Goal: Task Accomplishment & Management: Manage account settings

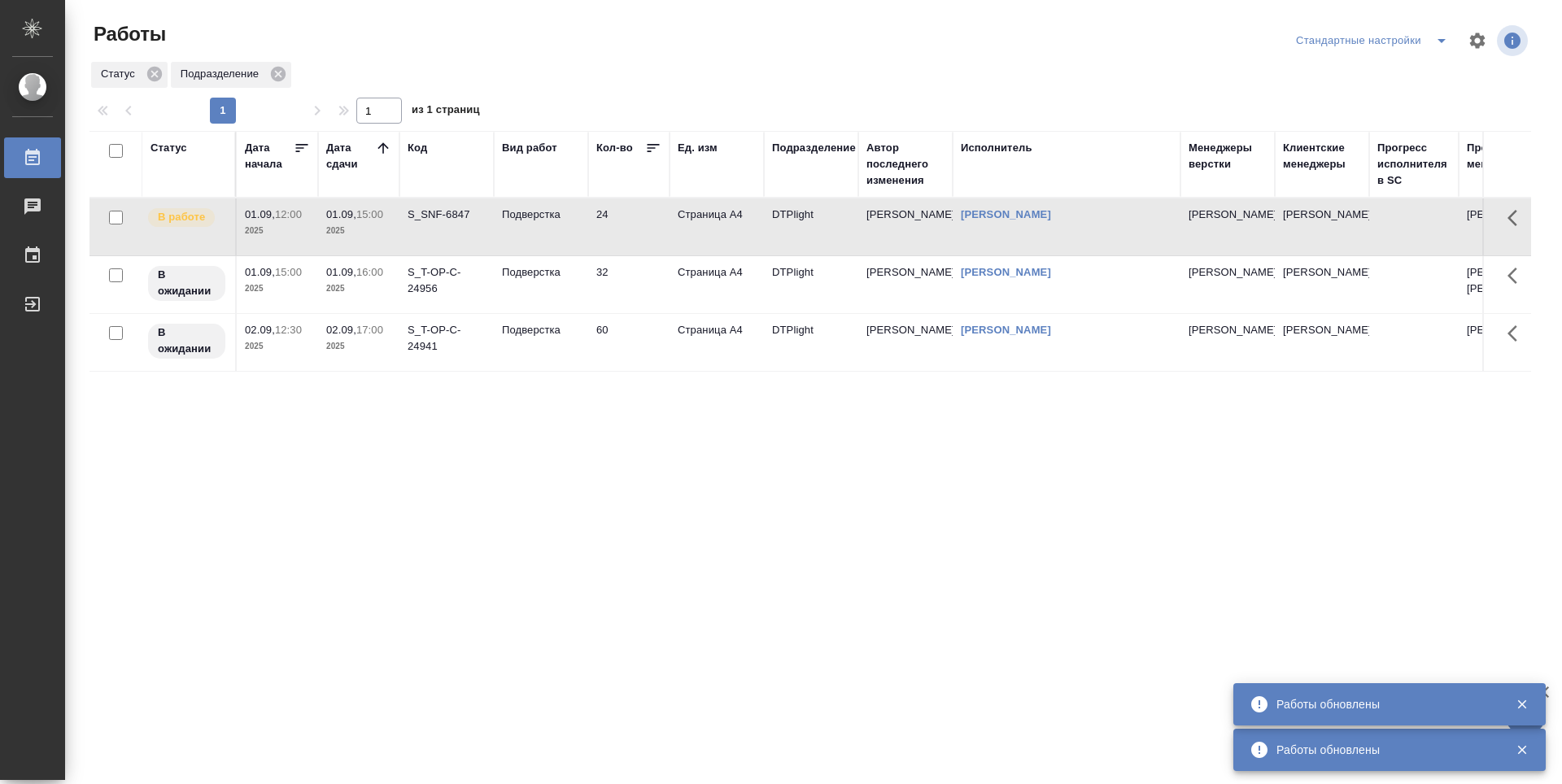
click at [528, 514] on div "Статус Дата начала Дата сдачи Код Вид работ Кол-во Ед. изм Подразделение Автор …" at bounding box center [810, 423] width 1441 height 585
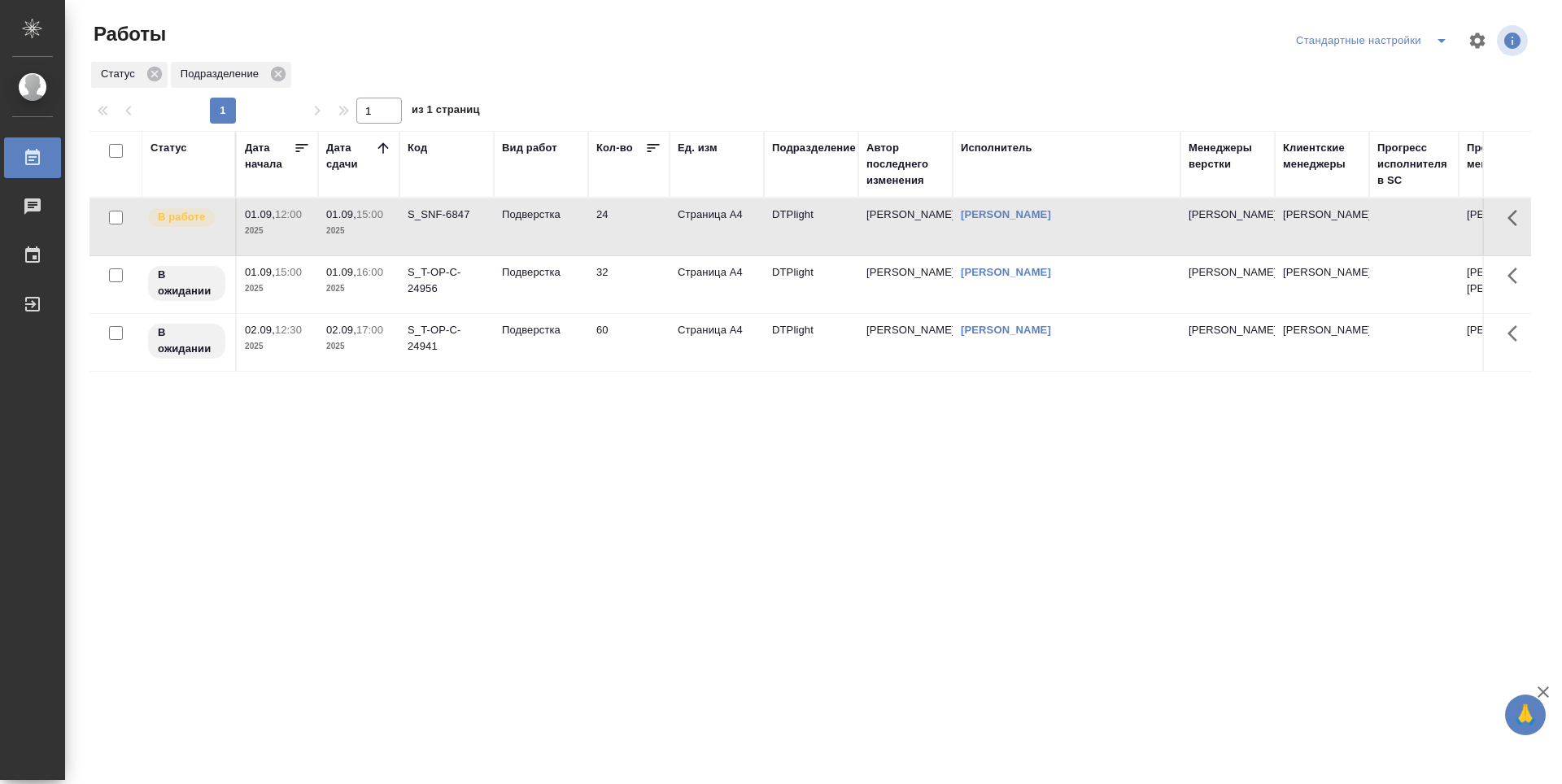
click at [513, 535] on div "Статус Дата начала Дата сдачи Код Вид работ Кол-во Ед. изм Подразделение Автор …" at bounding box center [810, 423] width 1441 height 585
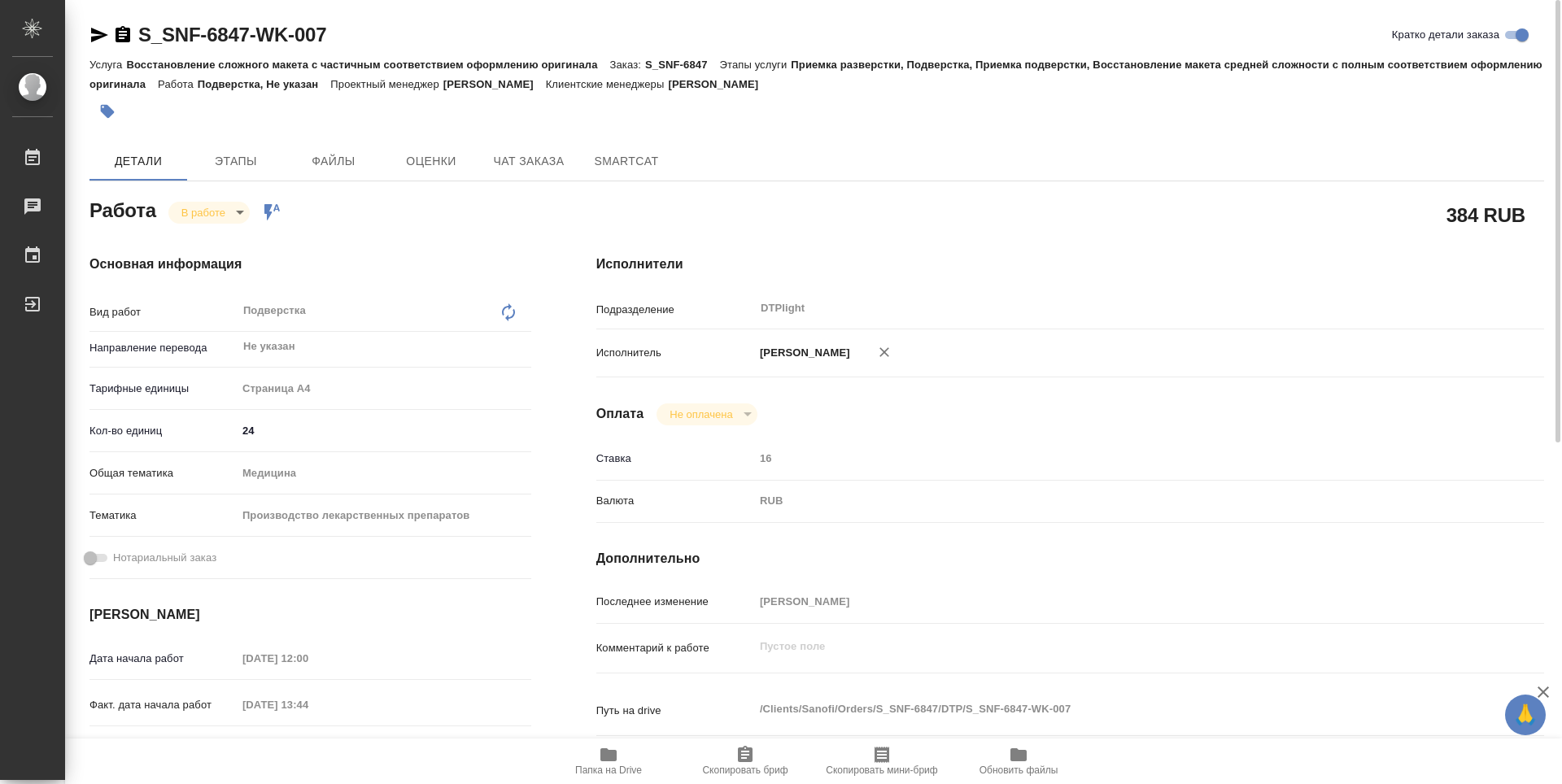
click at [613, 774] on span "Папка на Drive" at bounding box center [608, 769] width 66 height 11
click at [228, 217] on body "🙏 .cls-1 fill:#fff; AWATERA Guselnikov Roman Работы 0 Чаты График Выйти S_SNF-6…" at bounding box center [781, 392] width 1562 height 784
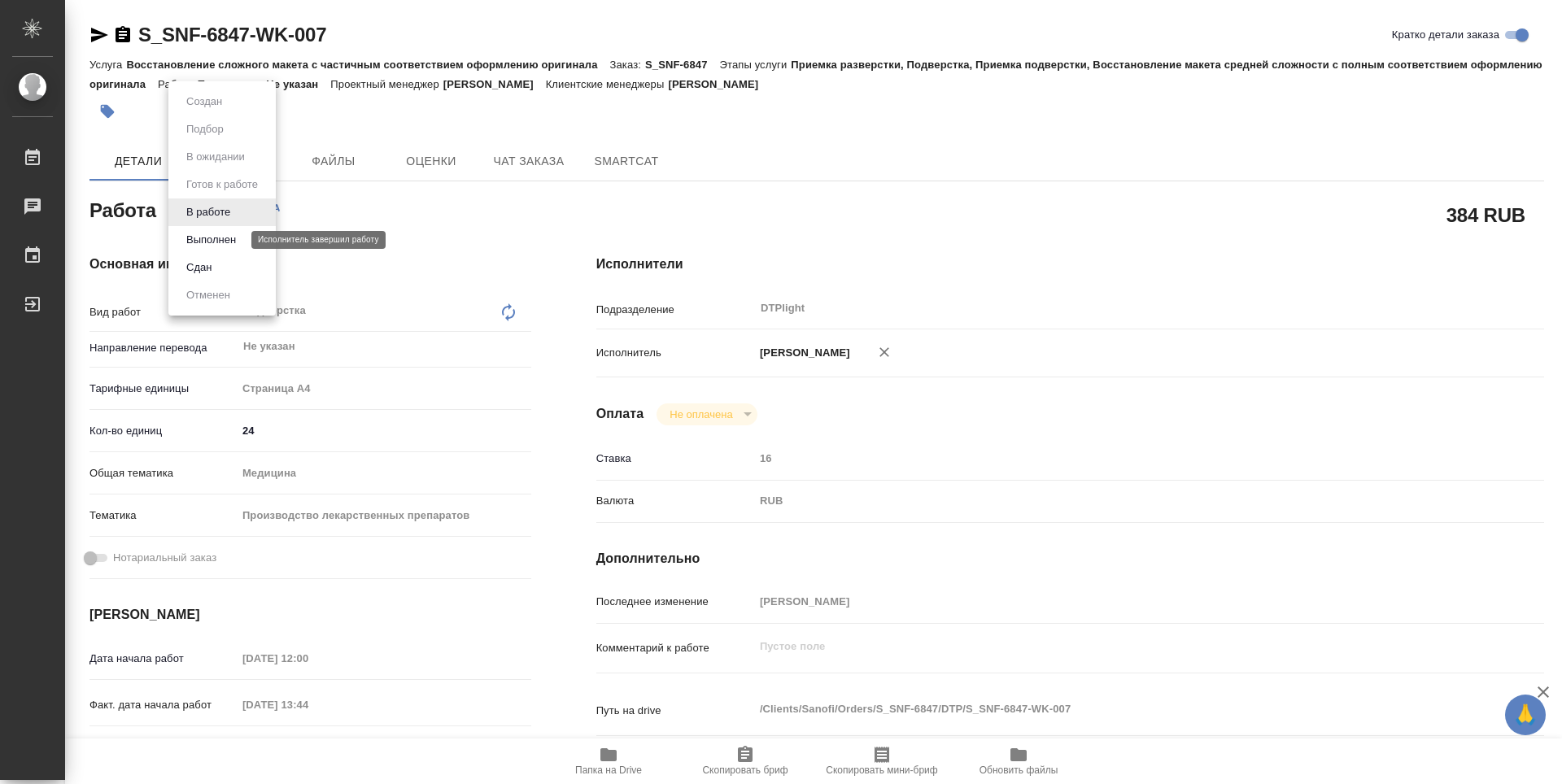
click at [203, 240] on button "Выполнен" at bounding box center [210, 240] width 59 height 18
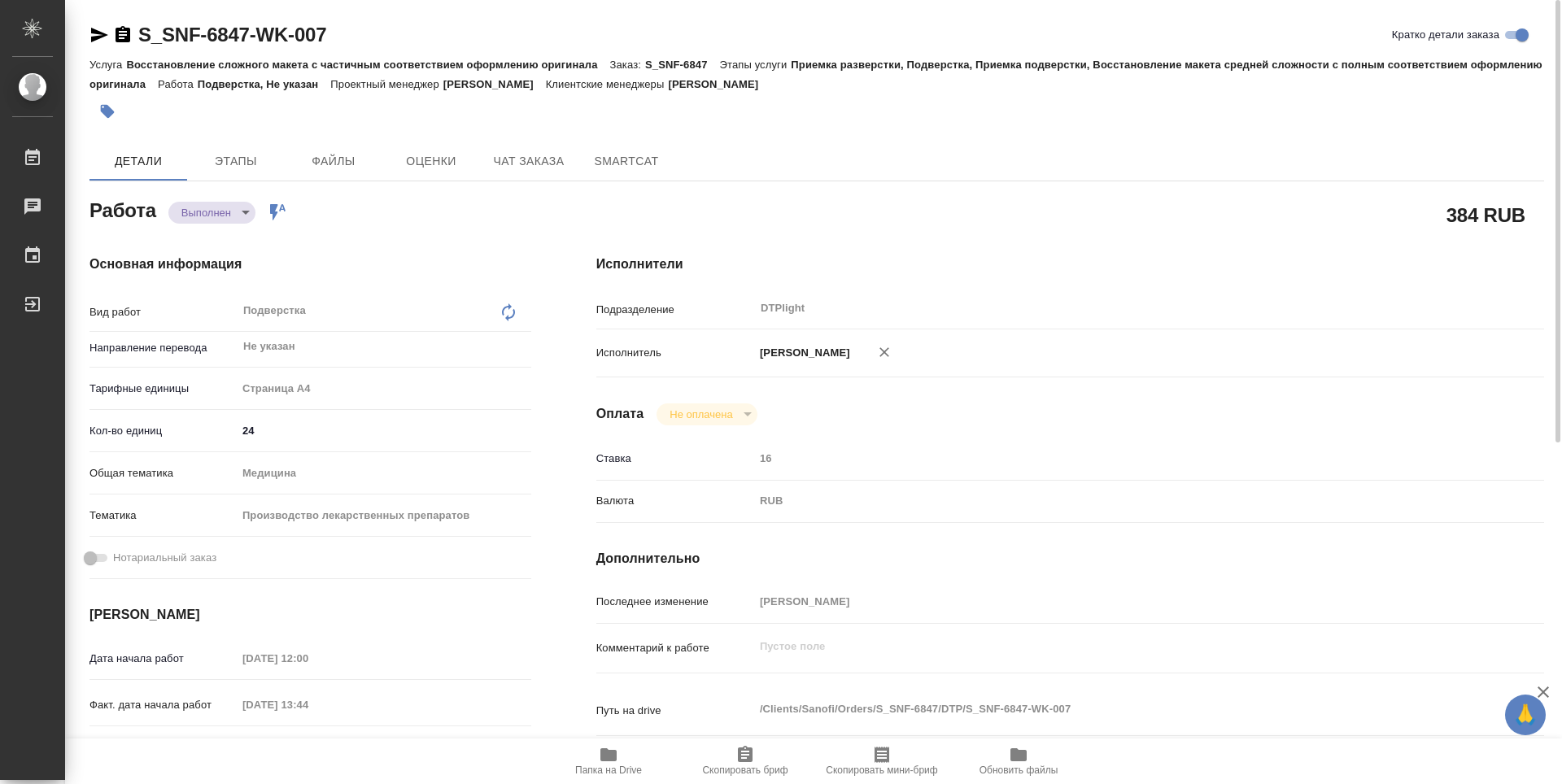
type textarea "x"
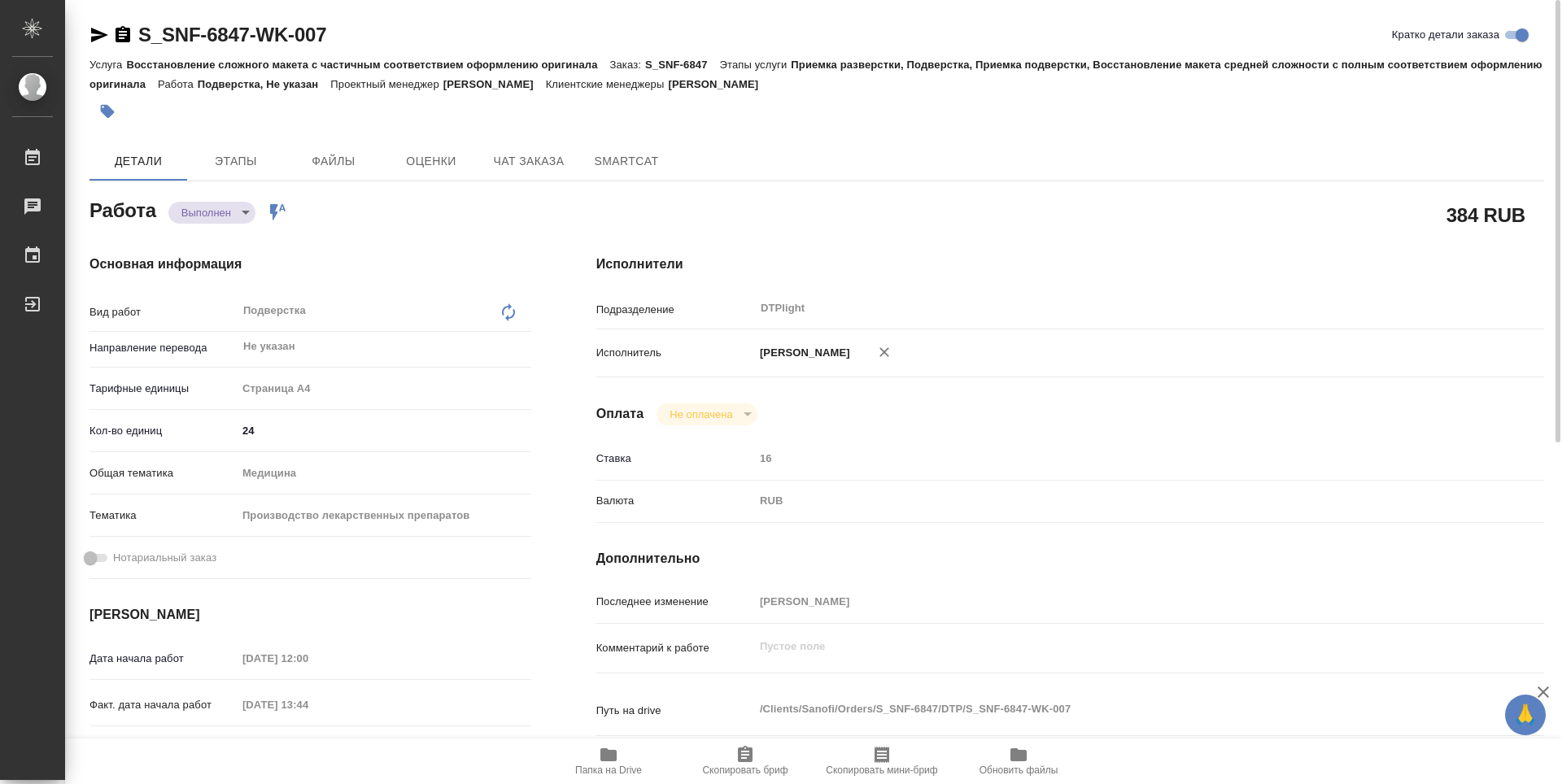
type textarea "x"
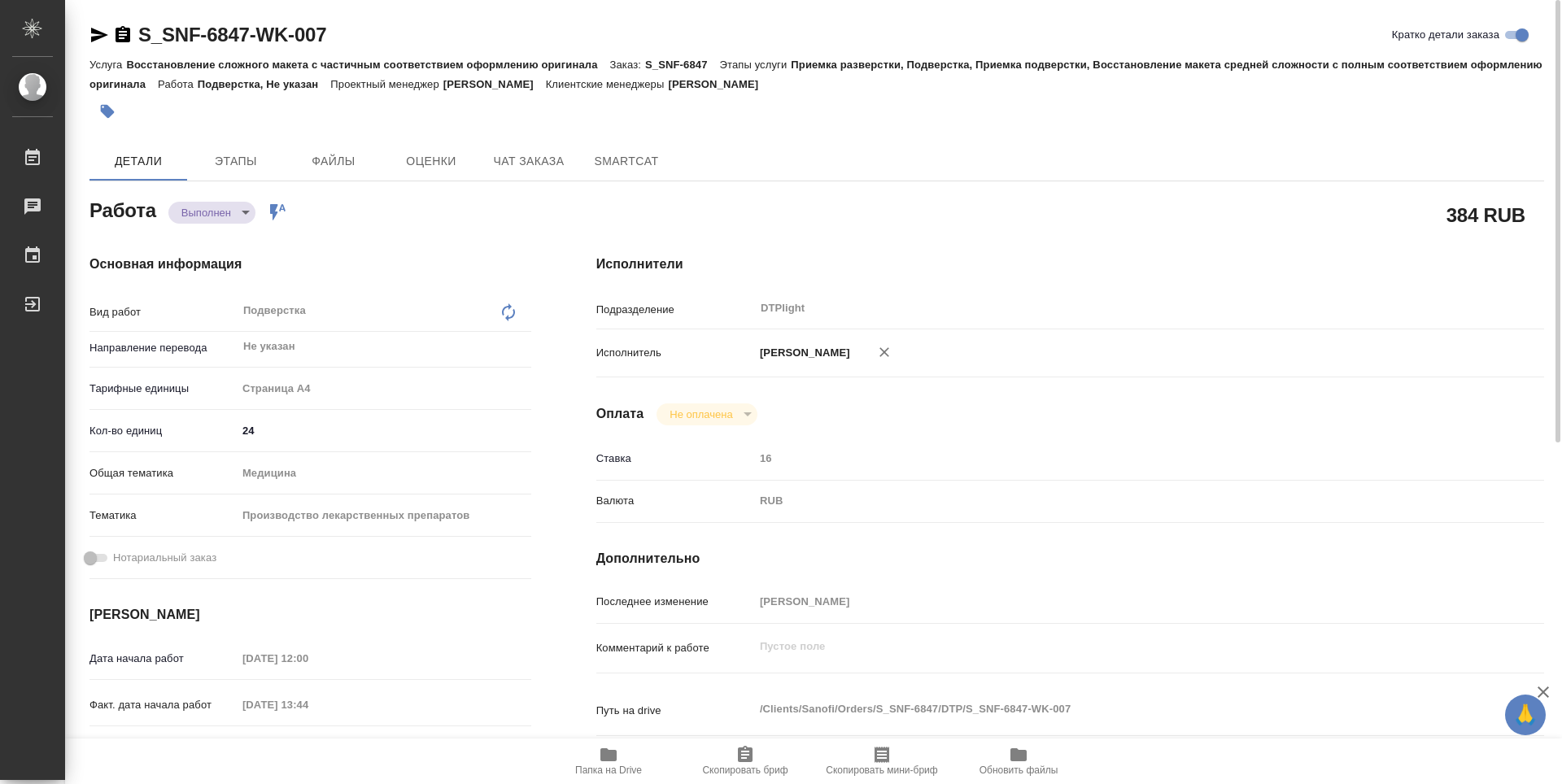
type textarea "x"
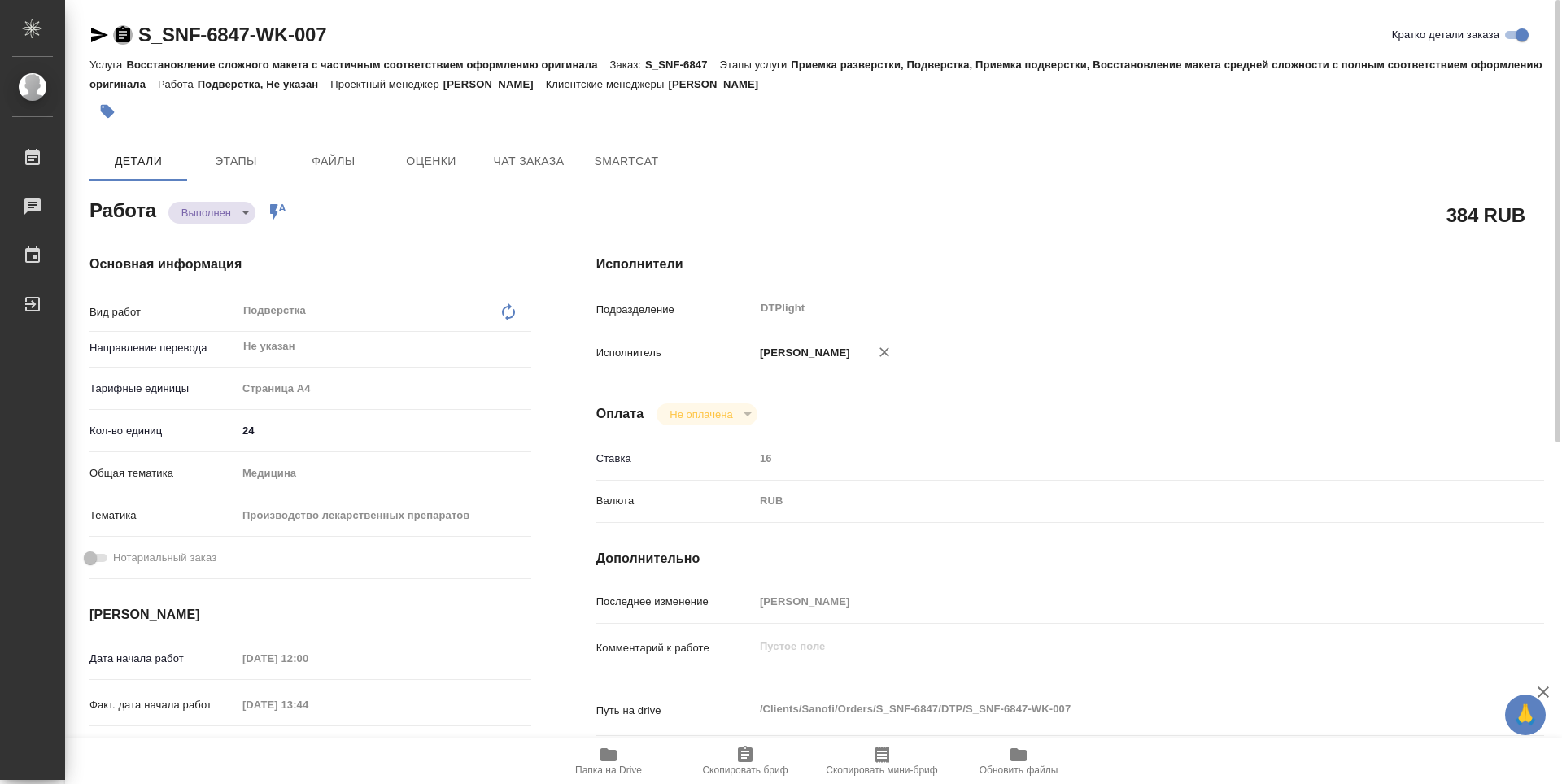
click at [127, 36] on icon "button" at bounding box center [122, 34] width 15 height 16
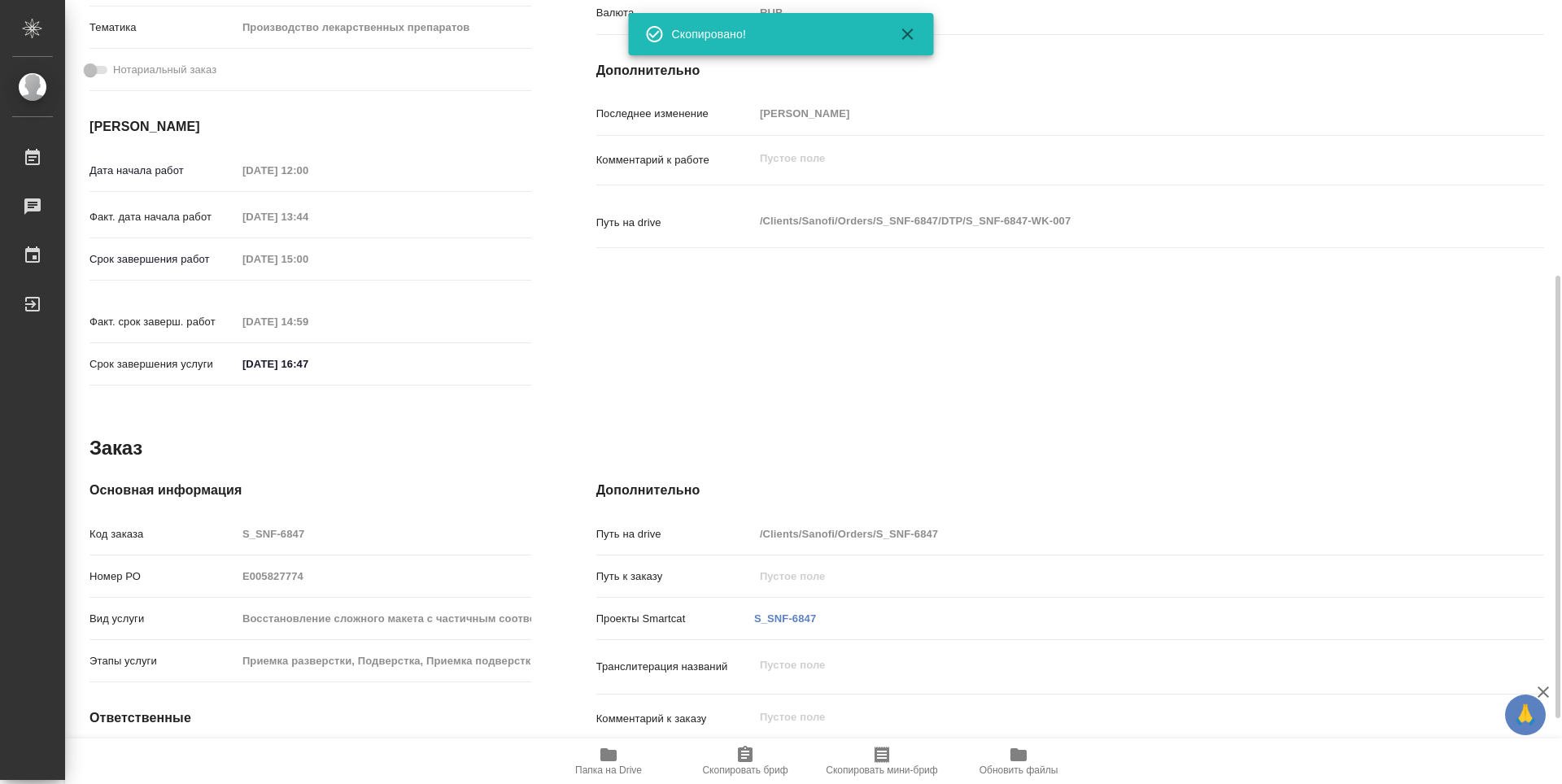
type textarea "x"
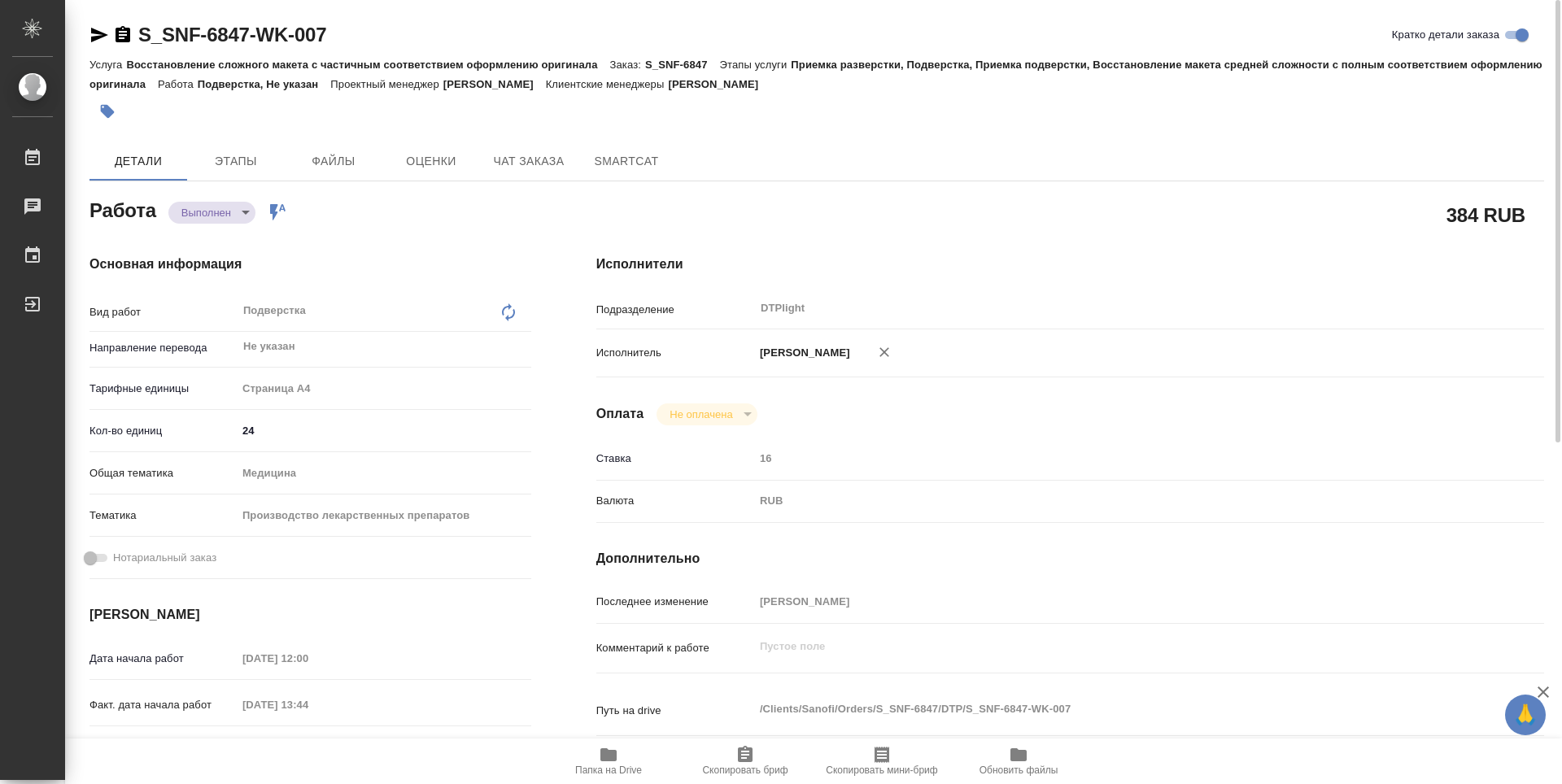
type textarea "x"
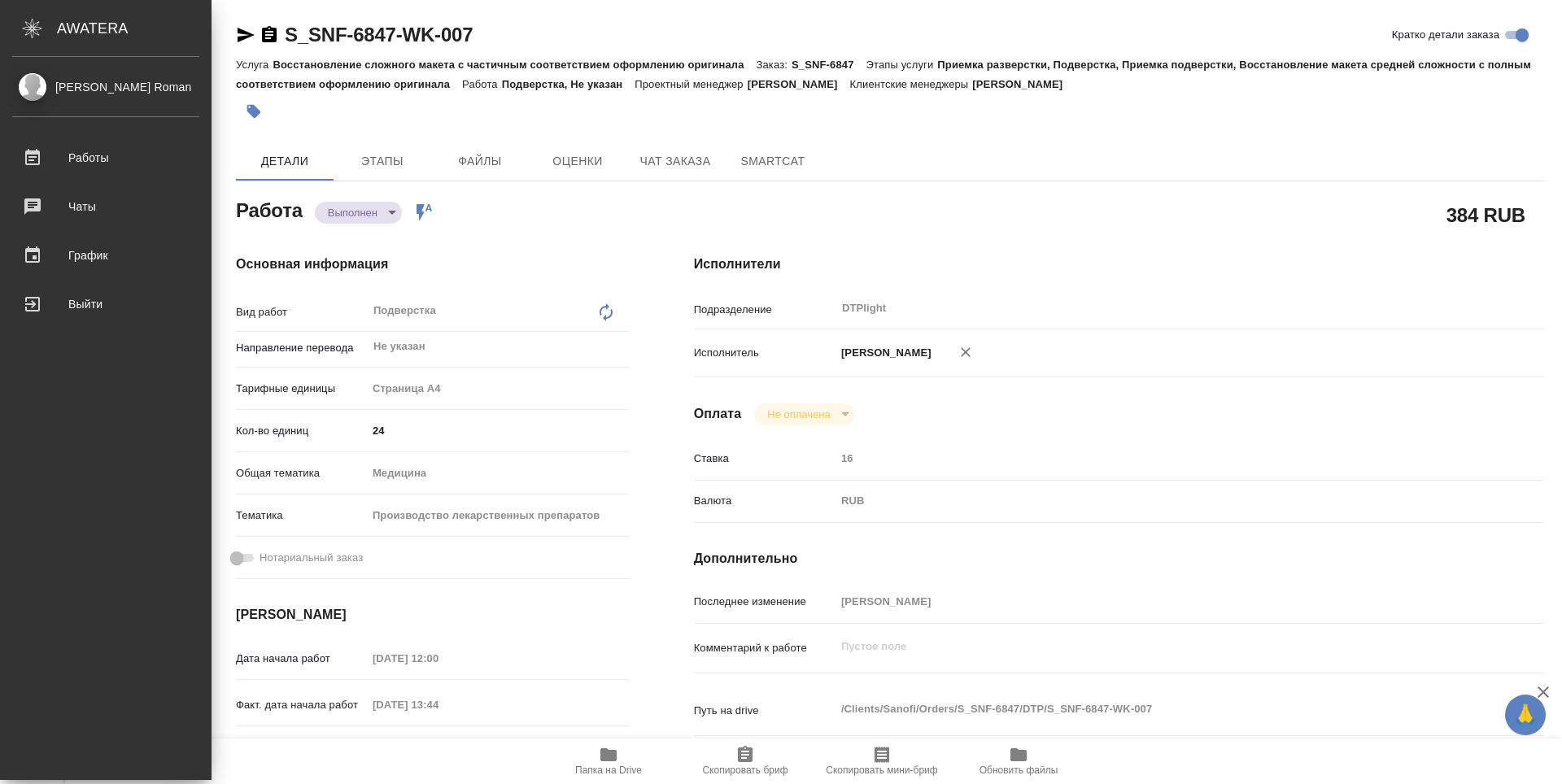
type textarea "x"
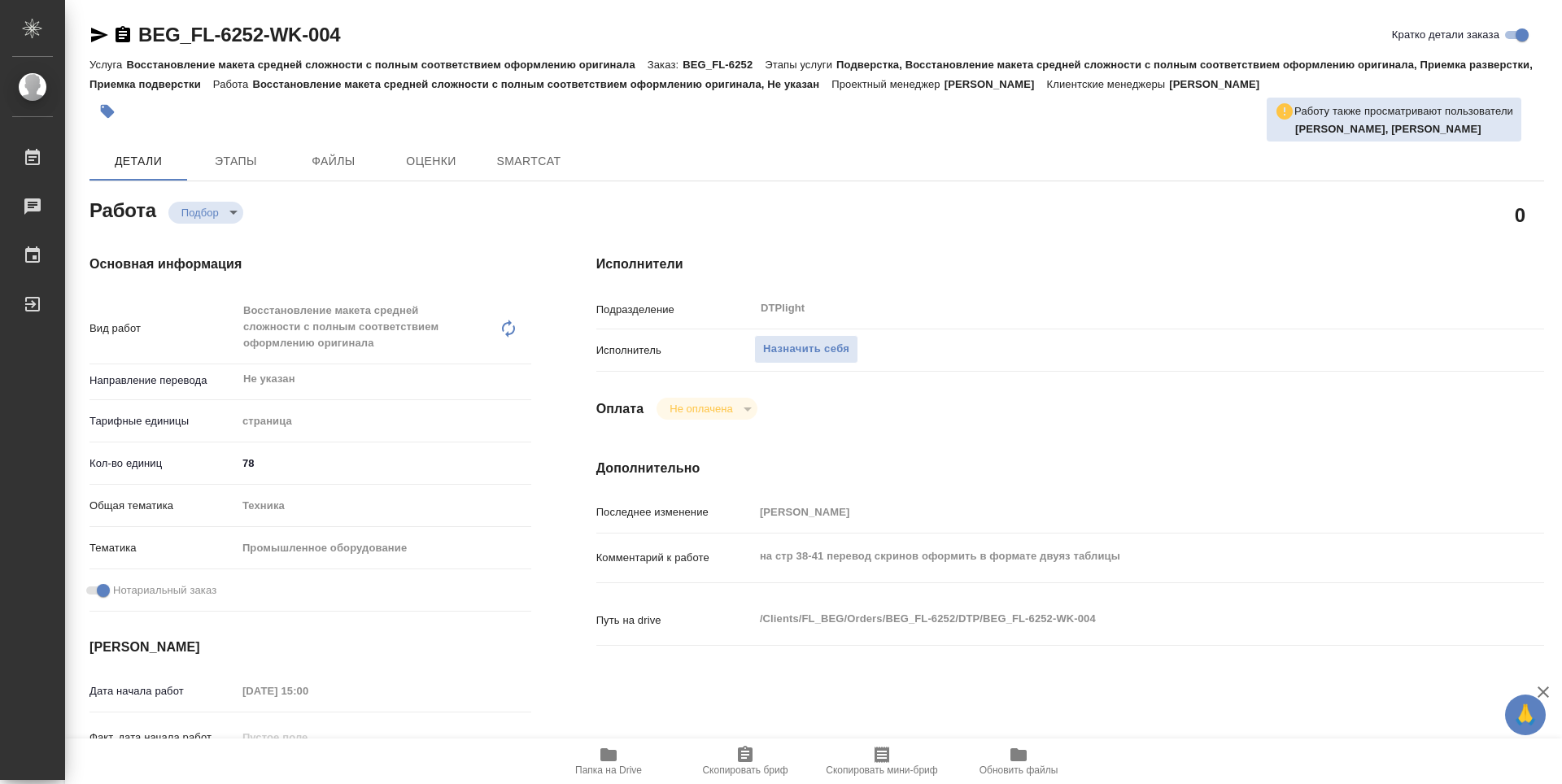
type textarea "x"
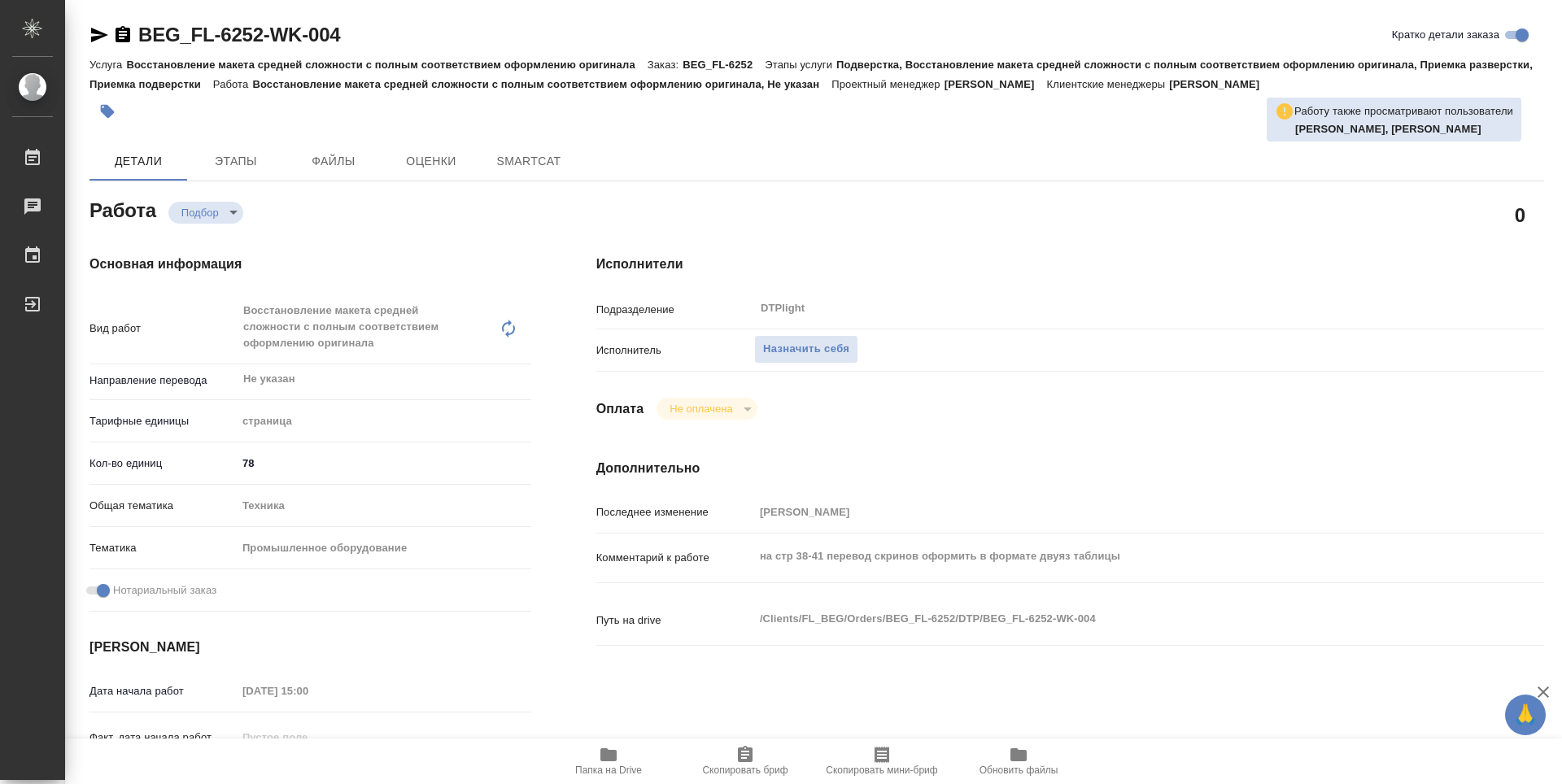
type textarea "x"
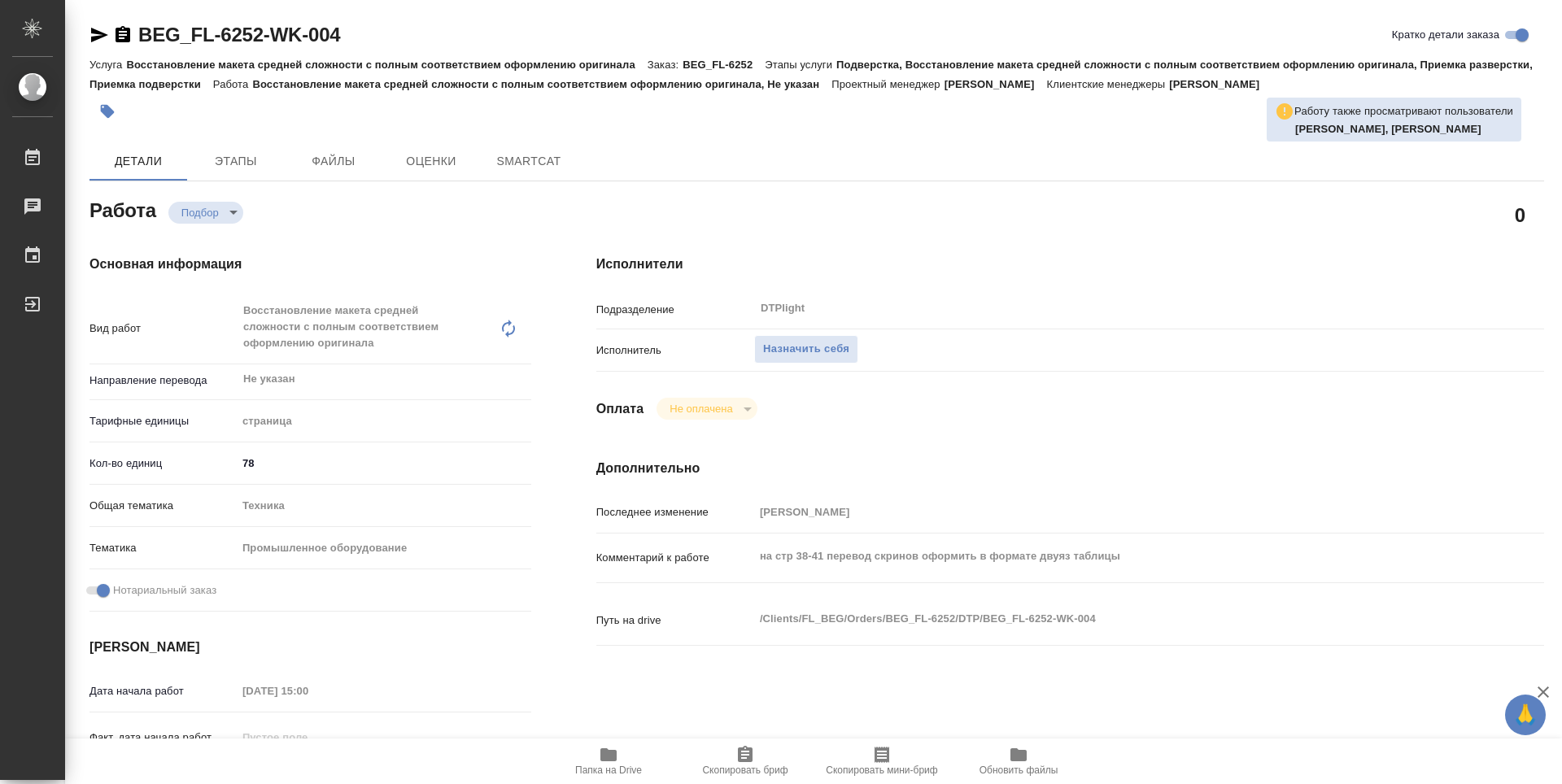
type textarea "x"
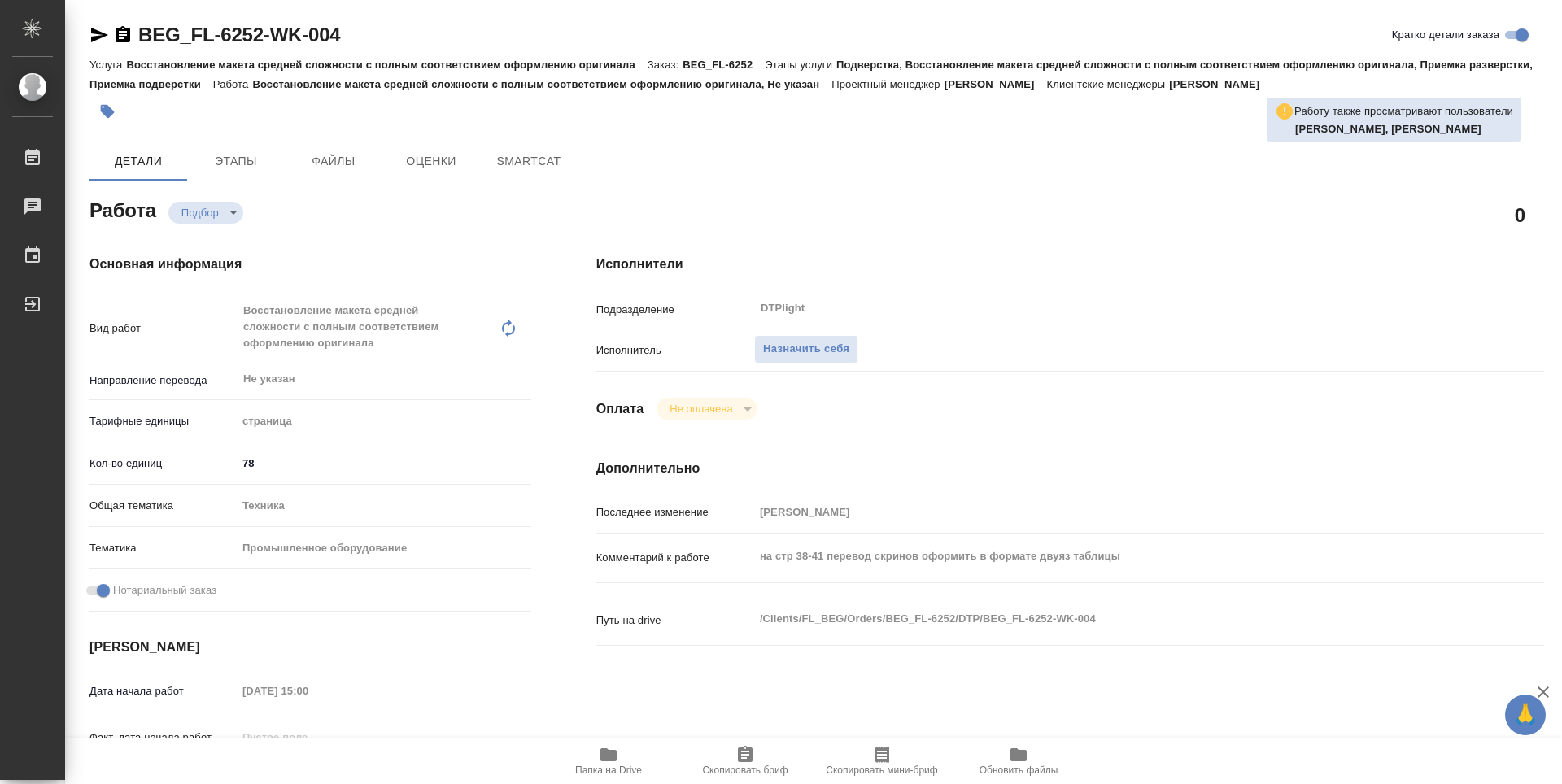
click at [621, 756] on span "Папка на Drive" at bounding box center [609, 760] width 117 height 31
type textarea "x"
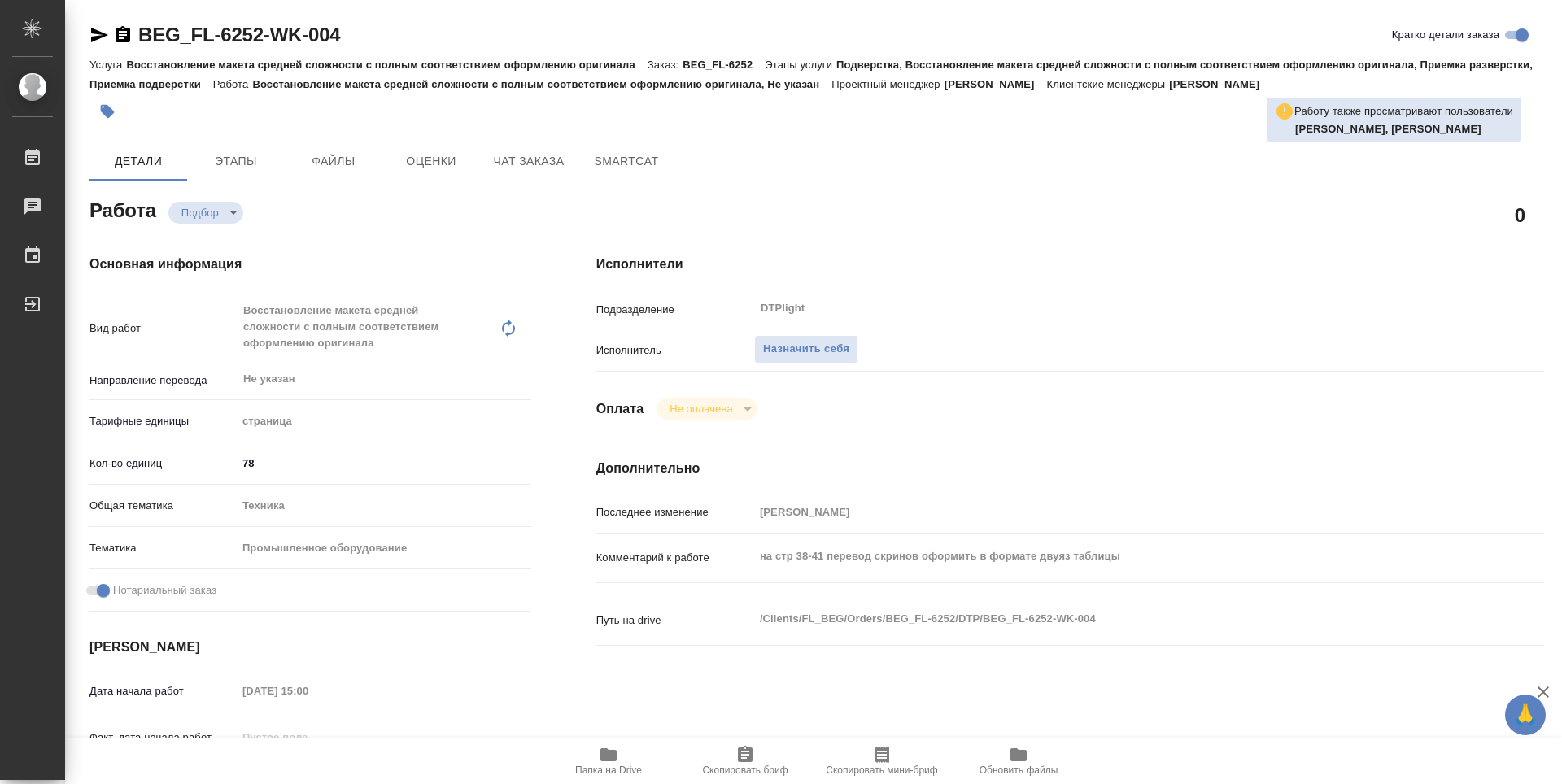
type textarea "x"
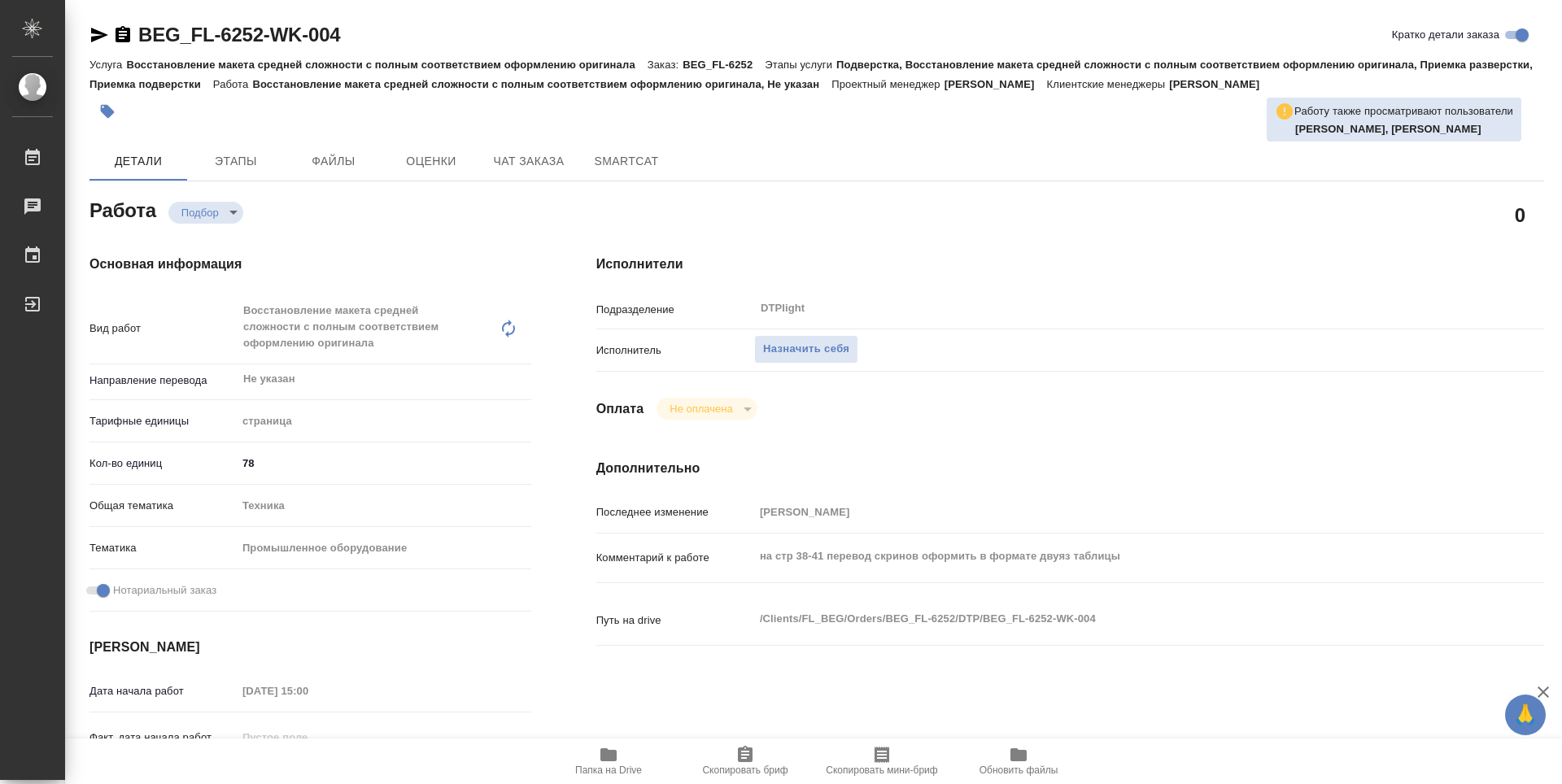
type textarea "x"
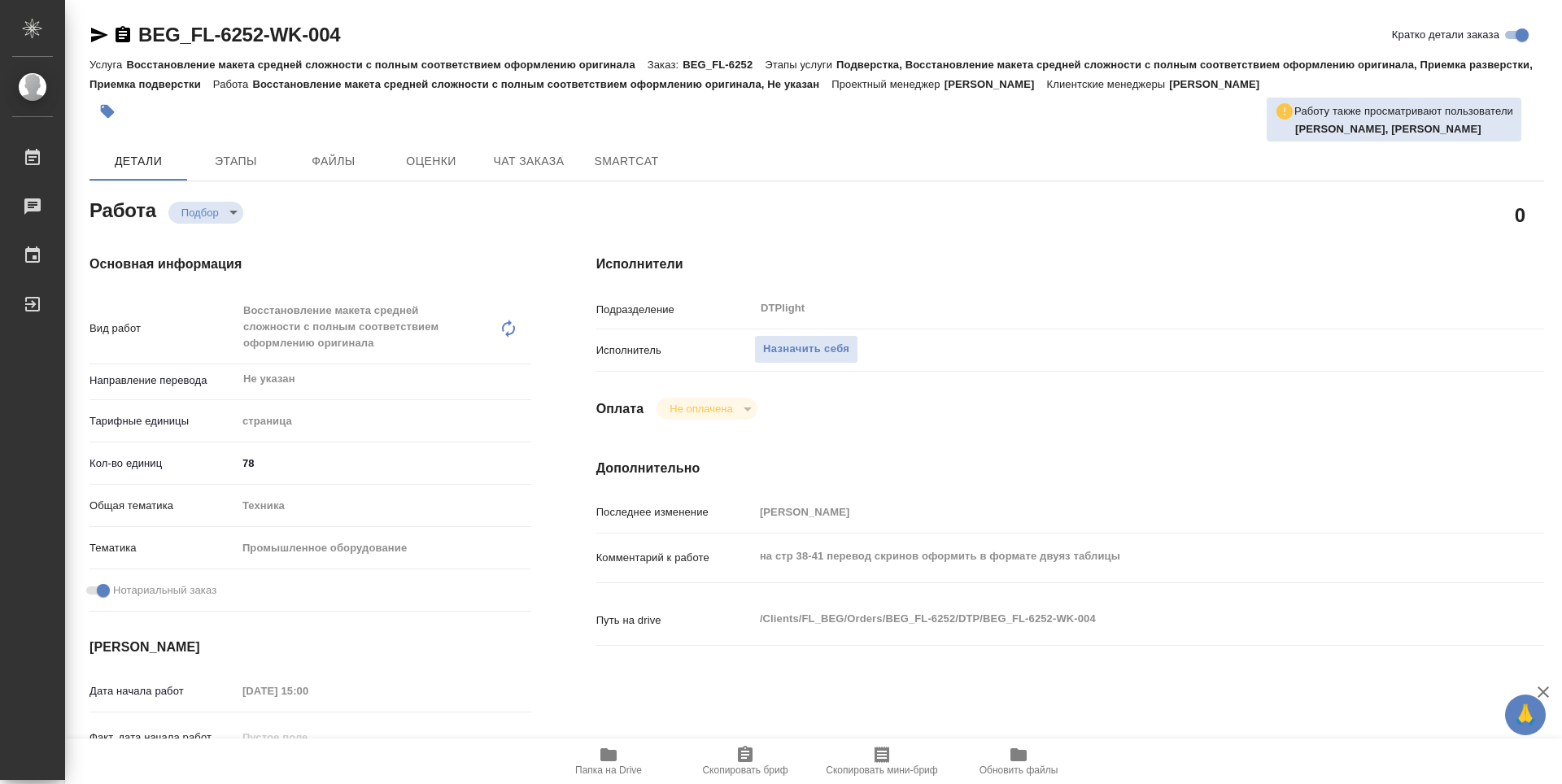
type textarea "x"
click at [609, 746] on icon "button" at bounding box center [609, 754] width 20 height 20
type textarea "x"
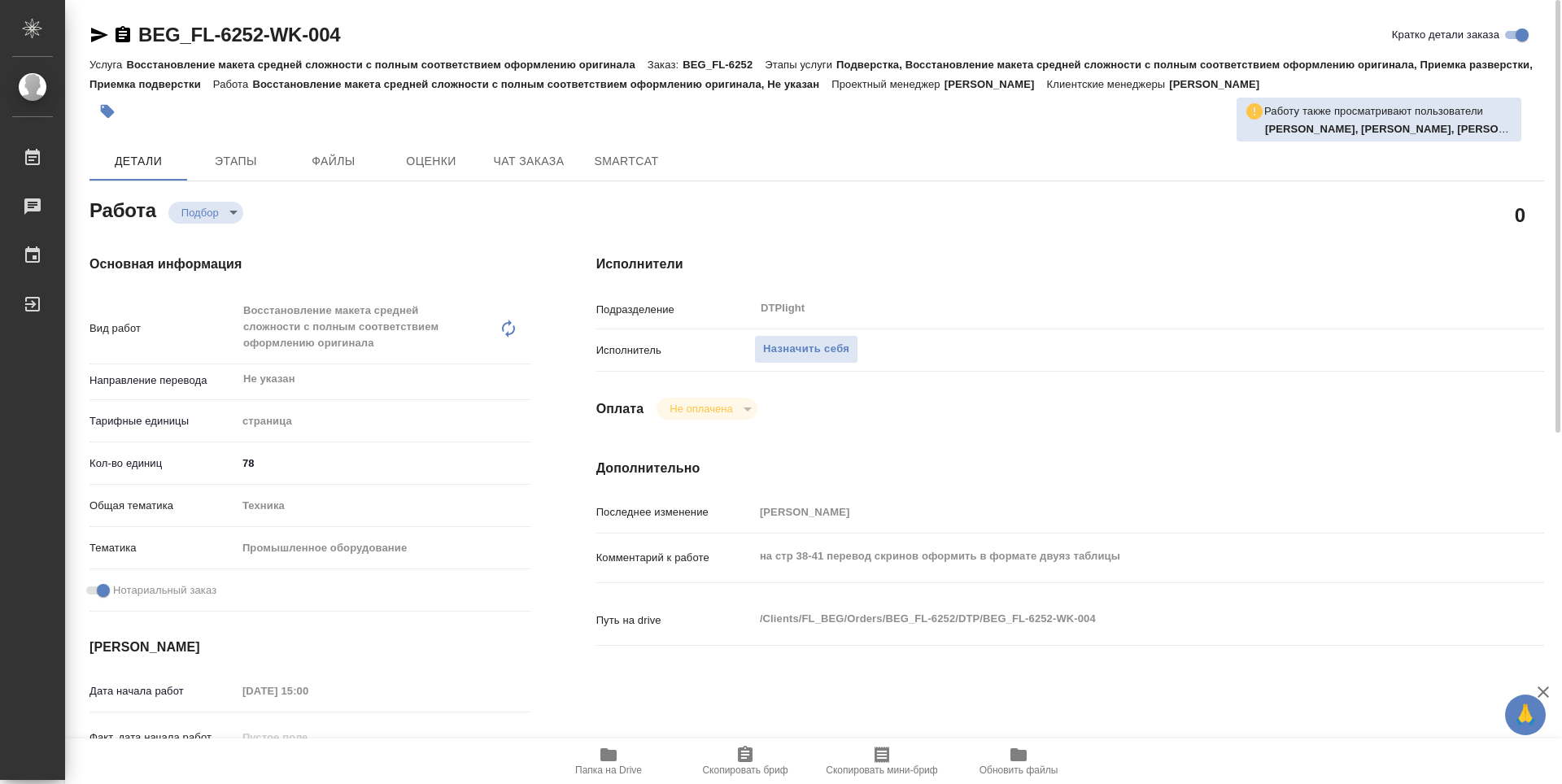
type textarea "x"
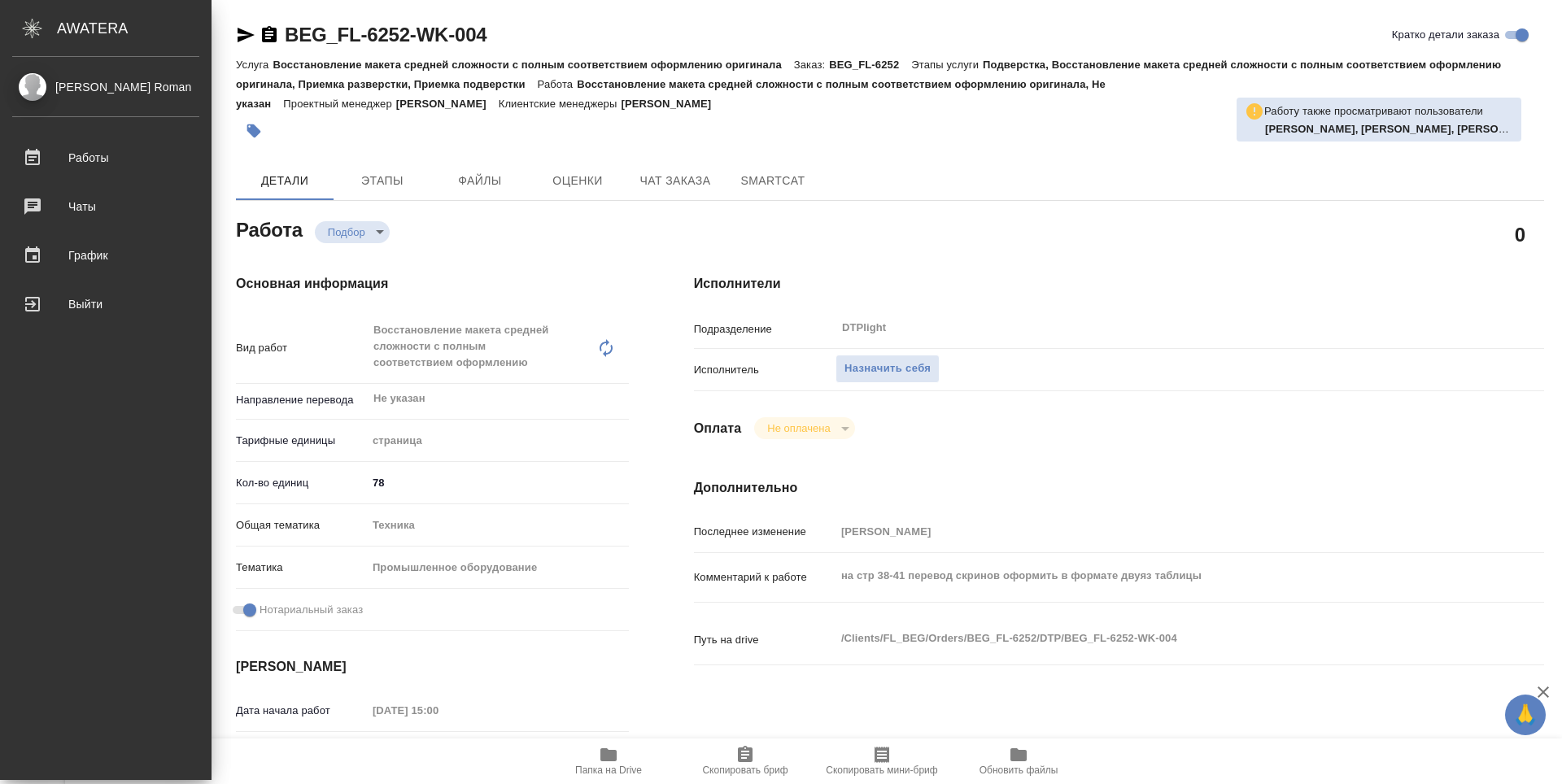
type textarea "x"
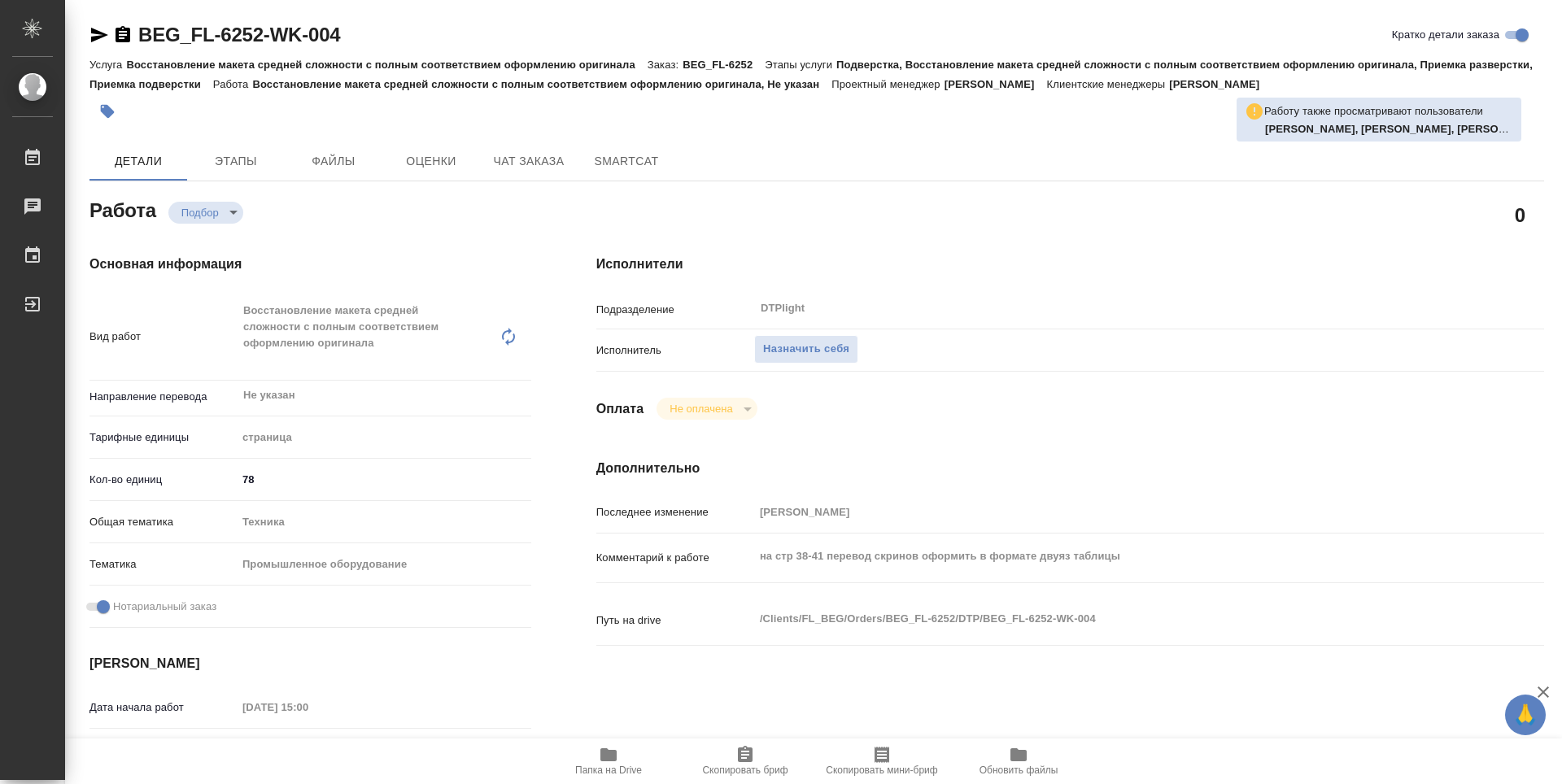
type textarea "x"
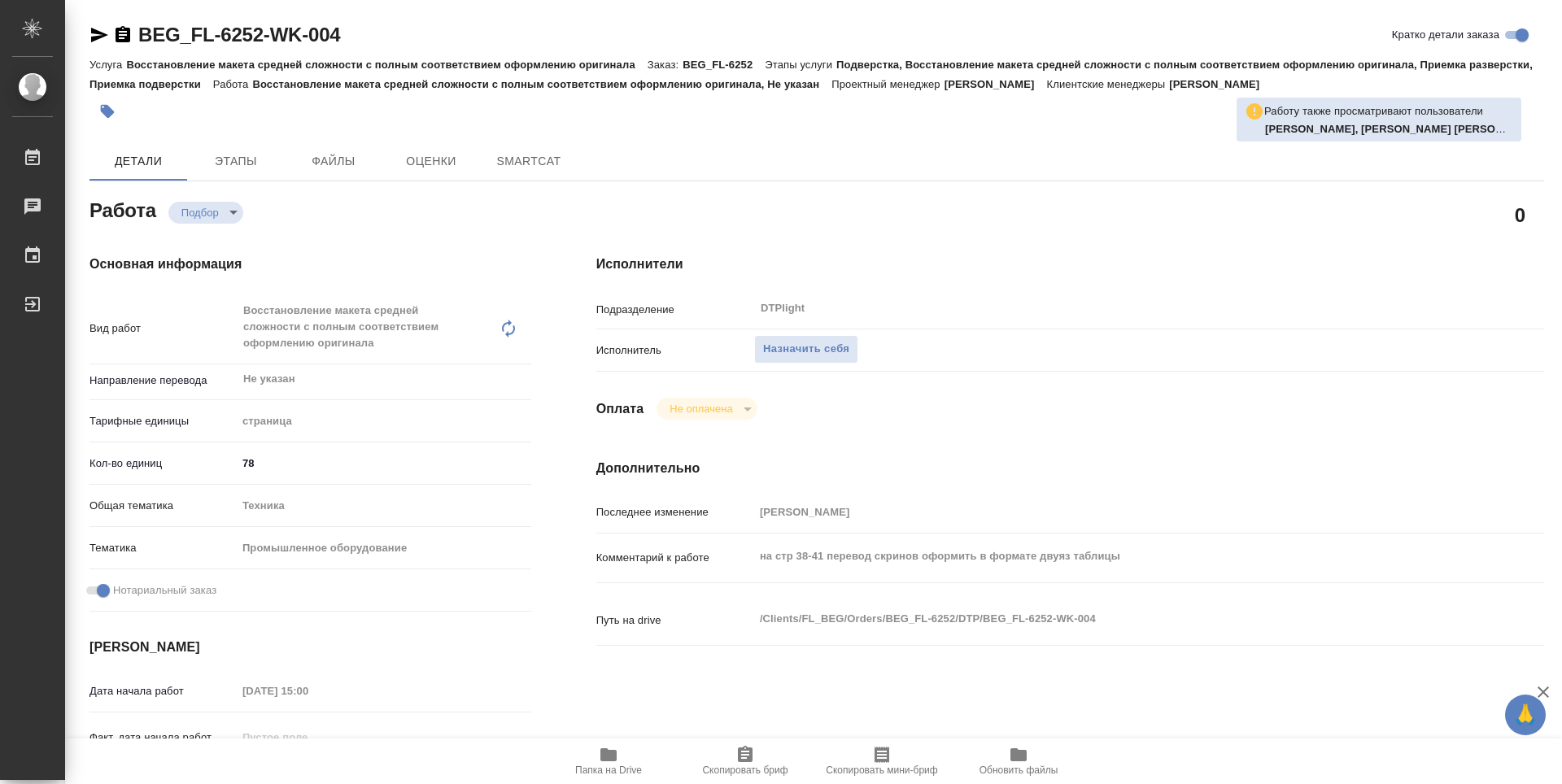
type textarea "x"
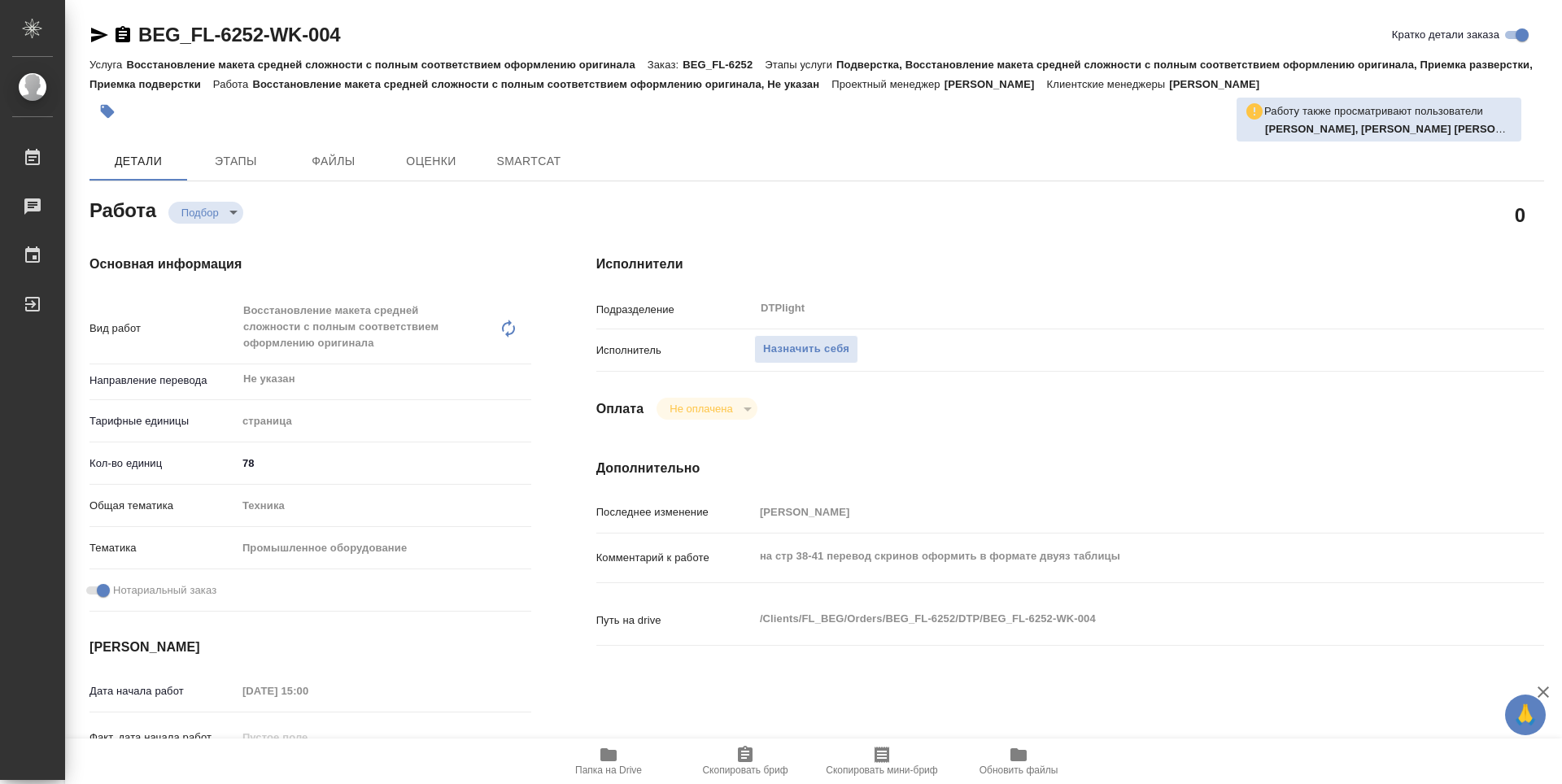
type textarea "x"
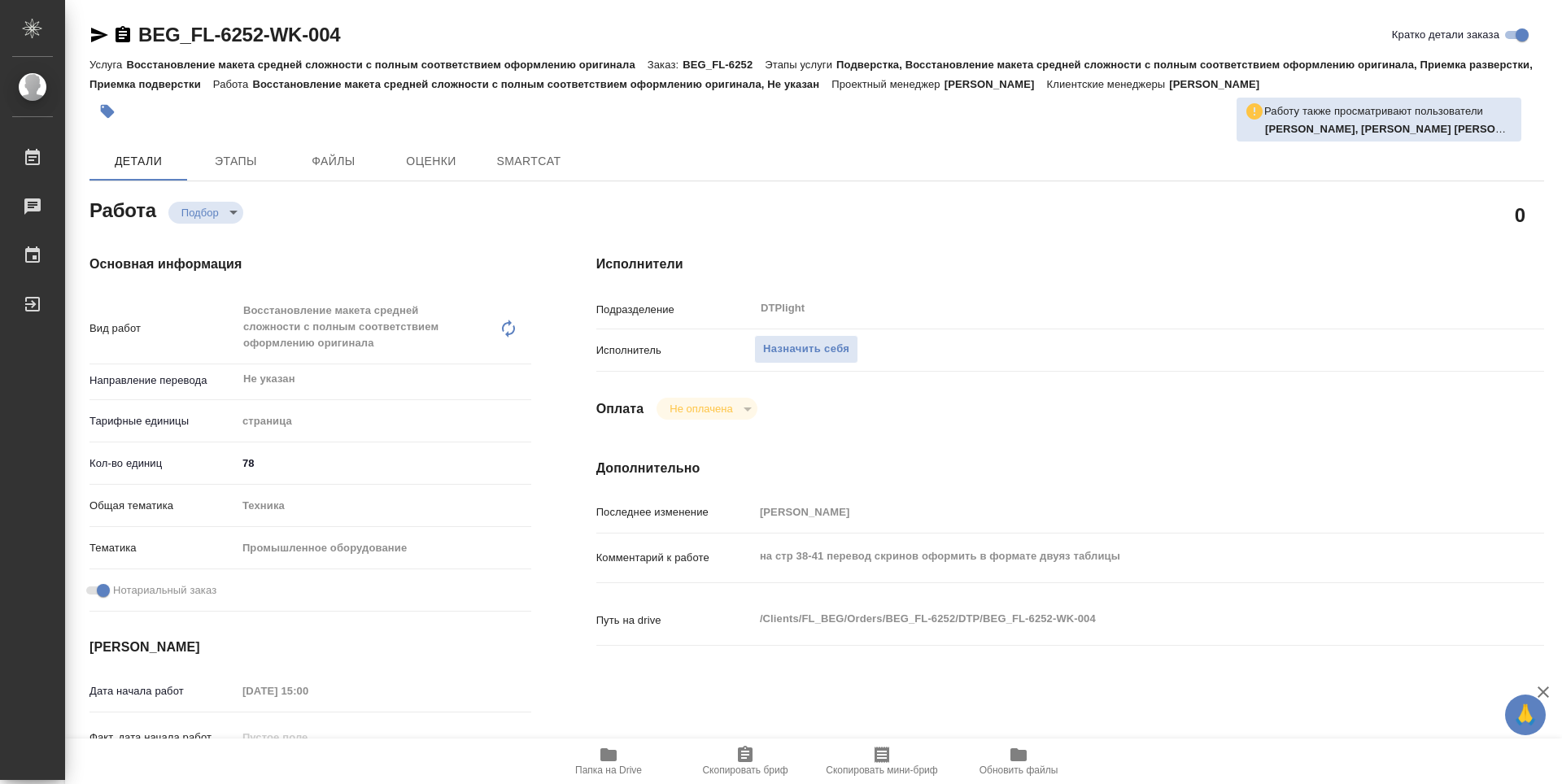
type textarea "x"
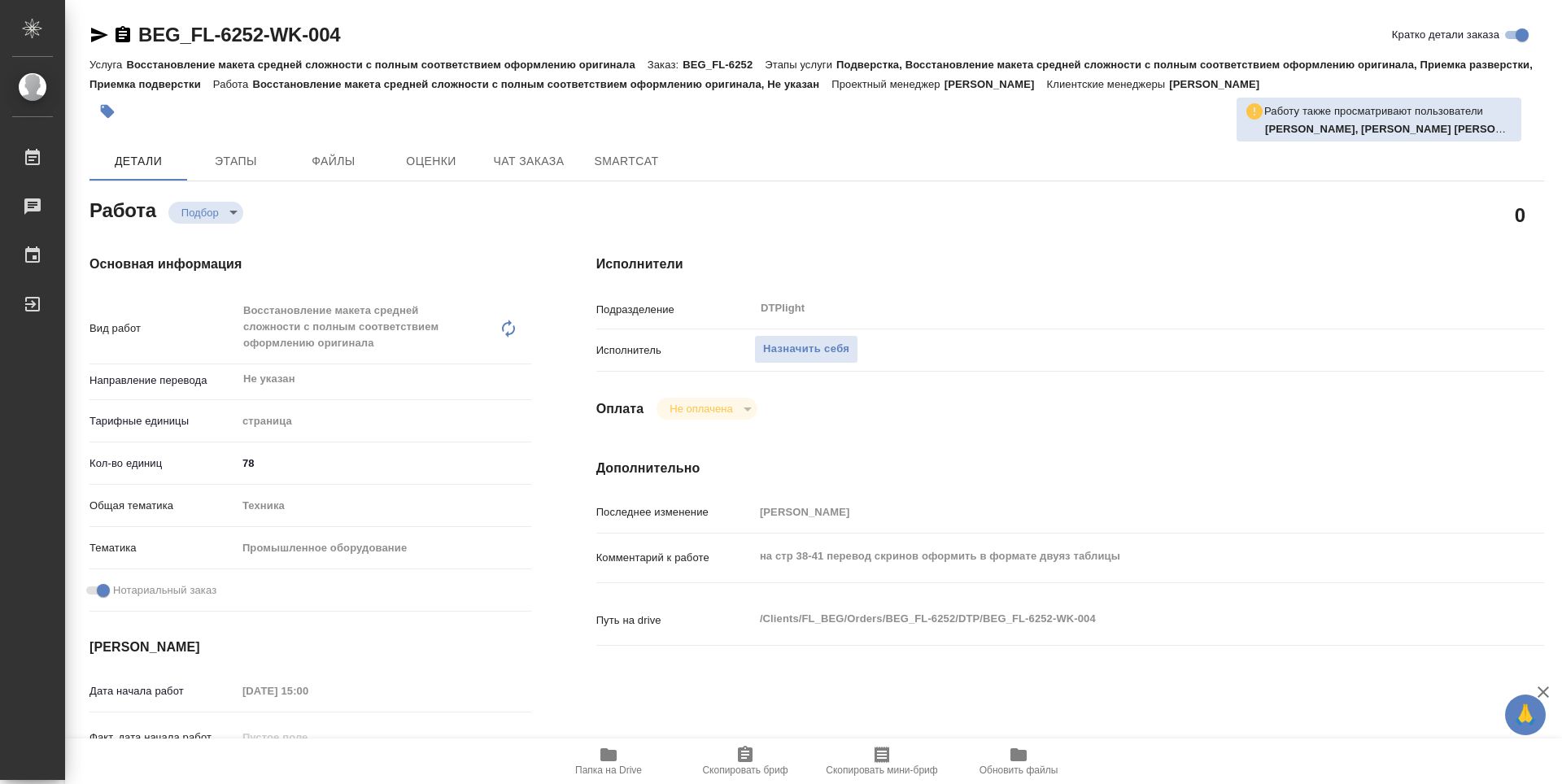
type textarea "x"
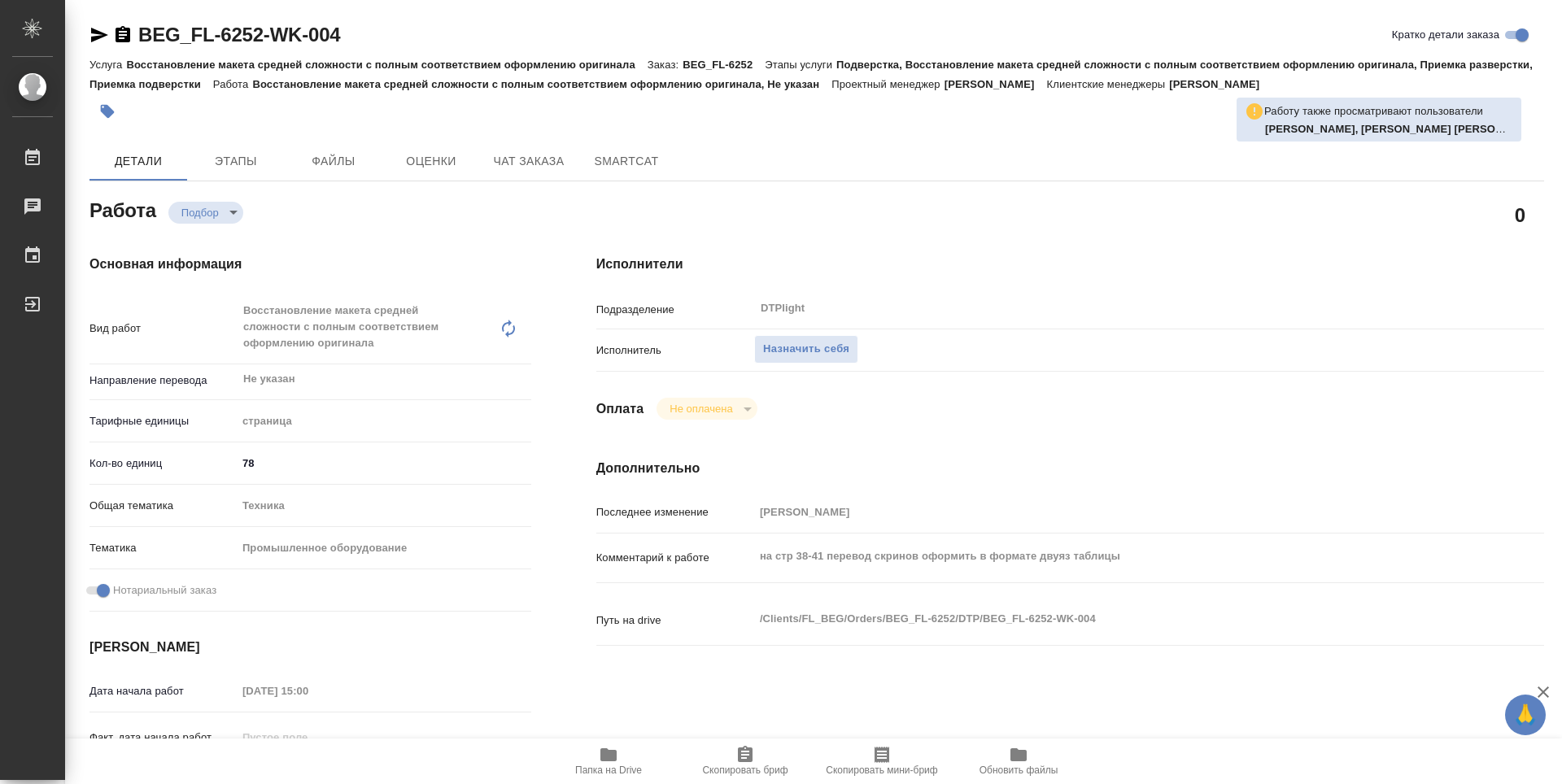
click at [609, 768] on span "Папка на Drive" at bounding box center [608, 769] width 66 height 11
type textarea "x"
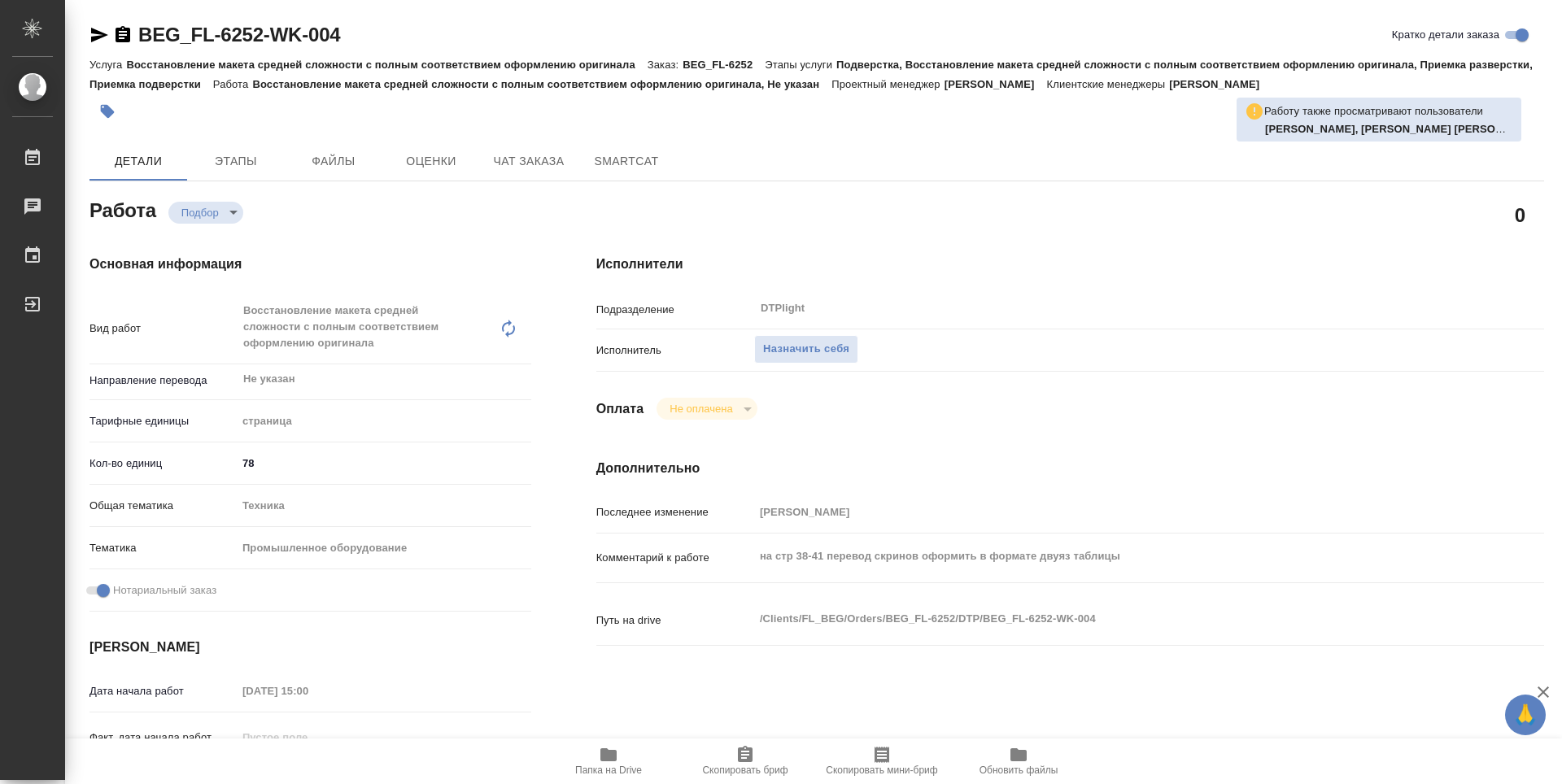
type textarea "x"
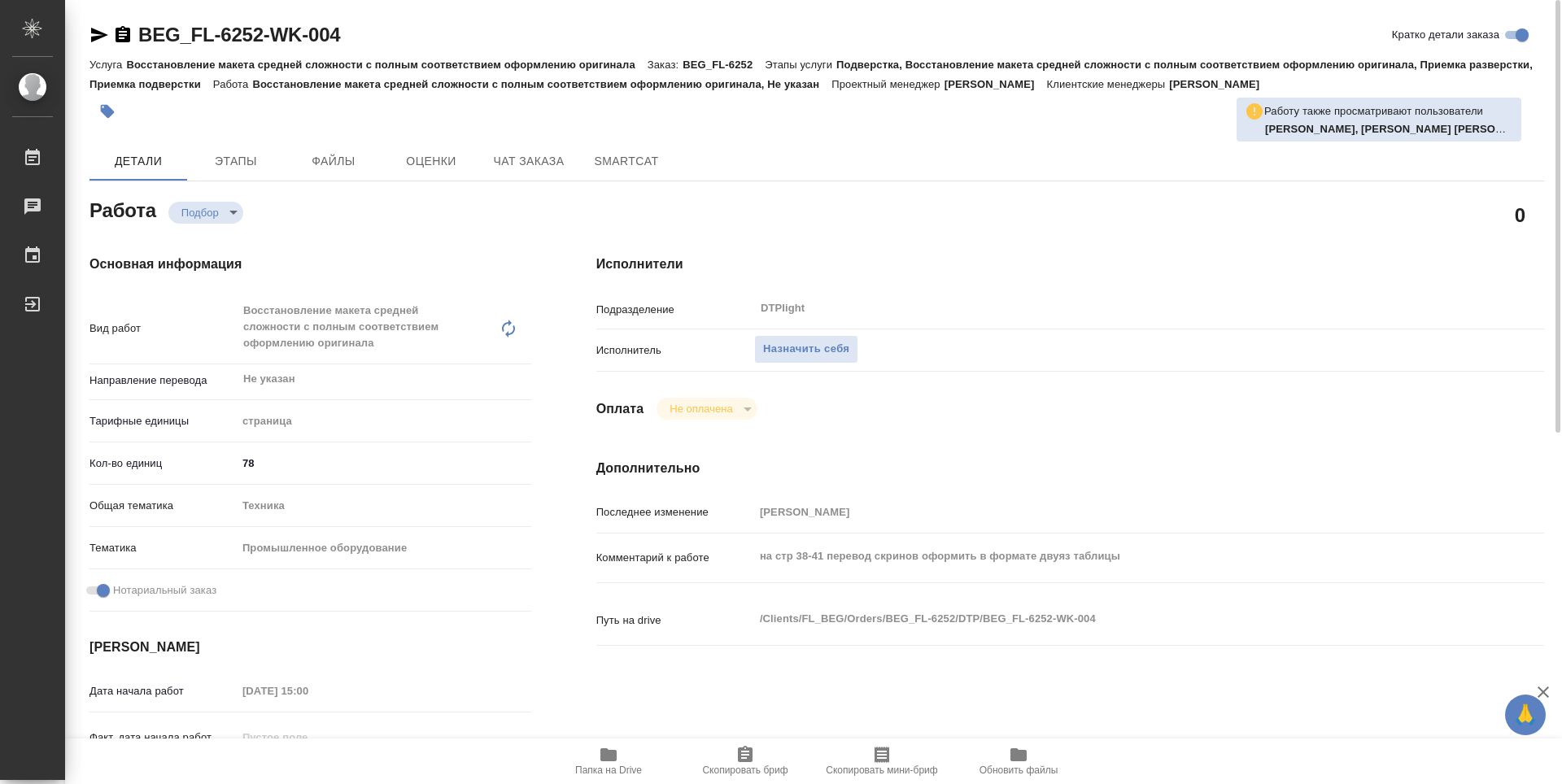
type textarea "x"
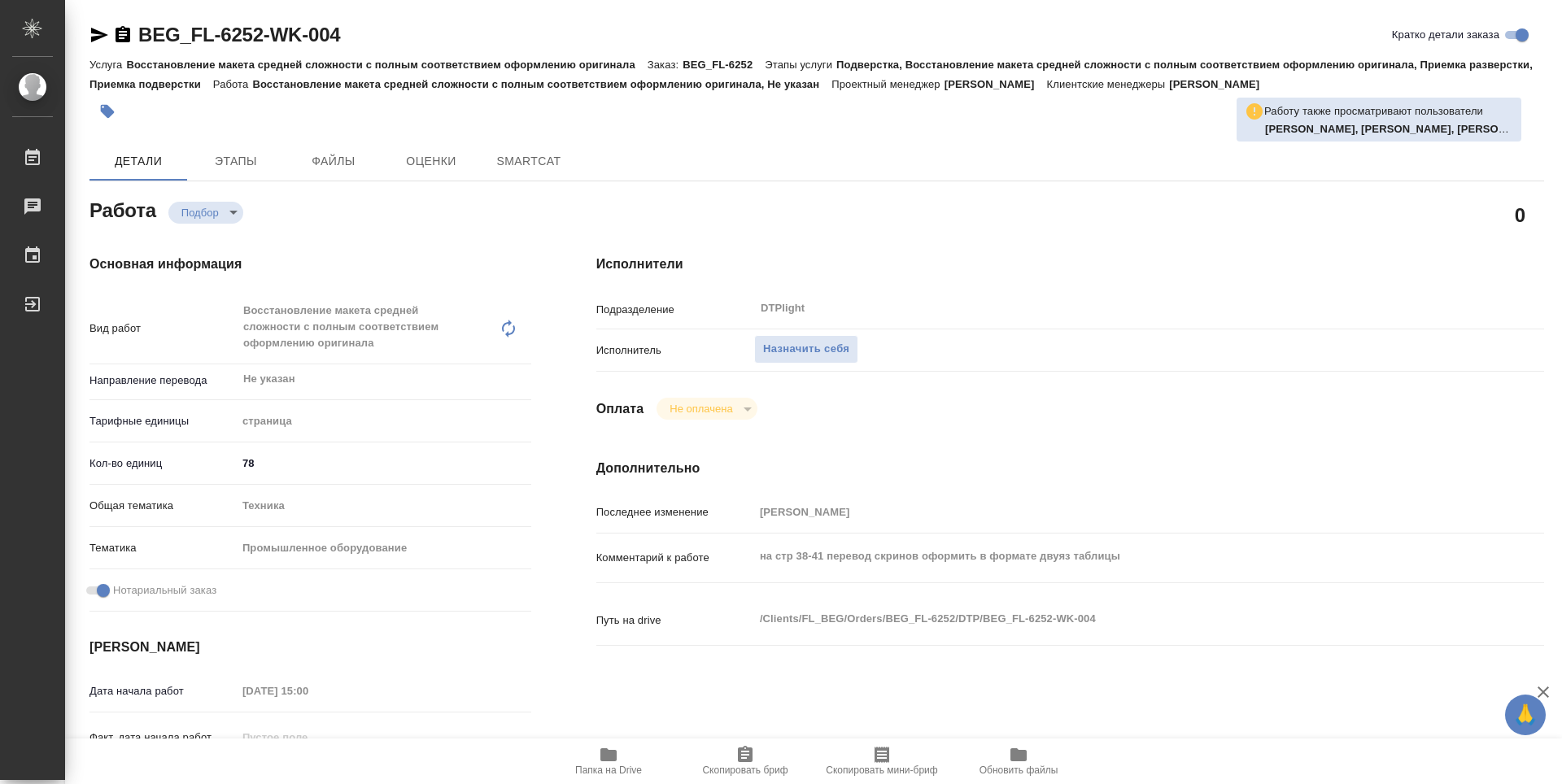
type textarea "x"
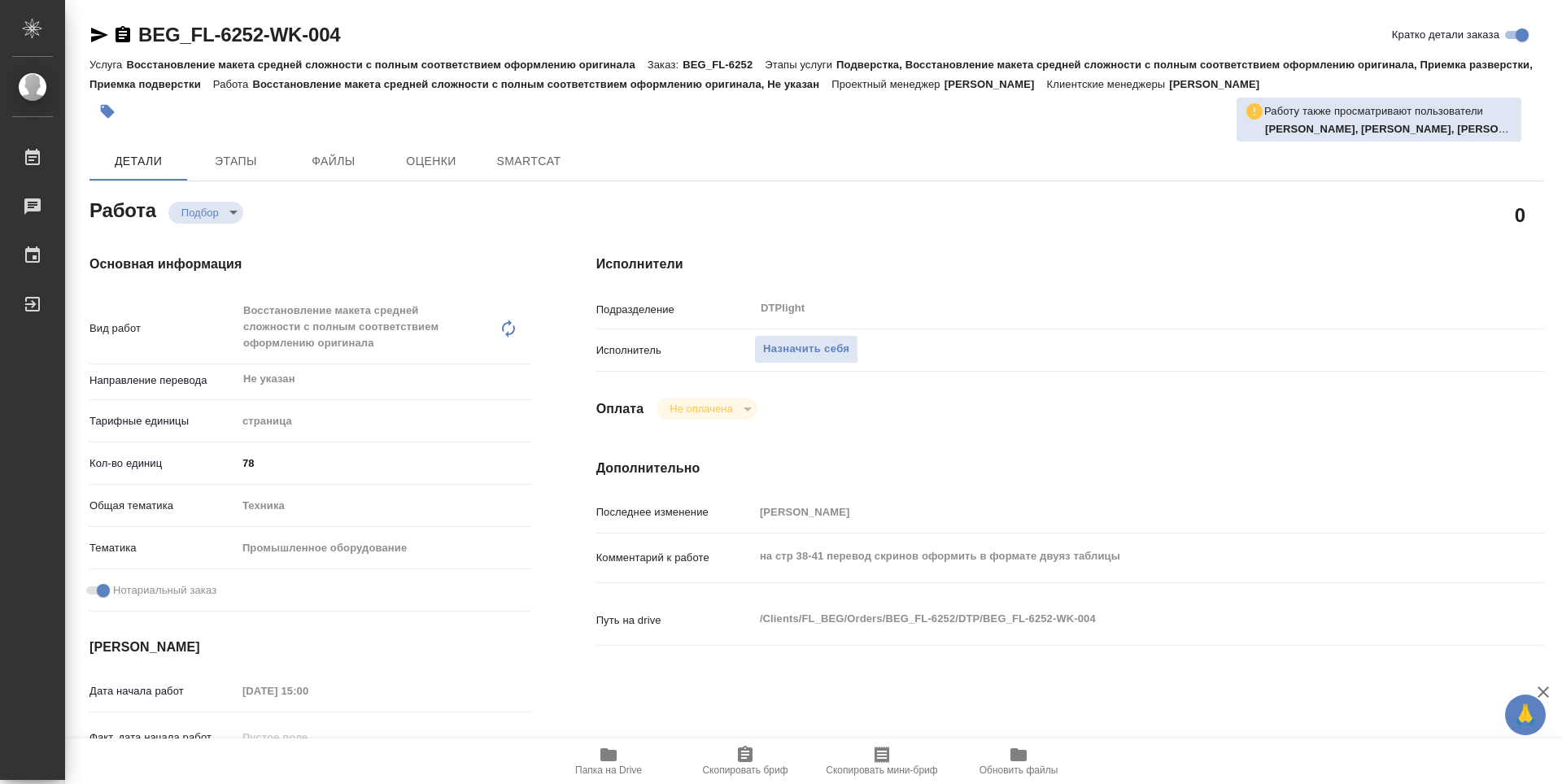
type textarea "x"
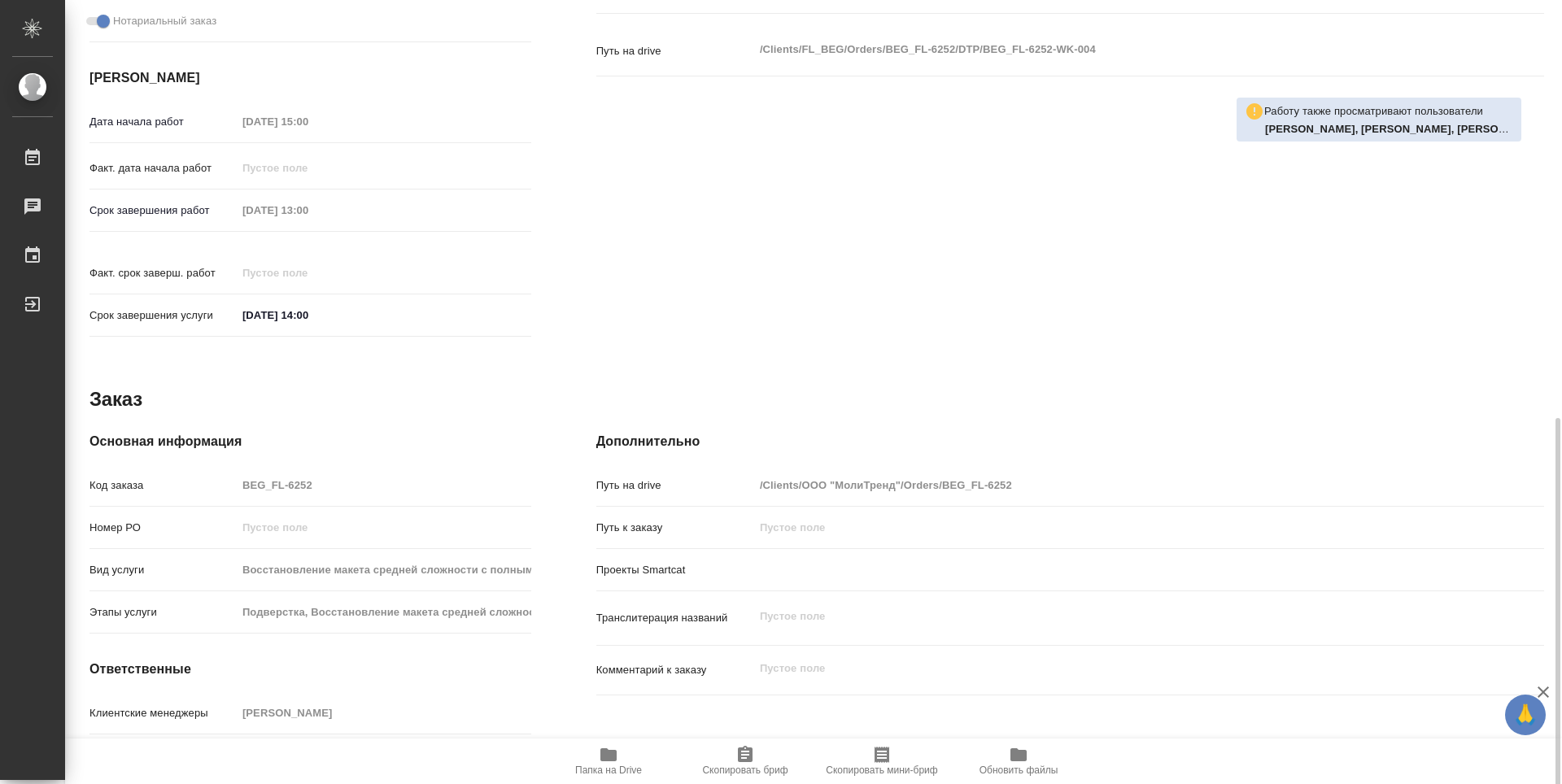
scroll to position [636, 0]
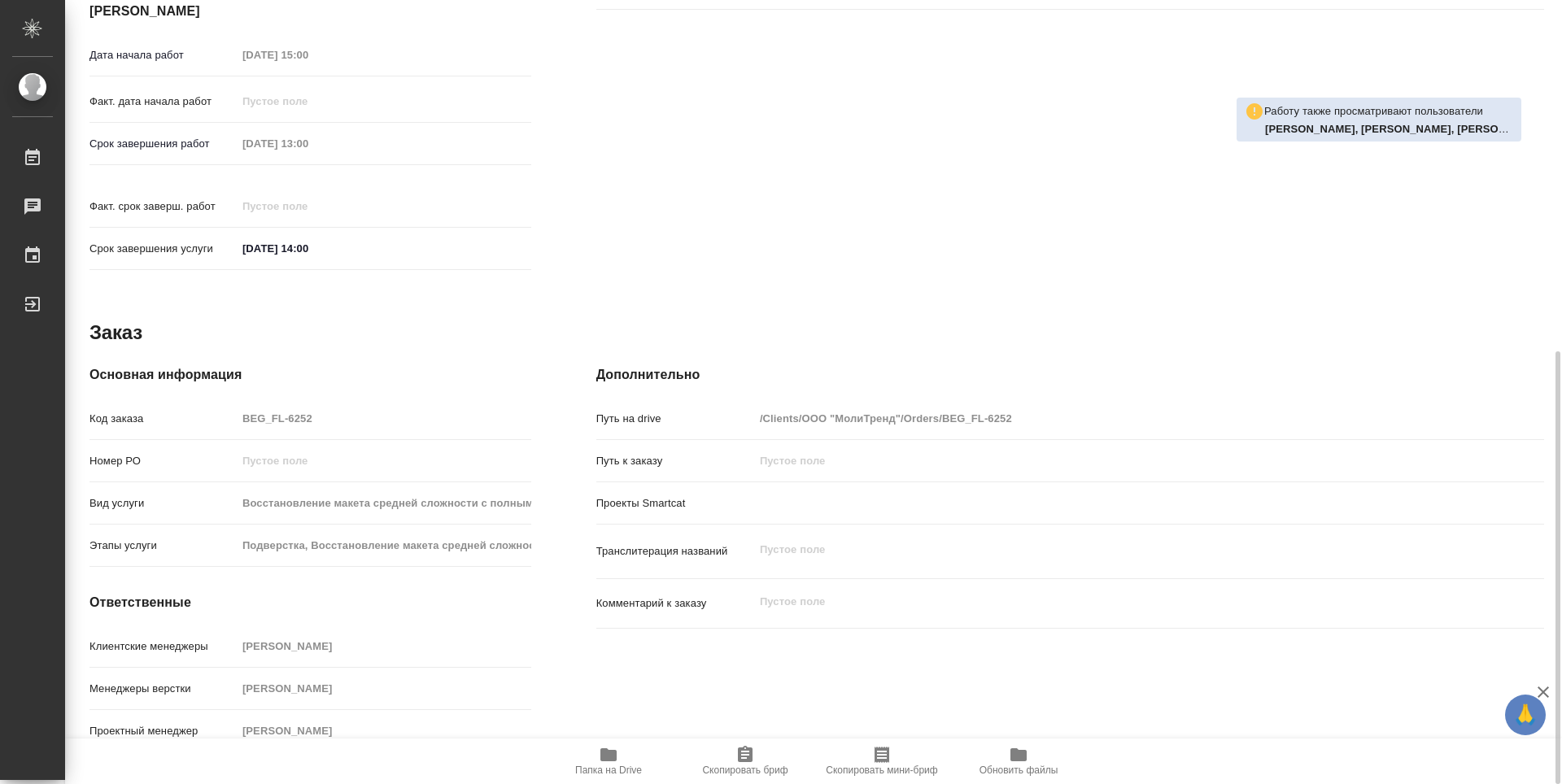
type textarea "x"
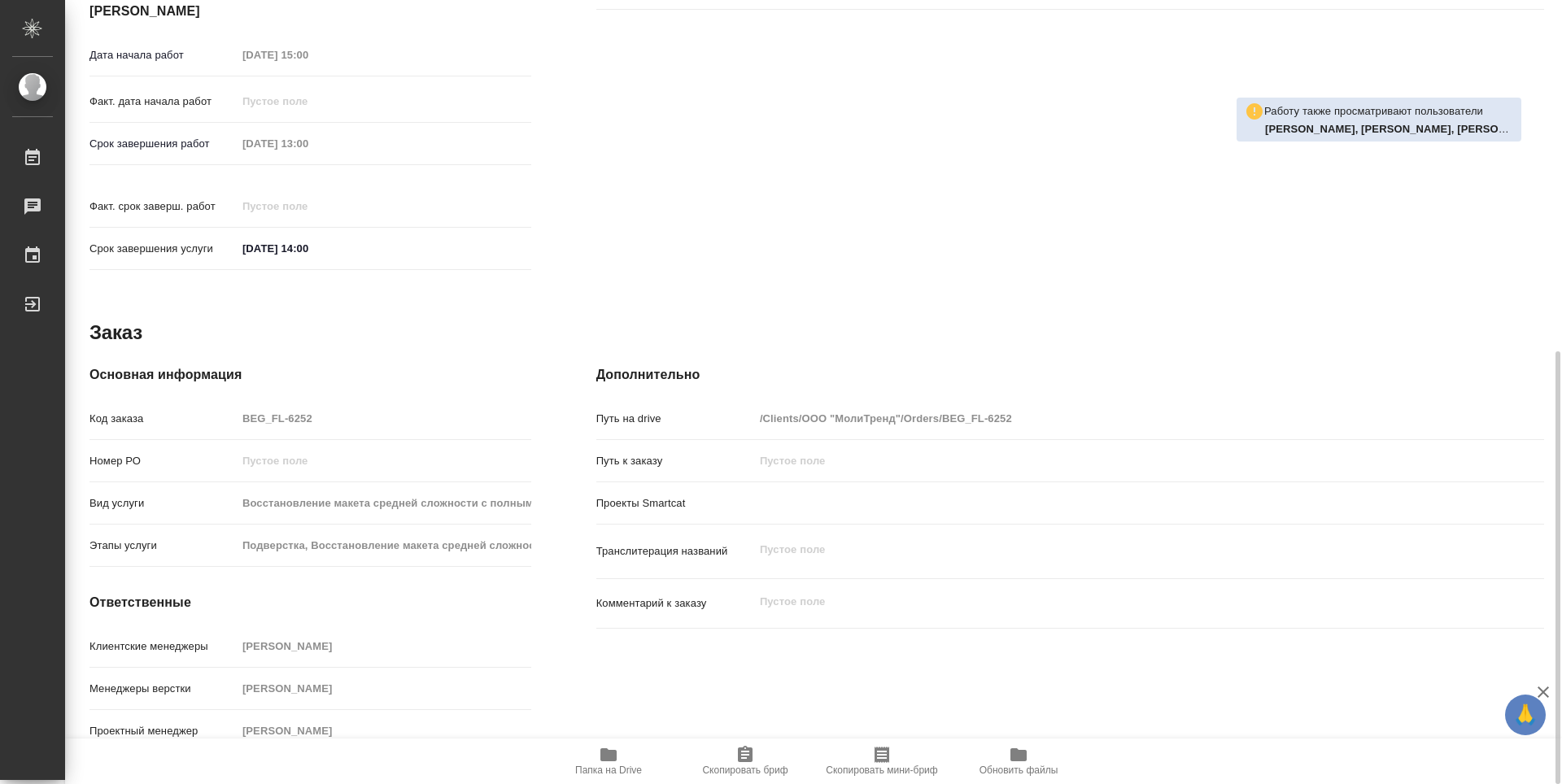
click at [612, 778] on button "Папка на Drive" at bounding box center [609, 761] width 137 height 46
type textarea "x"
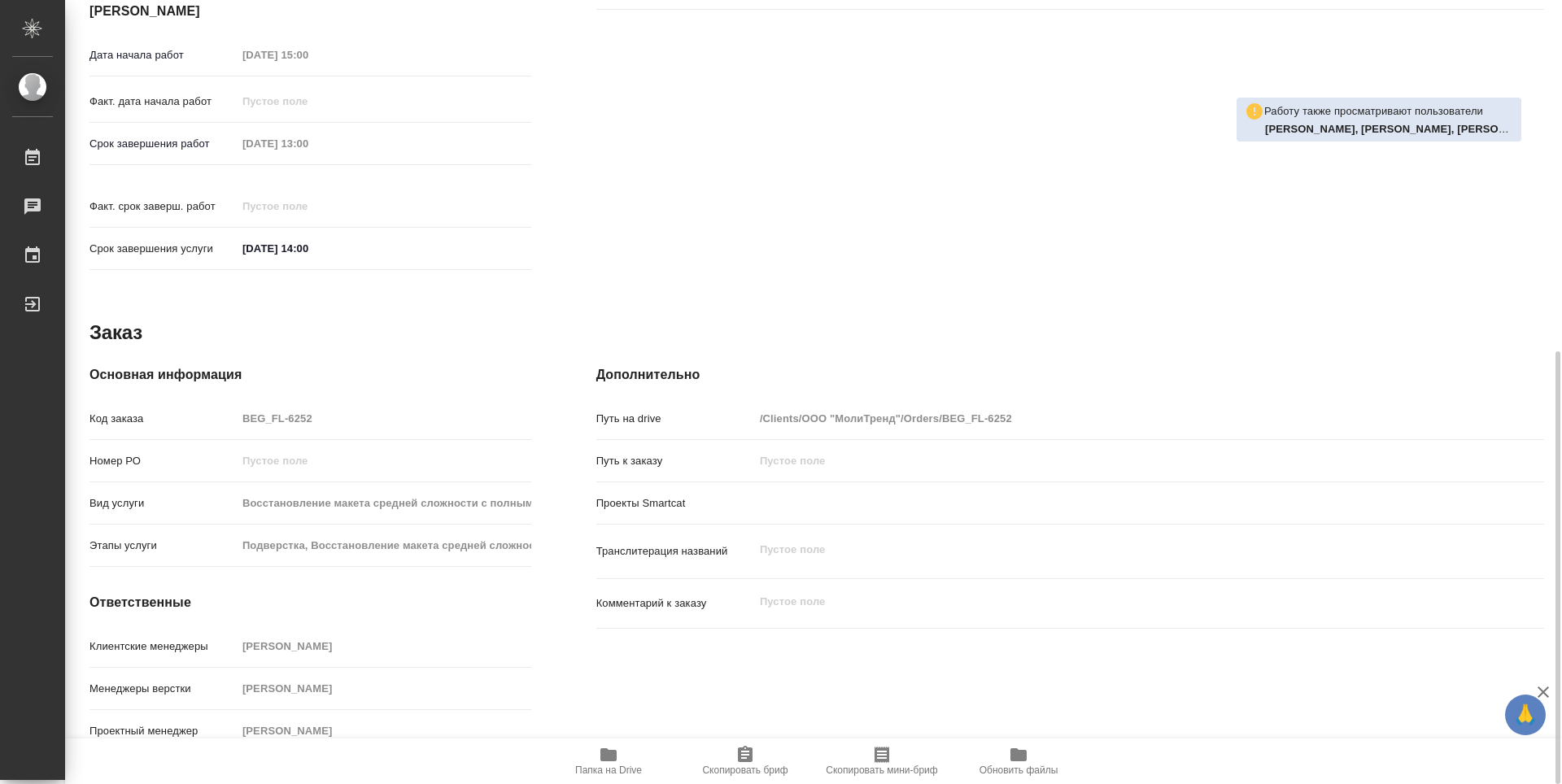
type textarea "x"
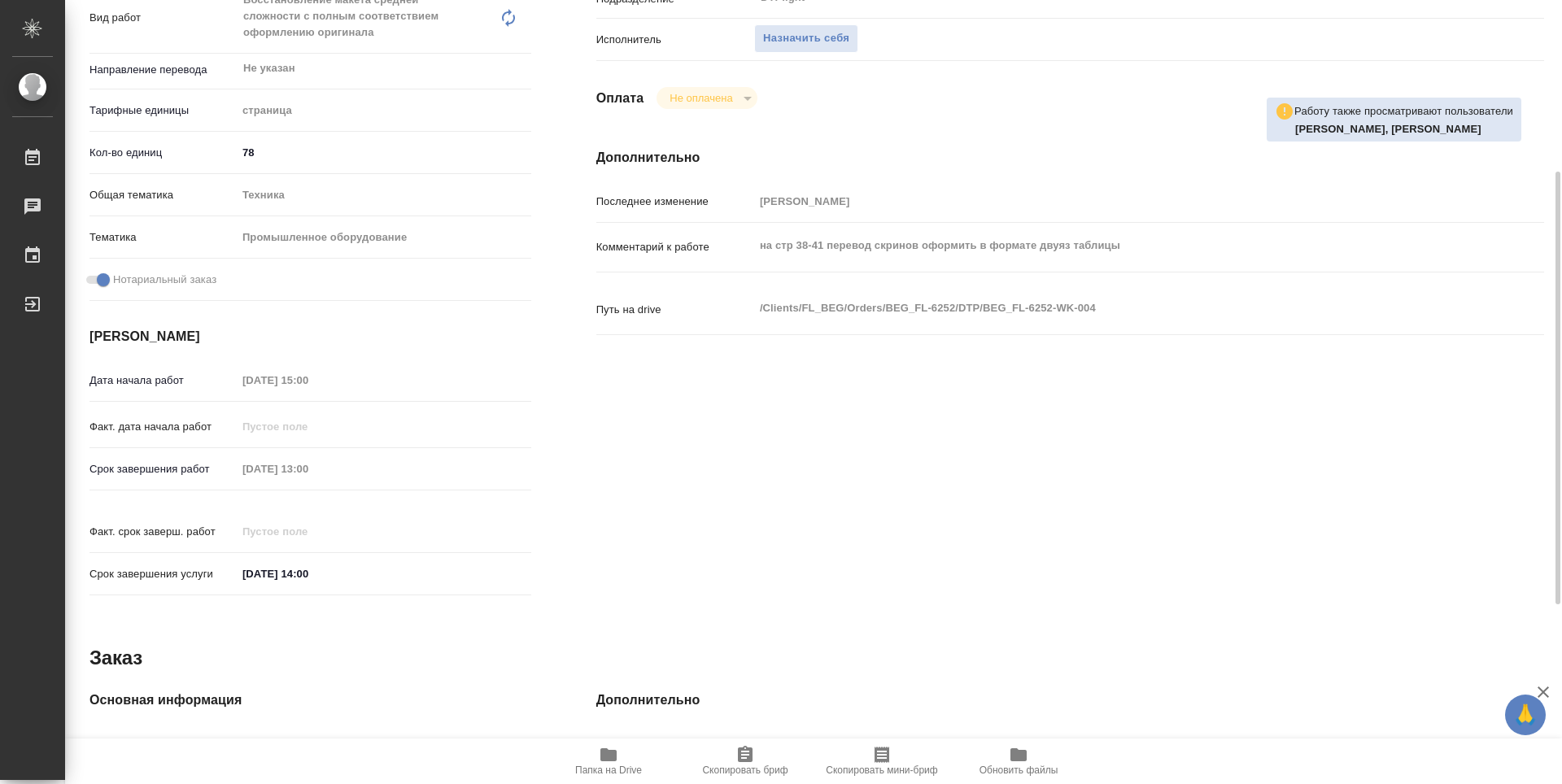
scroll to position [0, 0]
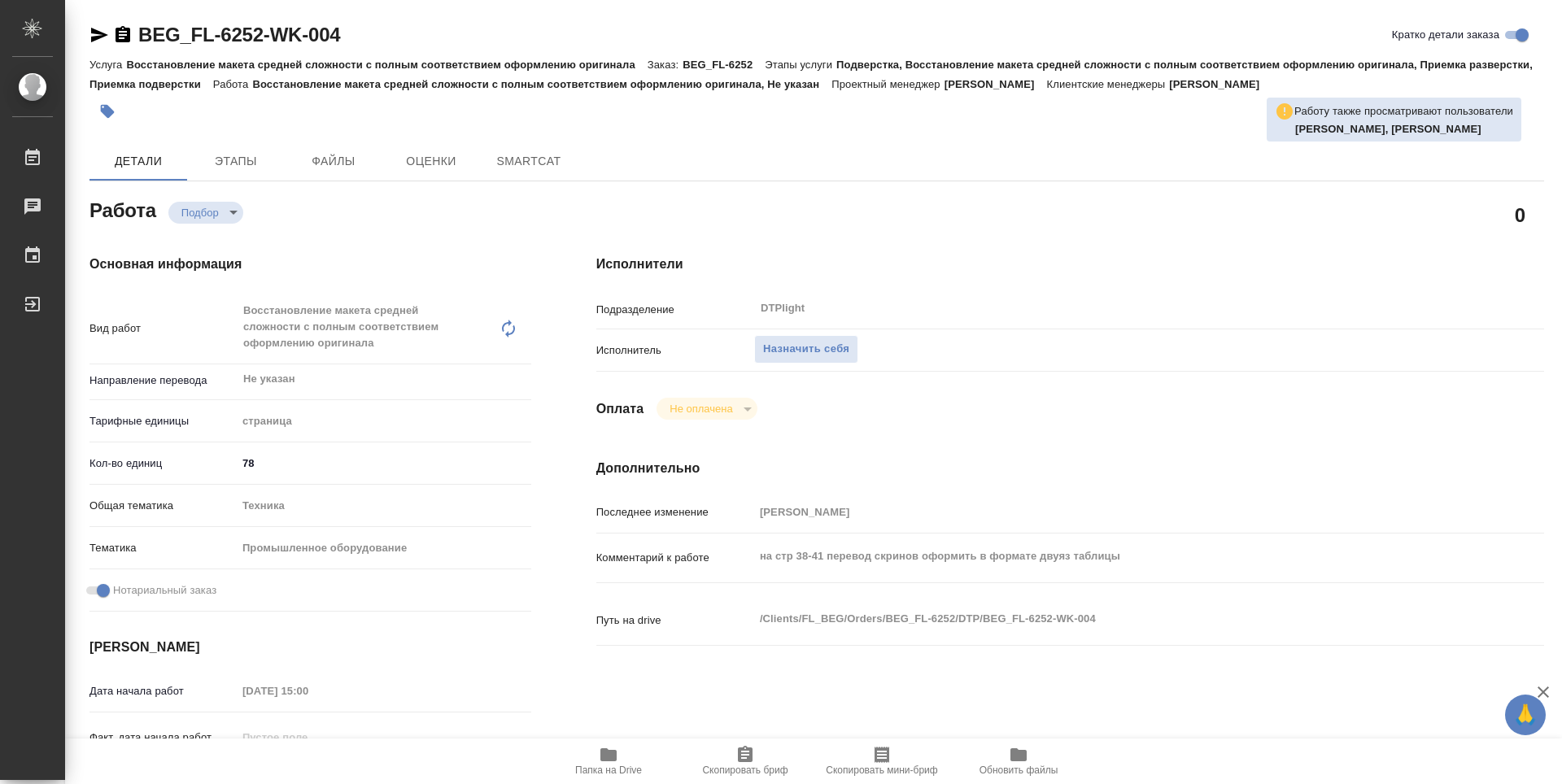
type textarea "x"
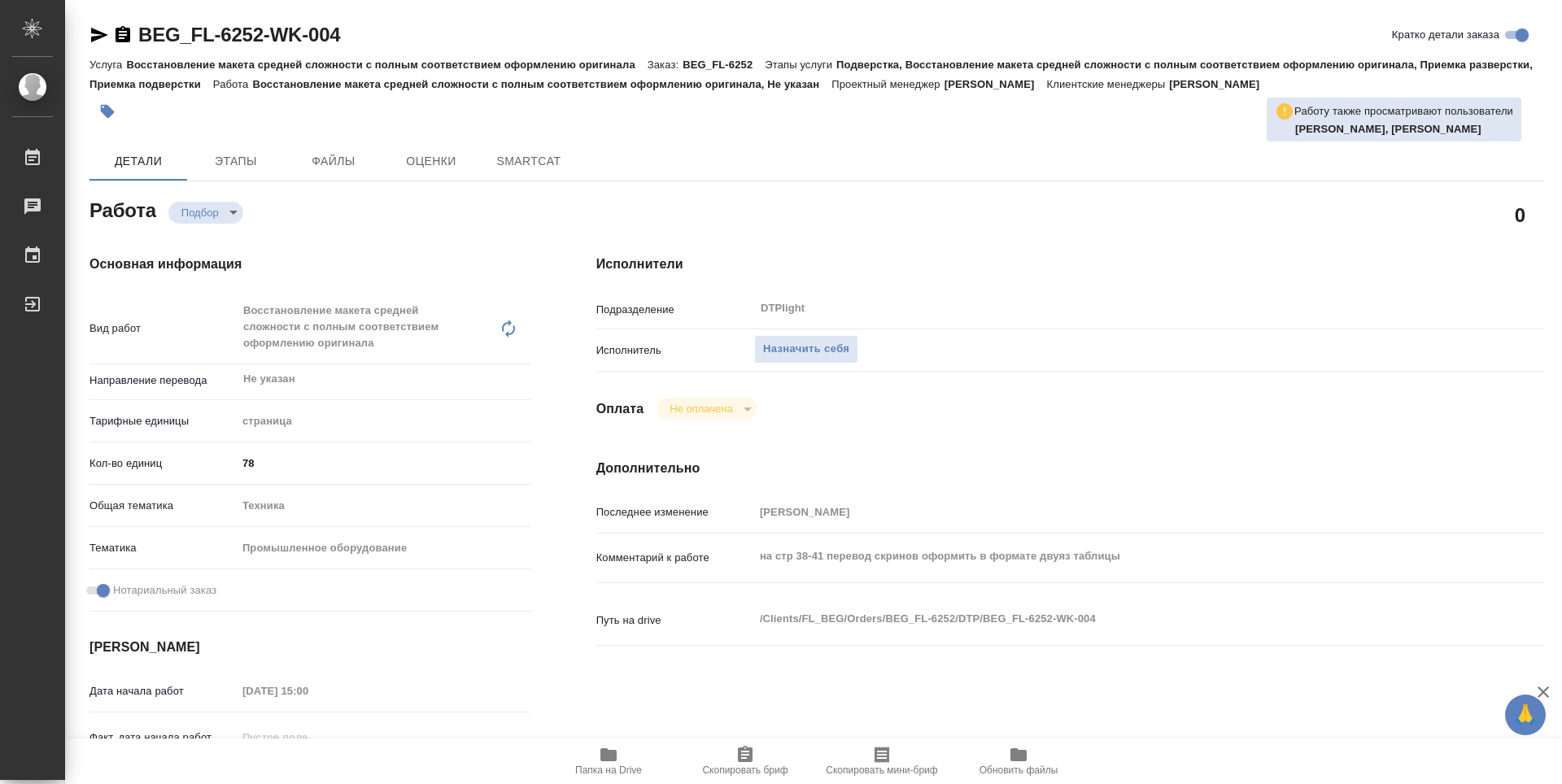
type textarea "x"
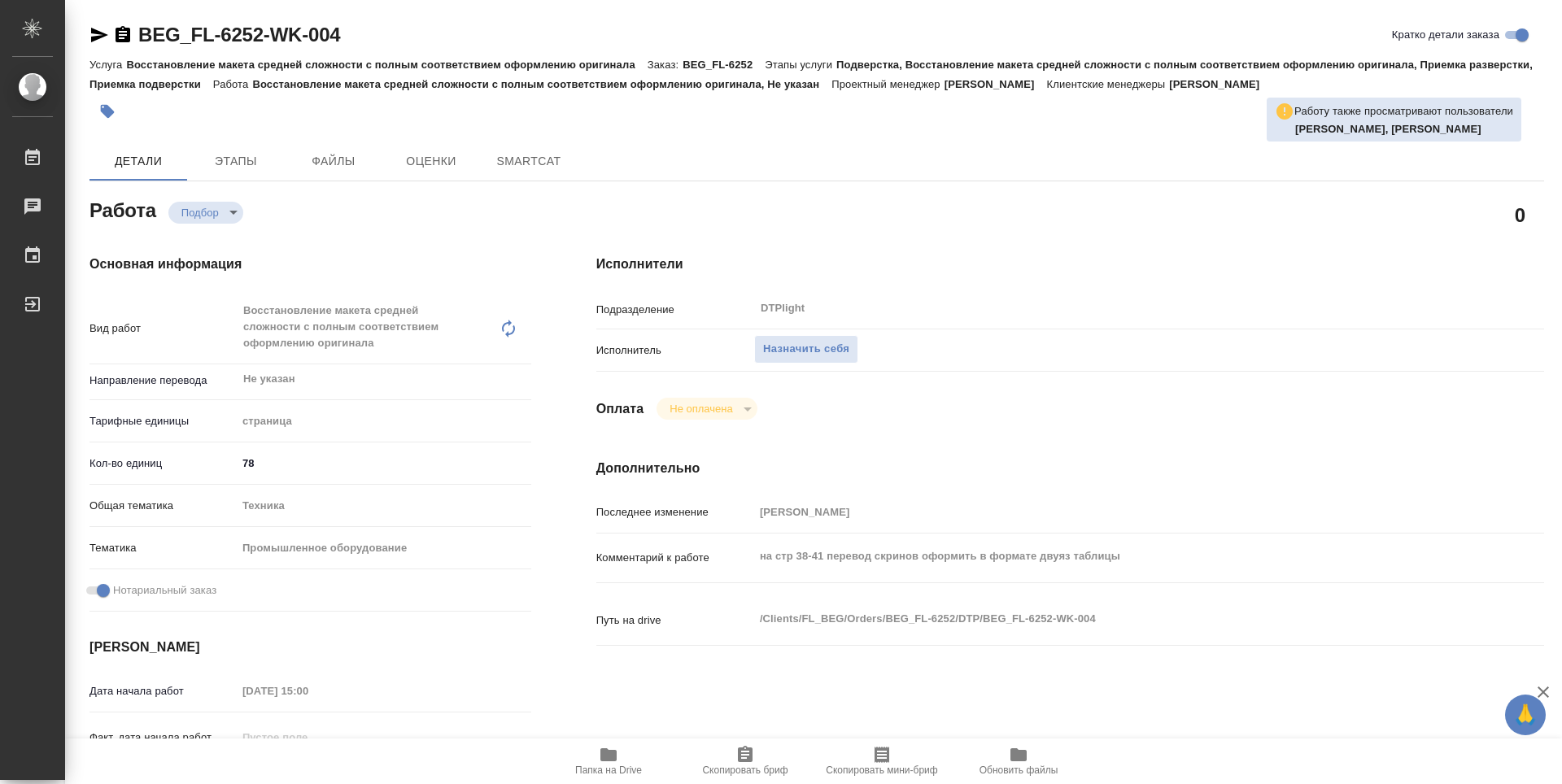
type textarea "x"
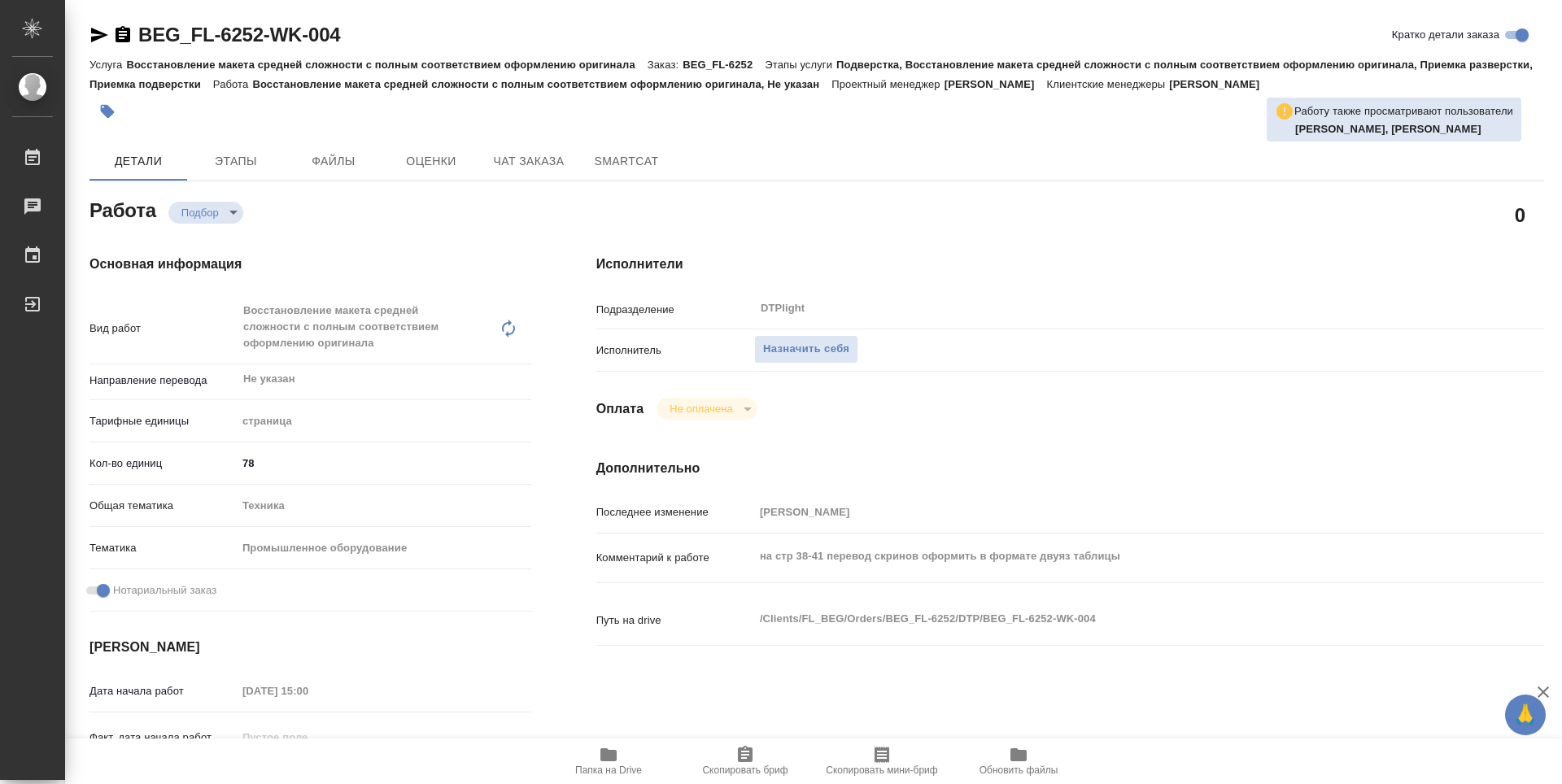
click at [596, 753] on span "Папка на Drive" at bounding box center [609, 760] width 117 height 31
type textarea "x"
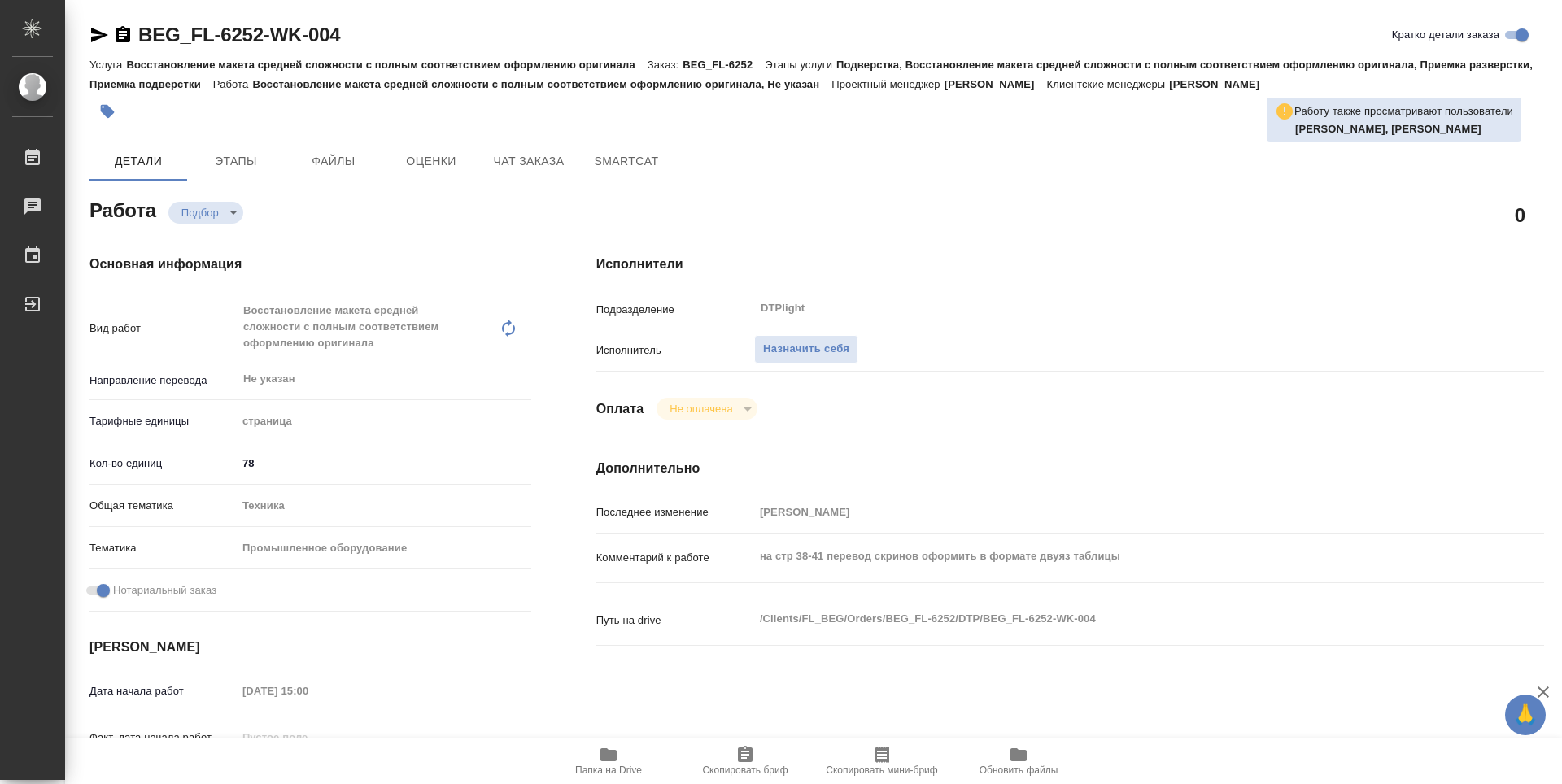
type textarea "x"
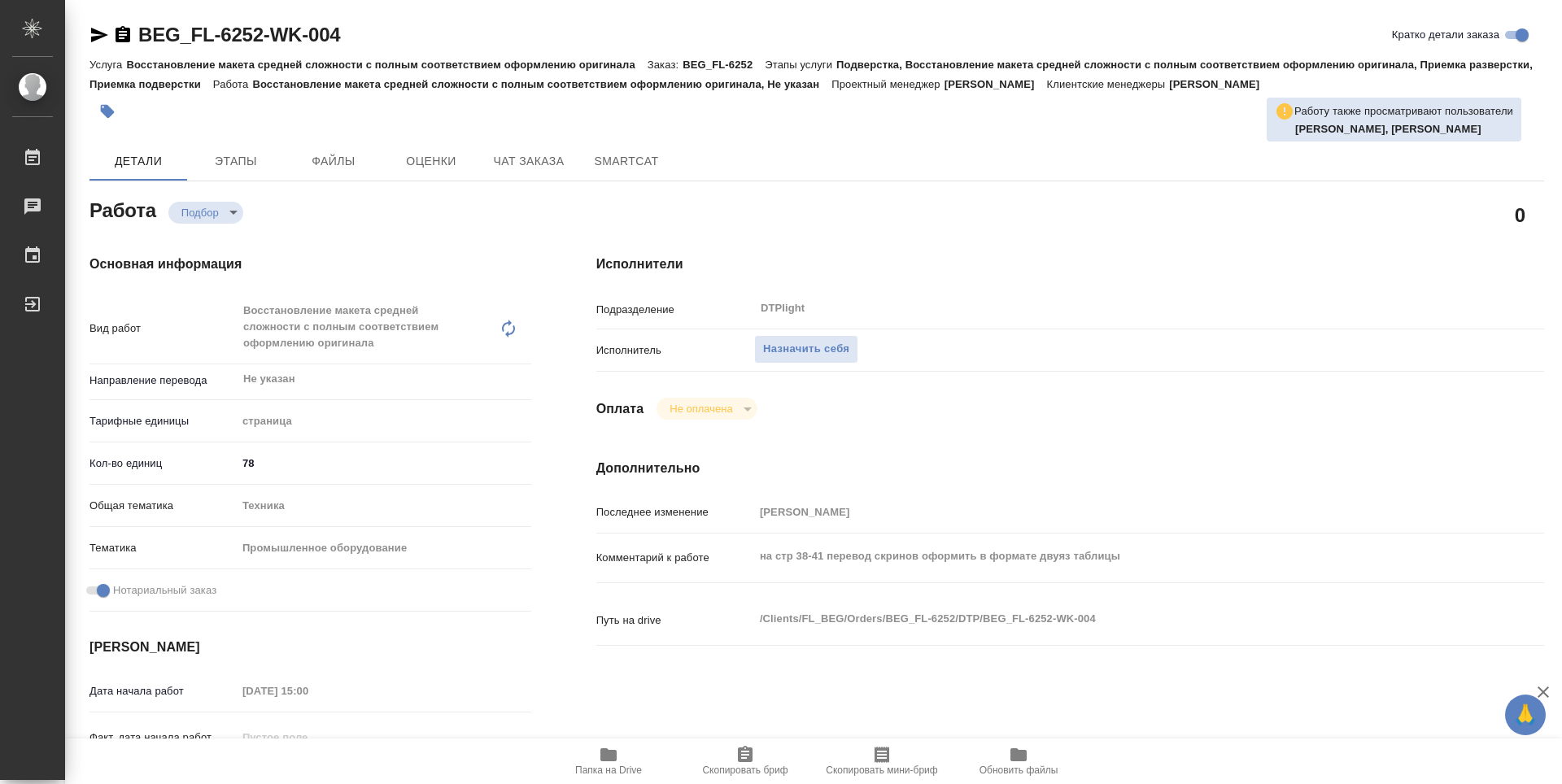
type textarea "x"
click at [338, 161] on span "Файлы" at bounding box center [334, 162] width 78 height 21
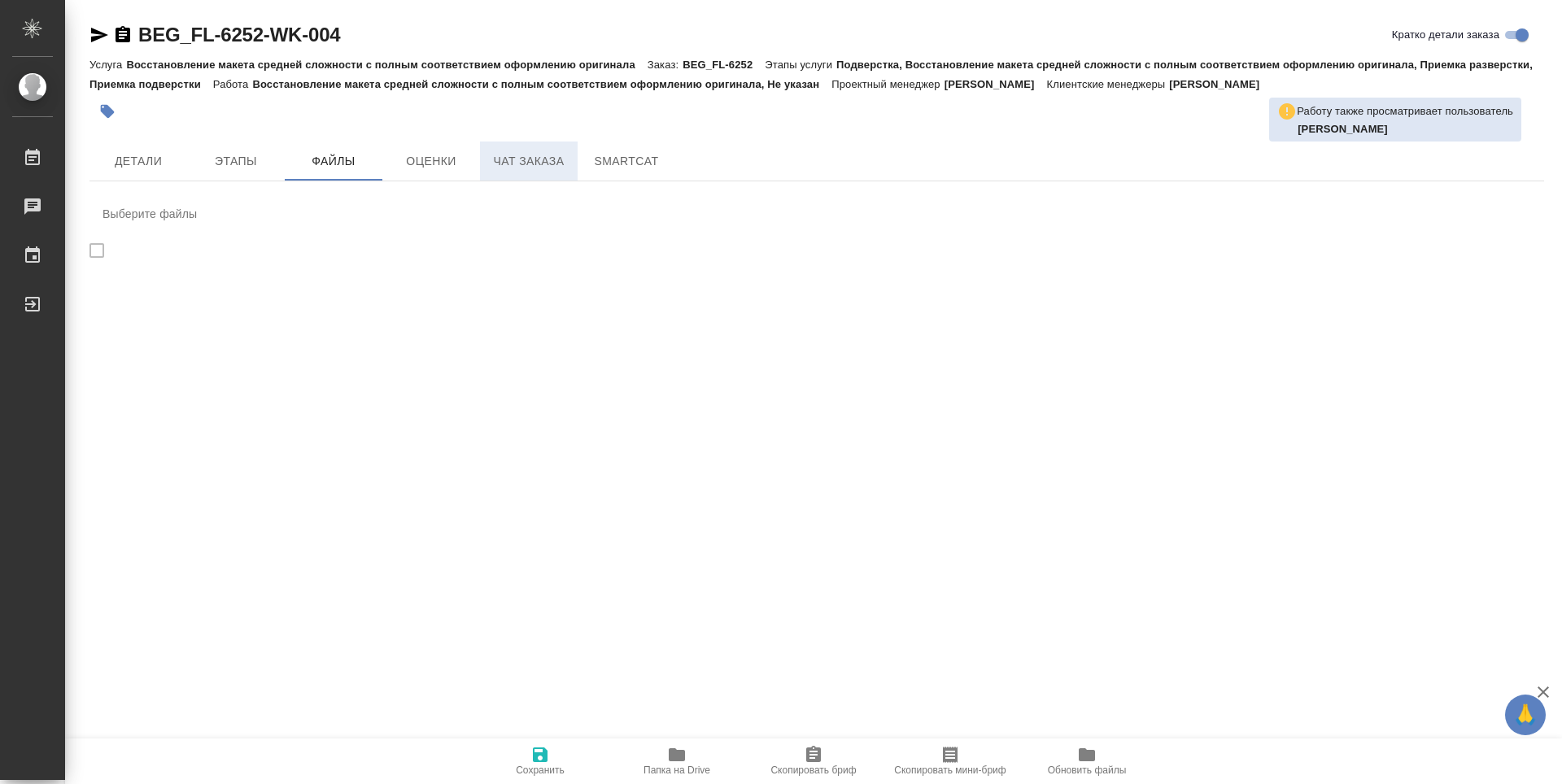
click at [553, 163] on span "Чат заказа" at bounding box center [528, 162] width 78 height 21
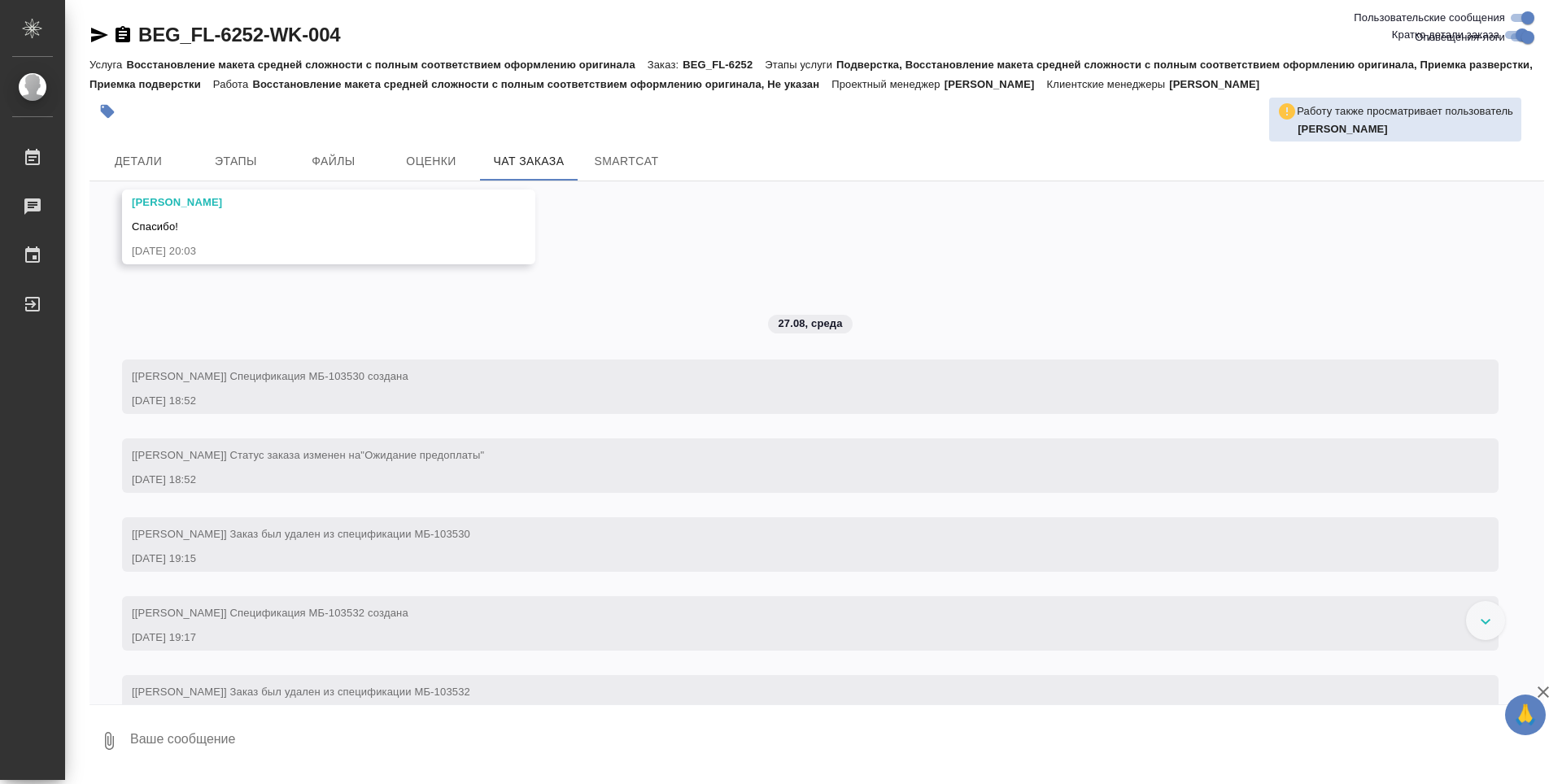
scroll to position [4008, 0]
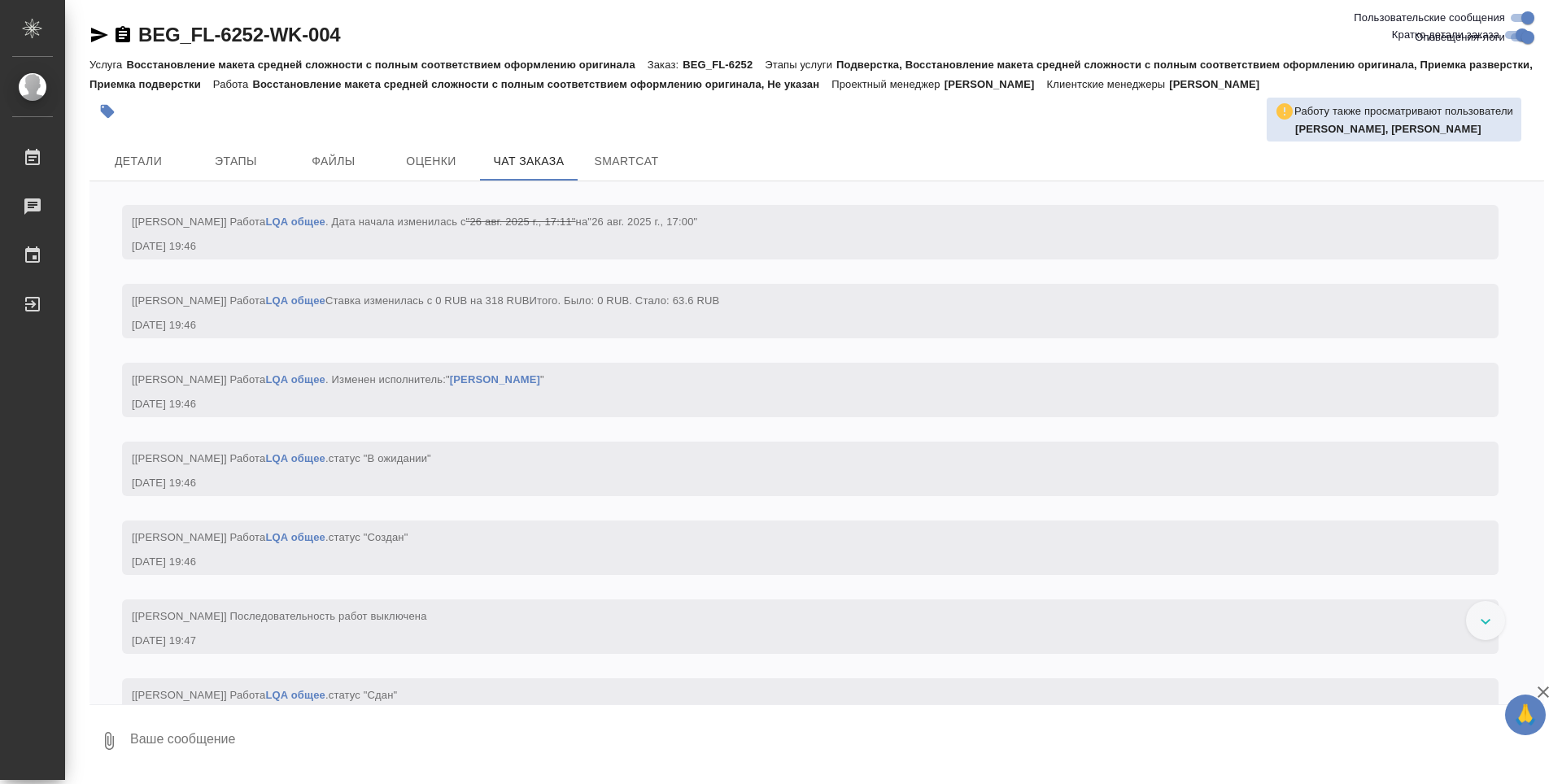
scroll to position [2869, 0]
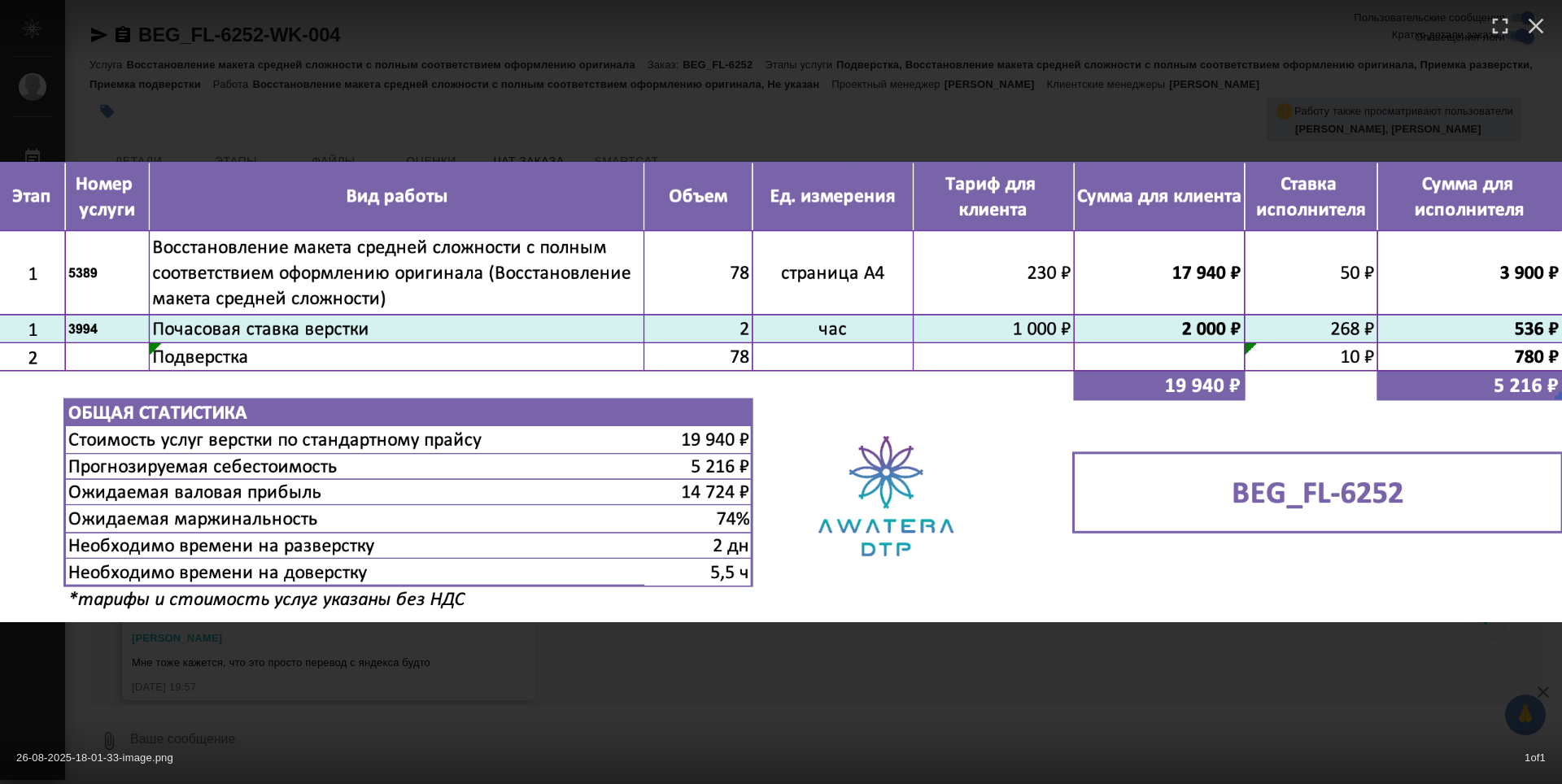
click at [810, 494] on div "26-08-2025-18-01-33-image.png 1 of 1" at bounding box center [781, 392] width 1562 height 784
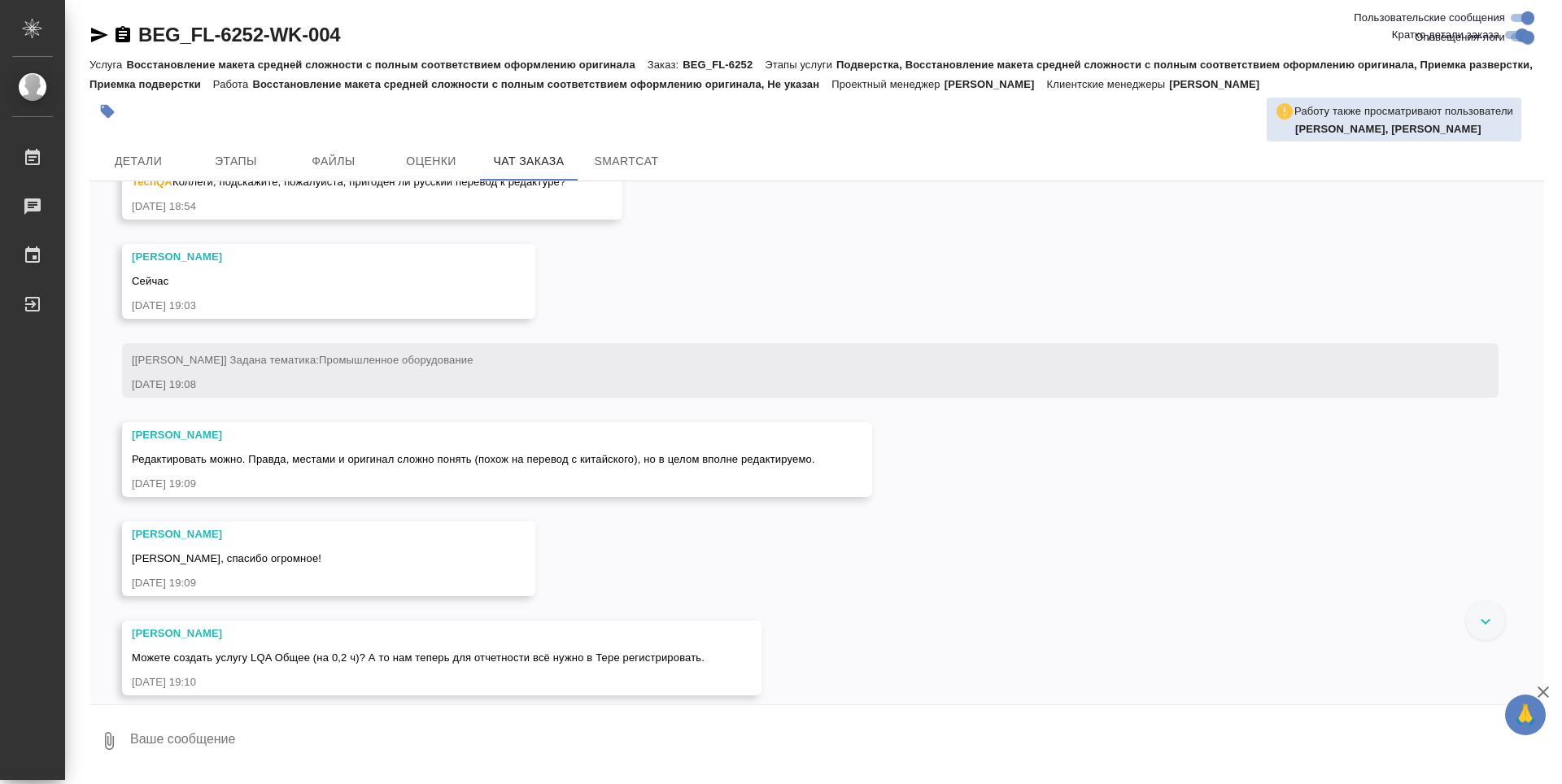
scroll to position [0, 0]
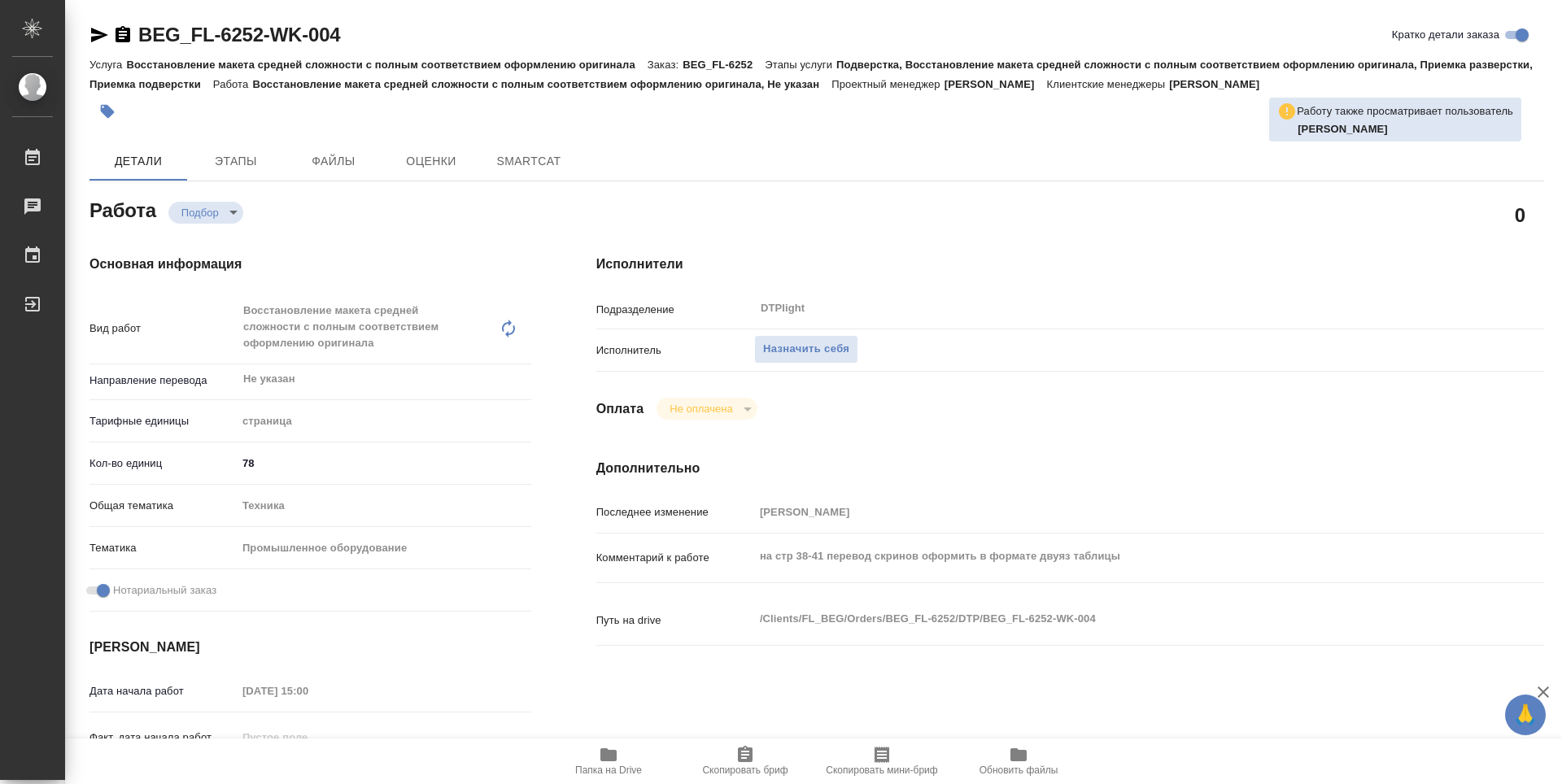
type textarea "x"
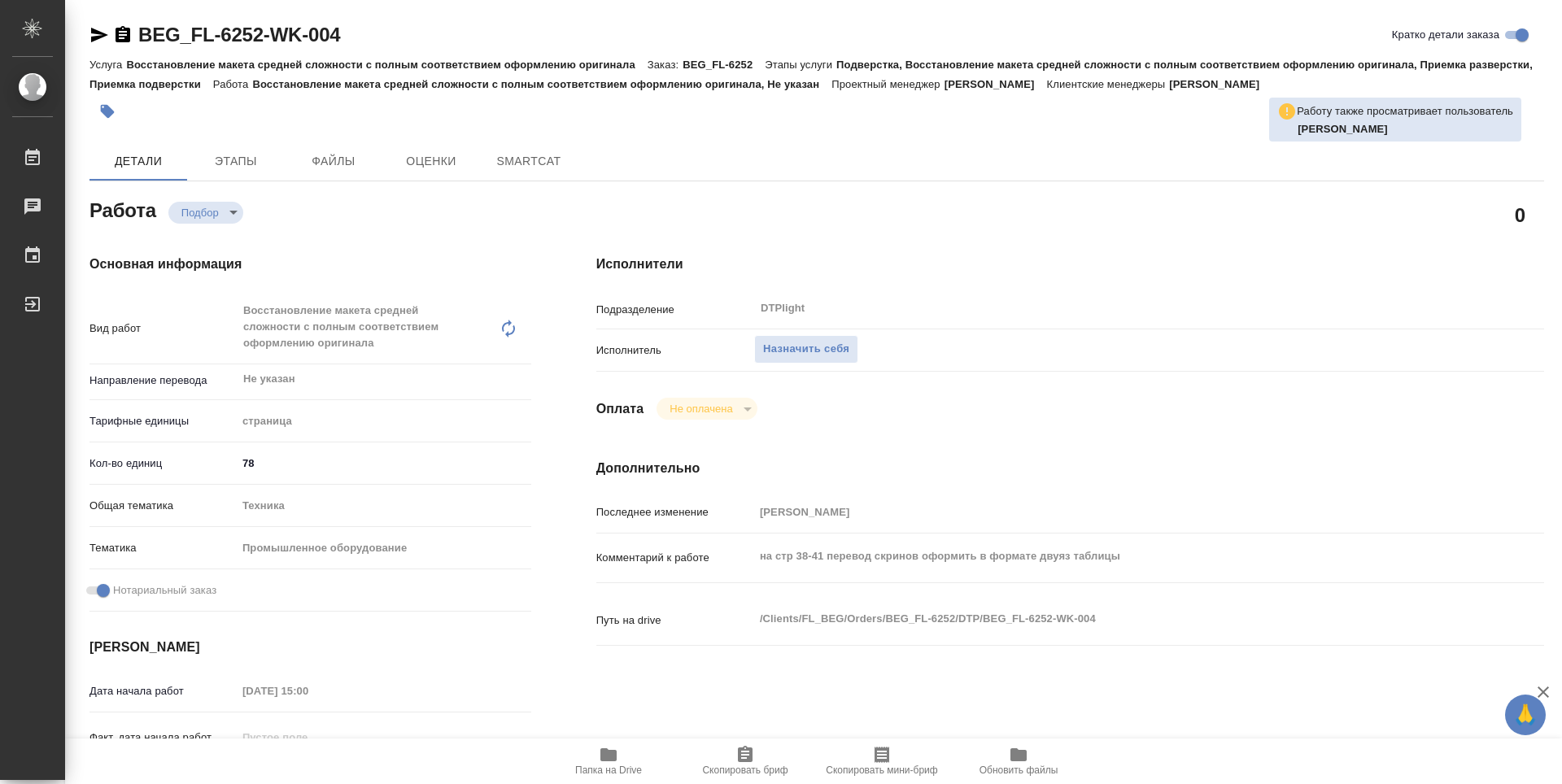
type textarea "x"
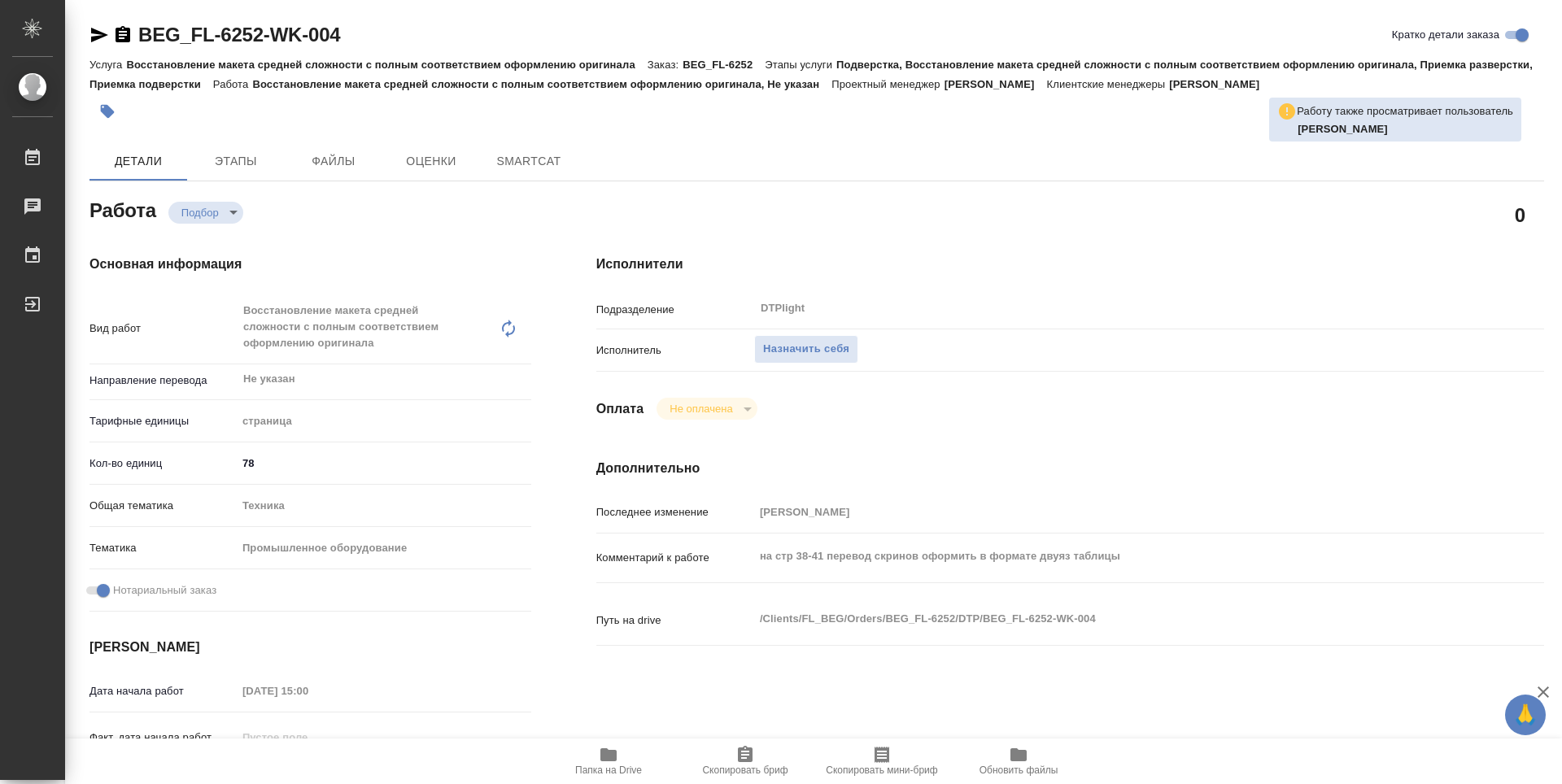
type textarea "x"
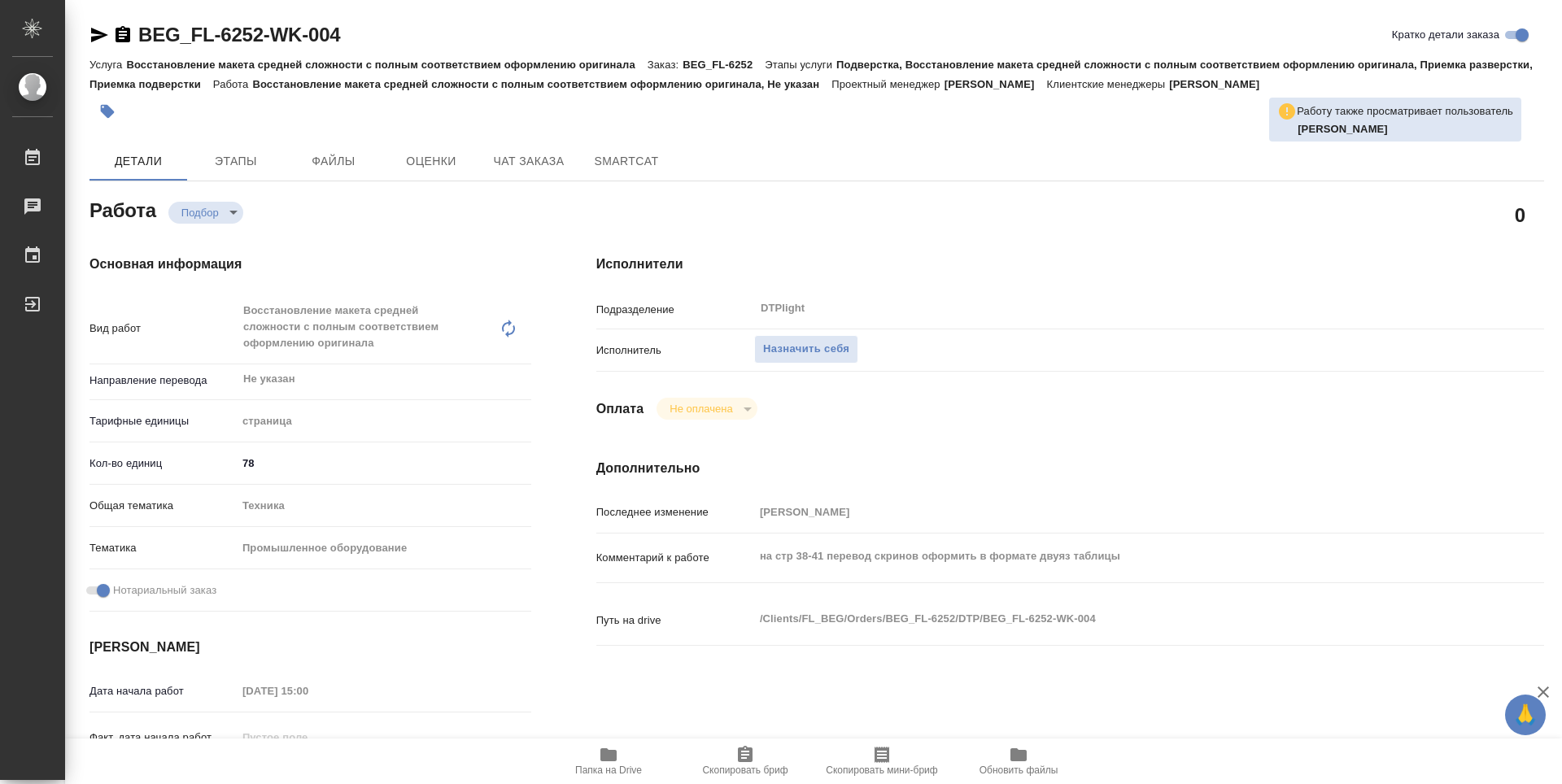
type textarea "x"
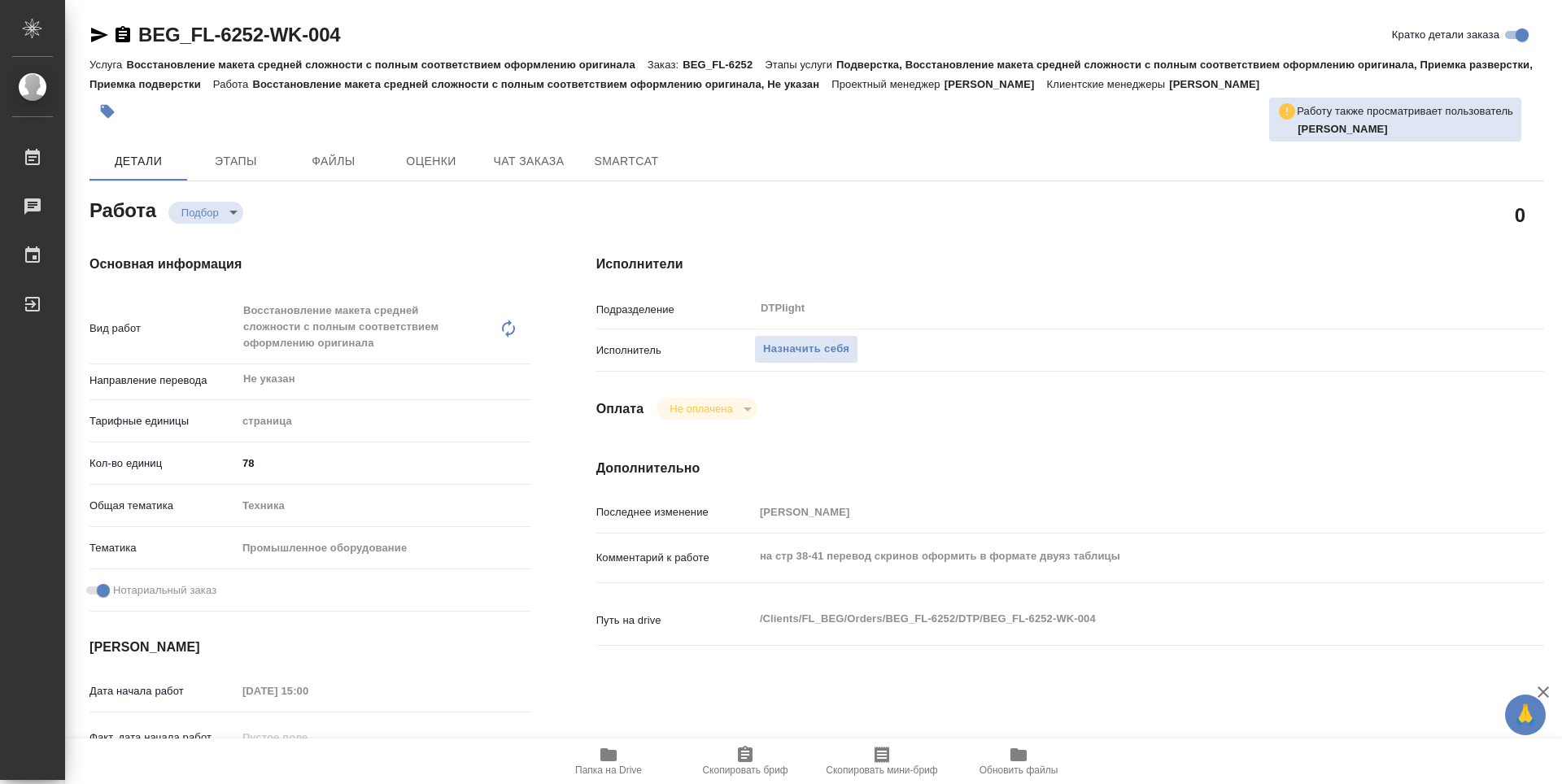
click at [628, 761] on span "Папка на Drive" at bounding box center [609, 760] width 117 height 31
type textarea "x"
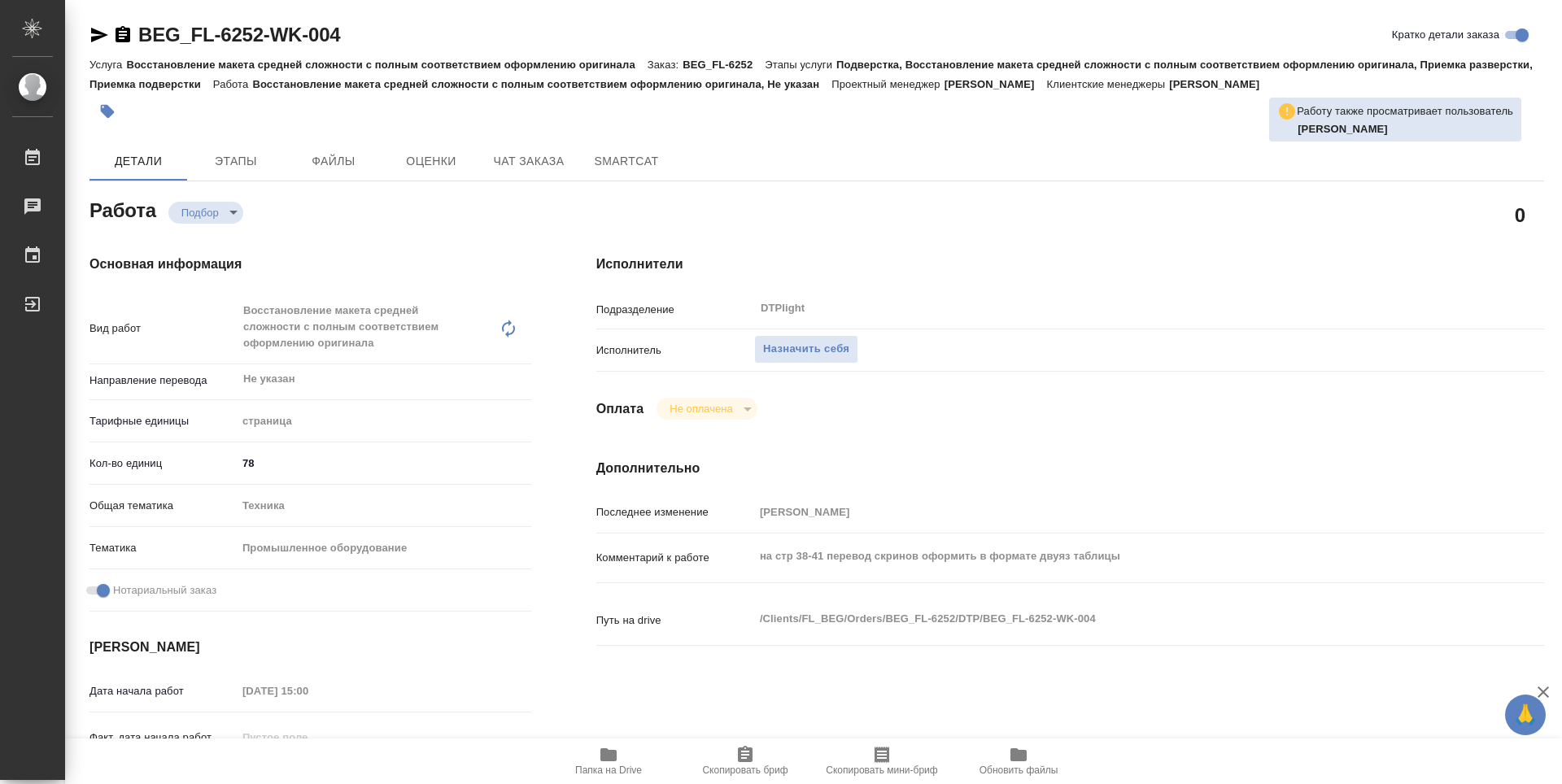
type textarea "x"
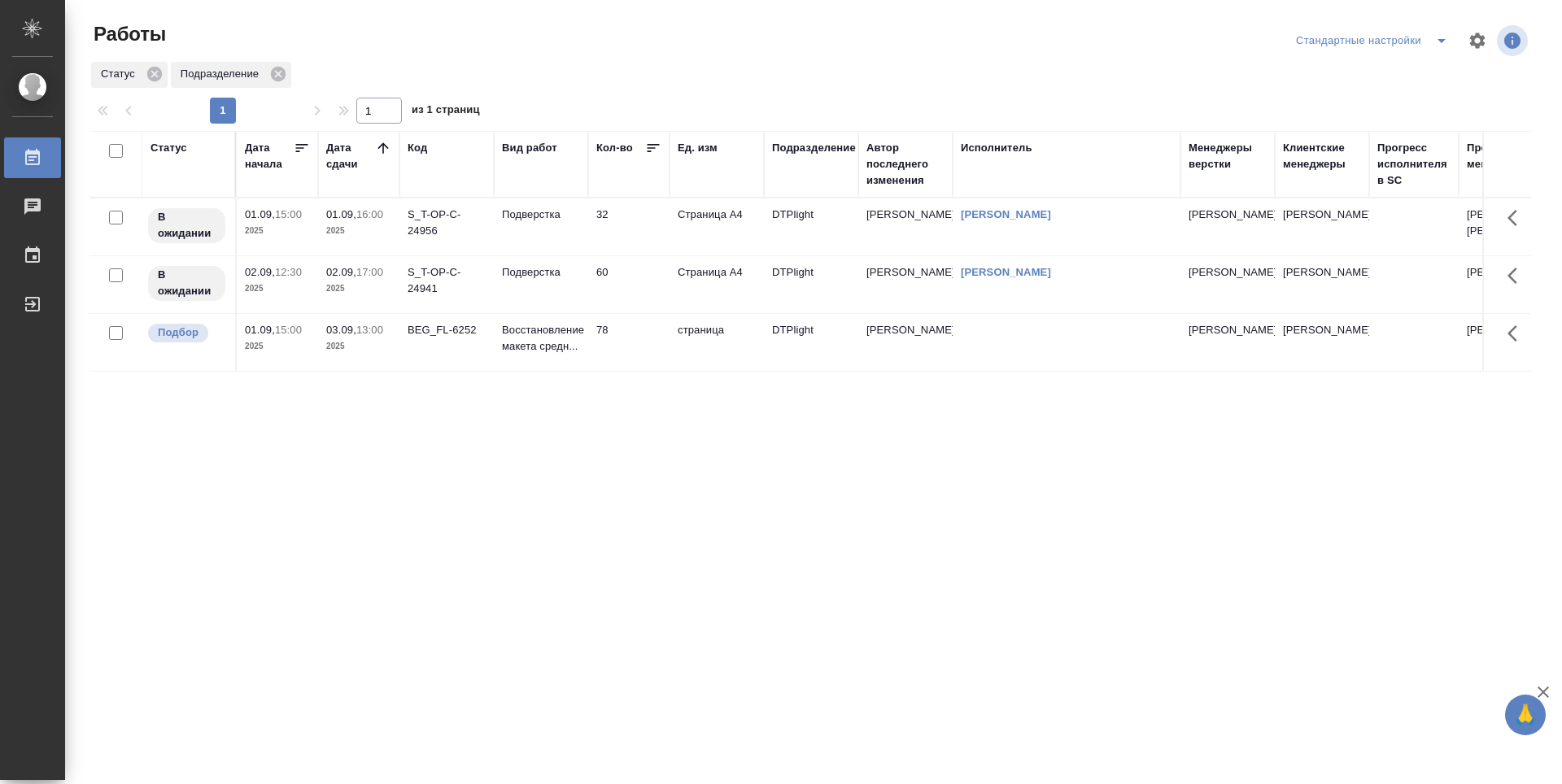
click at [647, 246] on td "32" at bounding box center [628, 227] width 81 height 57
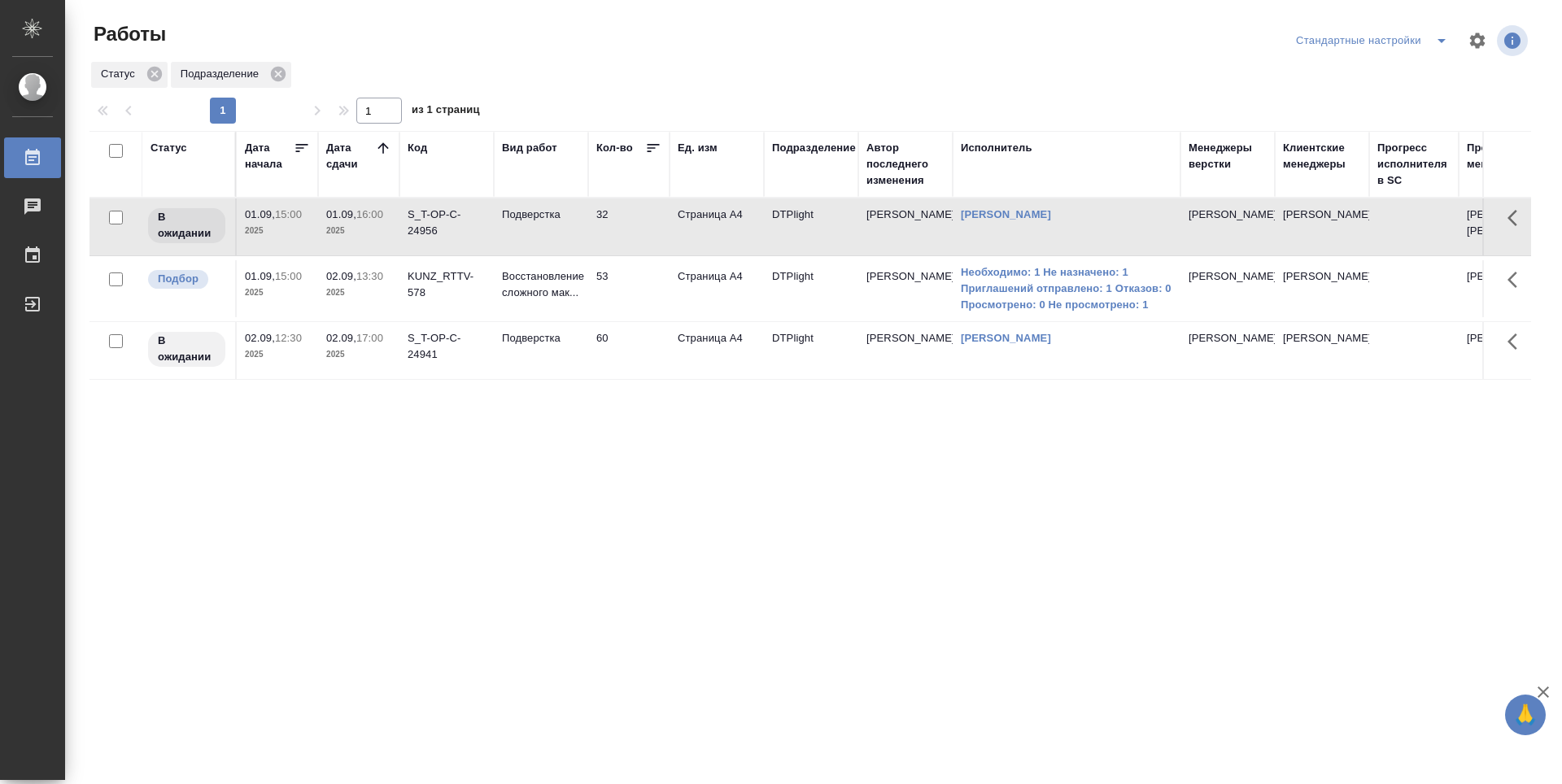
click at [603, 516] on div "Статус Дата начала Дата сдачи Код Вид работ Кол-во Ед. изм Подразделение Автор …" at bounding box center [810, 423] width 1441 height 585
click at [639, 379] on td "60" at bounding box center [628, 351] width 81 height 57
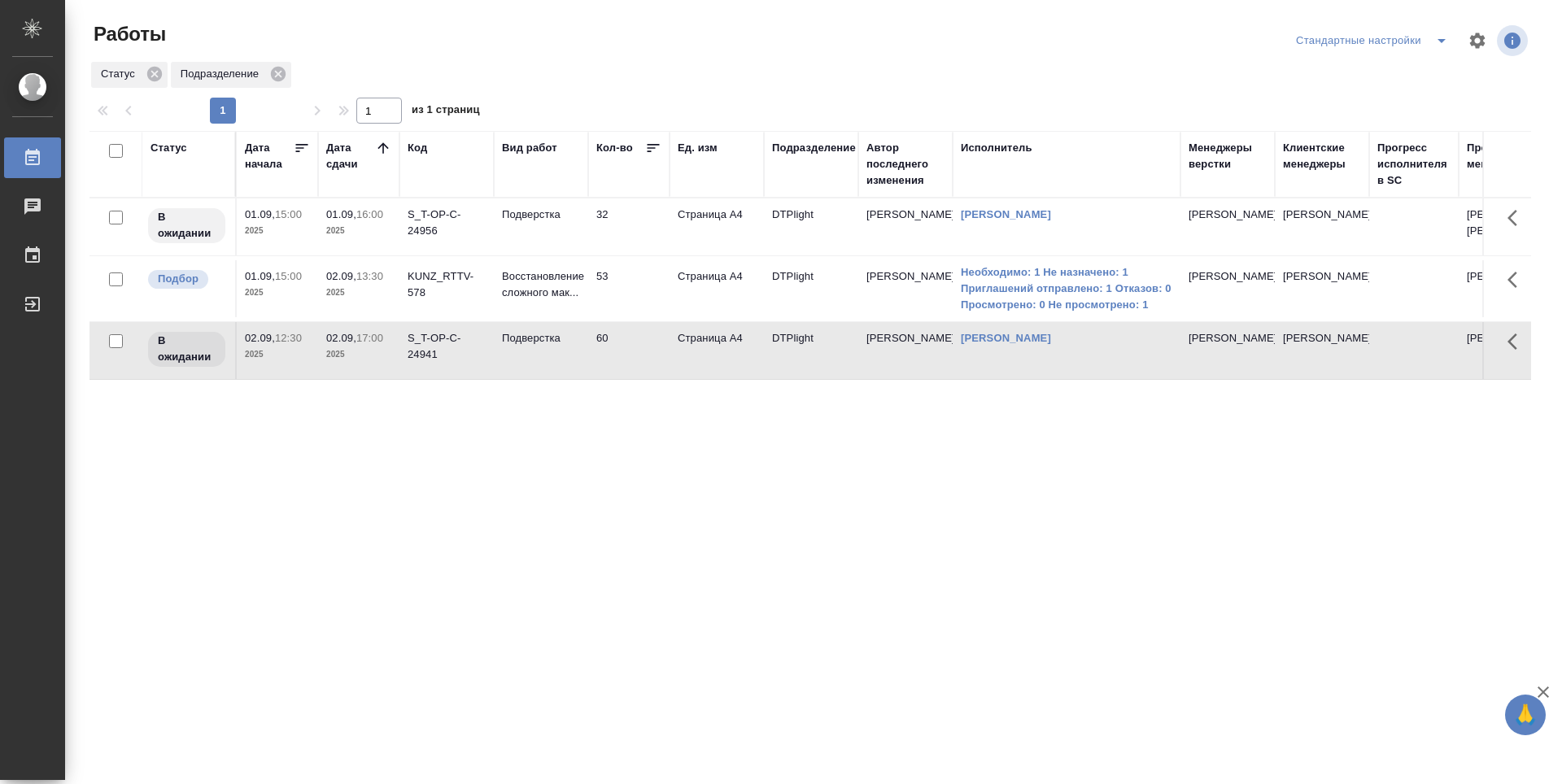
click at [618, 520] on div "Статус Дата начала Дата сдачи Код Вид работ Кол-во Ед. изм Подразделение Автор …" at bounding box center [810, 423] width 1441 height 585
click at [386, 144] on icon at bounding box center [383, 147] width 16 height 16
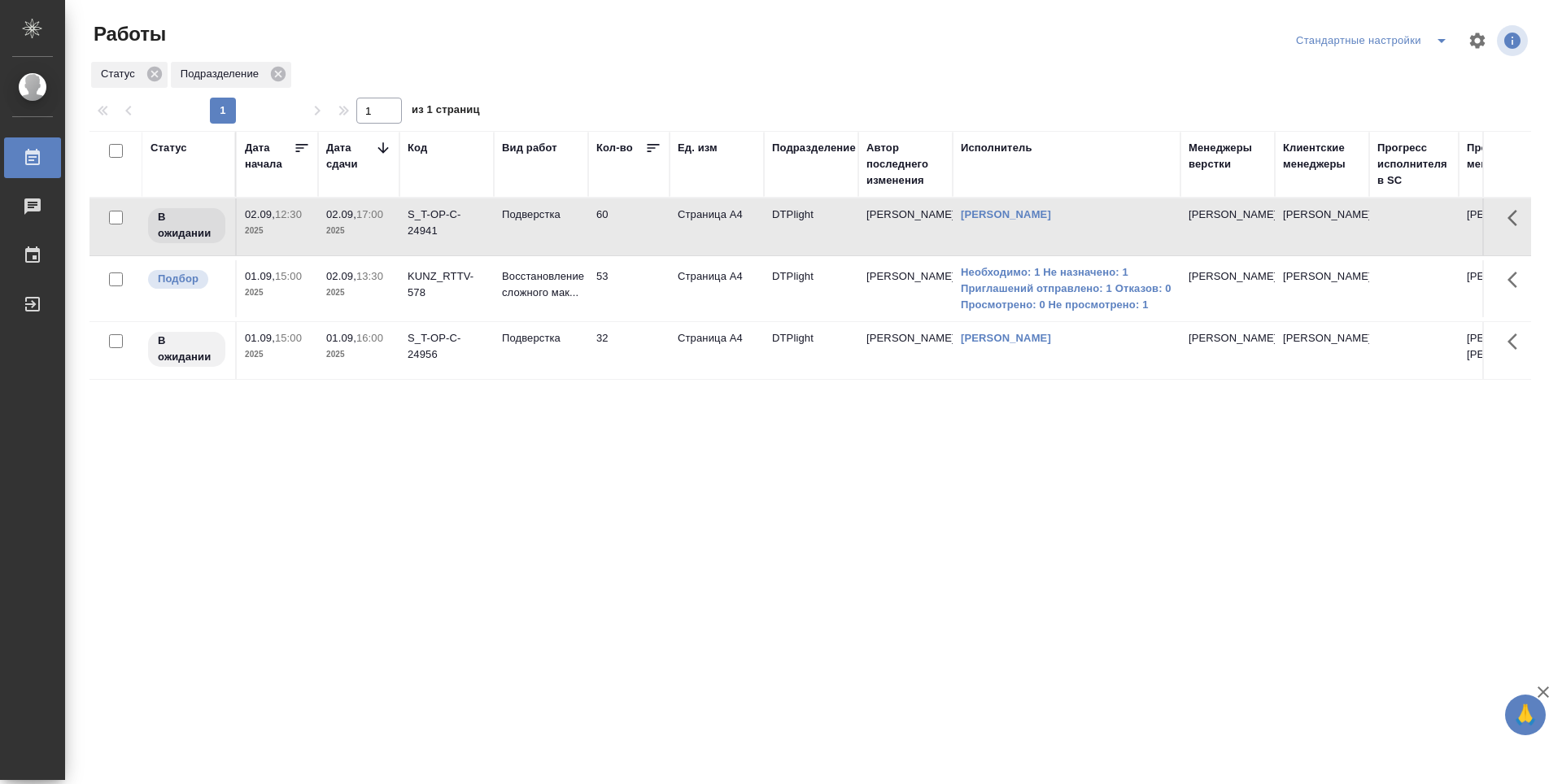
click at [386, 144] on icon at bounding box center [383, 147] width 16 height 16
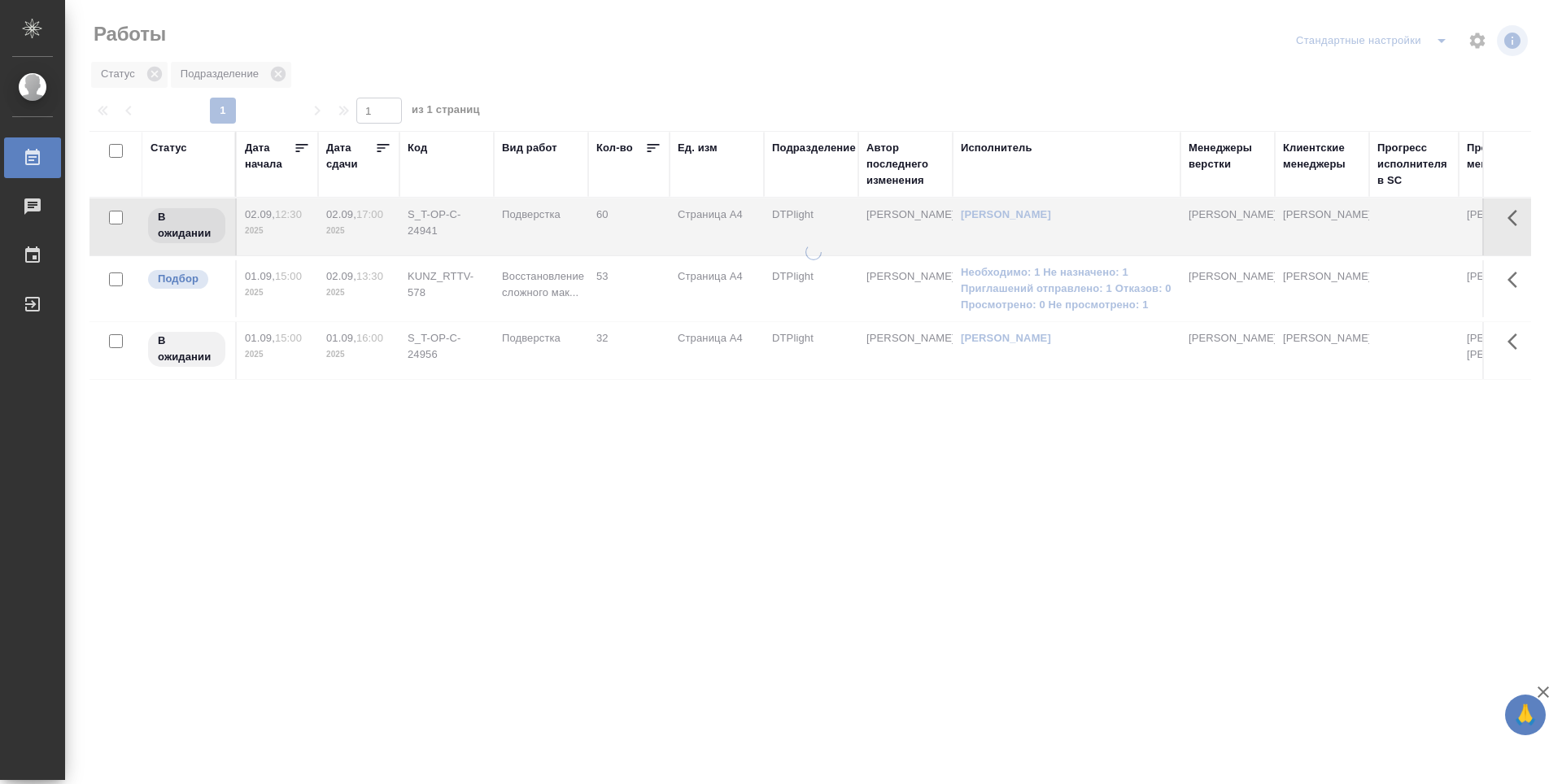
click at [386, 144] on icon at bounding box center [384, 147] width 12 height 8
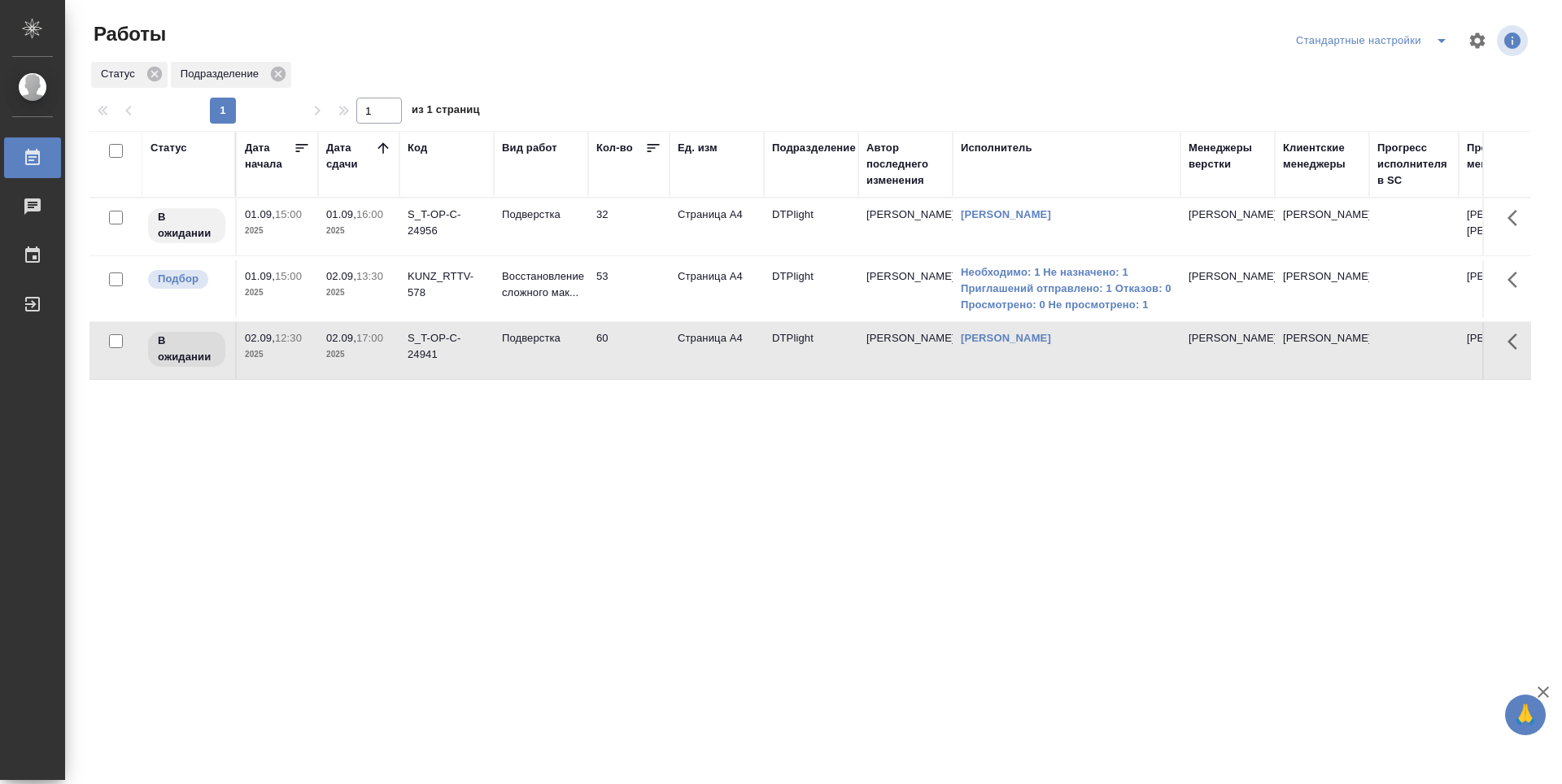
click at [645, 241] on td "32" at bounding box center [628, 227] width 81 height 57
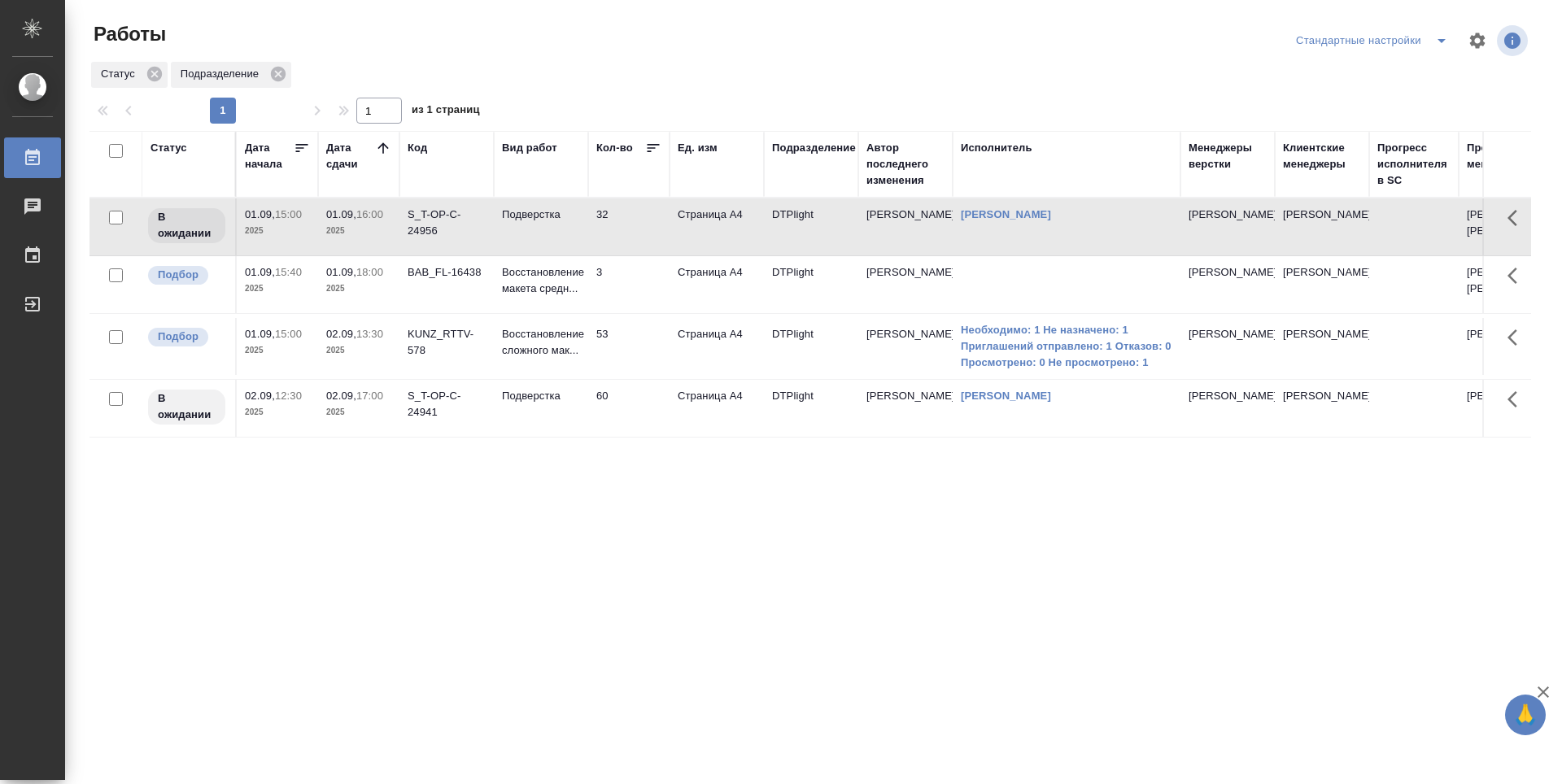
click at [550, 313] on td "Восстановление макета средн..." at bounding box center [540, 284] width 94 height 57
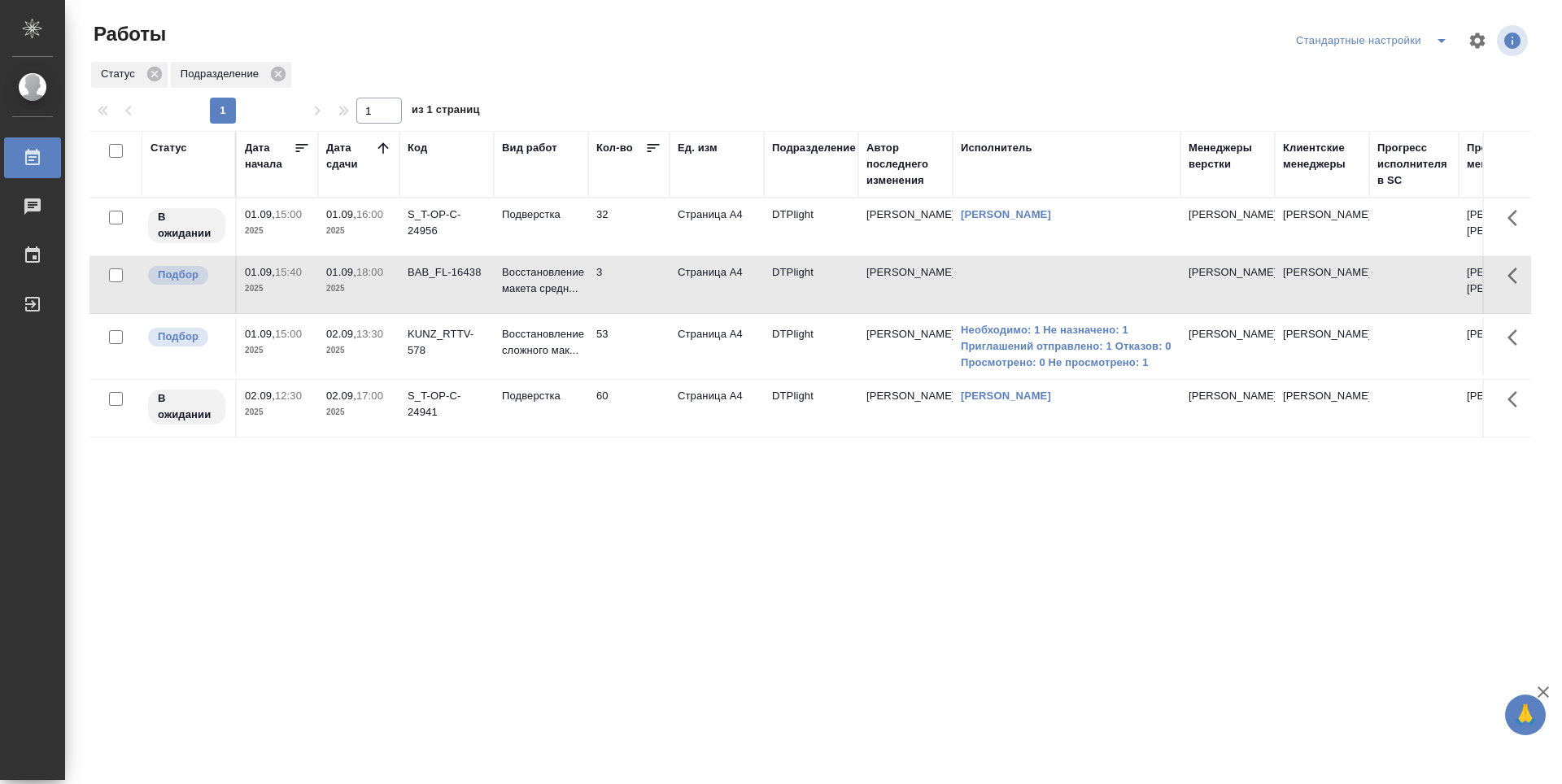
click at [550, 313] on td "Восстановление макета средн..." at bounding box center [540, 284] width 94 height 57
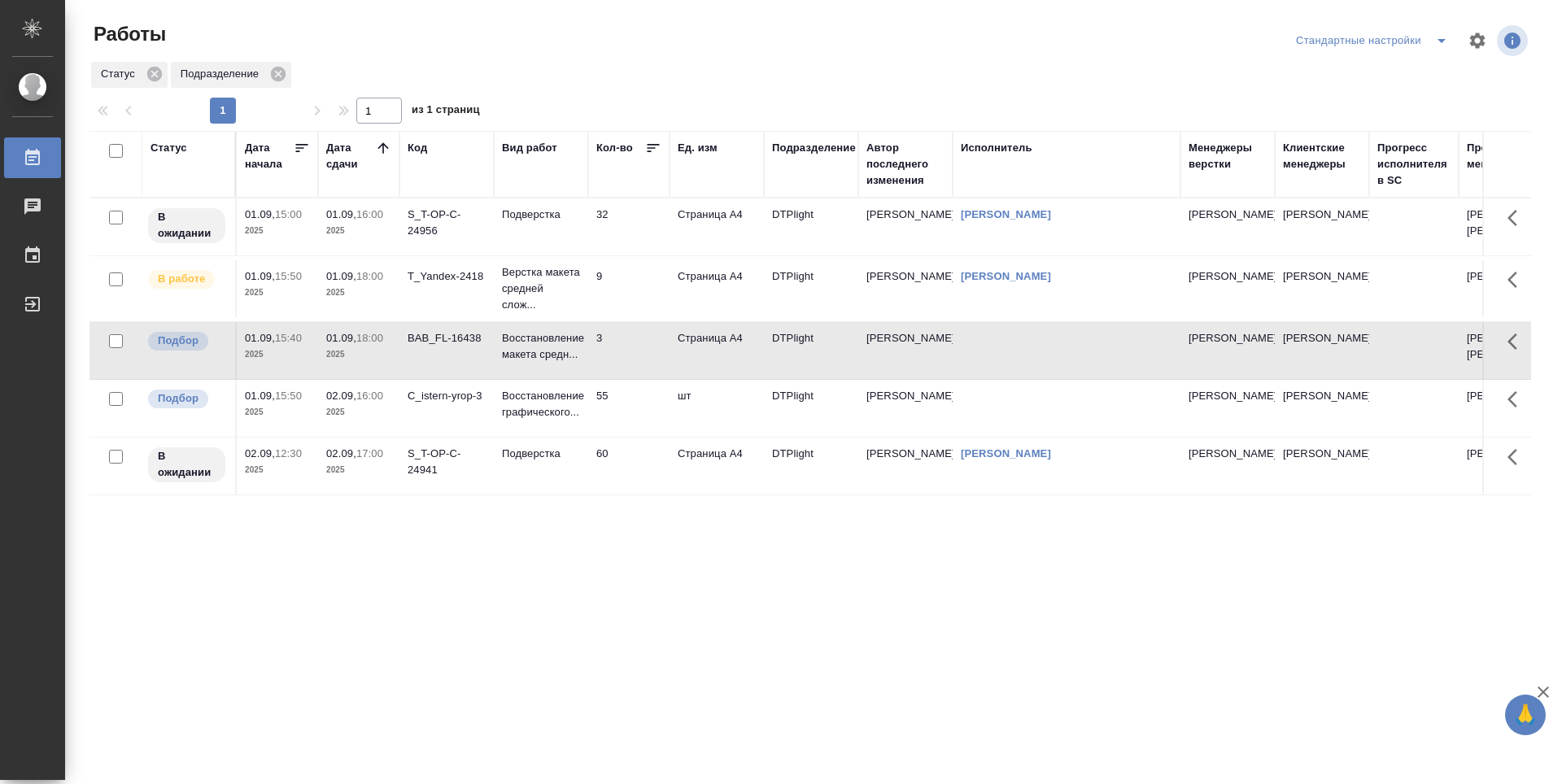
click at [624, 240] on td "32" at bounding box center [628, 227] width 81 height 57
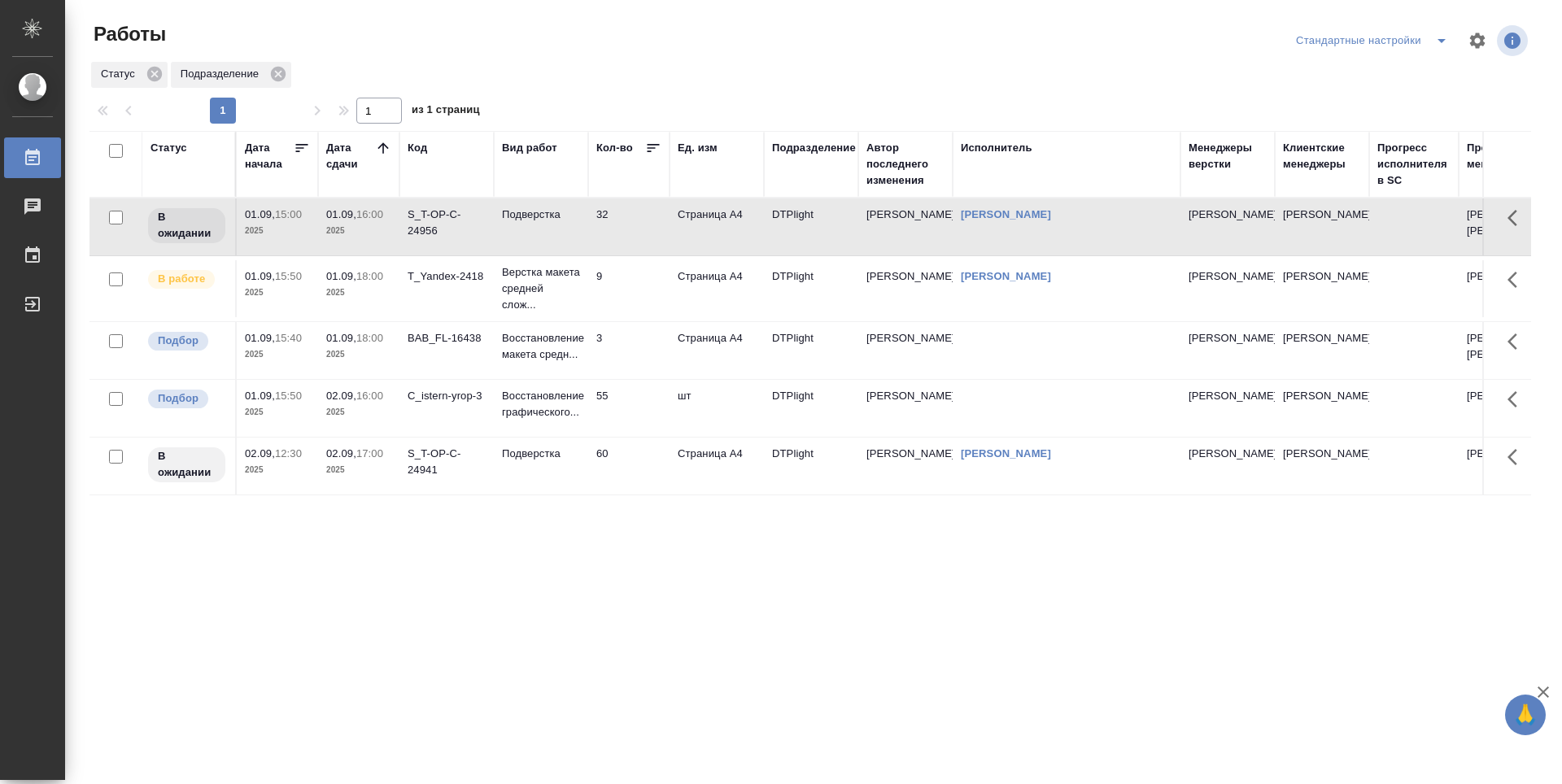
click at [624, 240] on td "32" at bounding box center [628, 227] width 81 height 57
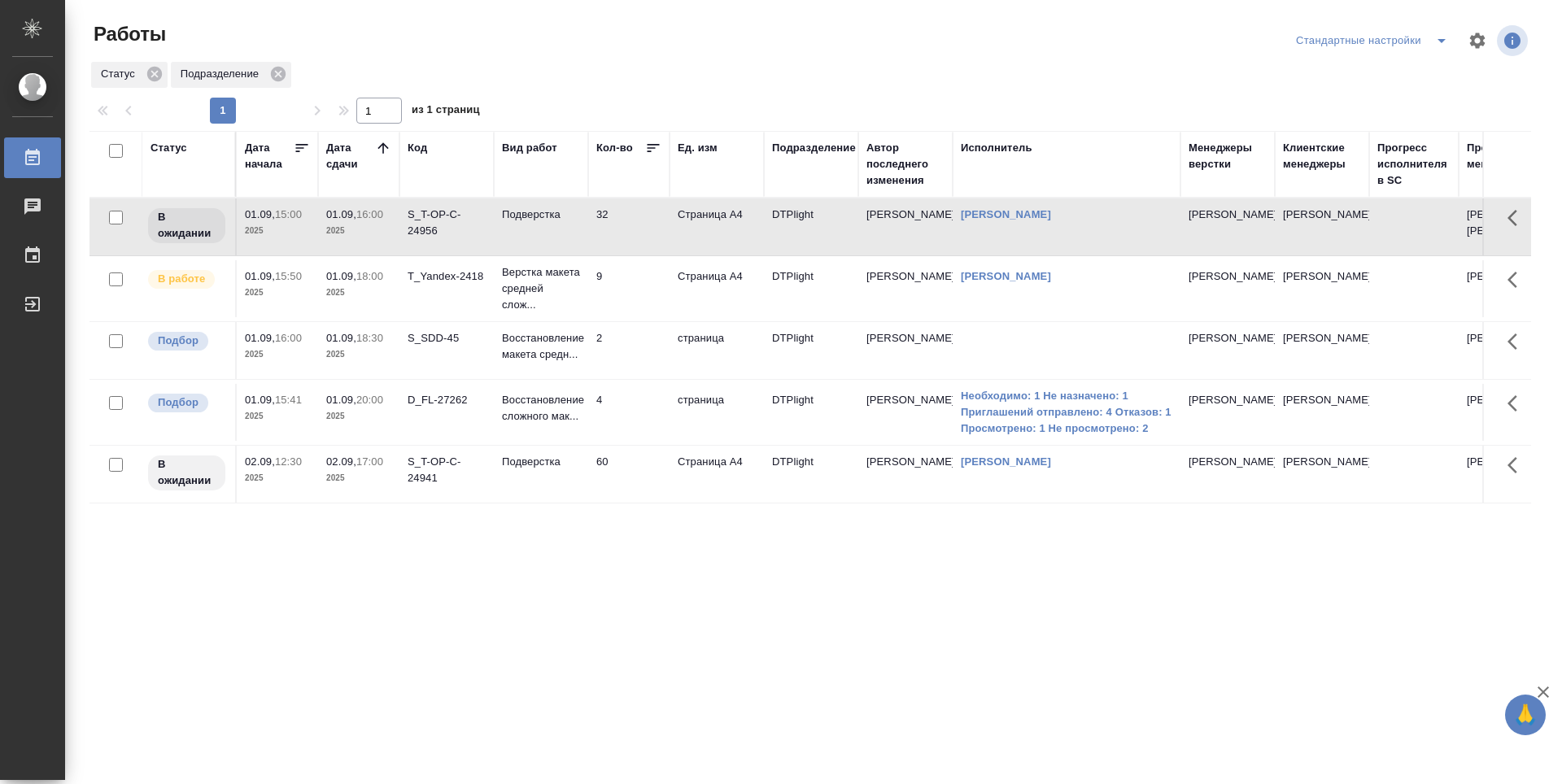
click at [640, 571] on div "Статус Дата начала Дата сдачи Код Вид работ Кол-во Ед. изм Подразделение Автор …" at bounding box center [810, 423] width 1441 height 585
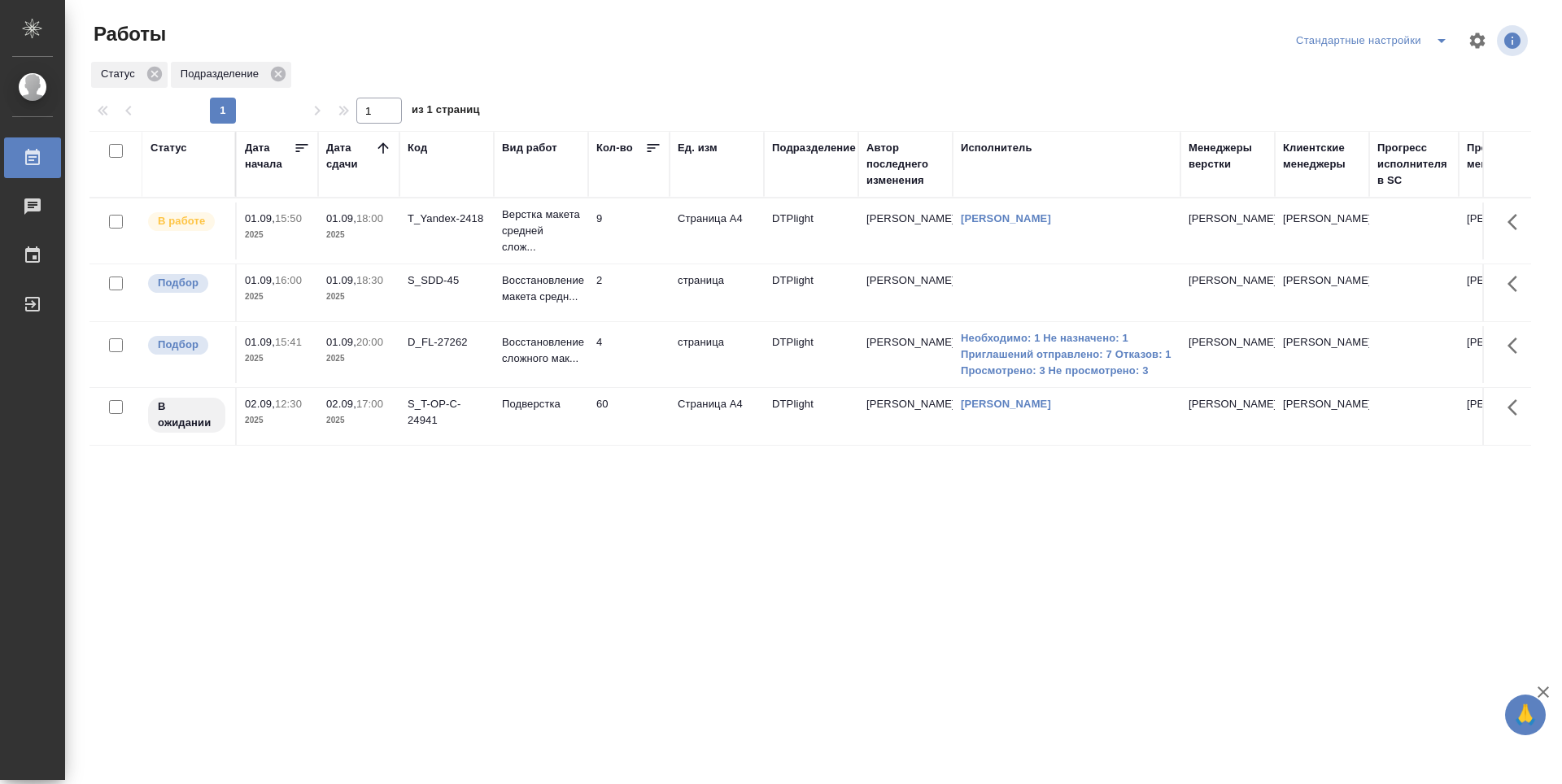
click at [825, 493] on div "Статус Дата начала Дата сдачи Код Вид работ Кол-во Ед. изм Подразделение Автор …" at bounding box center [810, 423] width 1441 height 585
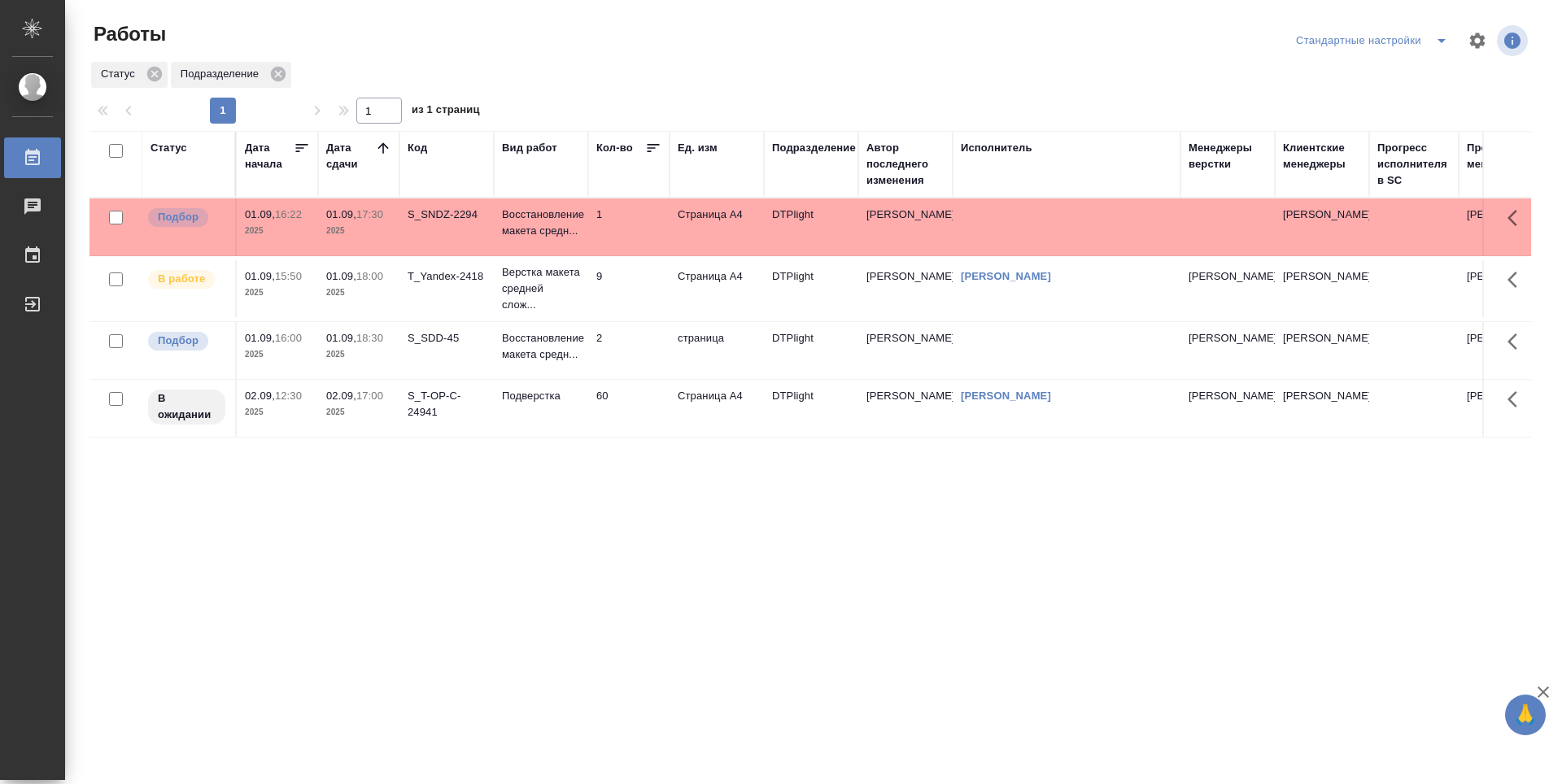
click at [760, 526] on div "Статус Дата начала Дата сдачи Код Вид работ Кол-во Ед. изм Подразделение Автор …" at bounding box center [810, 423] width 1441 height 585
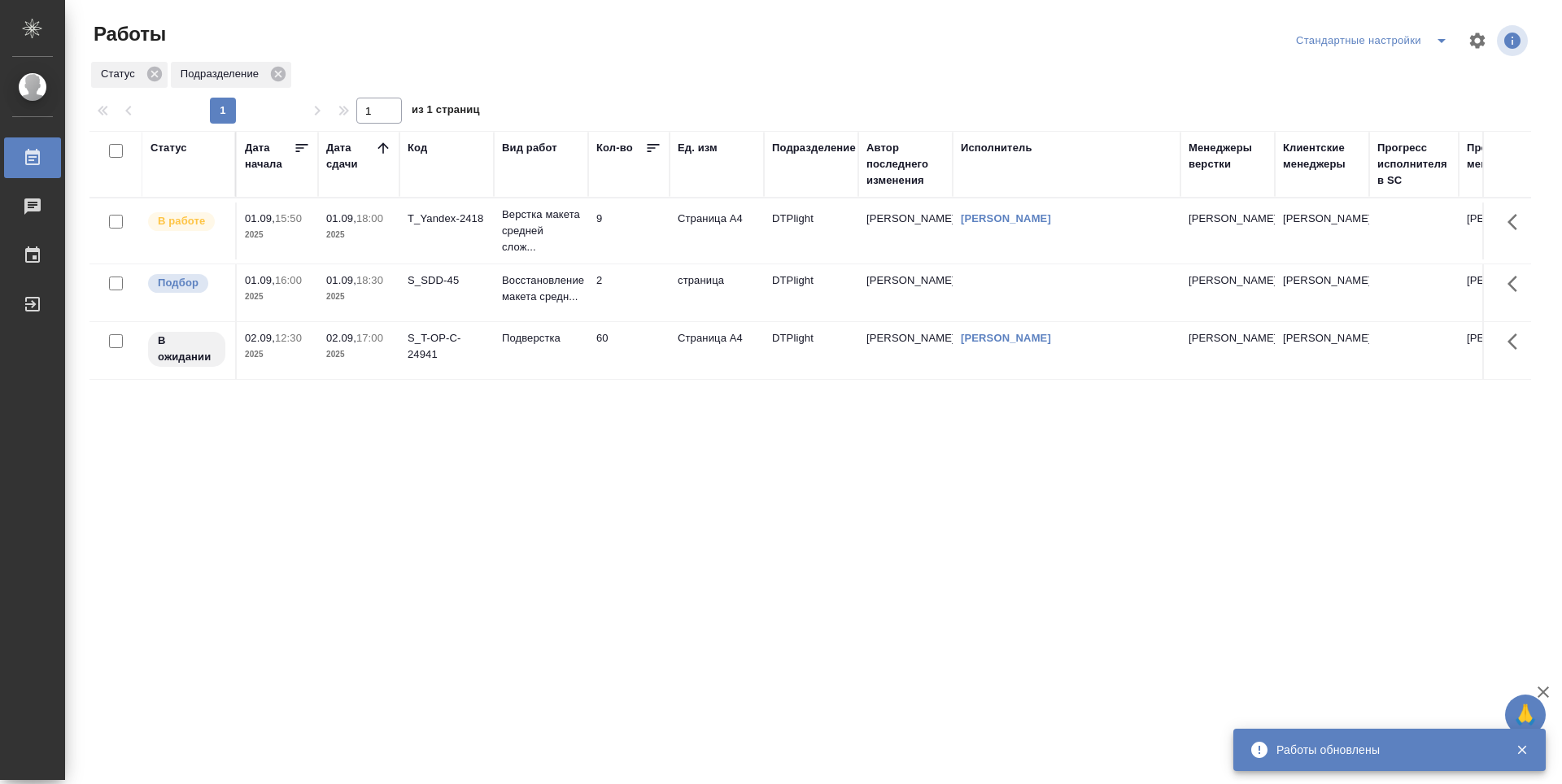
click at [576, 545] on div "Статус Дата начала Дата сдачи Код Вид работ Кол-во Ед. изм Подразделение Автор …" at bounding box center [810, 423] width 1441 height 585
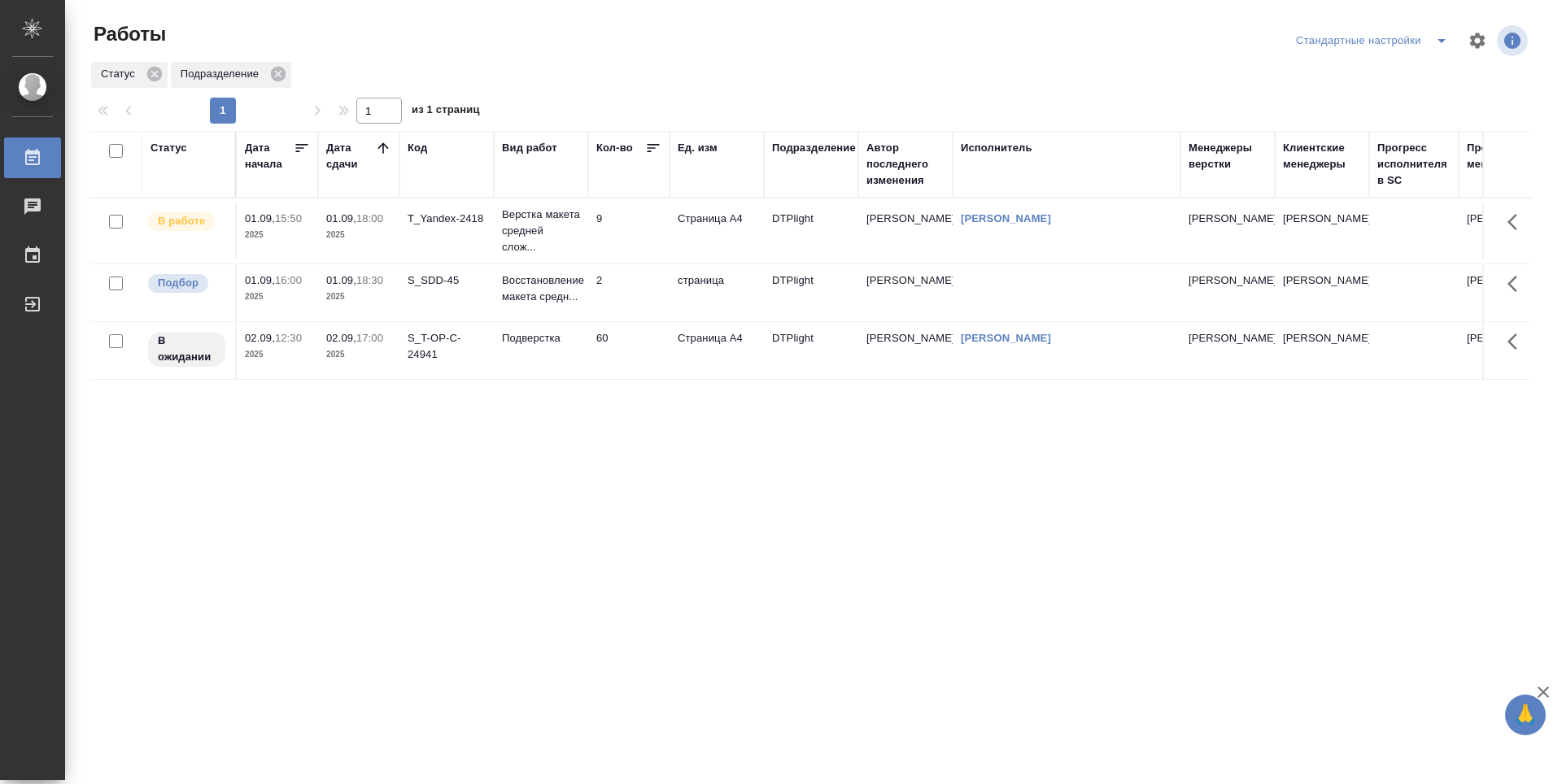
click at [615, 512] on div "Статус Дата начала Дата сдачи Код Вид работ Кол-во Ед. изм Подразделение Автор …" at bounding box center [810, 423] width 1441 height 585
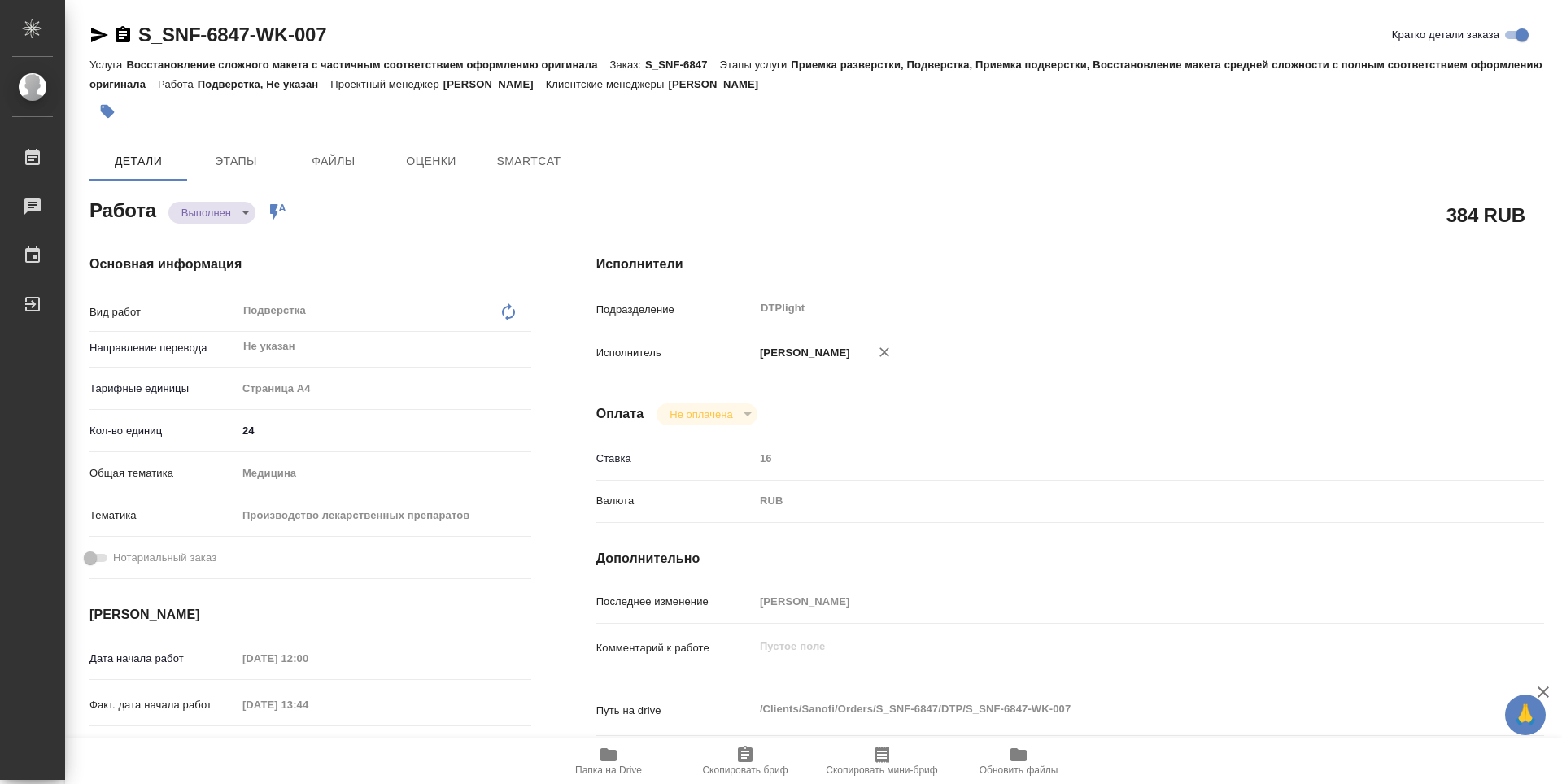
type textarea "x"
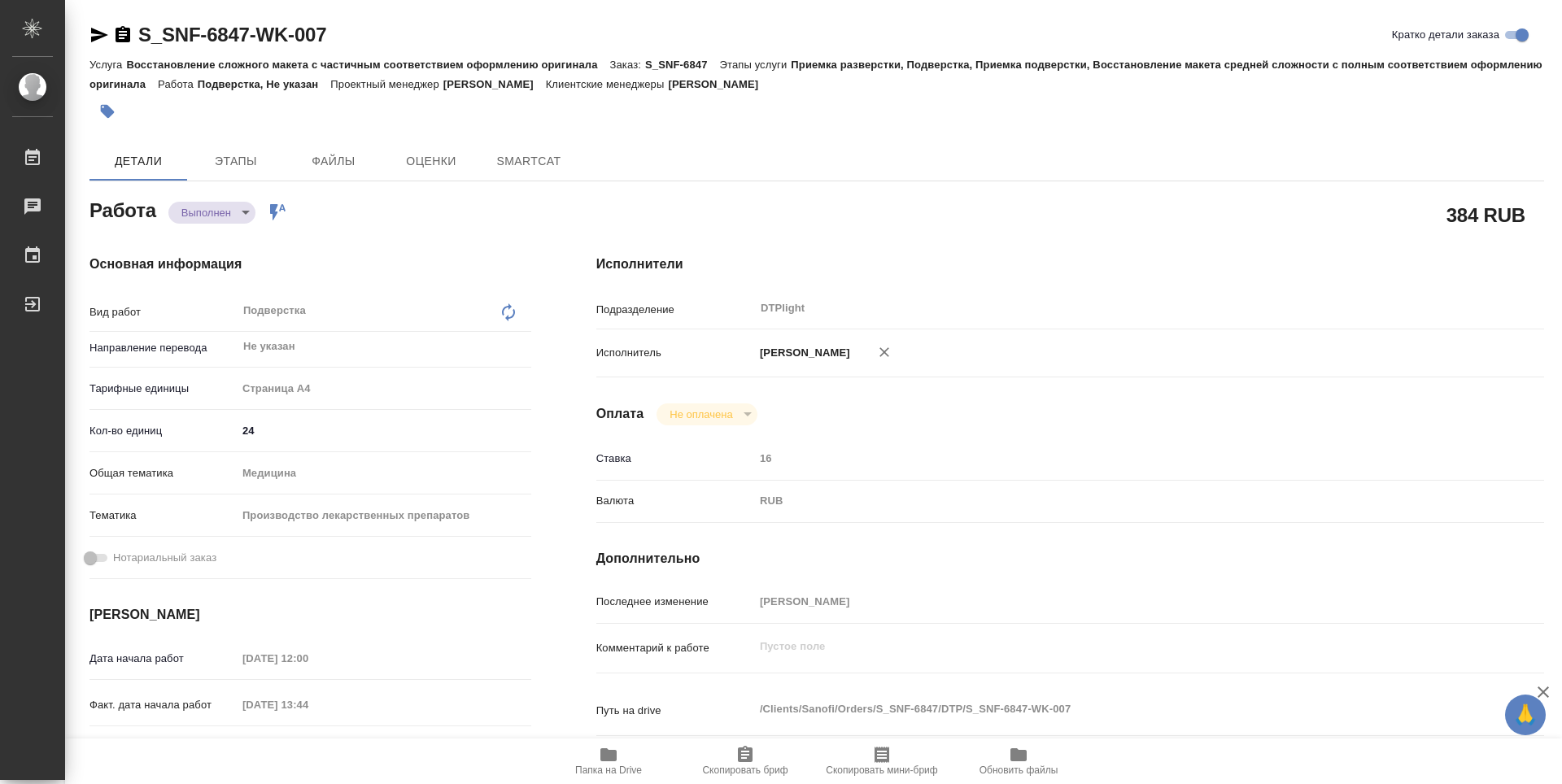
type textarea "x"
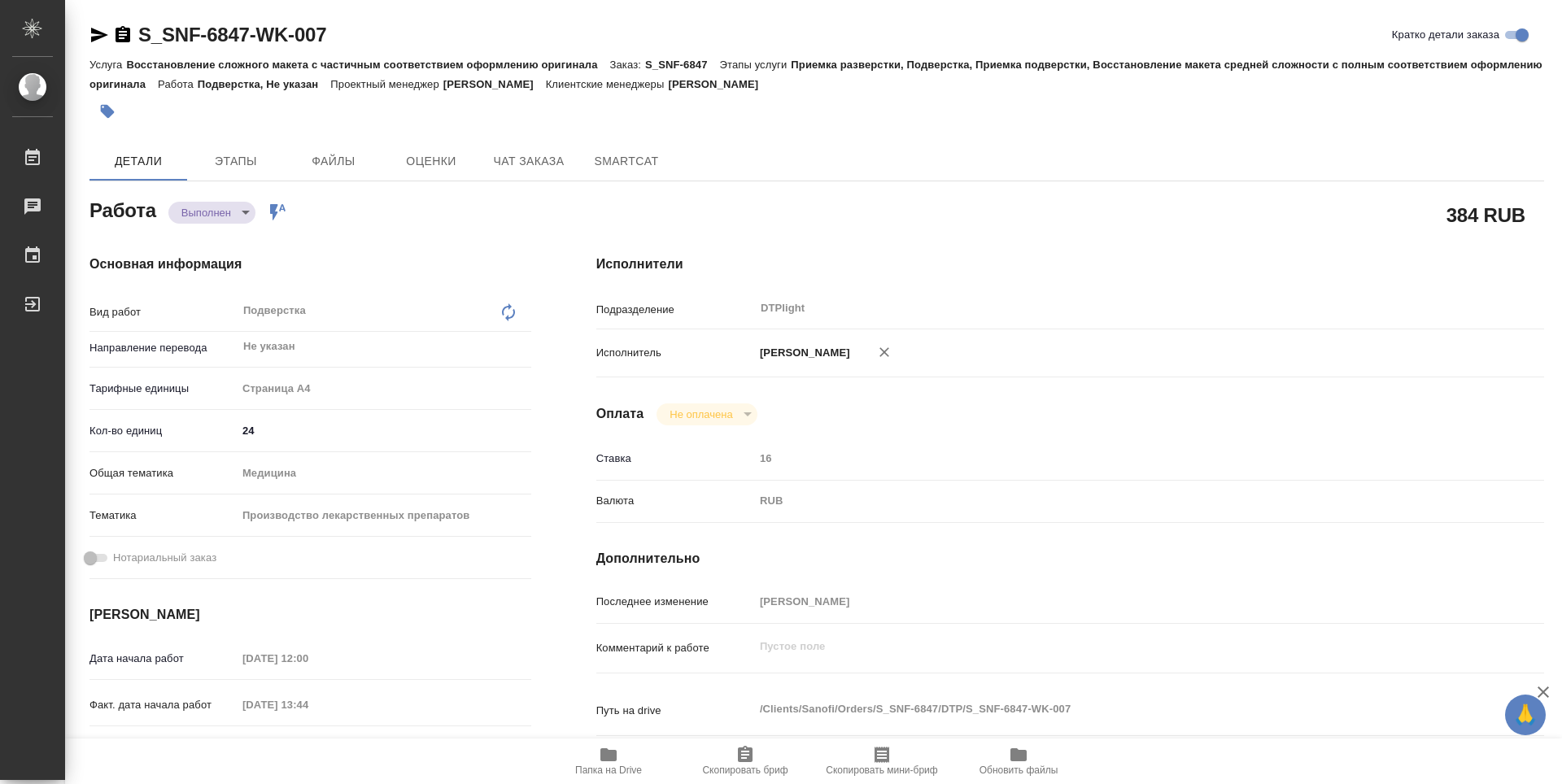
scroll to position [603, 0]
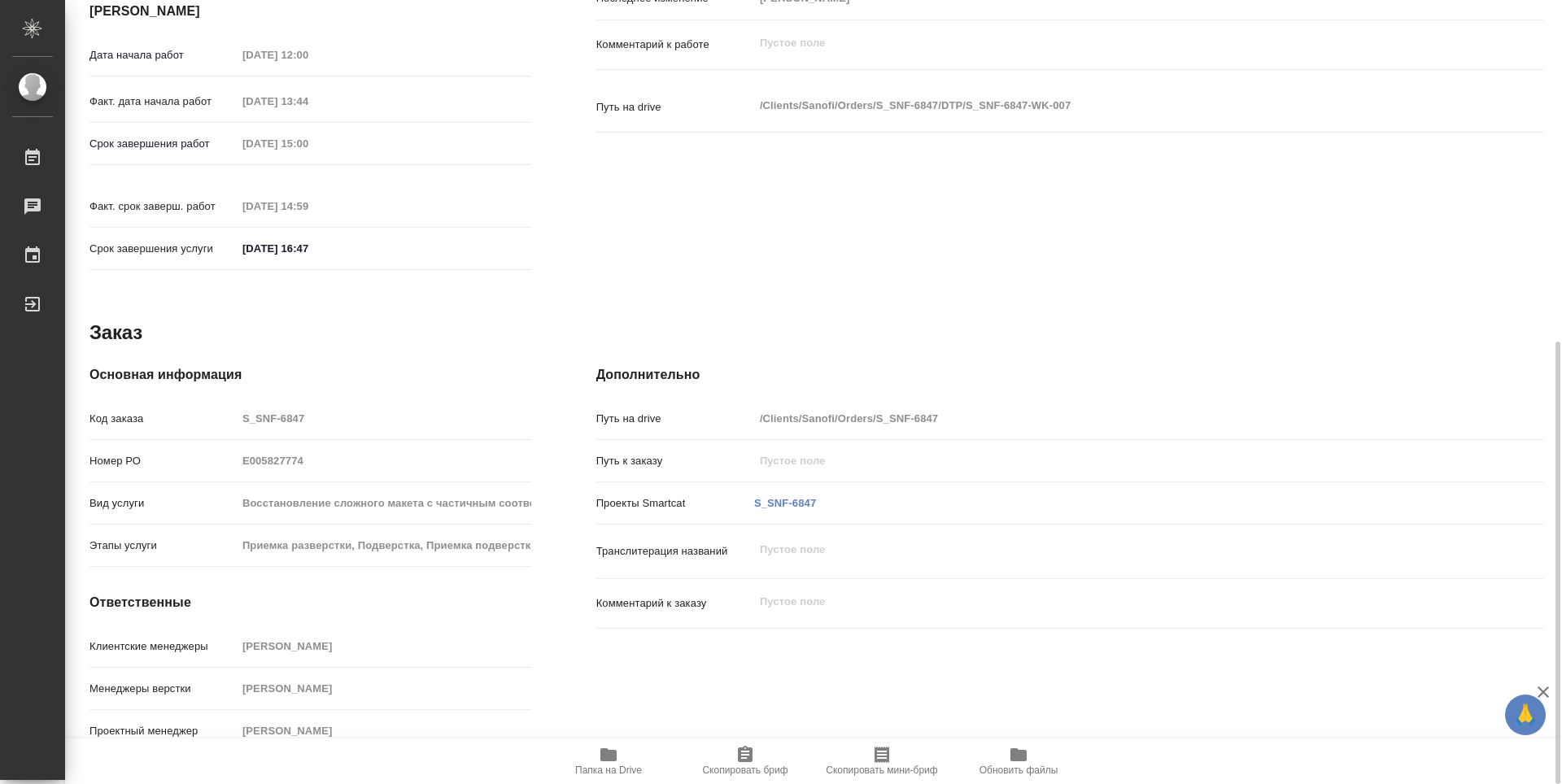
type textarea "x"
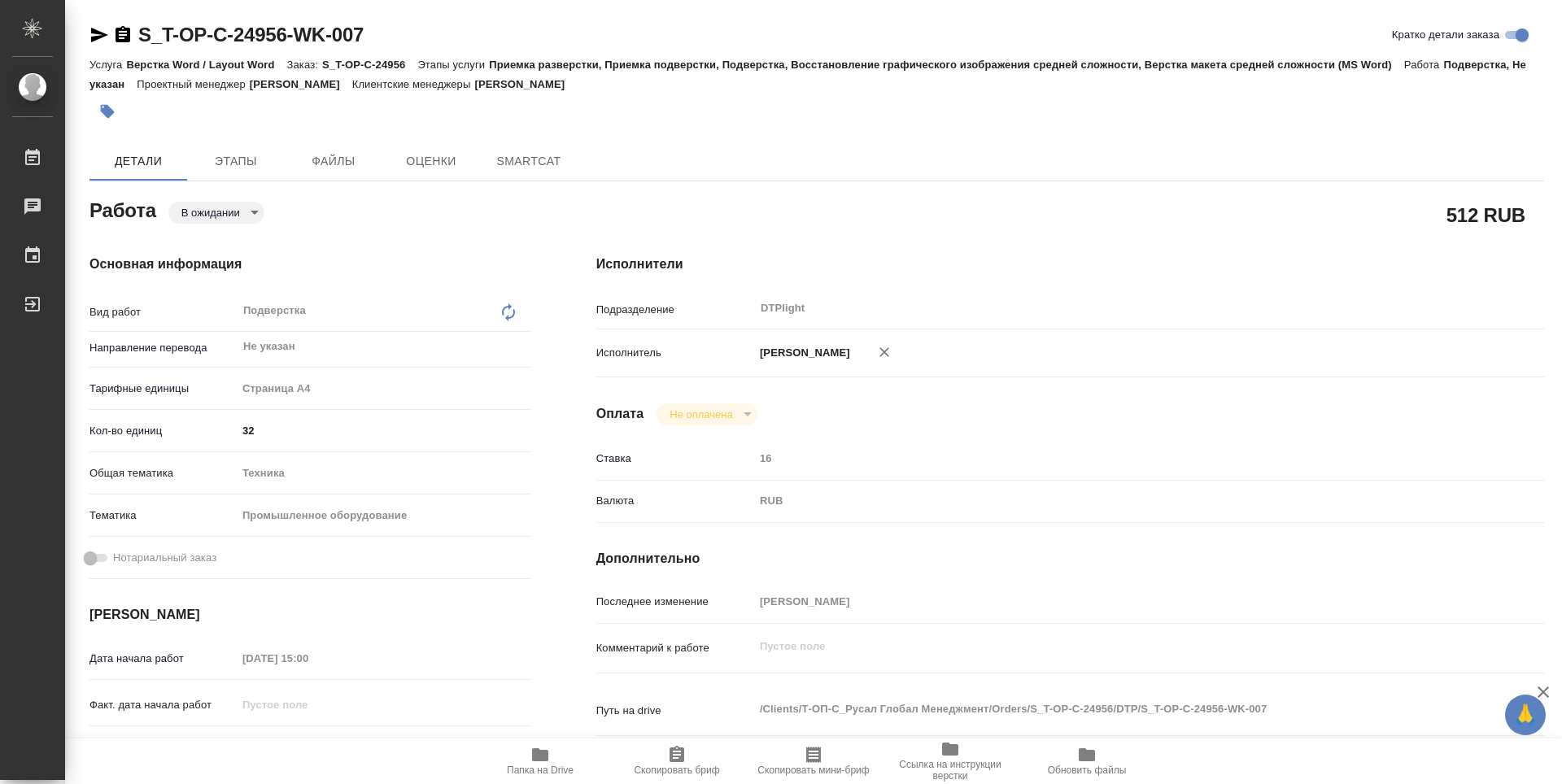
type textarea "x"
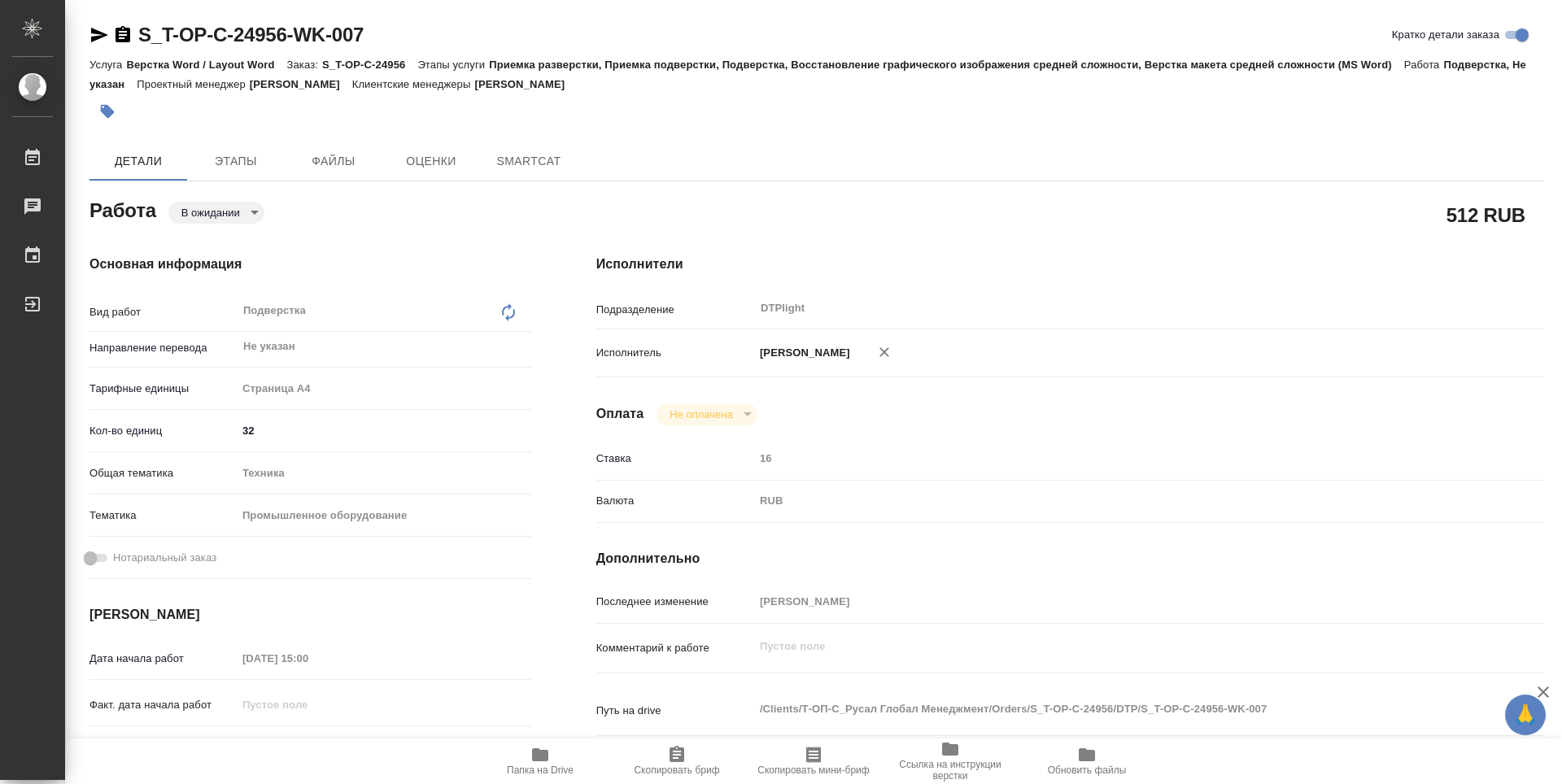
type textarea "x"
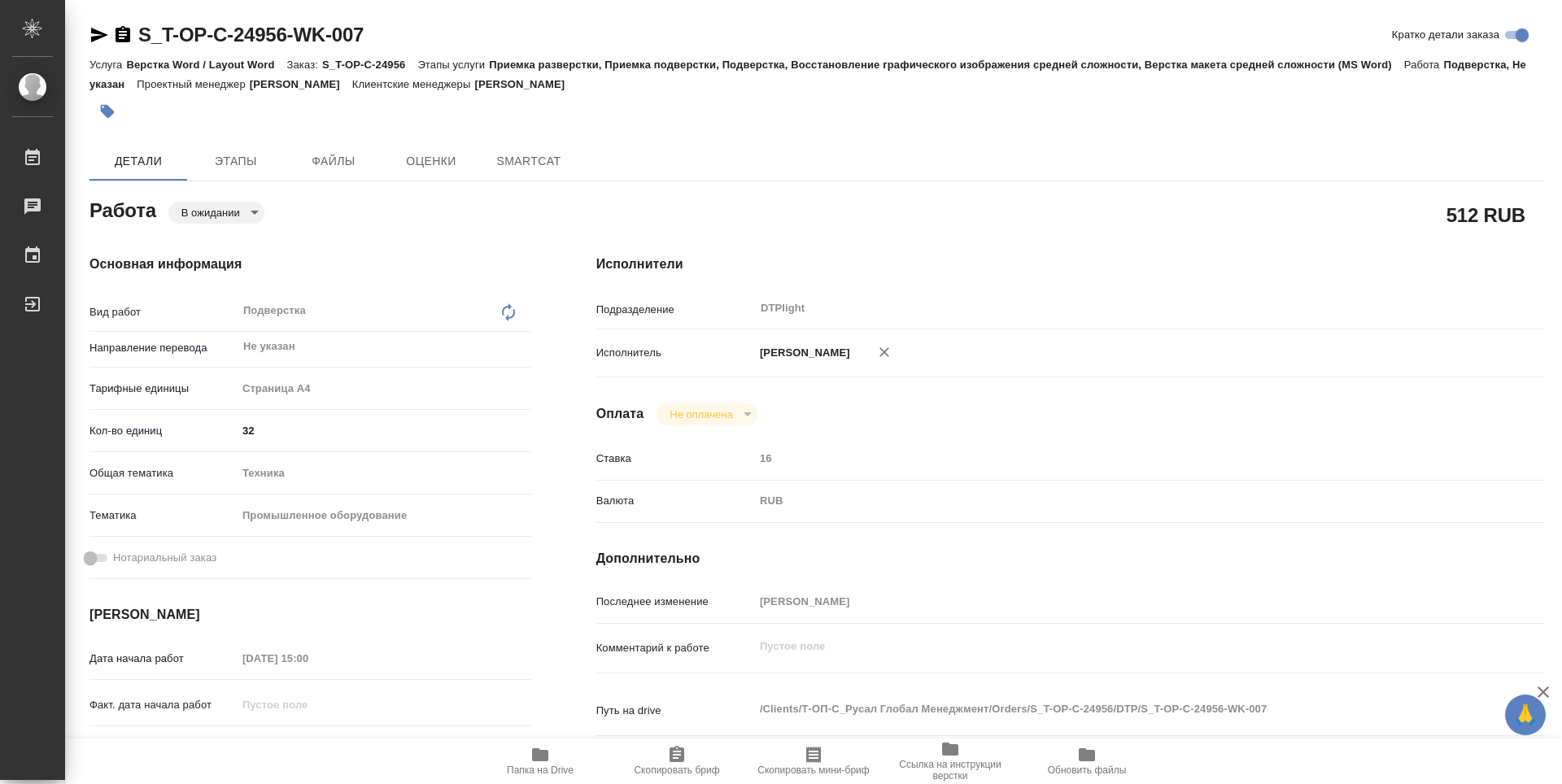
type textarea "x"
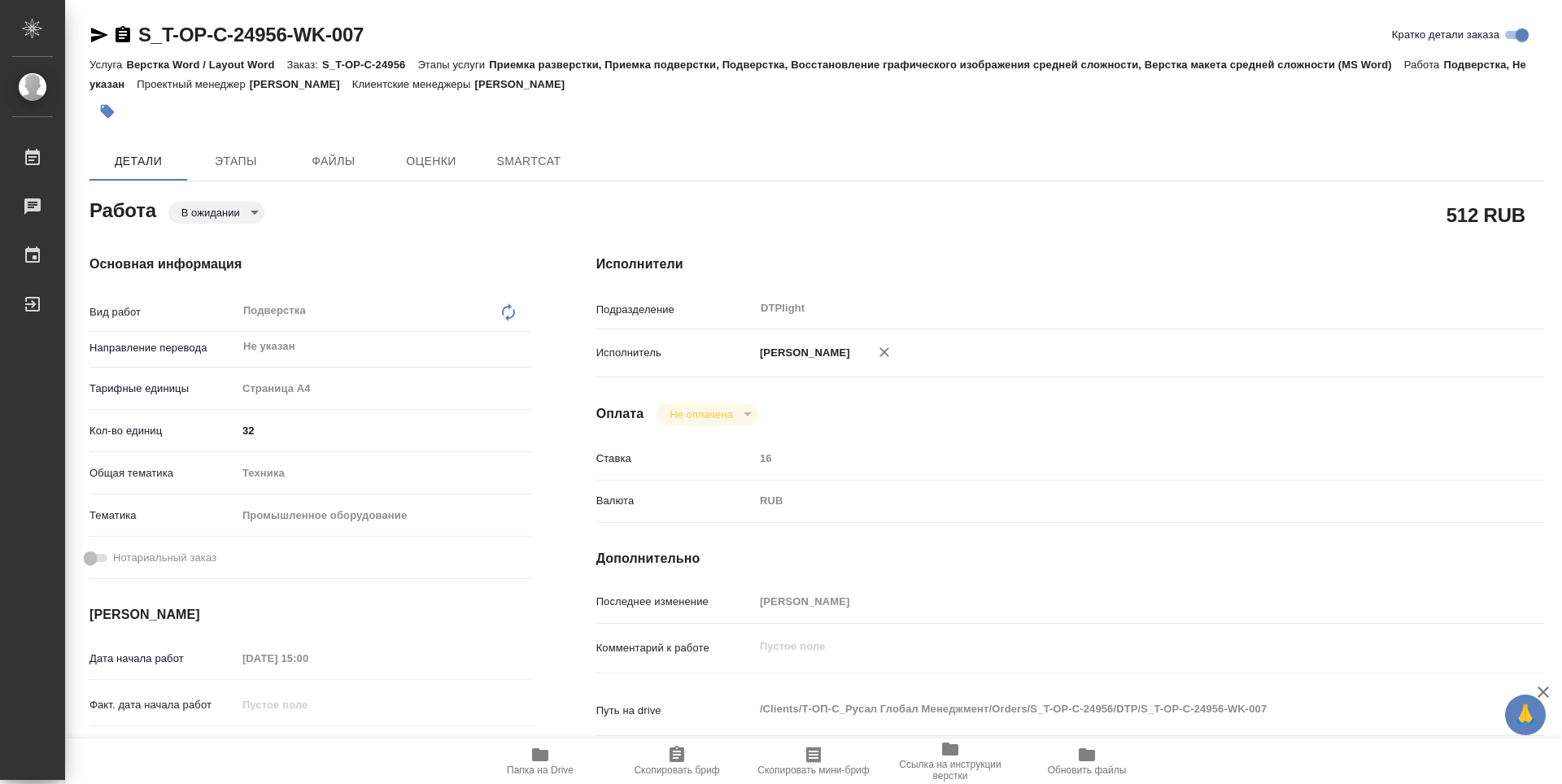
type textarea "x"
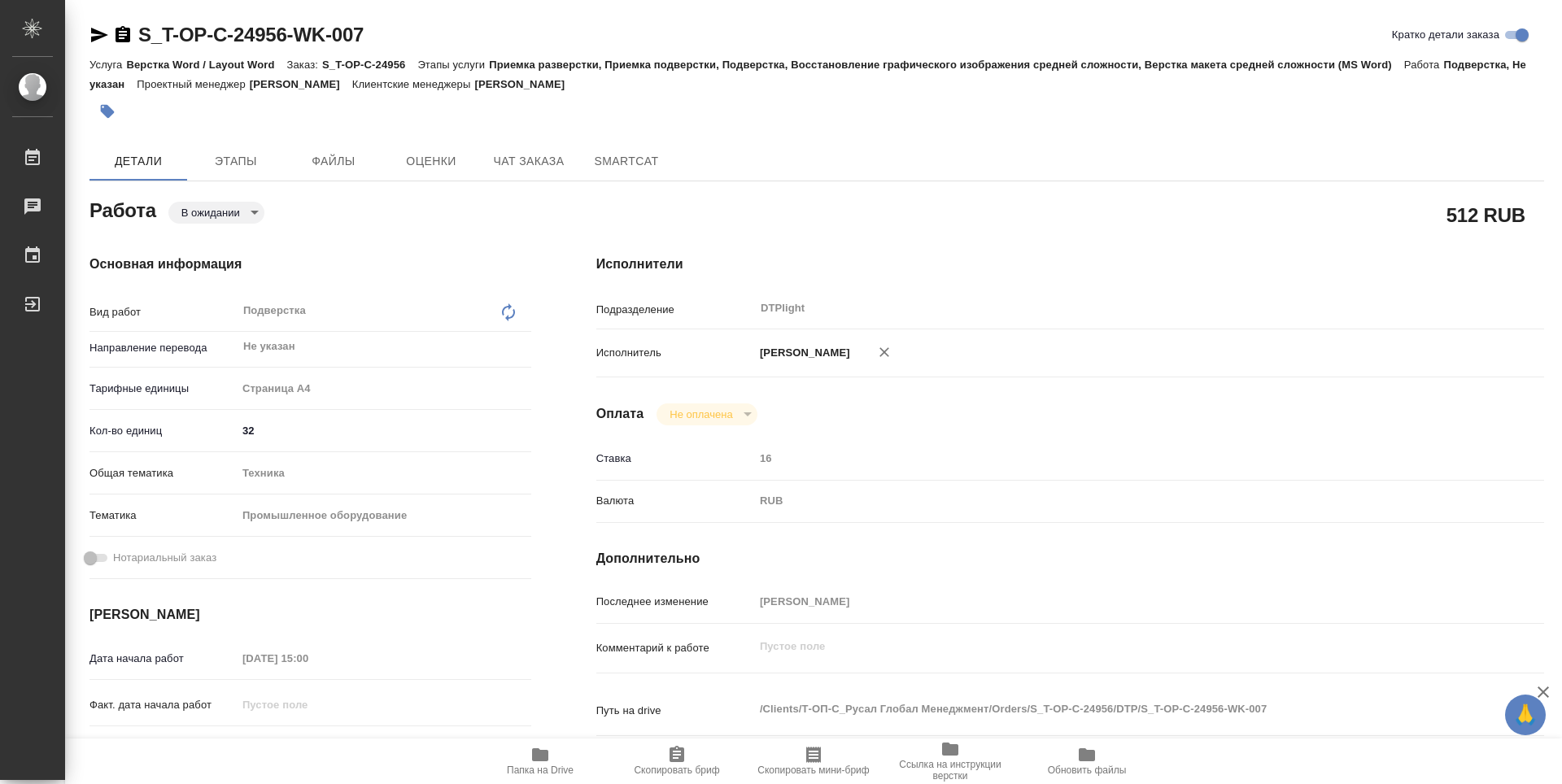
type textarea "x"
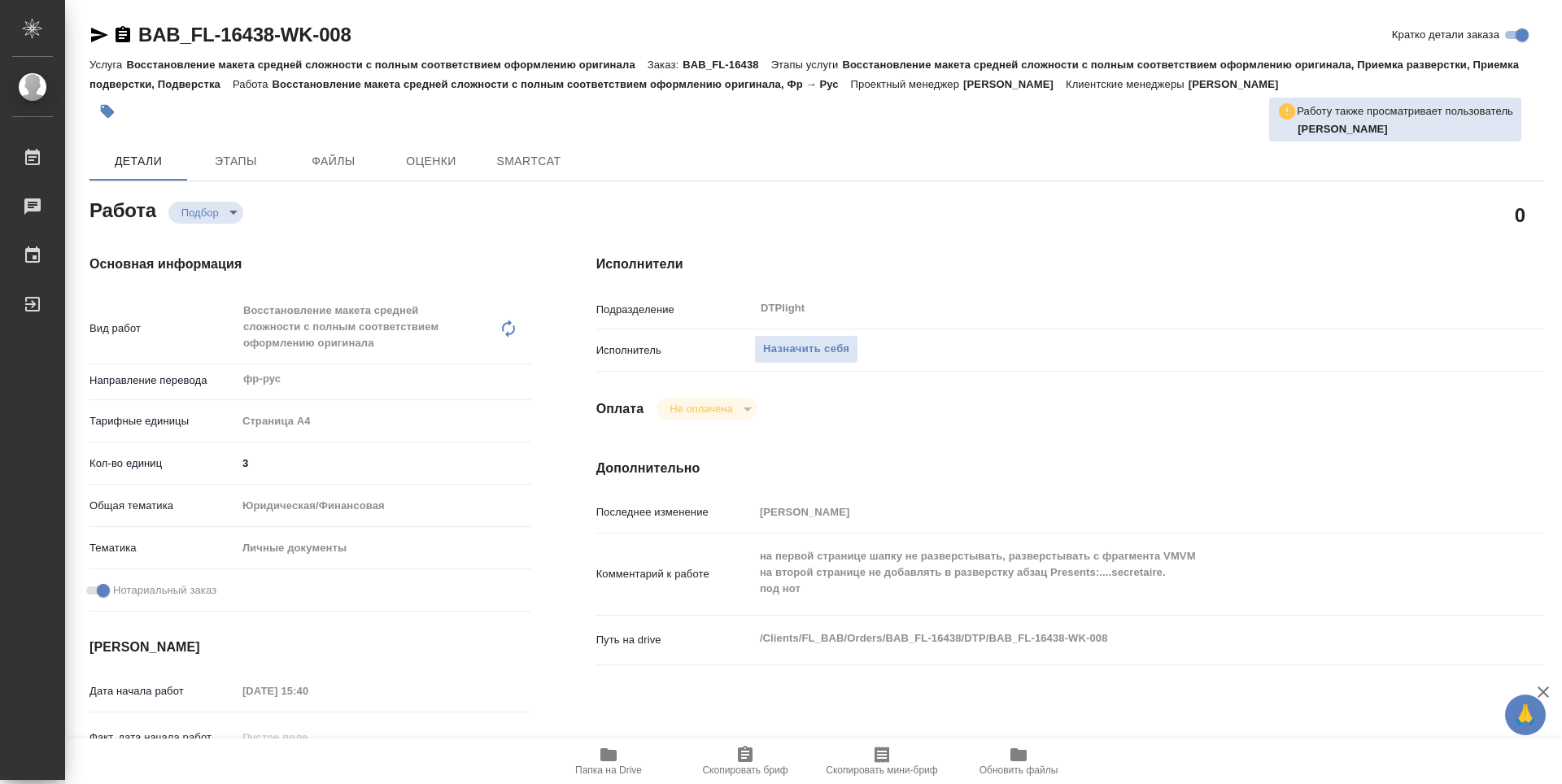
type textarea "x"
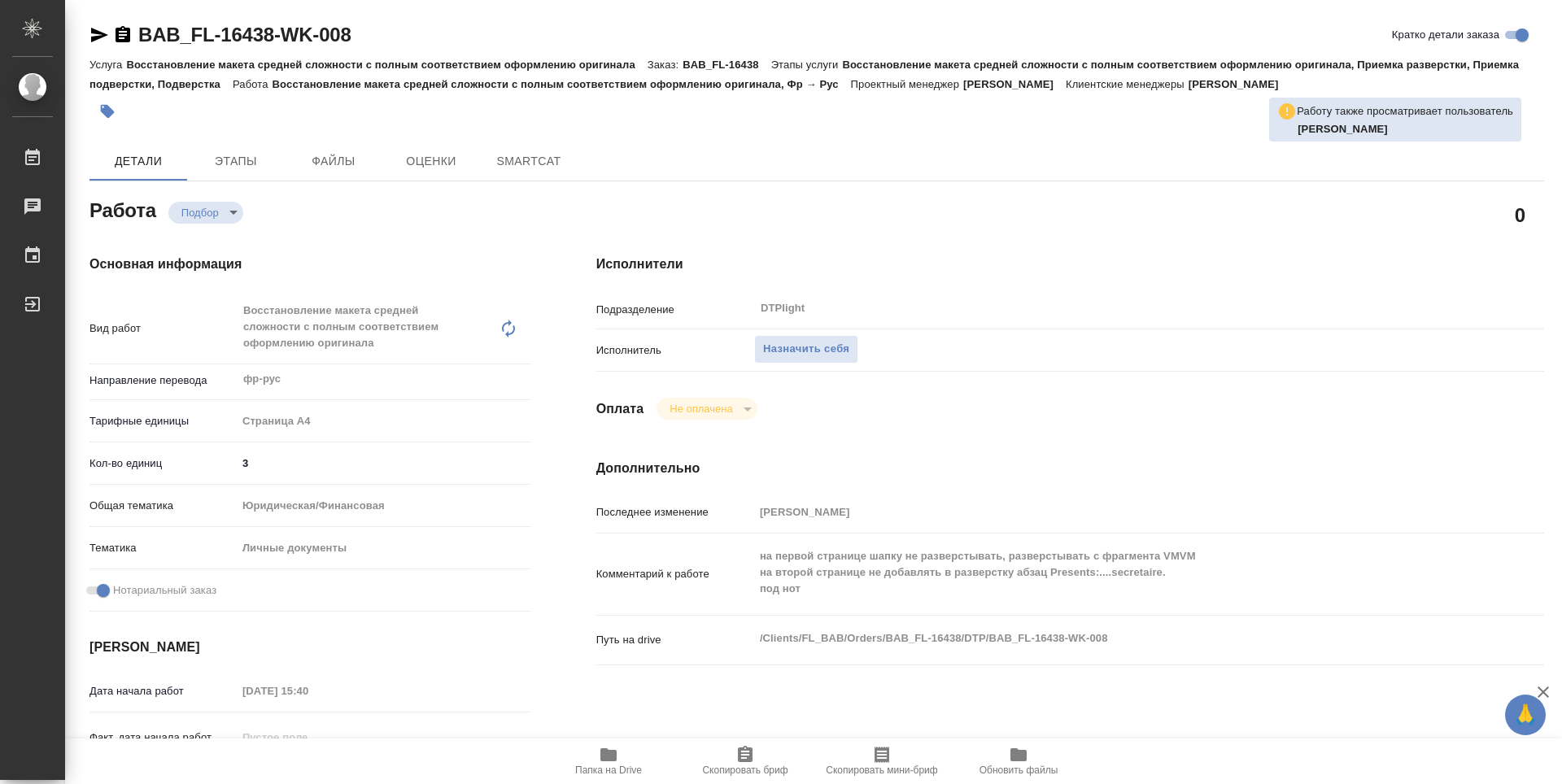
type textarea "x"
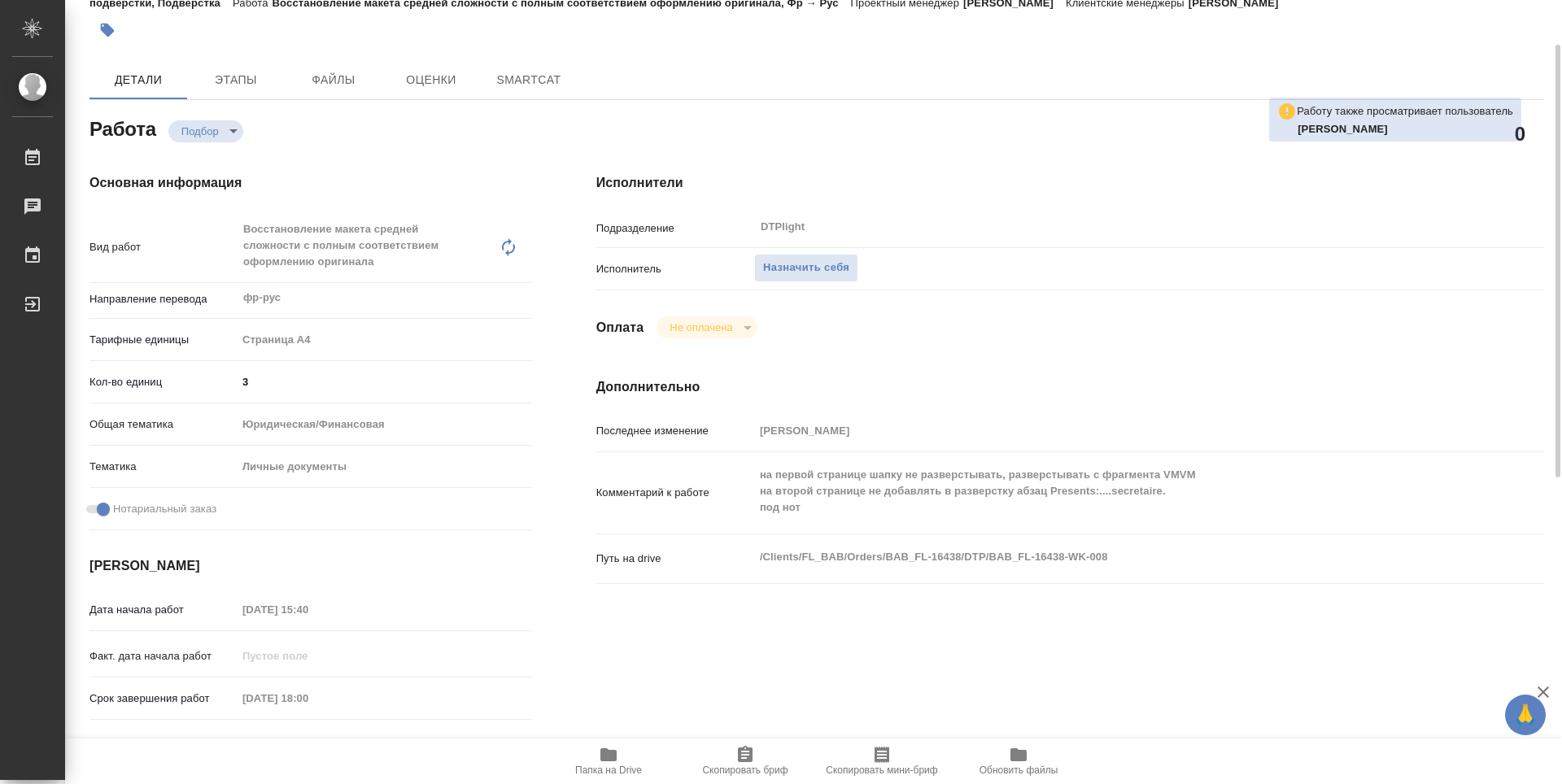
type textarea "x"
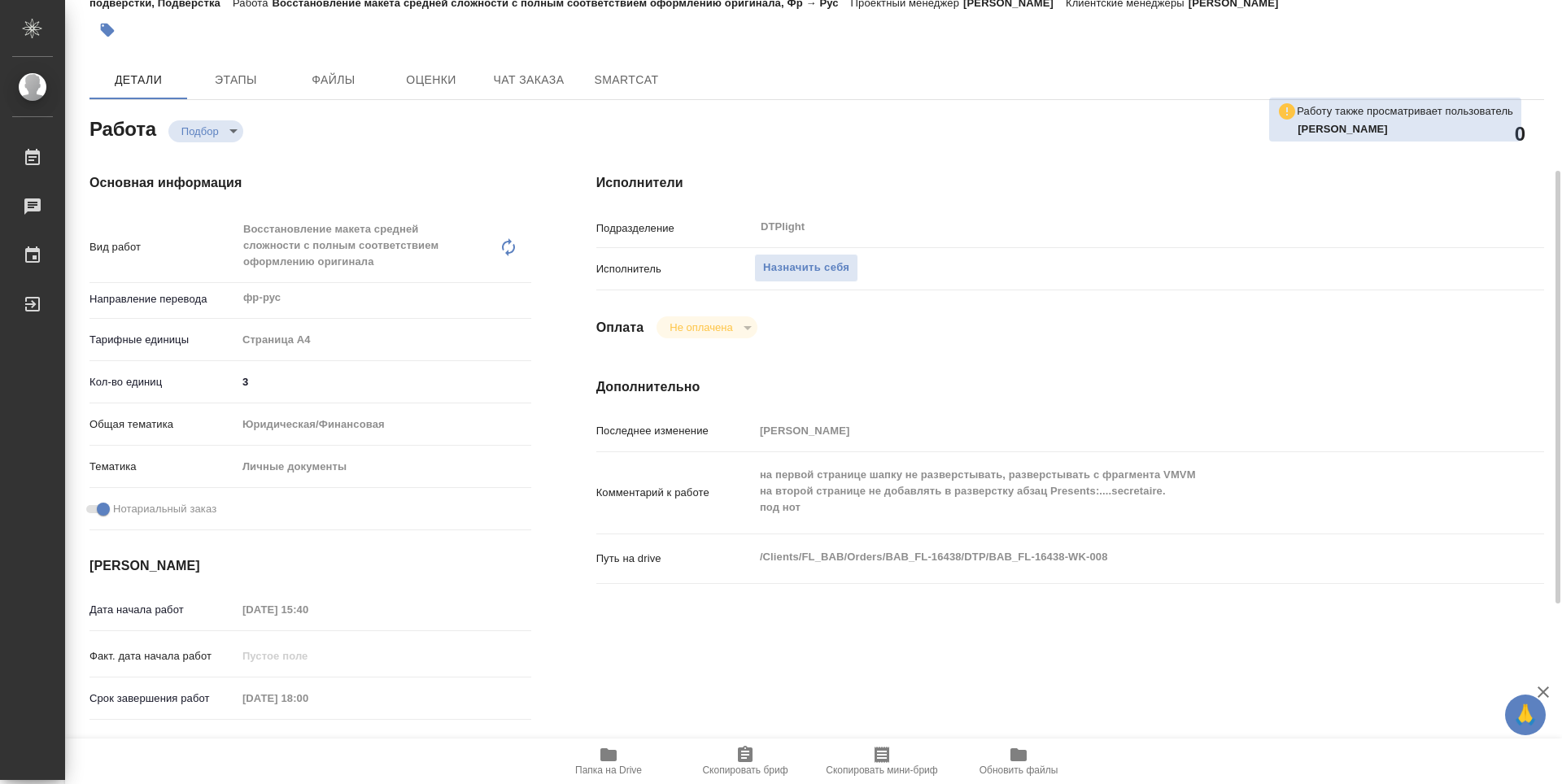
scroll to position [244, 0]
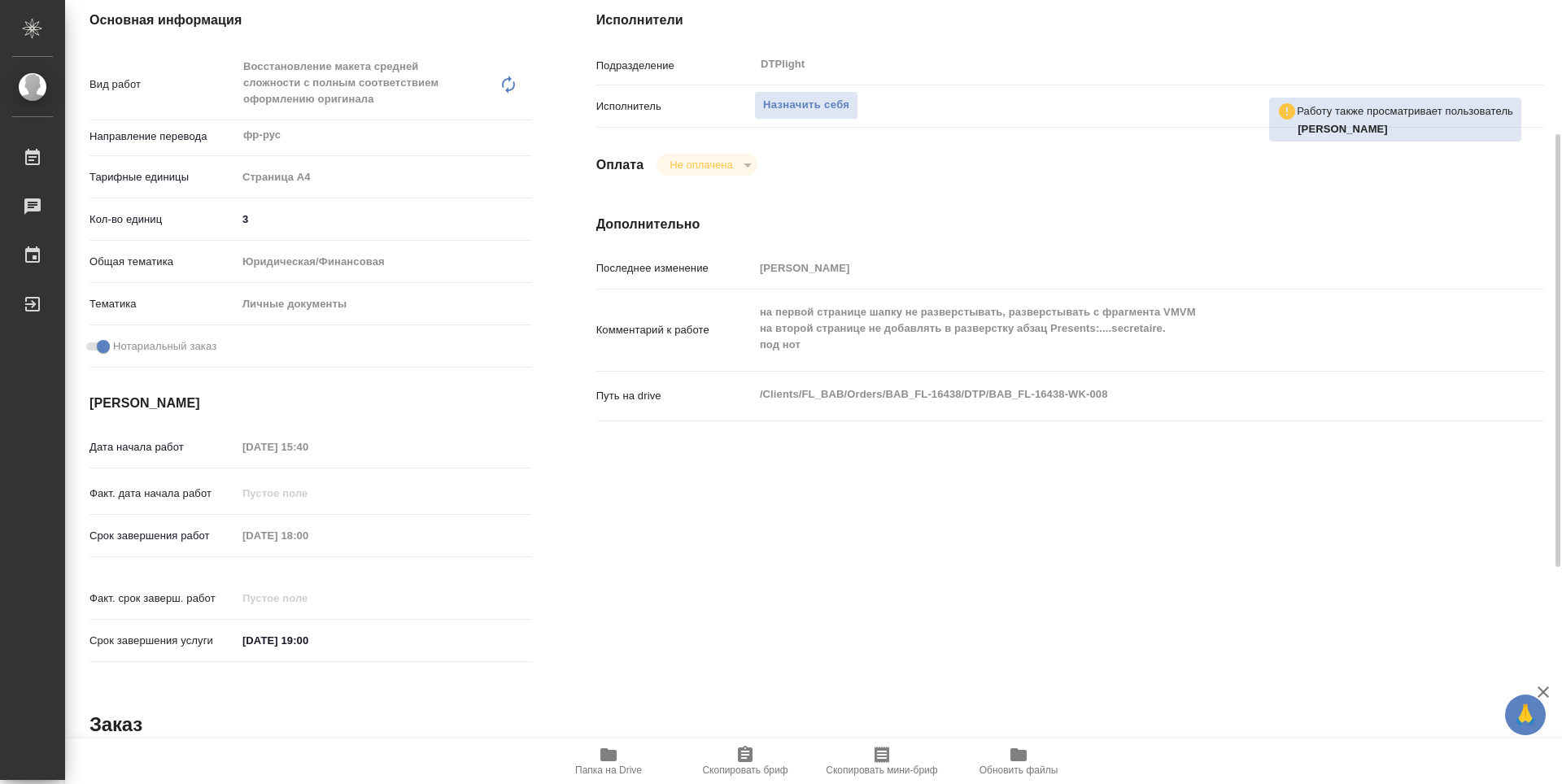
type textarea "x"
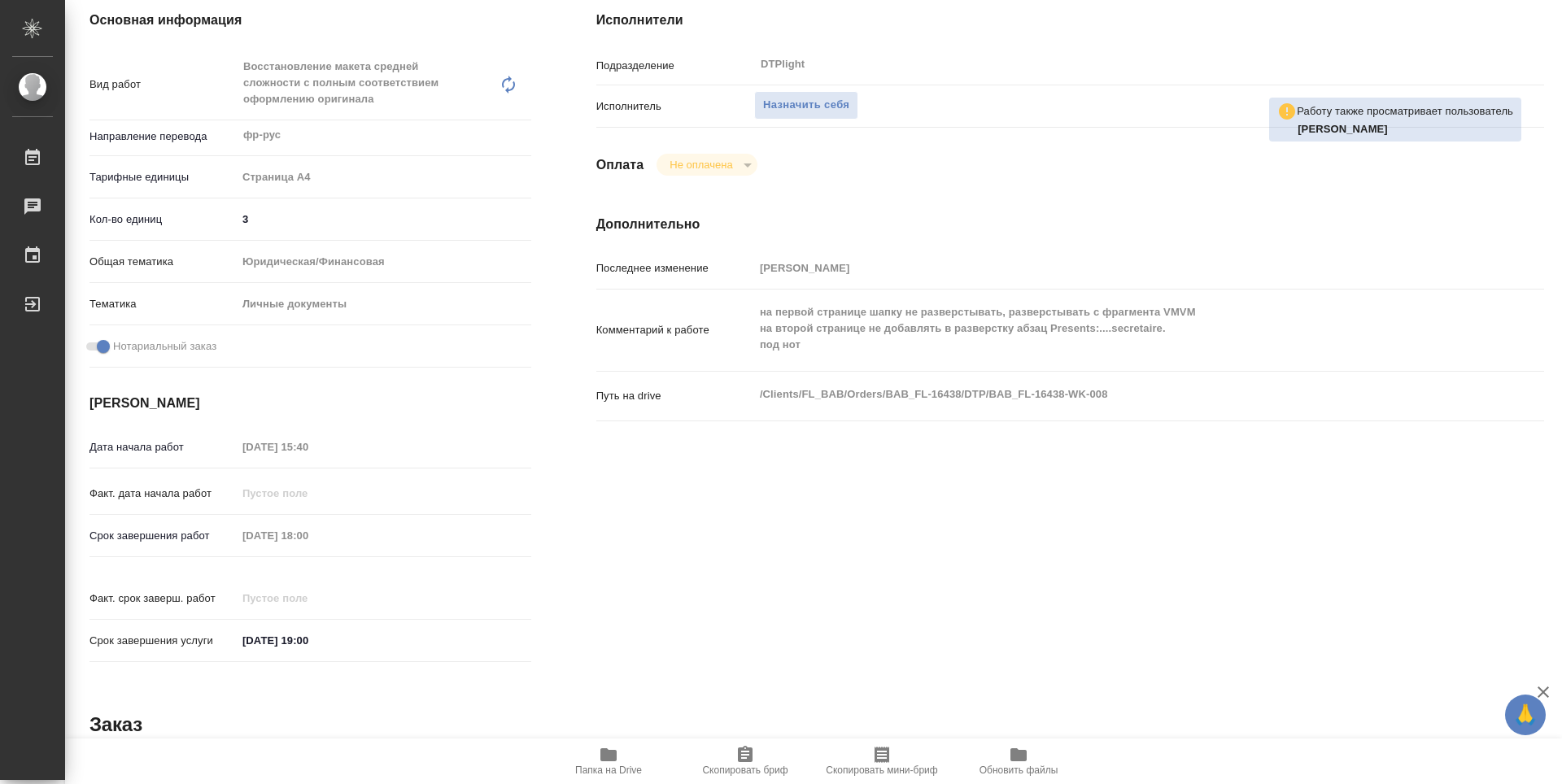
type textarea "x"
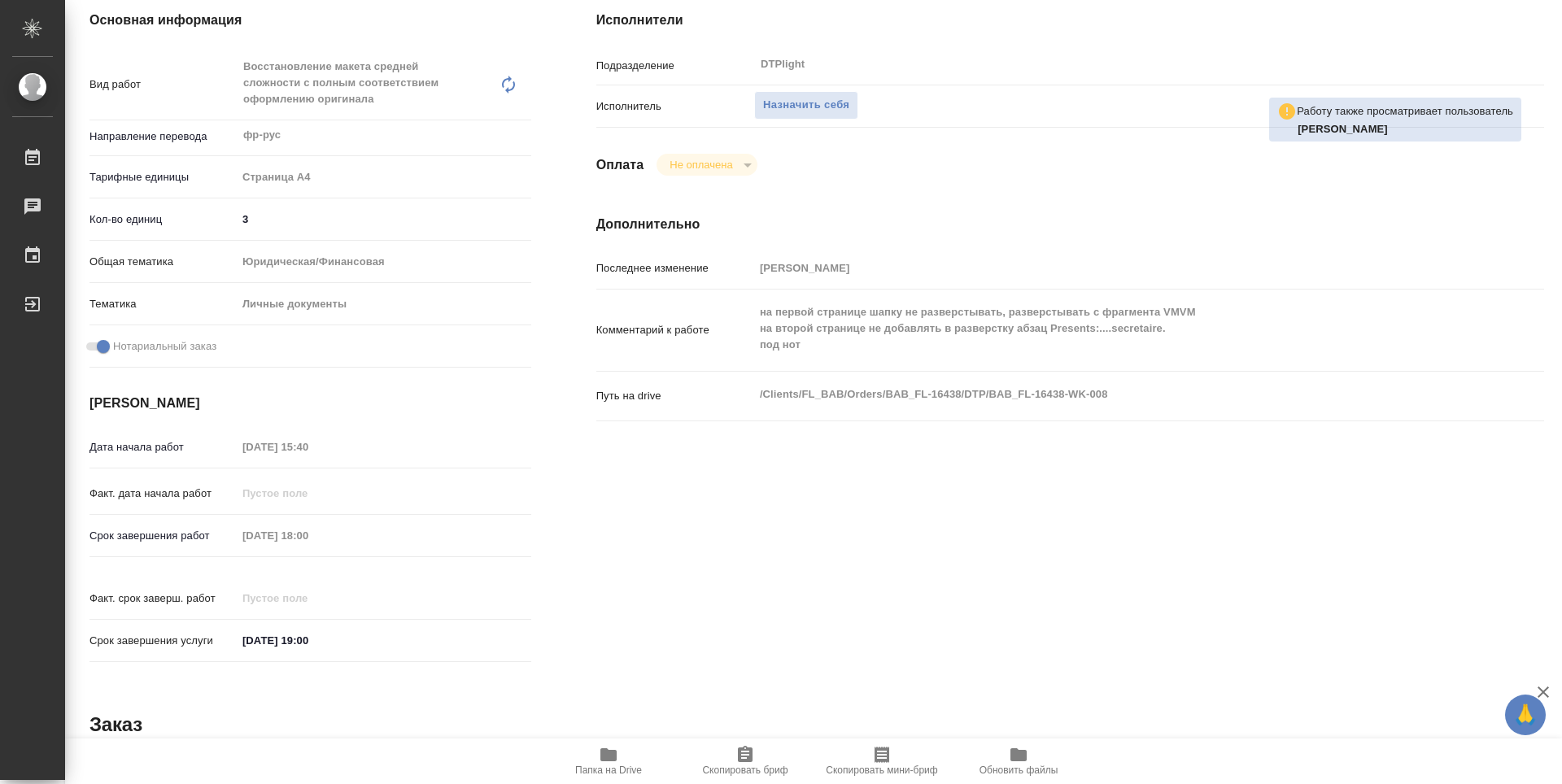
scroll to position [325, 0]
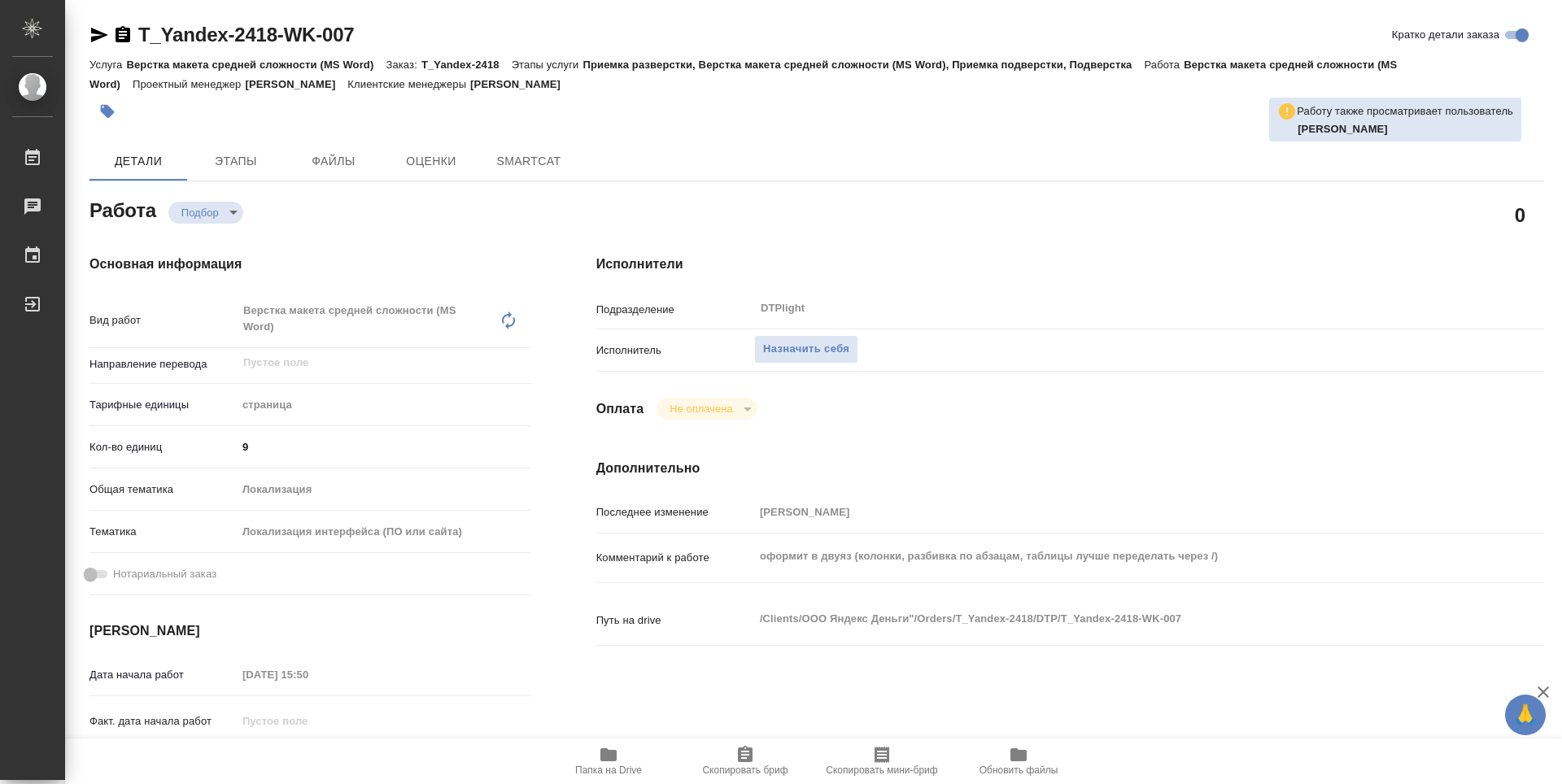
type textarea "x"
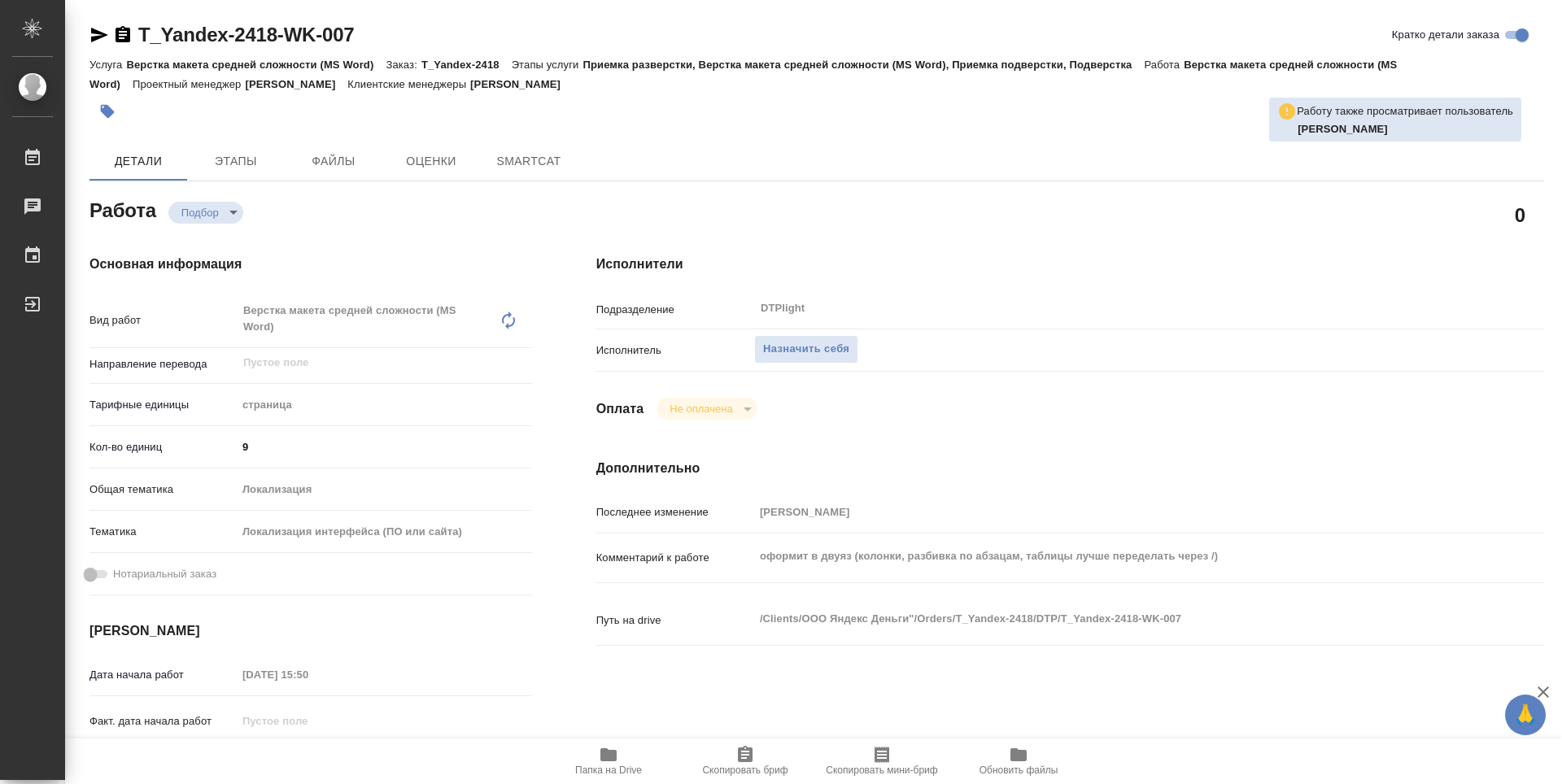
type textarea "x"
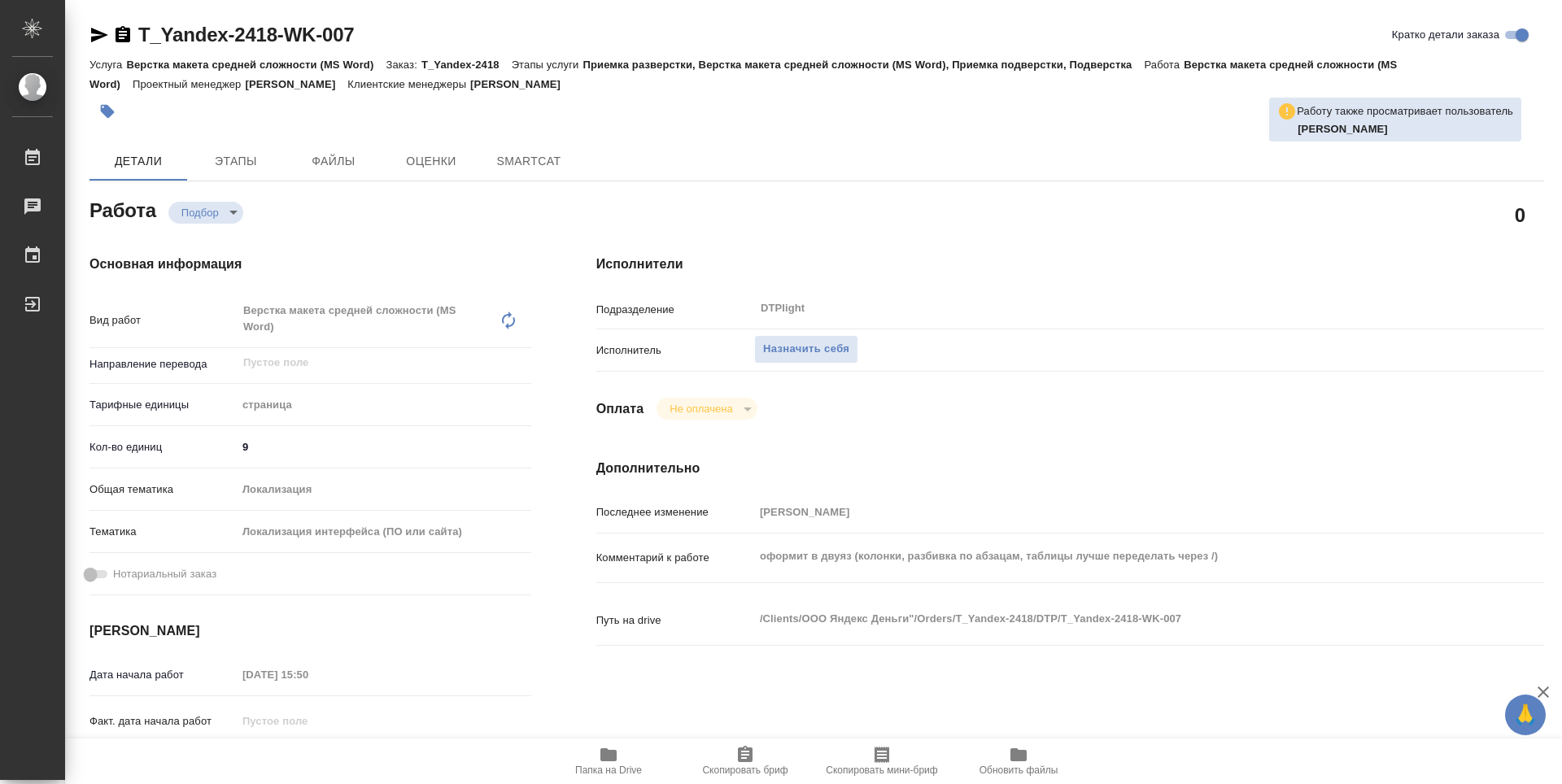
type textarea "x"
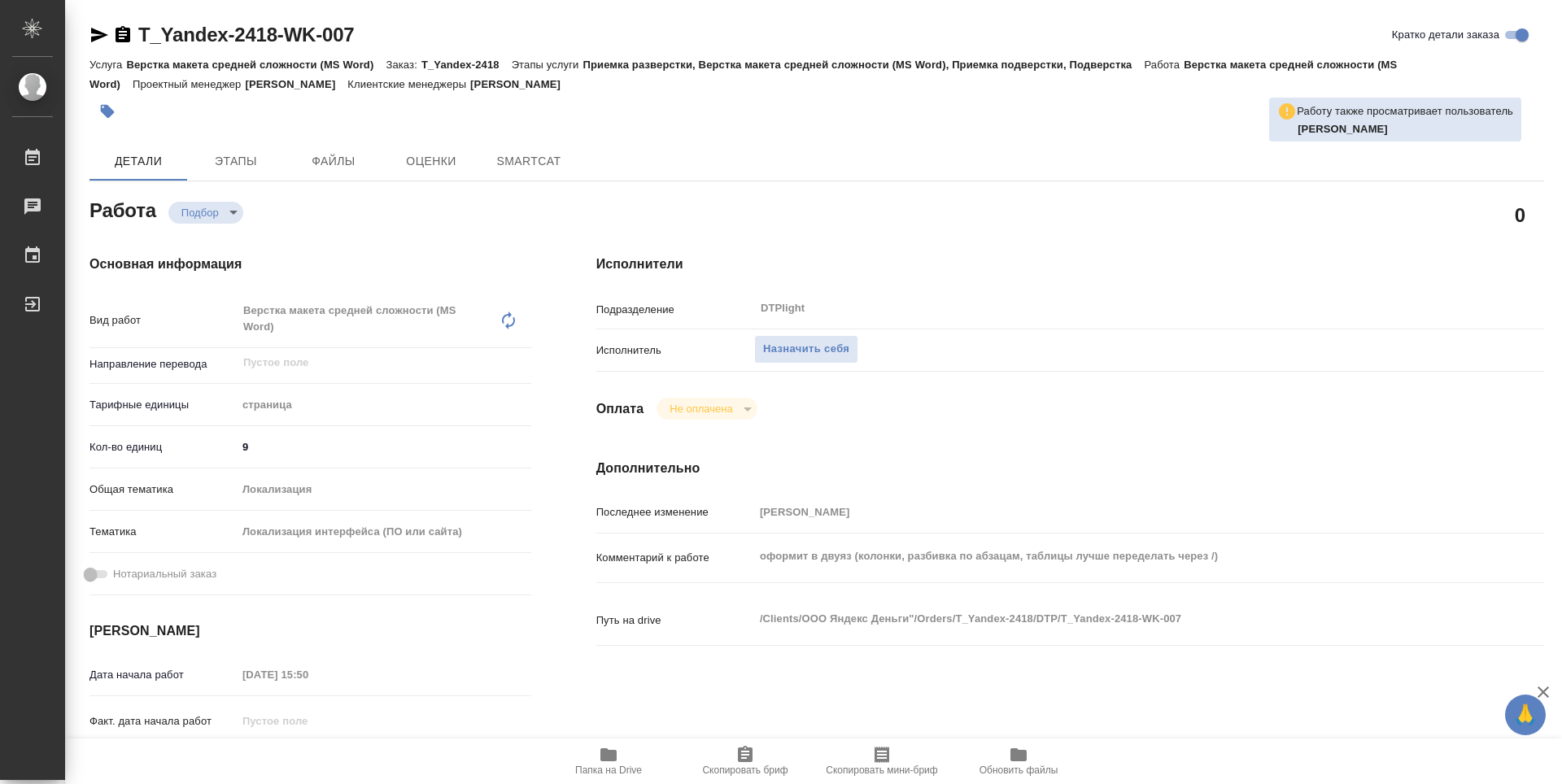
type textarea "x"
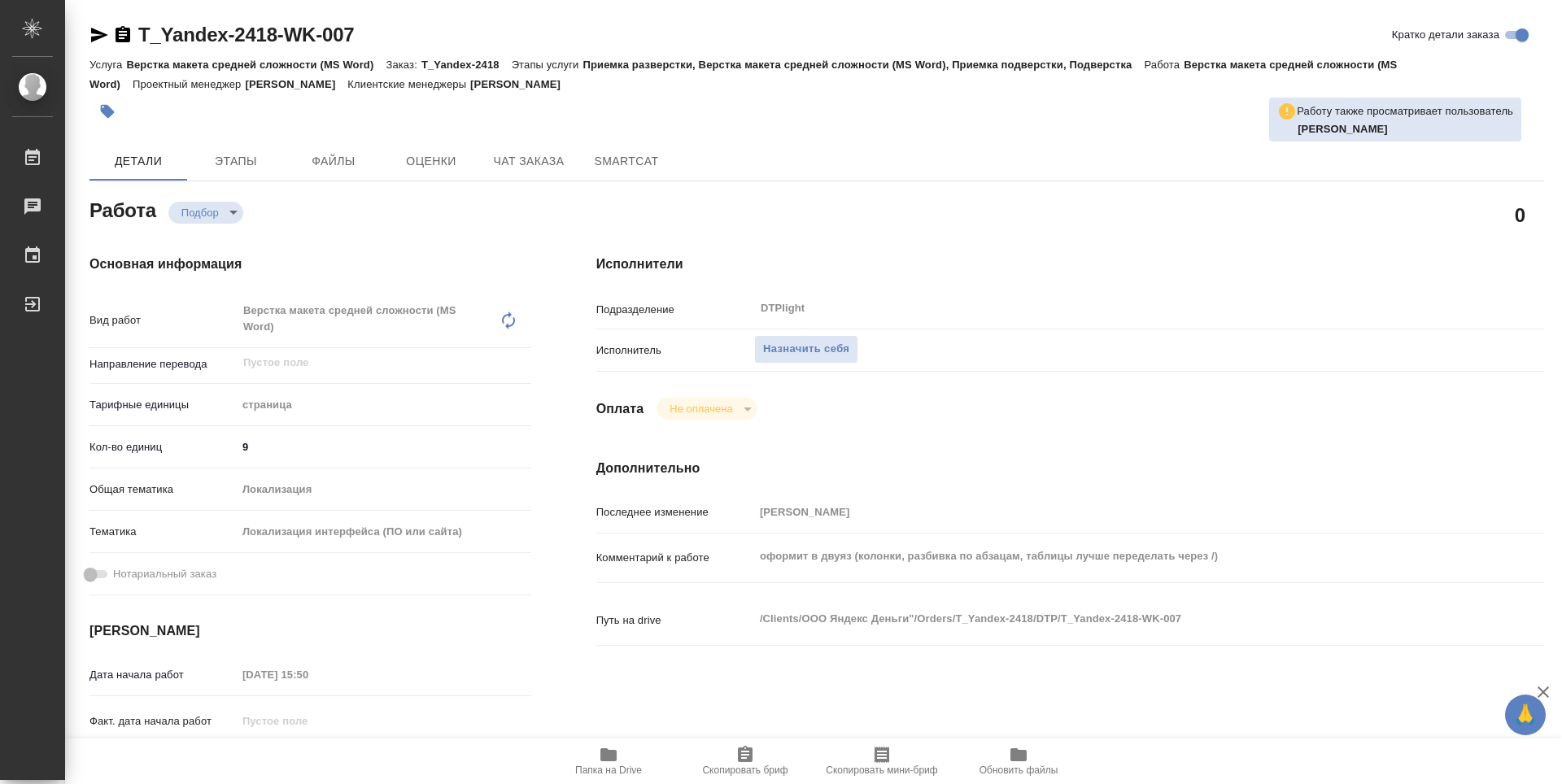
scroll to position [81, 0]
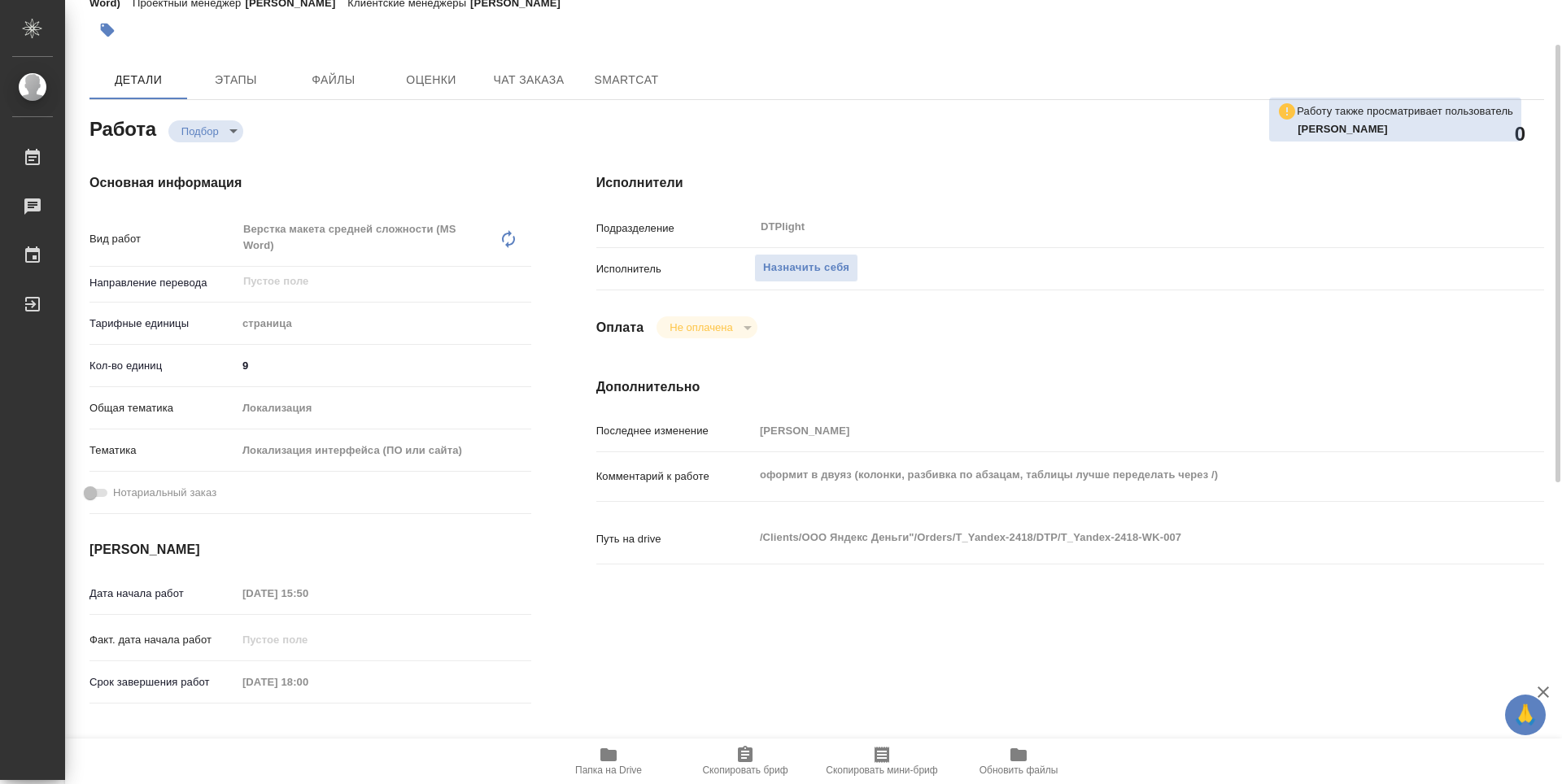
type textarea "x"
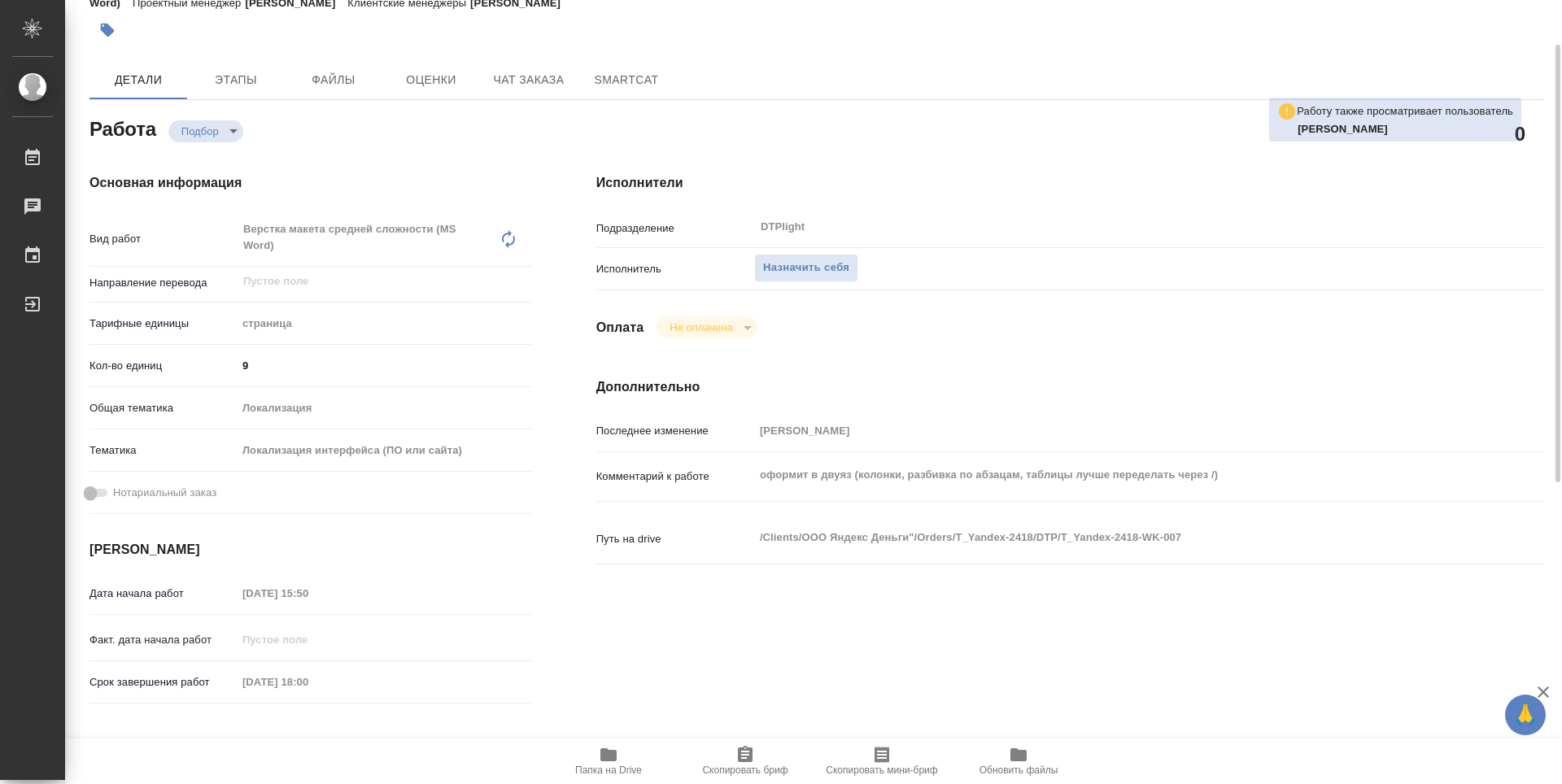
scroll to position [163, 0]
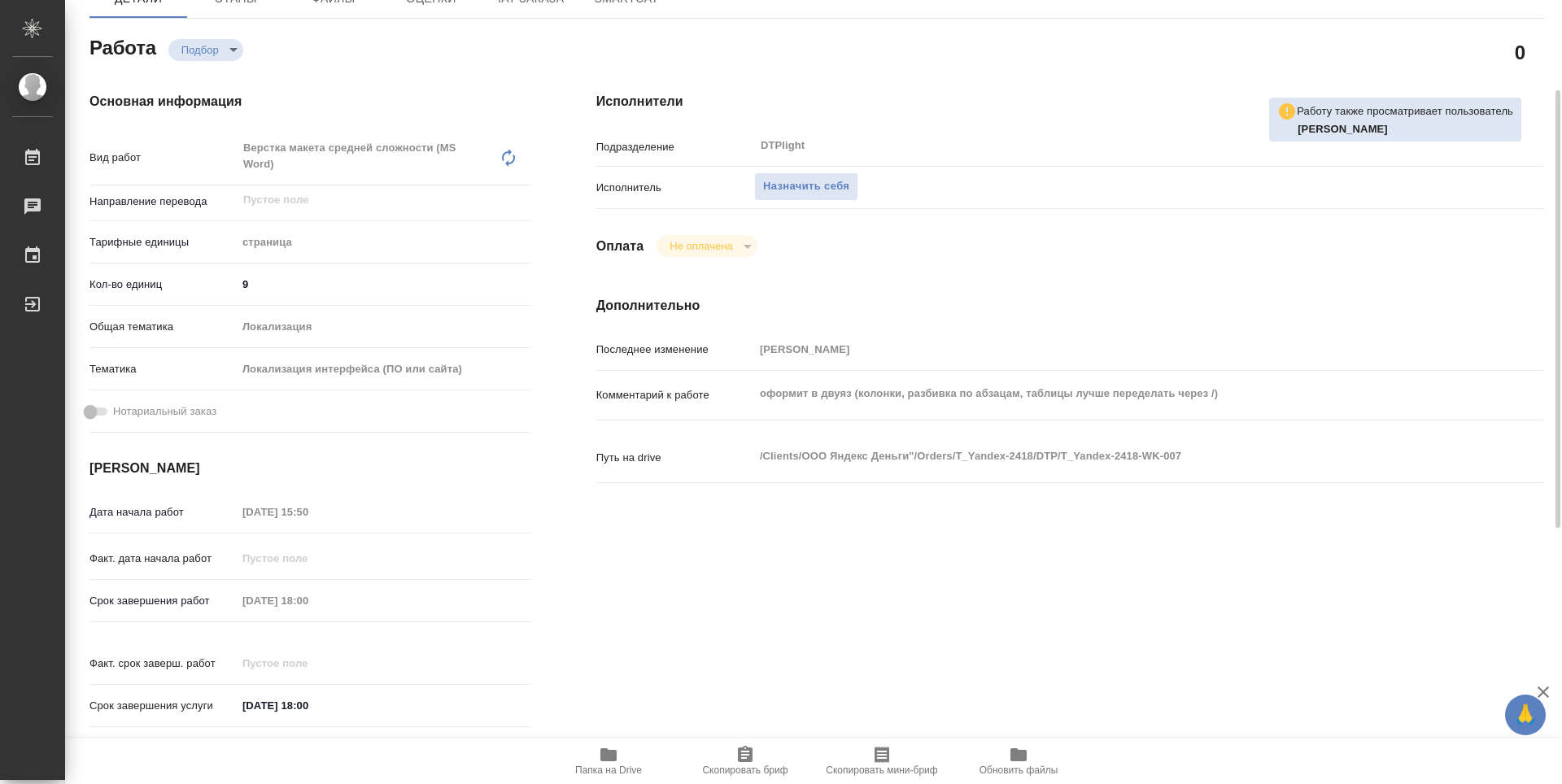
type textarea "x"
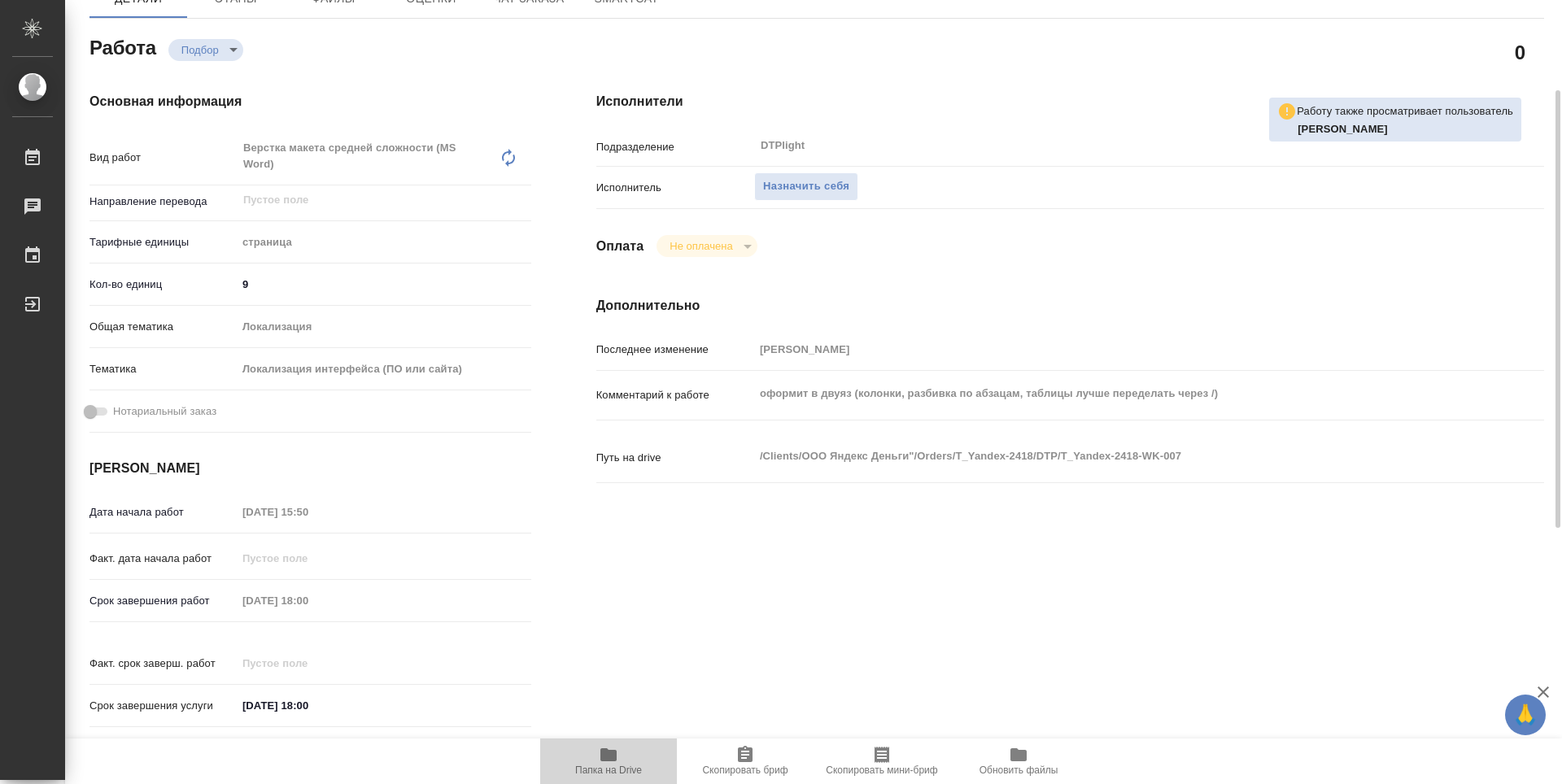
click at [622, 750] on span "Папка на Drive" at bounding box center [609, 760] width 117 height 31
click at [780, 195] on span "Назначить себя" at bounding box center [806, 187] width 86 height 19
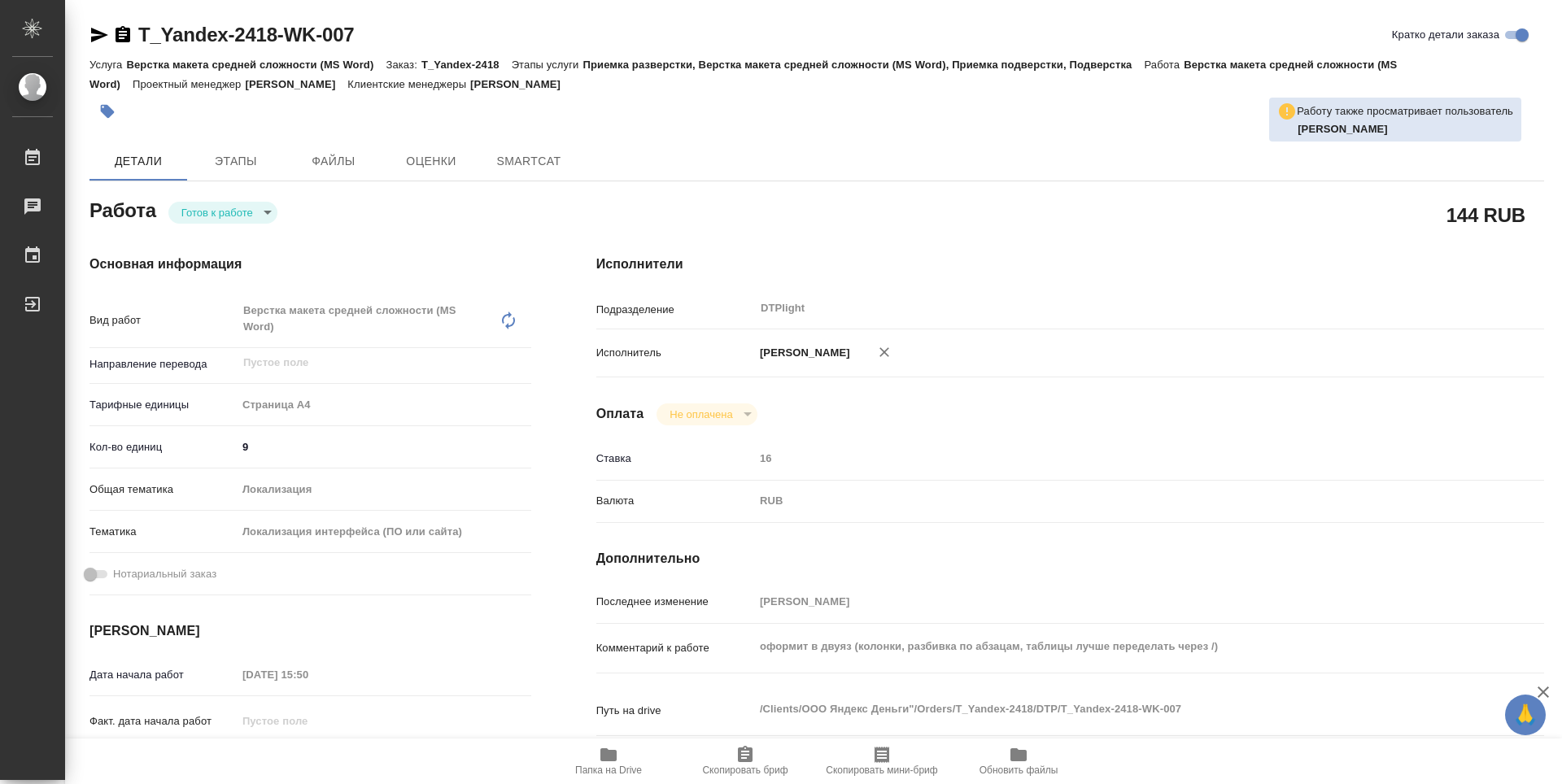
type textarea "x"
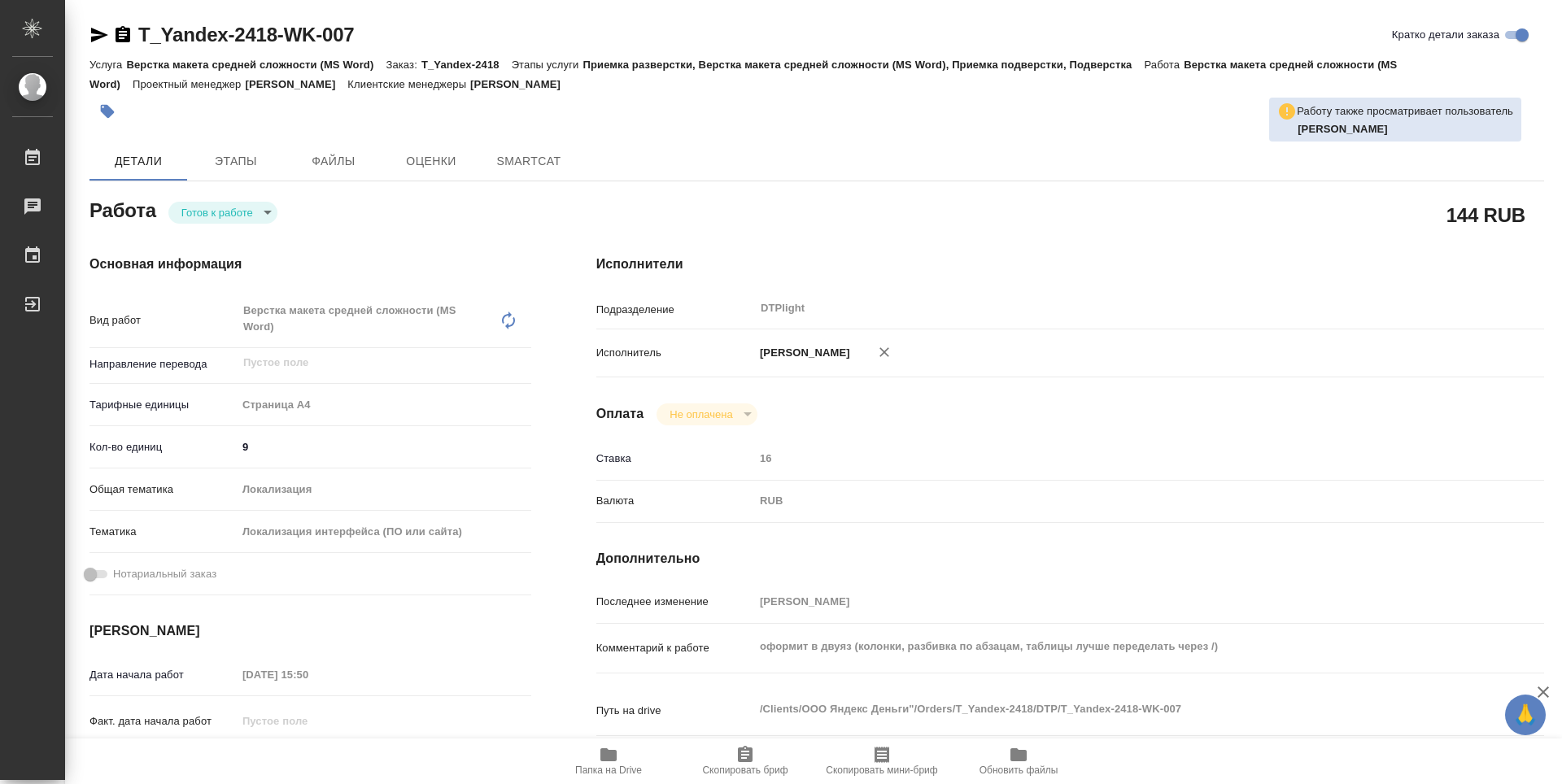
type textarea "x"
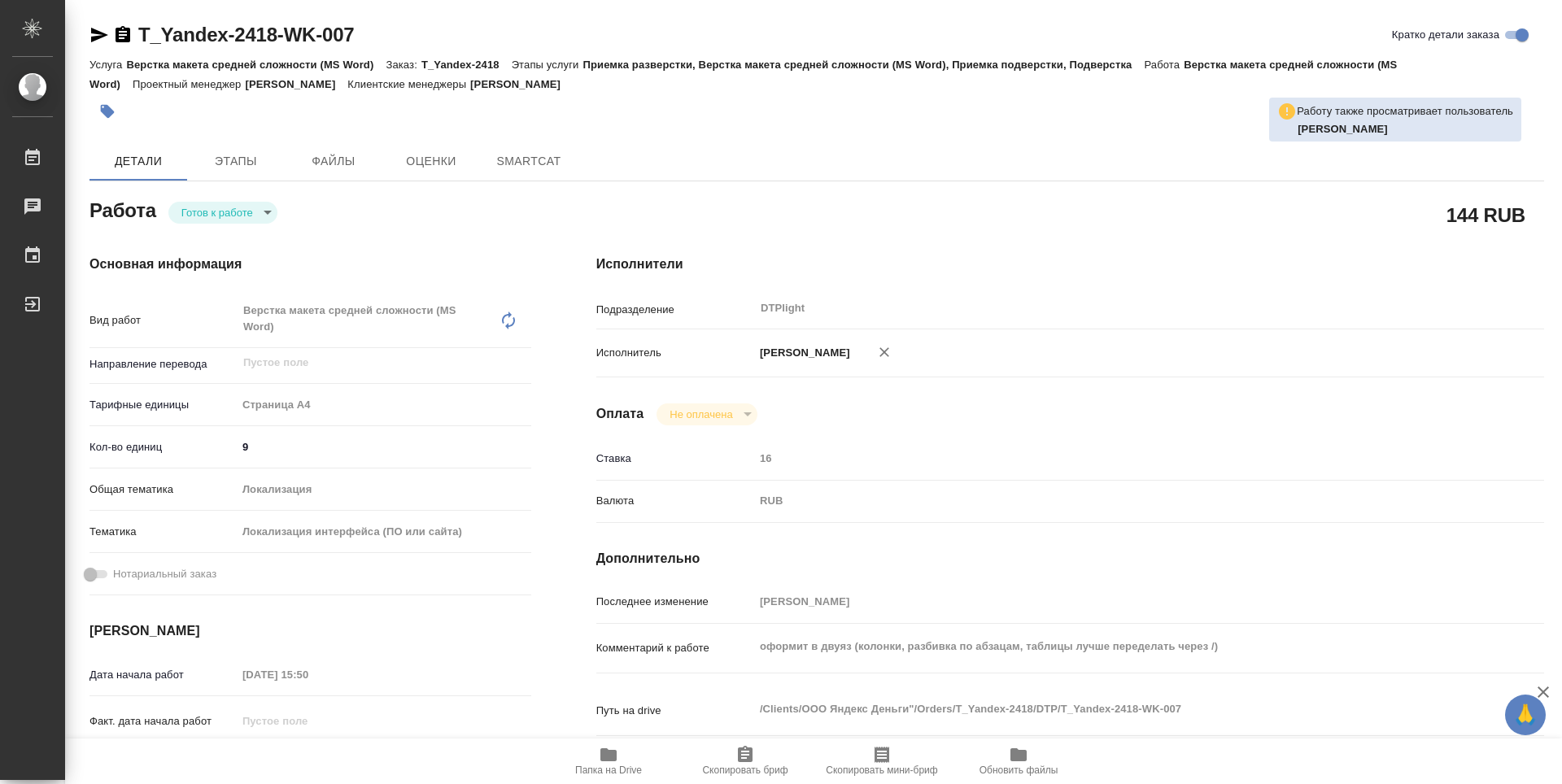
type textarea "x"
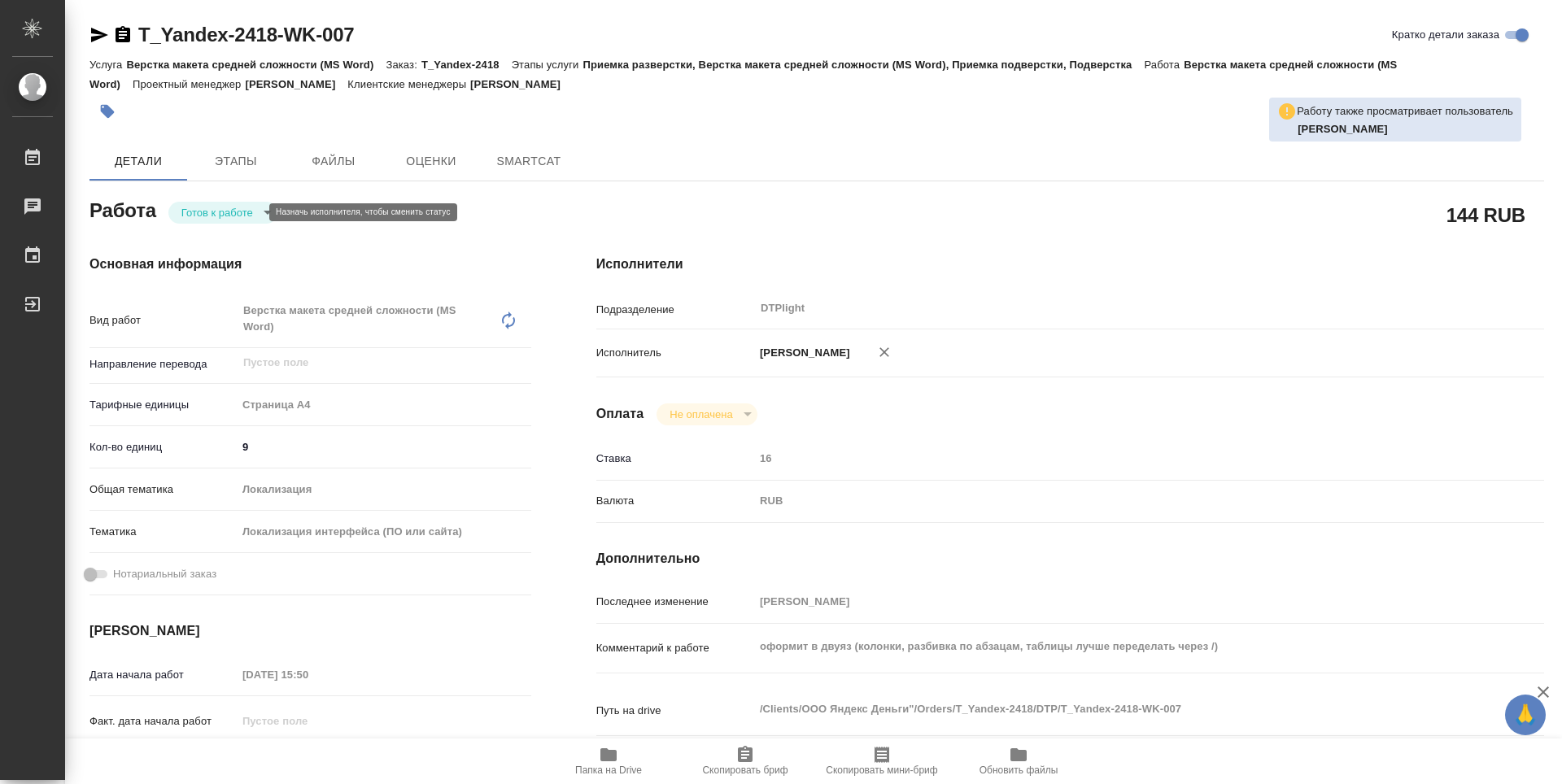
click at [228, 212] on body "🙏 .cls-1 fill:#fff; AWATERA Guselnikov Roman Работы Чаты График Выйти T_Yandex-…" at bounding box center [781, 392] width 1562 height 784
click at [223, 212] on button "В работе" at bounding box center [208, 212] width 53 height 18
type textarea "x"
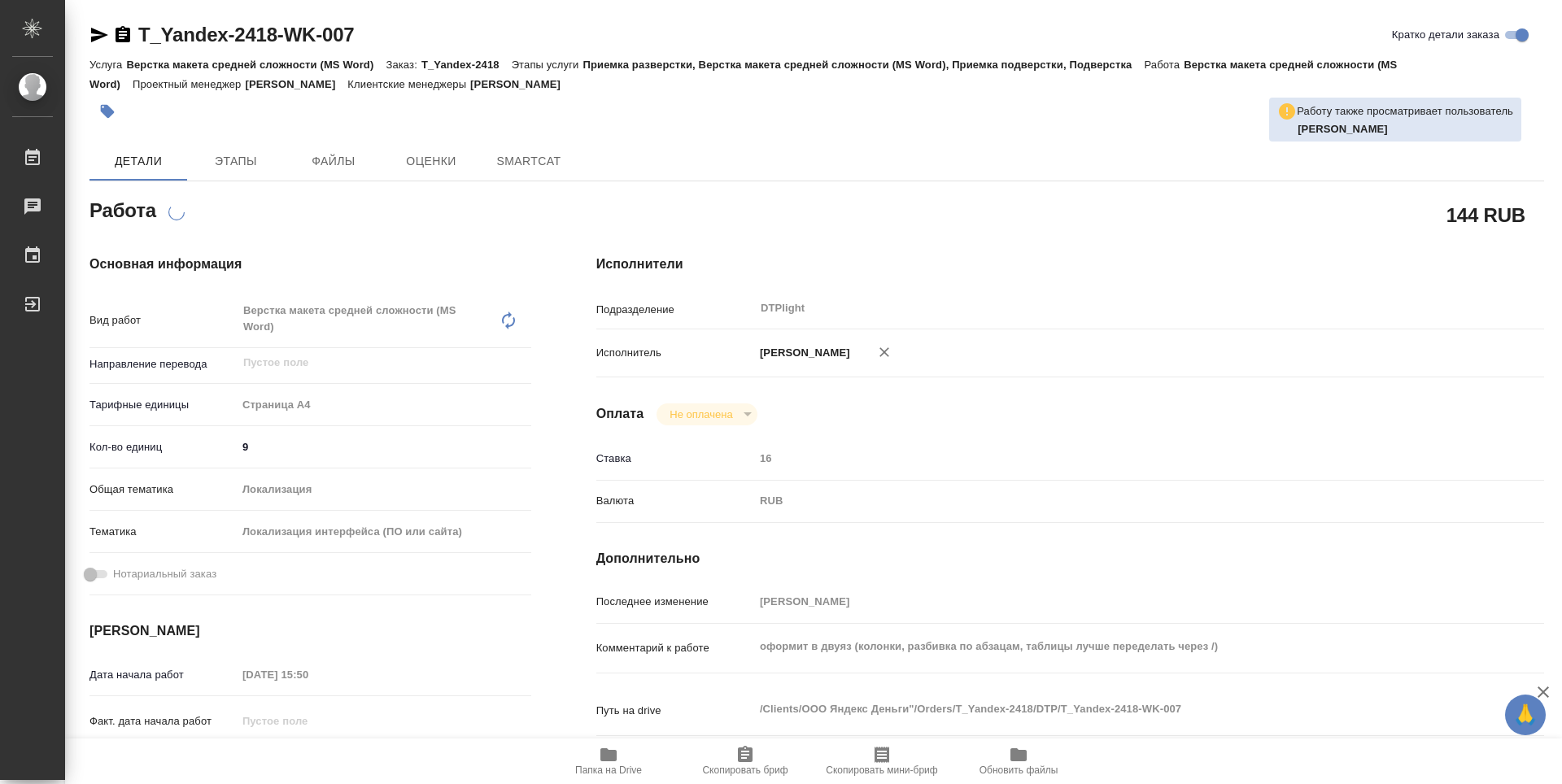
type textarea "x"
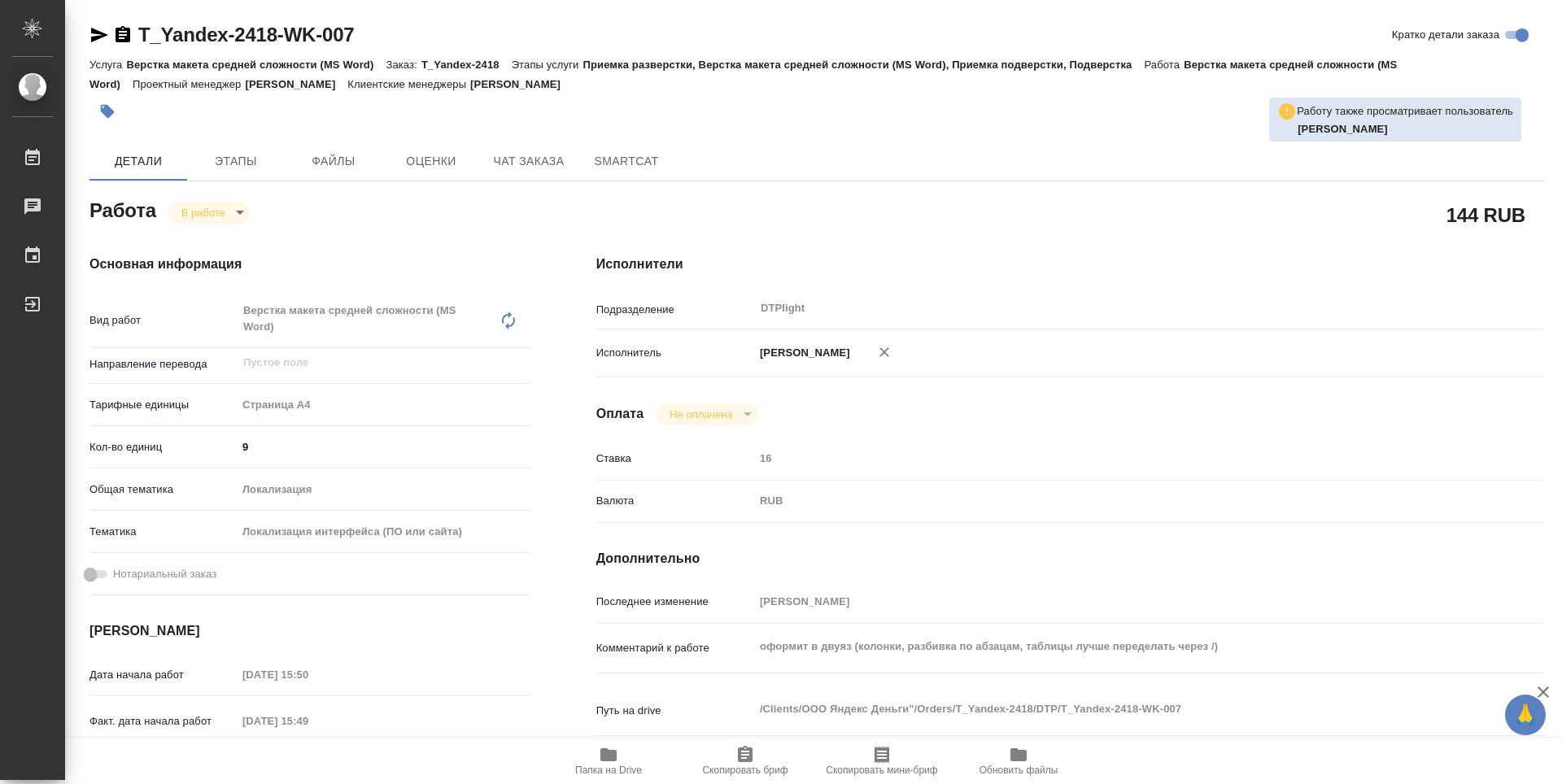
type textarea "x"
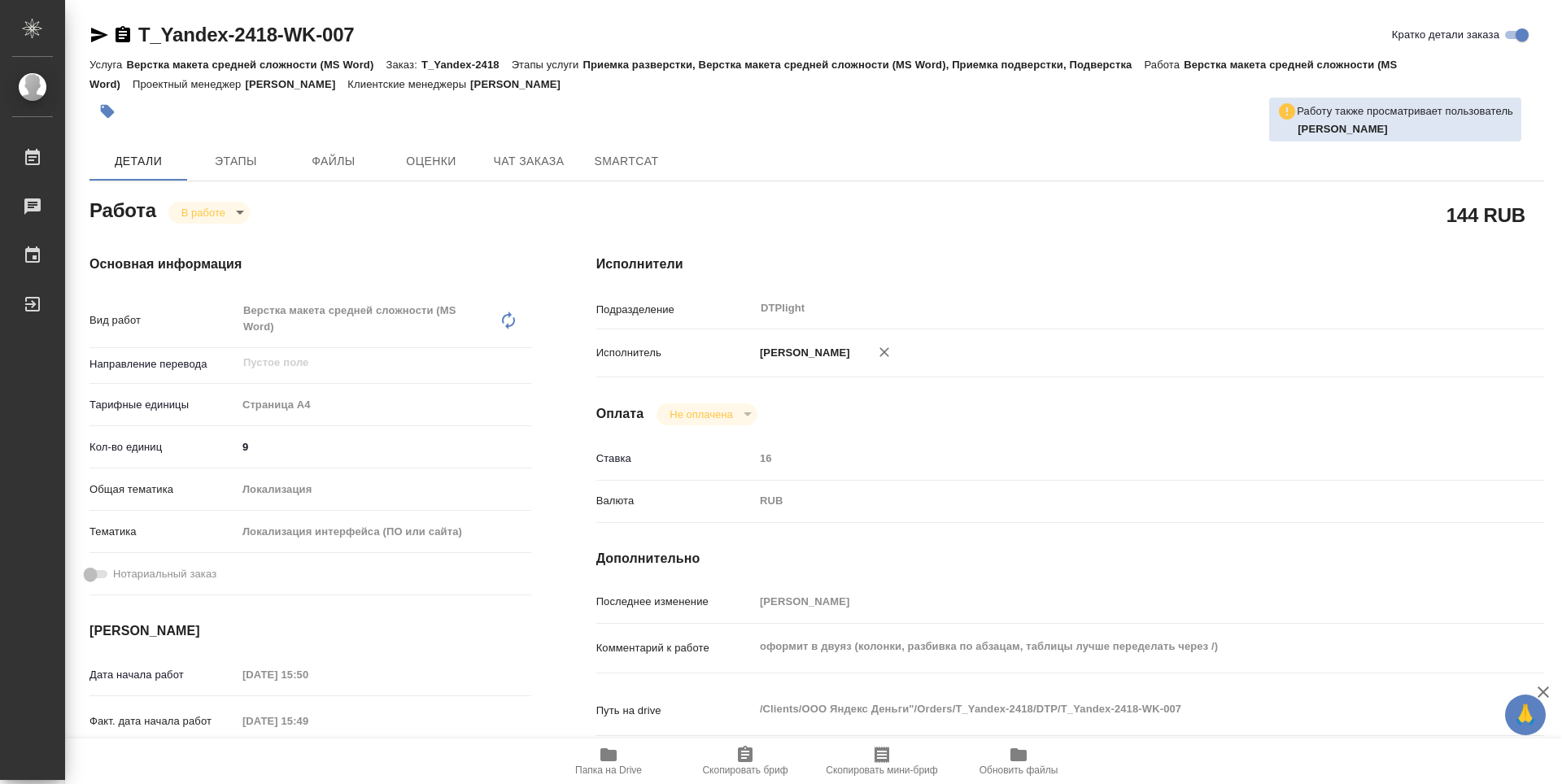
type textarea "x"
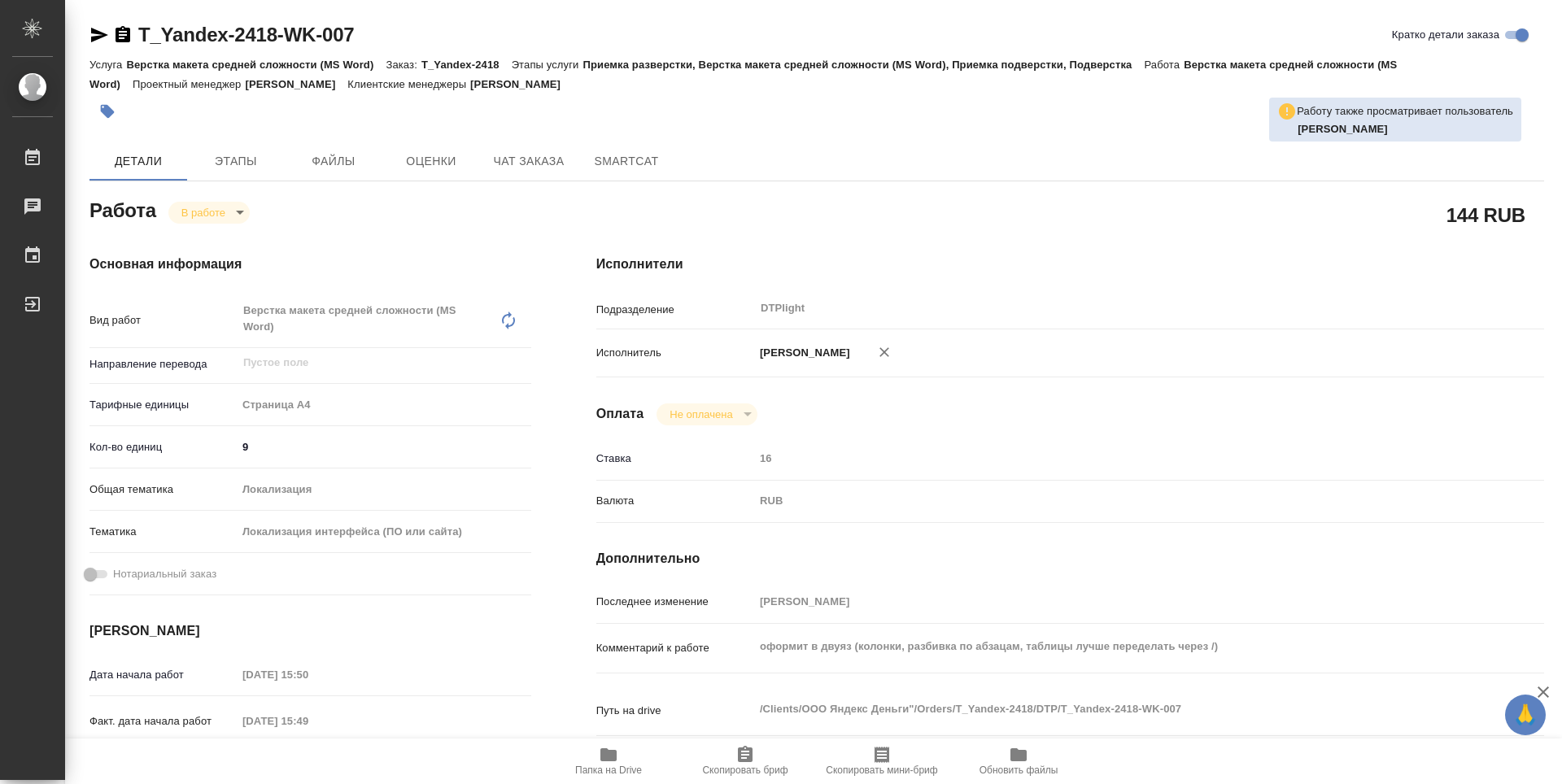
type textarea "x"
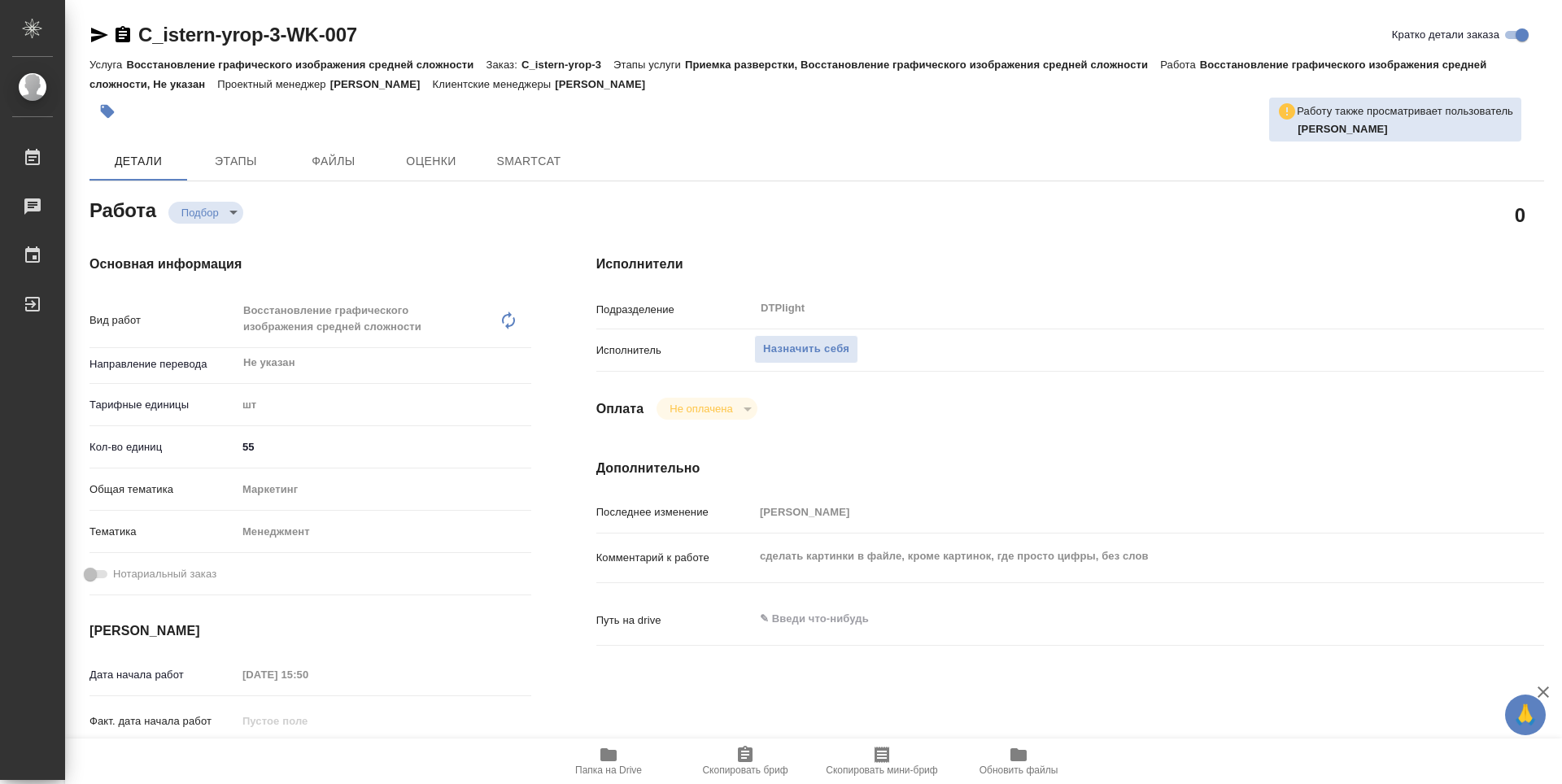
type textarea "x"
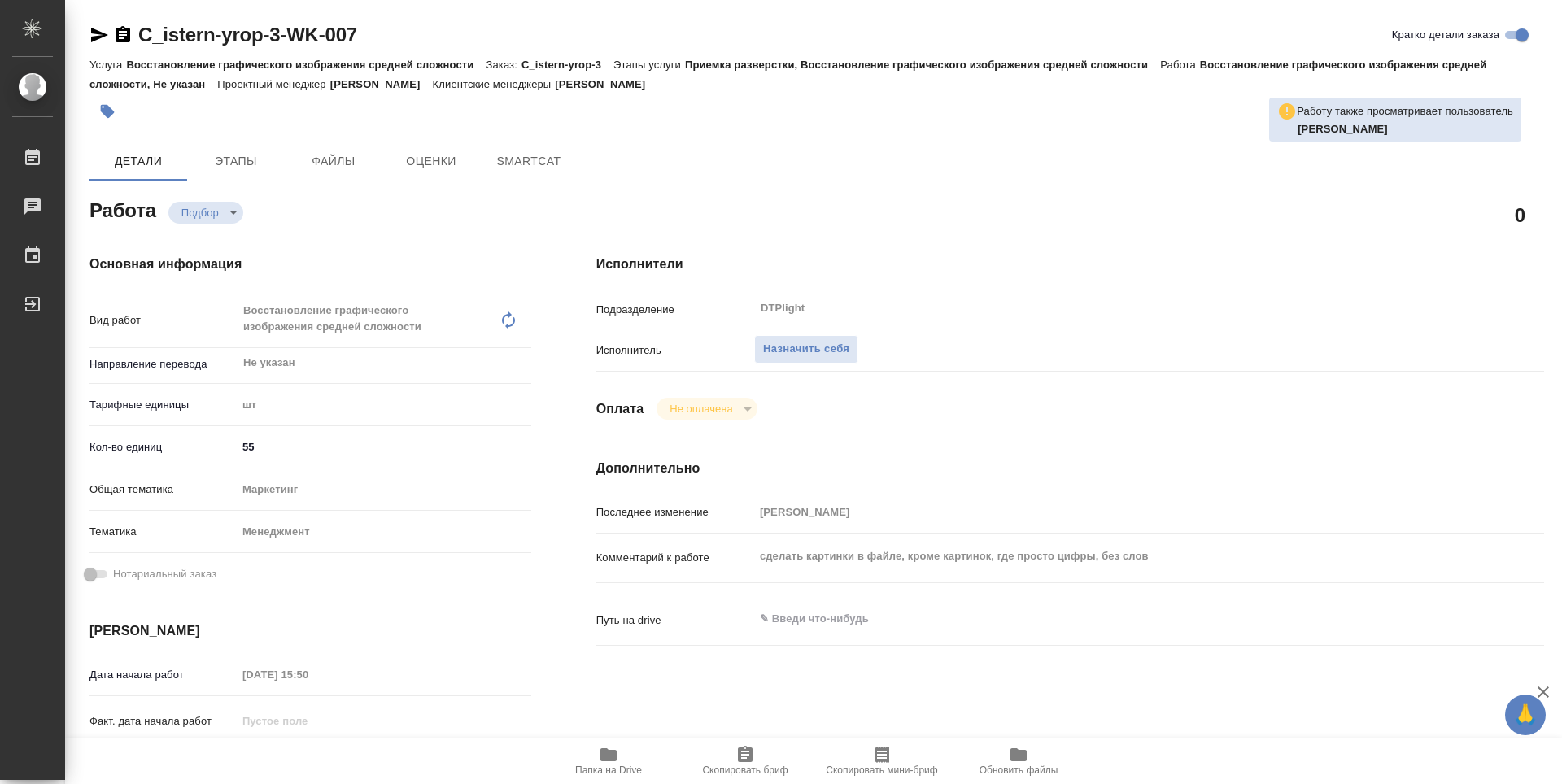
type textarea "x"
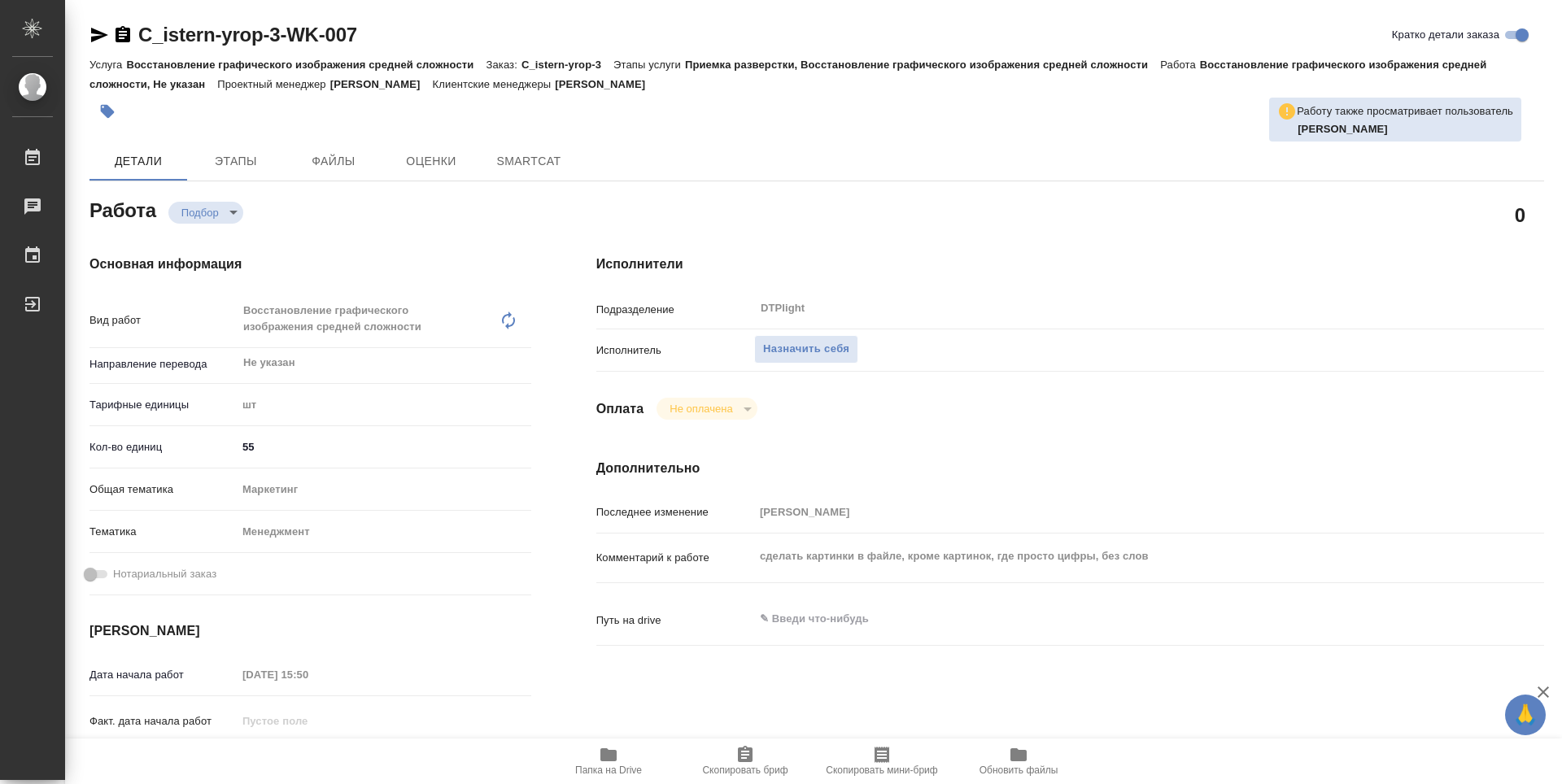
type textarea "x"
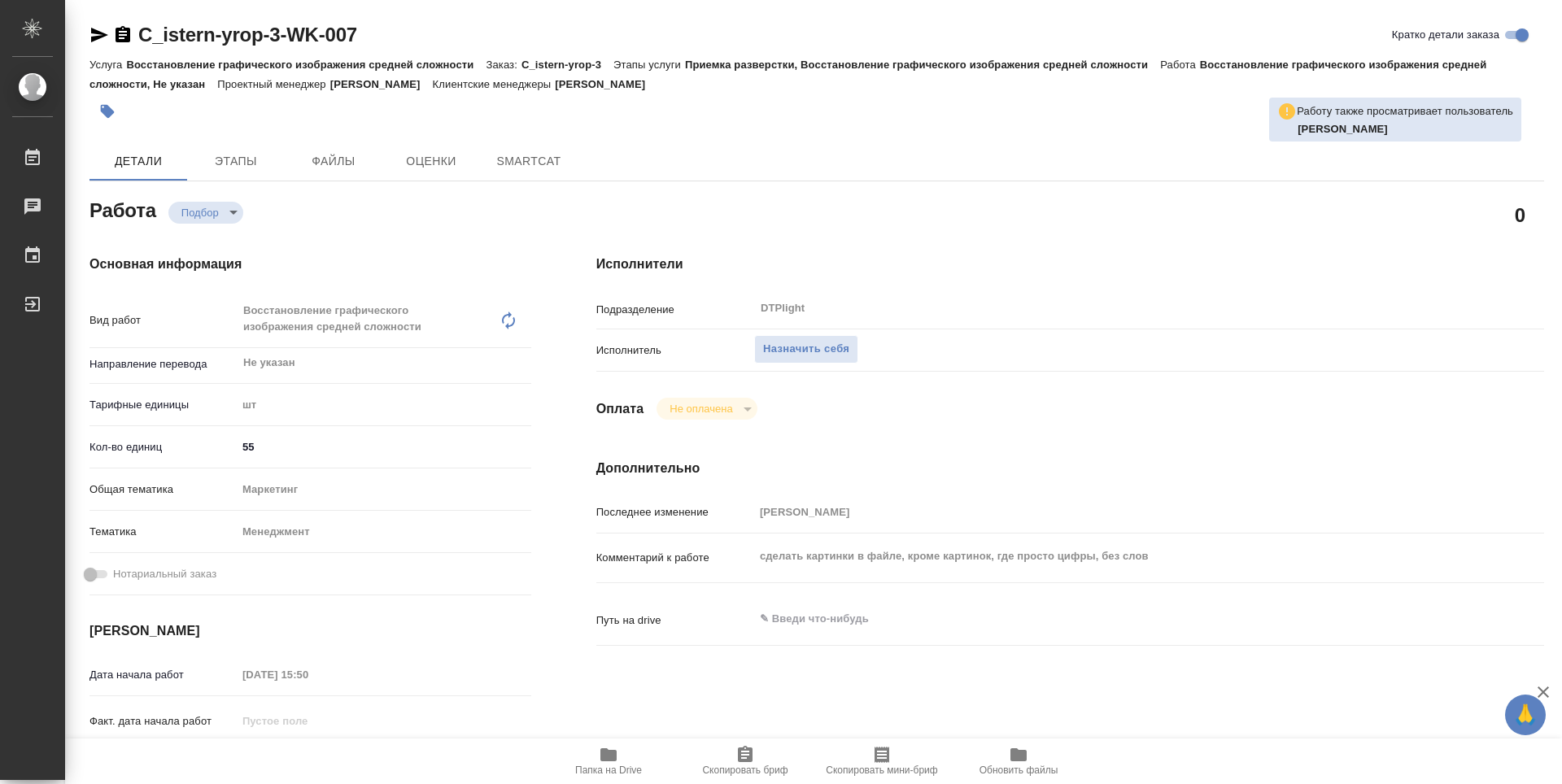
scroll to position [244, 0]
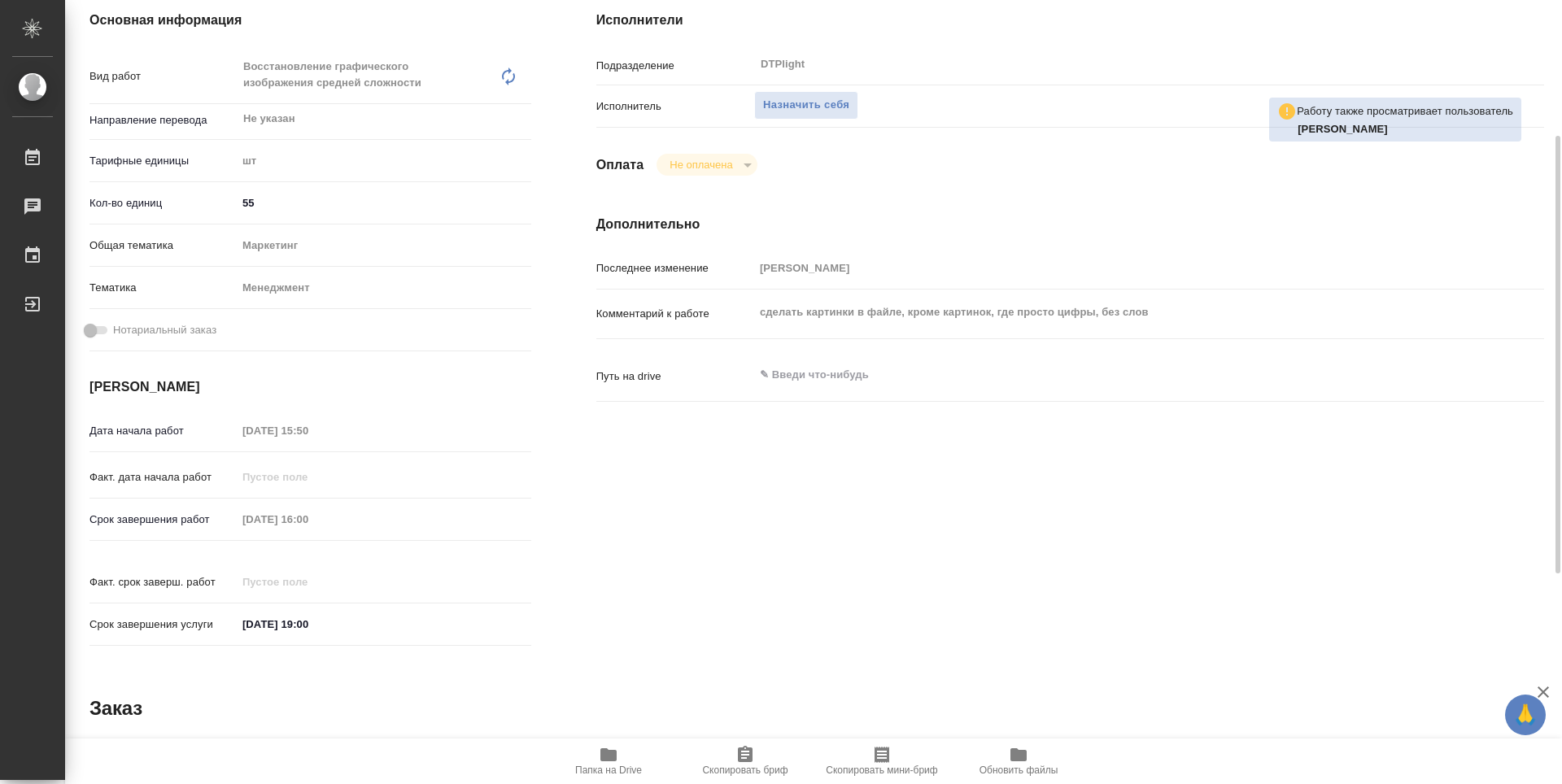
type textarea "x"
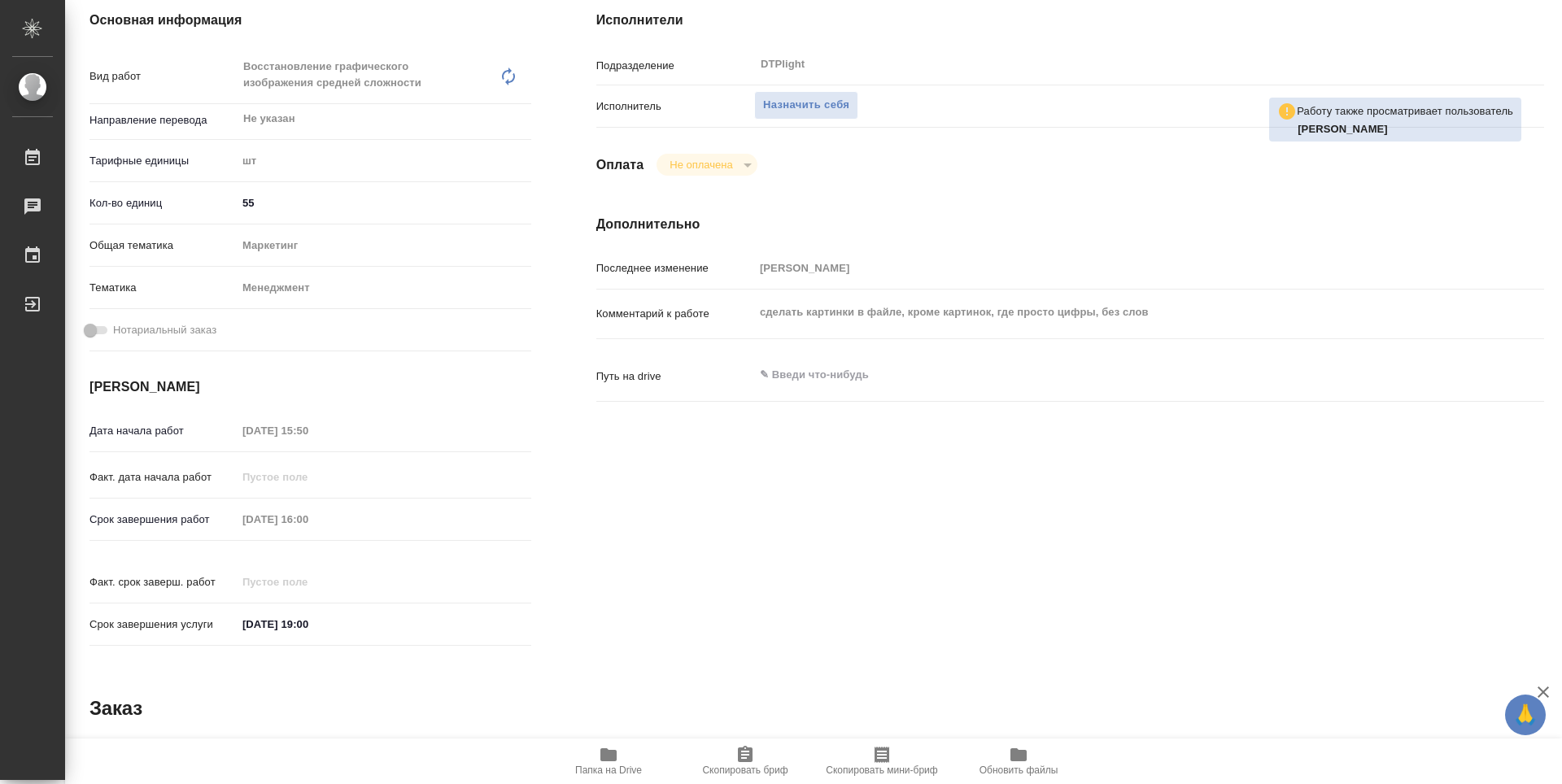
type textarea "x"
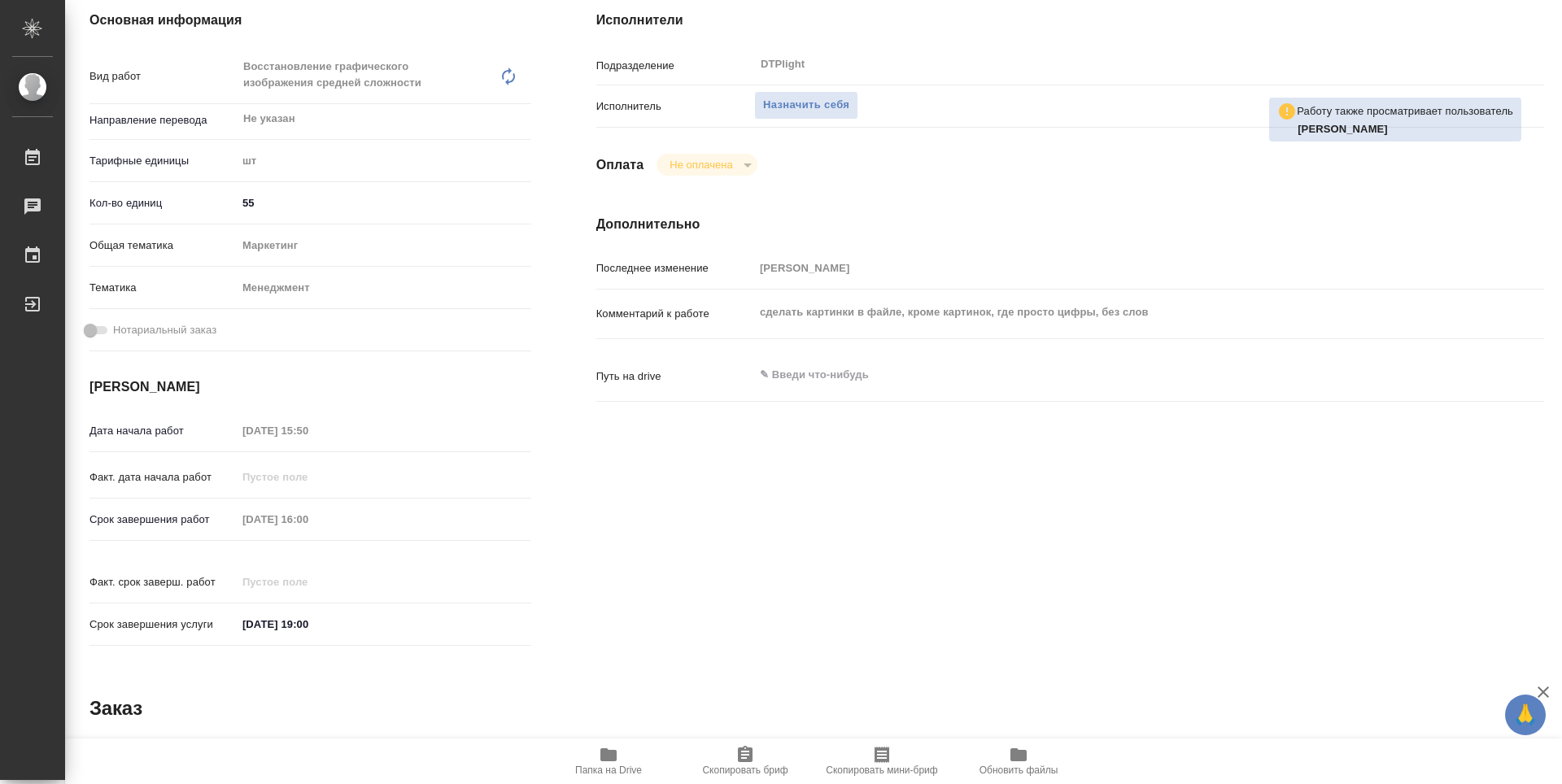
type textarea "x"
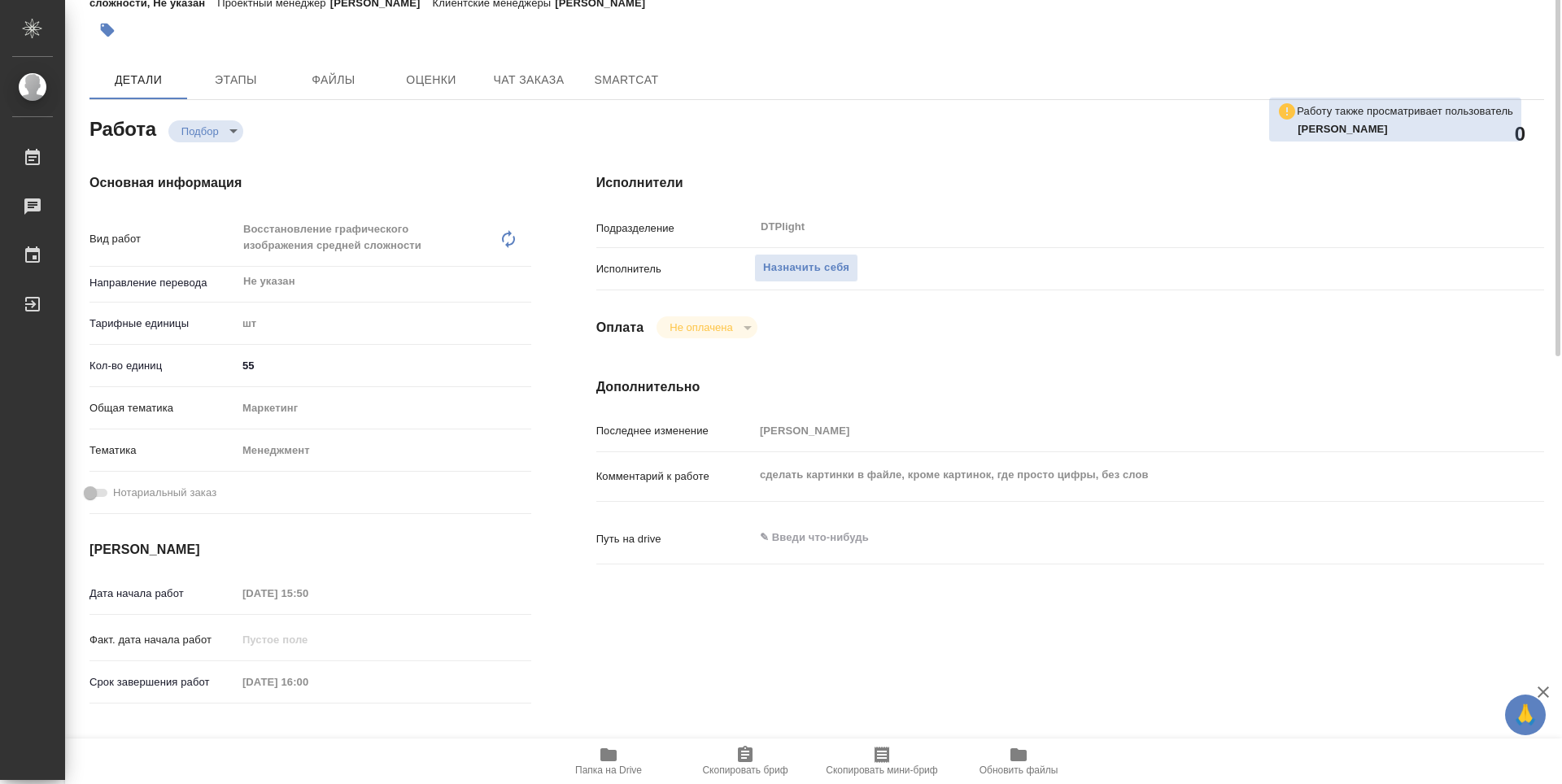
scroll to position [0, 0]
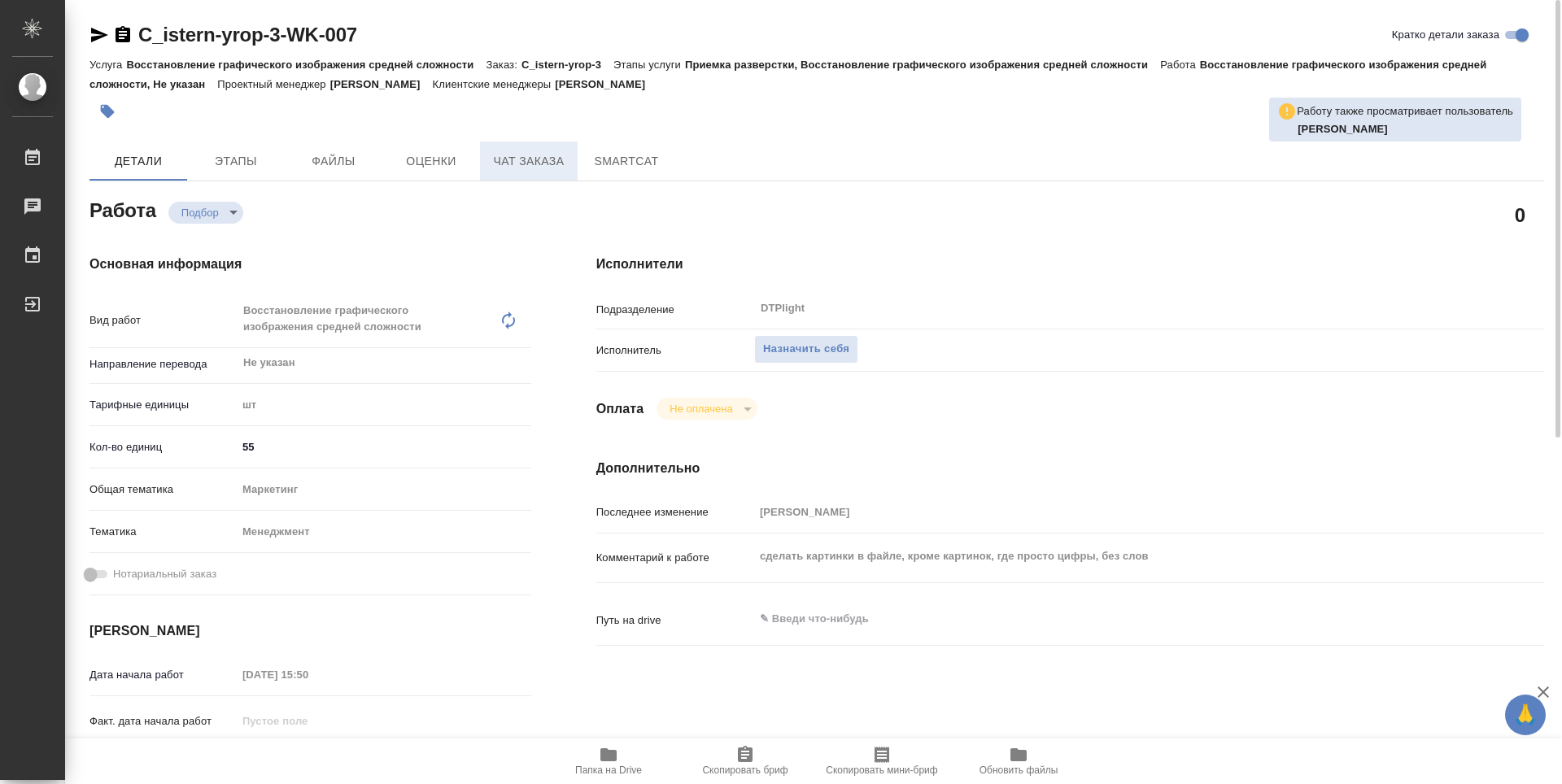
click at [551, 157] on span "Чат заказа" at bounding box center [528, 162] width 78 height 21
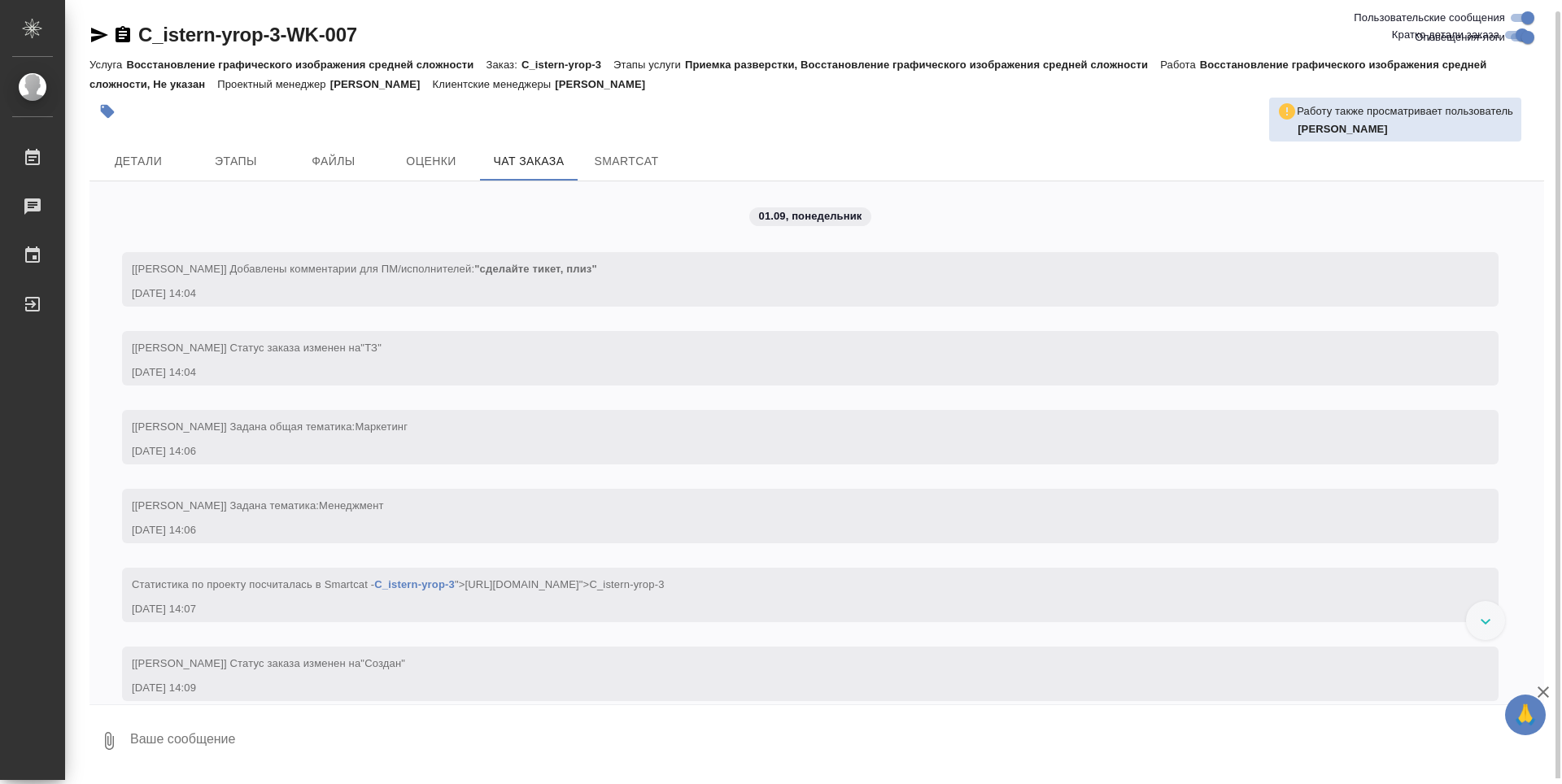
scroll to position [488, 0]
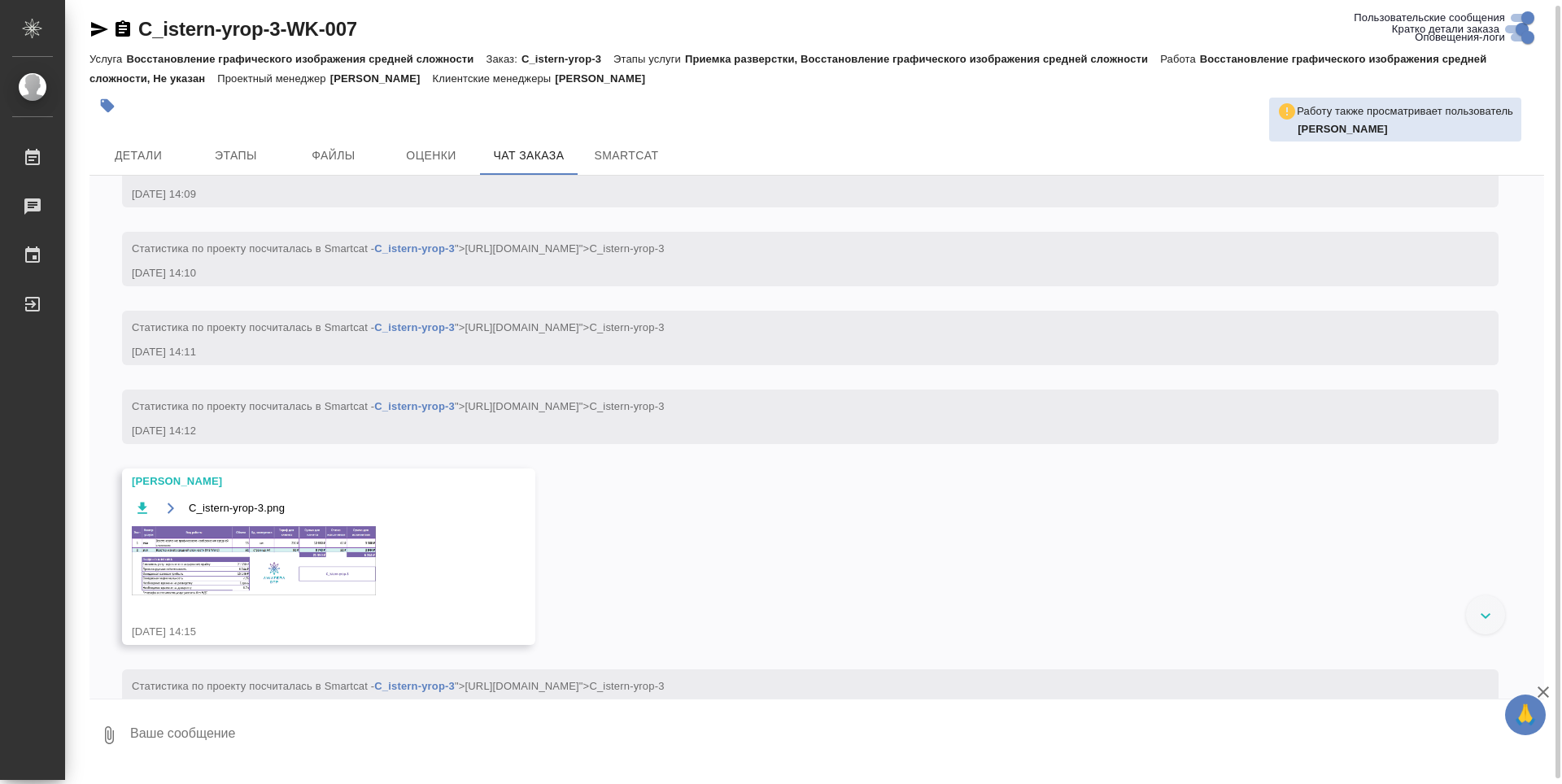
click at [350, 549] on img at bounding box center [253, 561] width 244 height 69
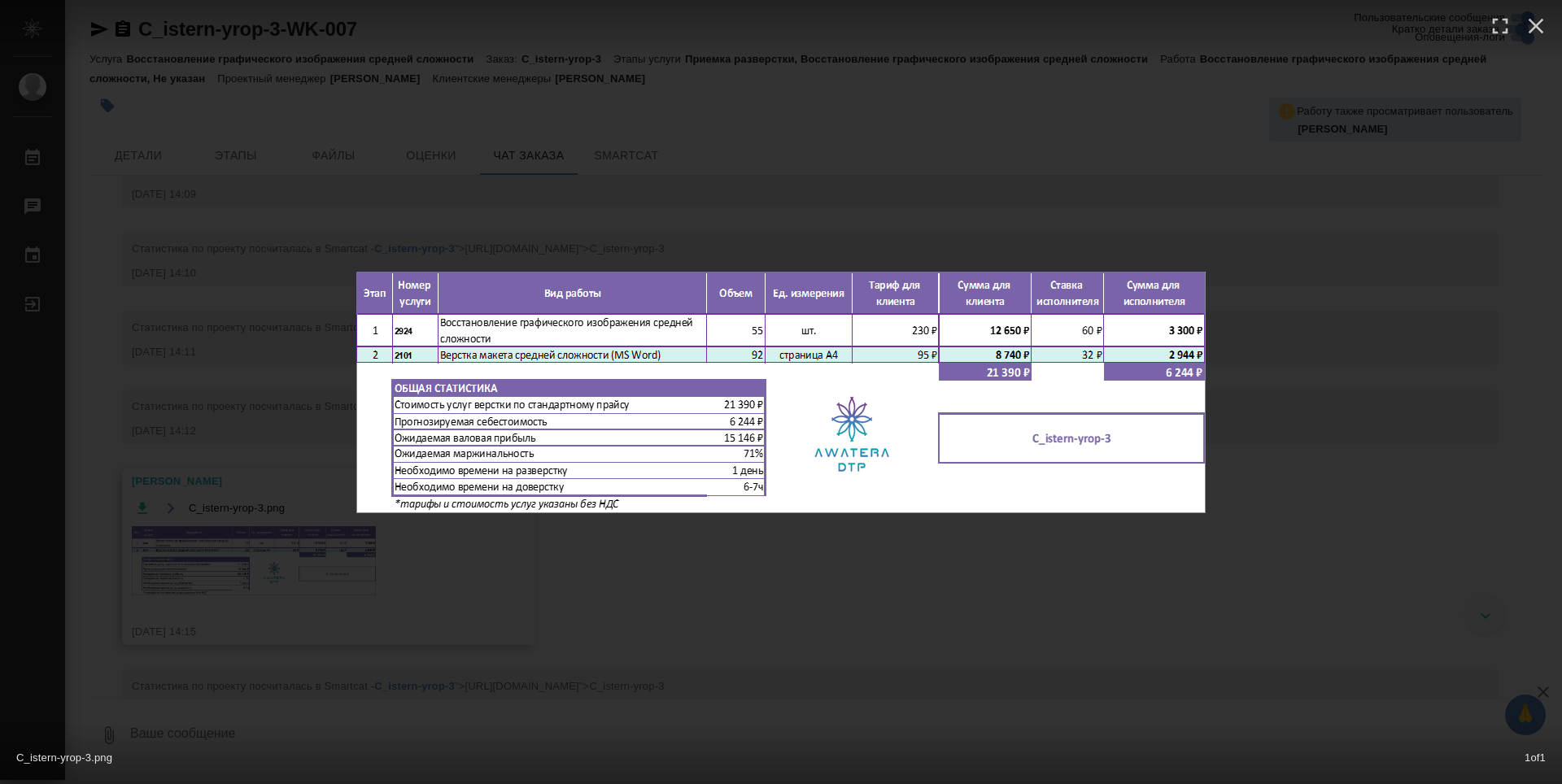
click at [1098, 205] on div "C_istern-yrop-3.png 1 of 1" at bounding box center [781, 392] width 1562 height 784
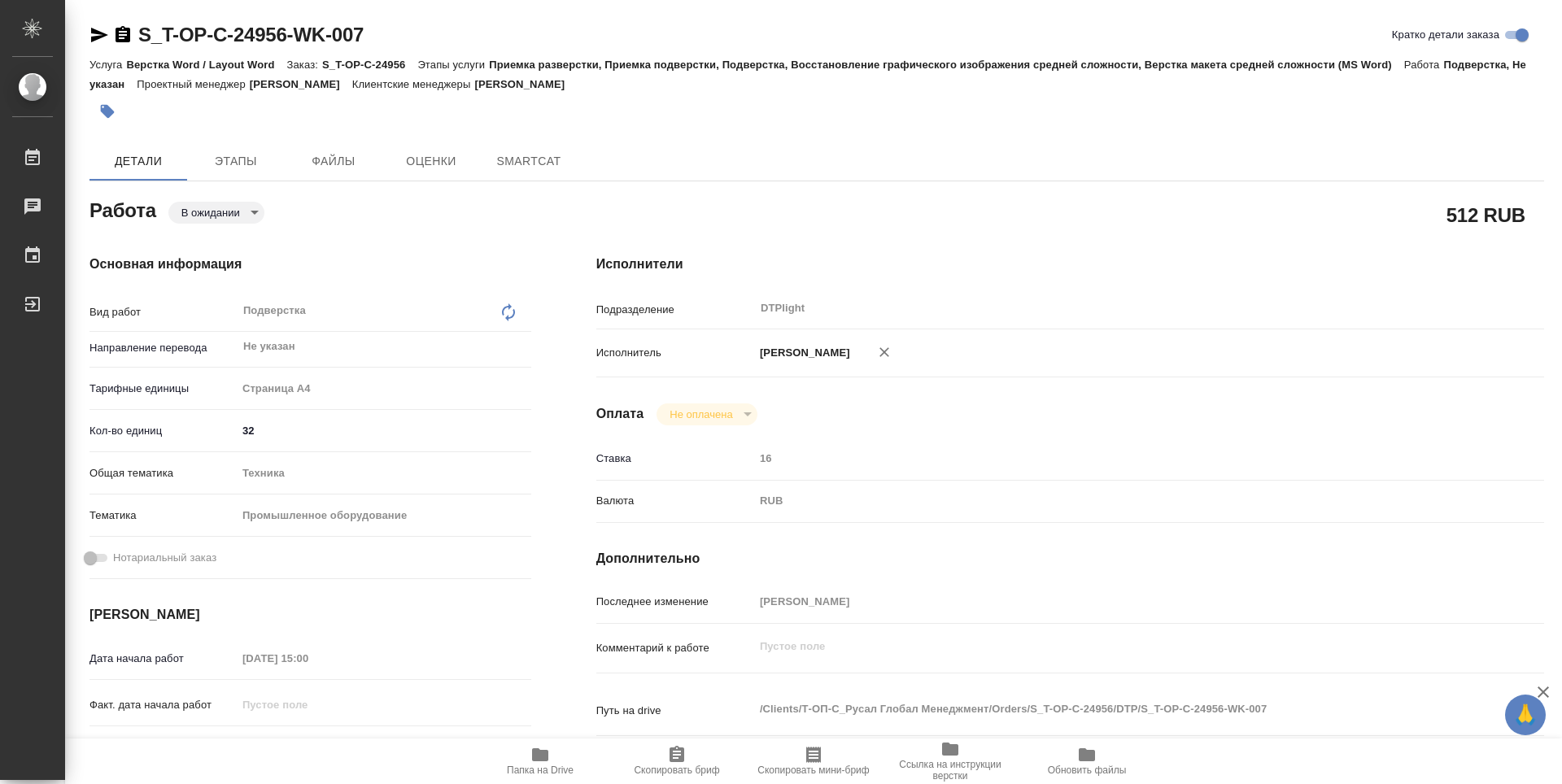
type textarea "x"
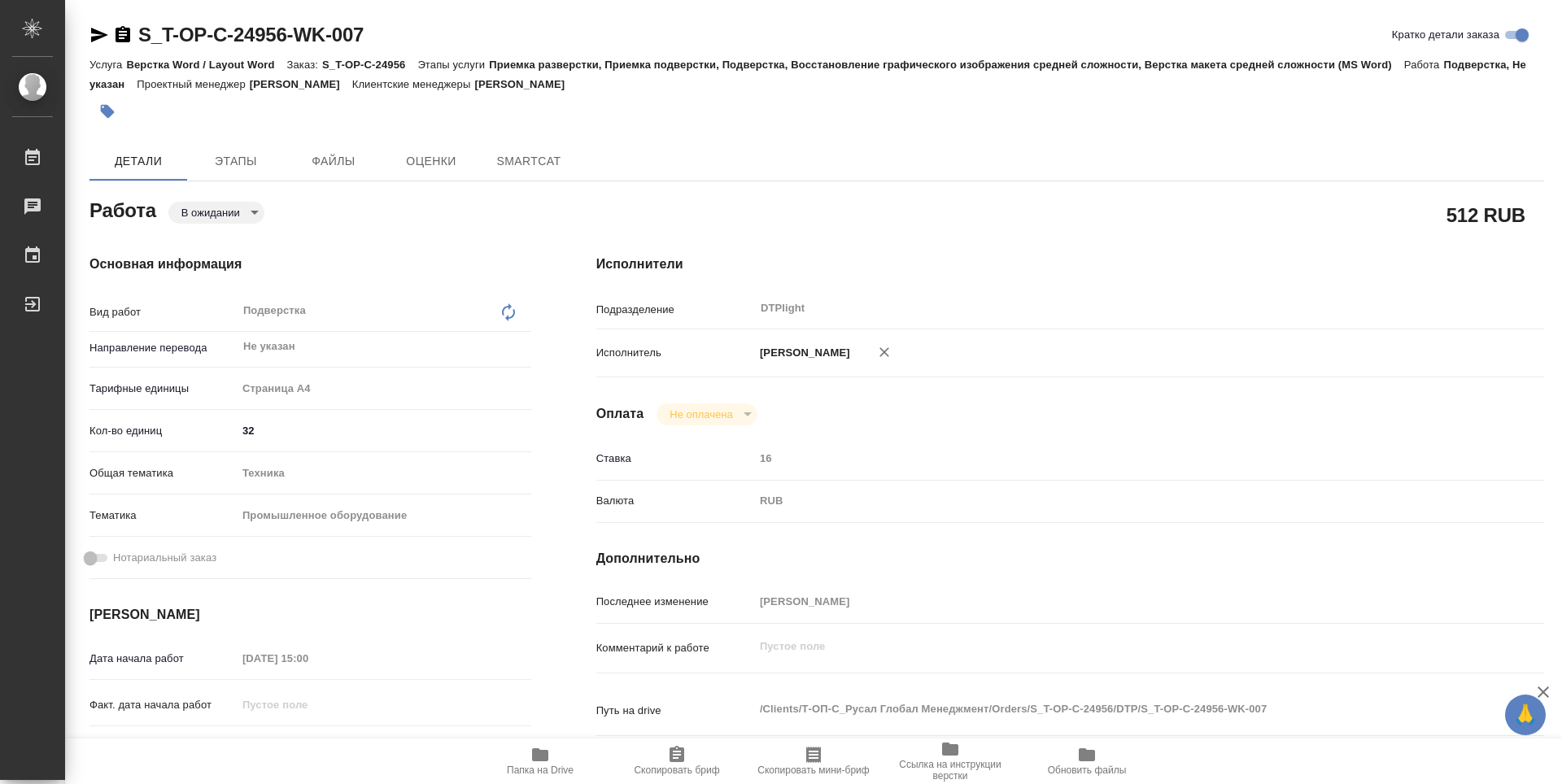
type textarea "x"
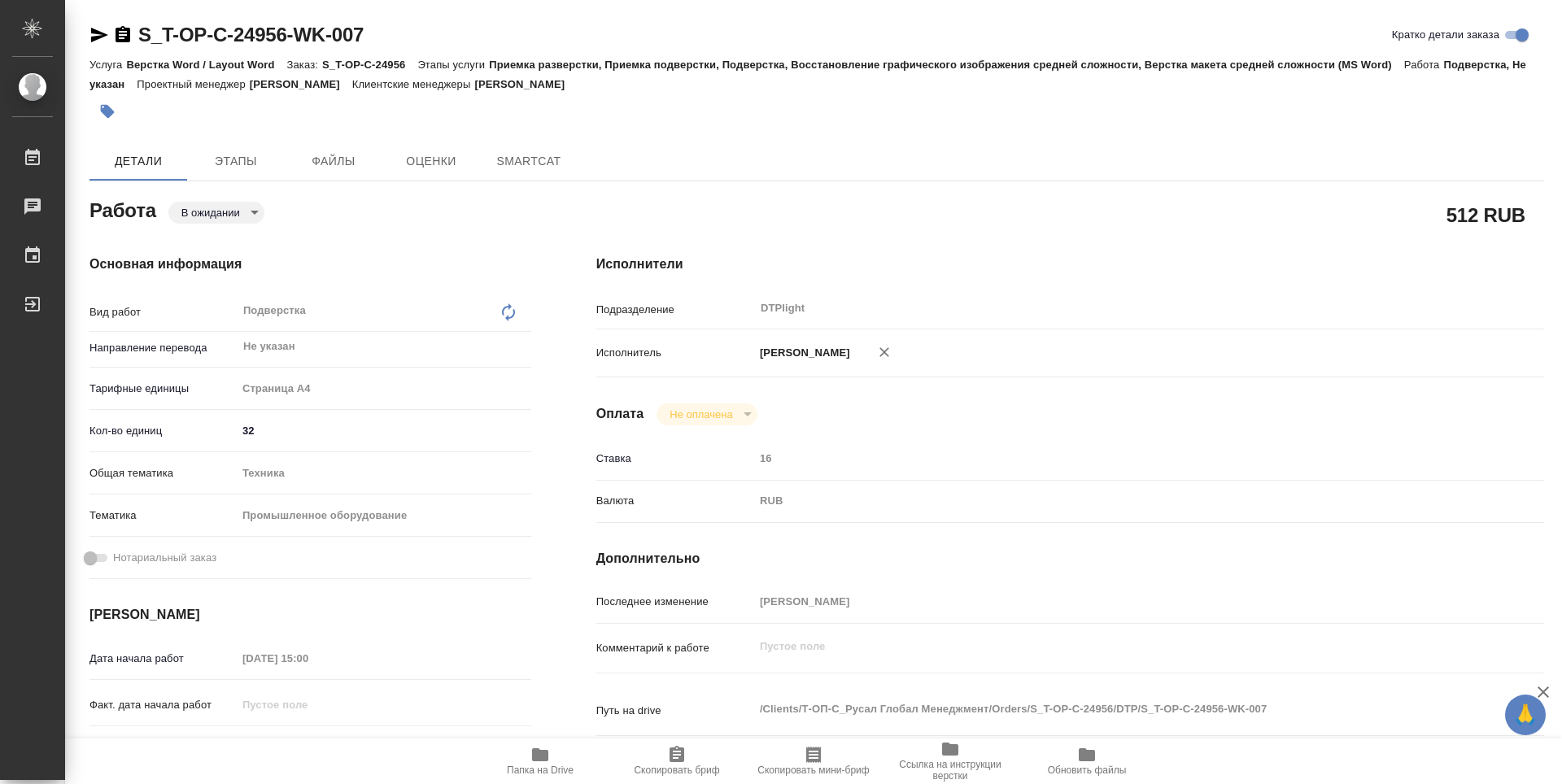
type textarea "x"
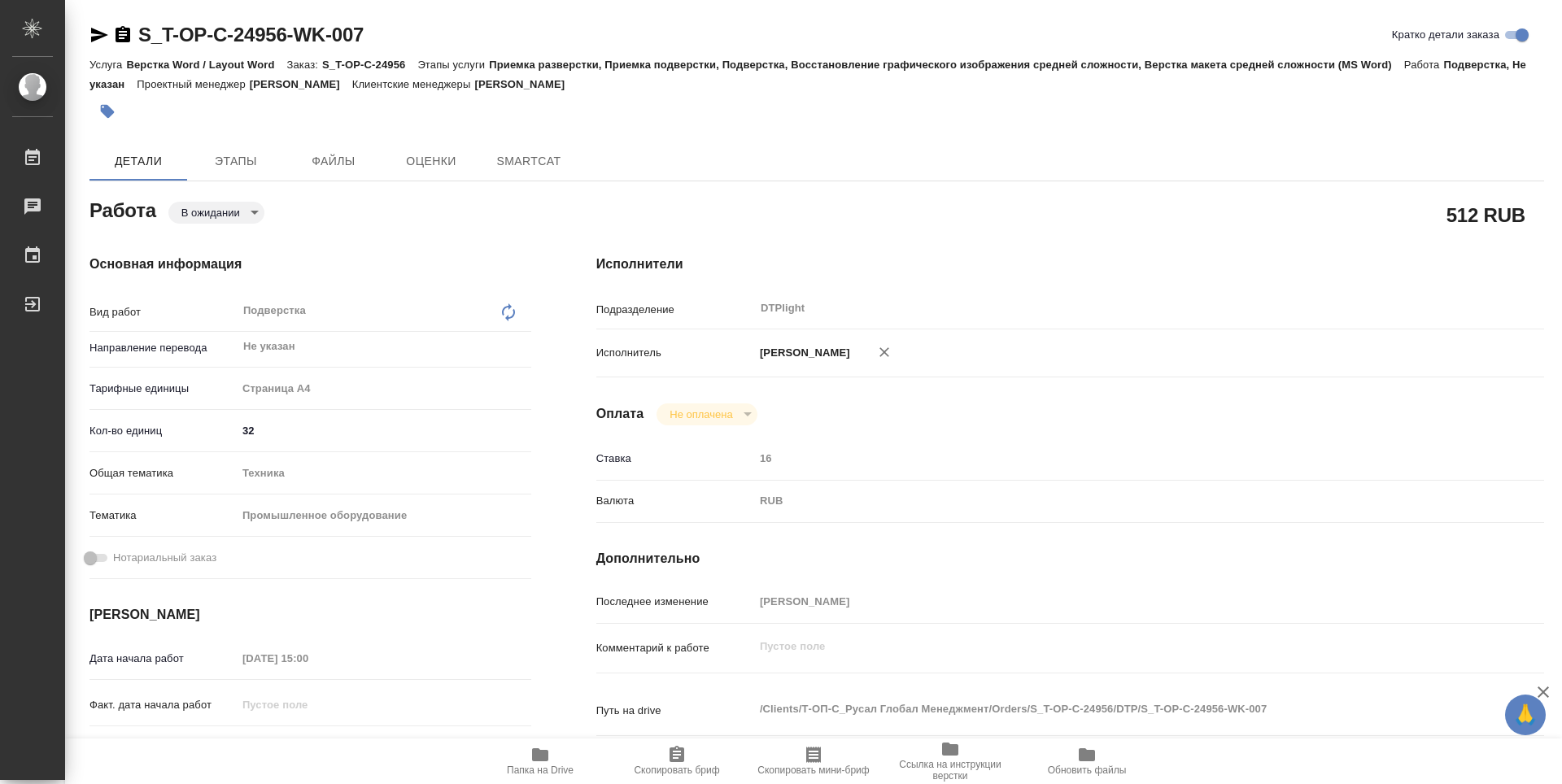
type textarea "x"
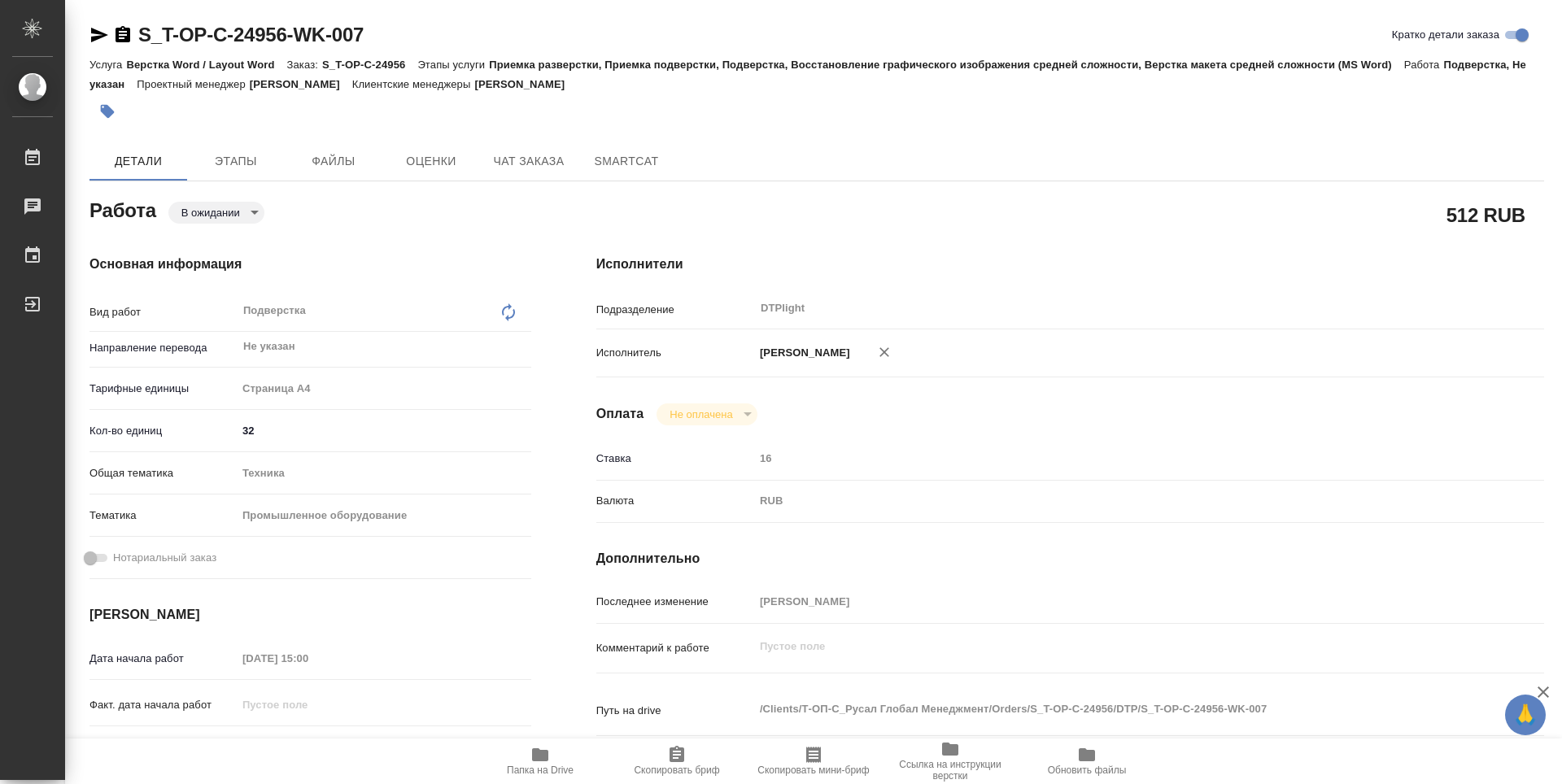
scroll to position [163, 0]
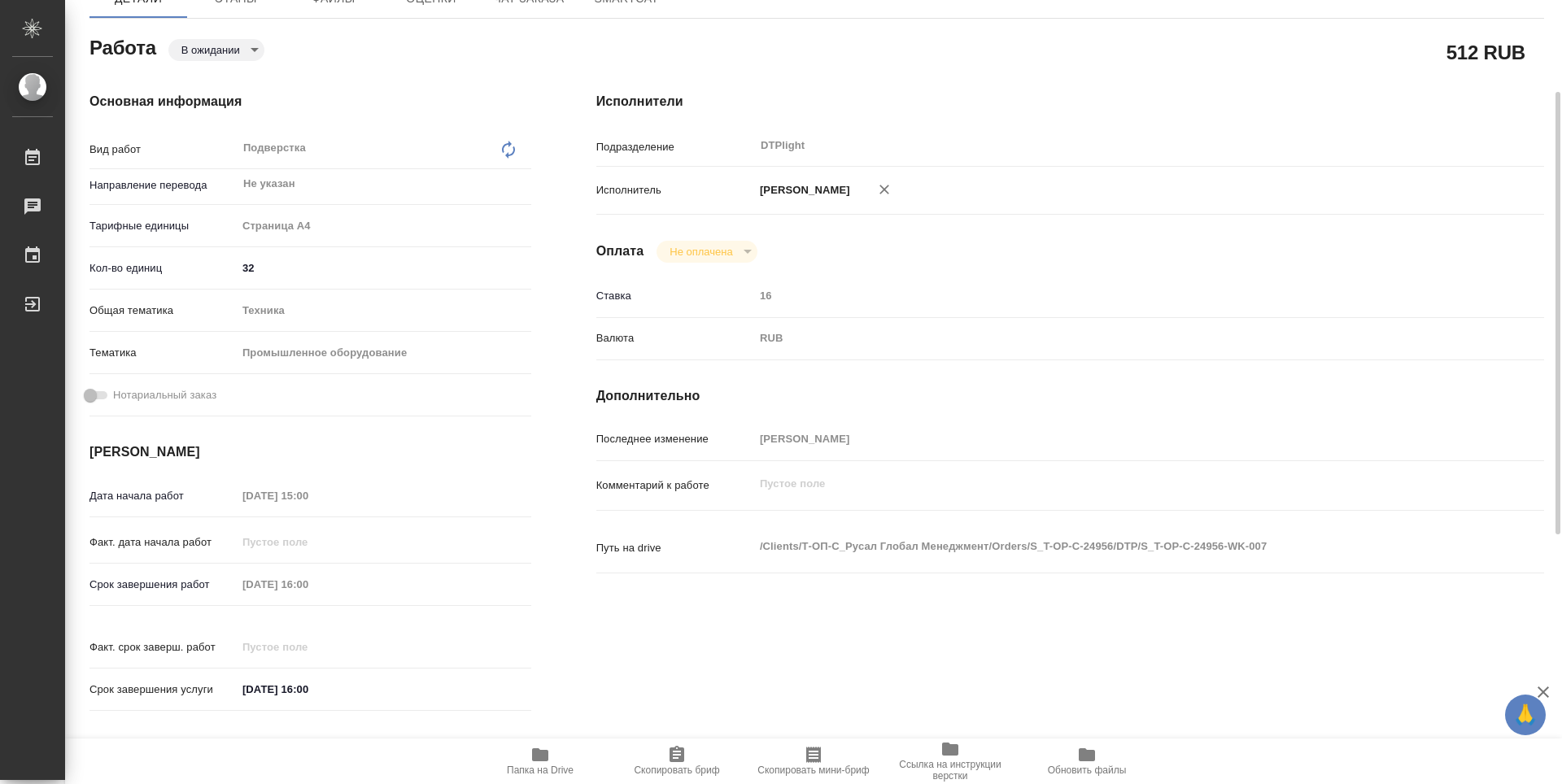
type textarea "x"
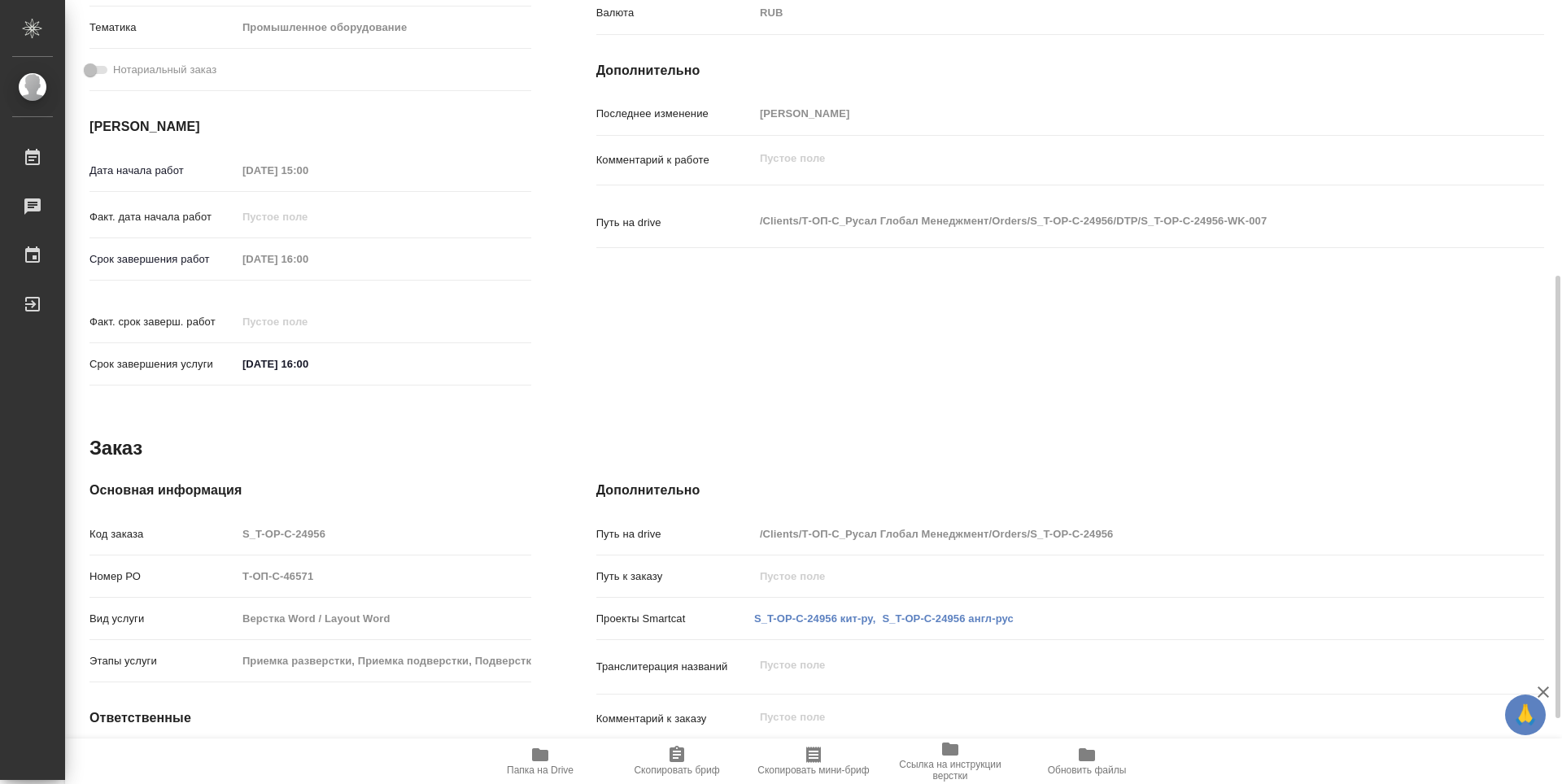
type textarea "x"
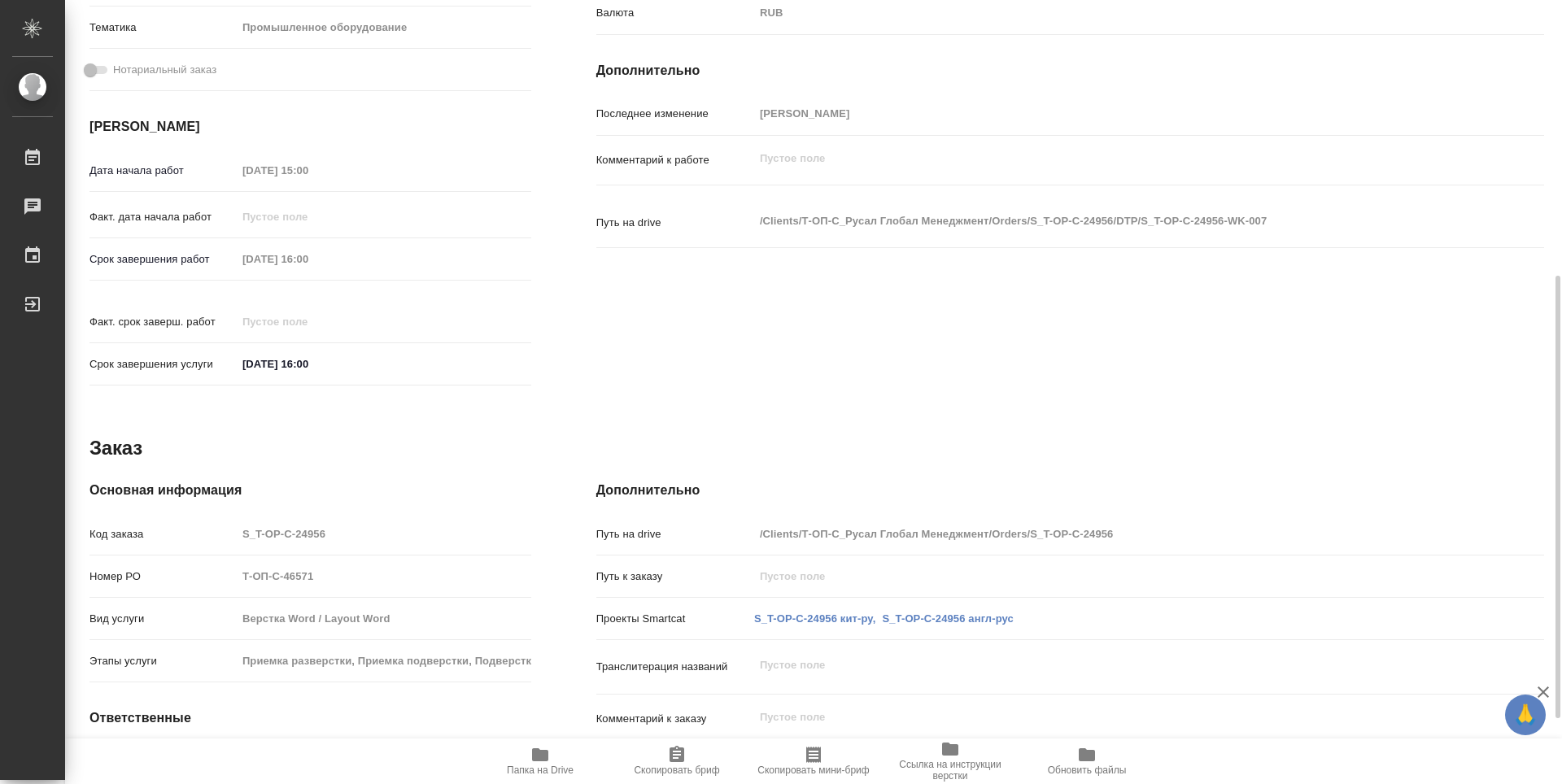
scroll to position [603, 0]
